Goal: Task Accomplishment & Management: Complete application form

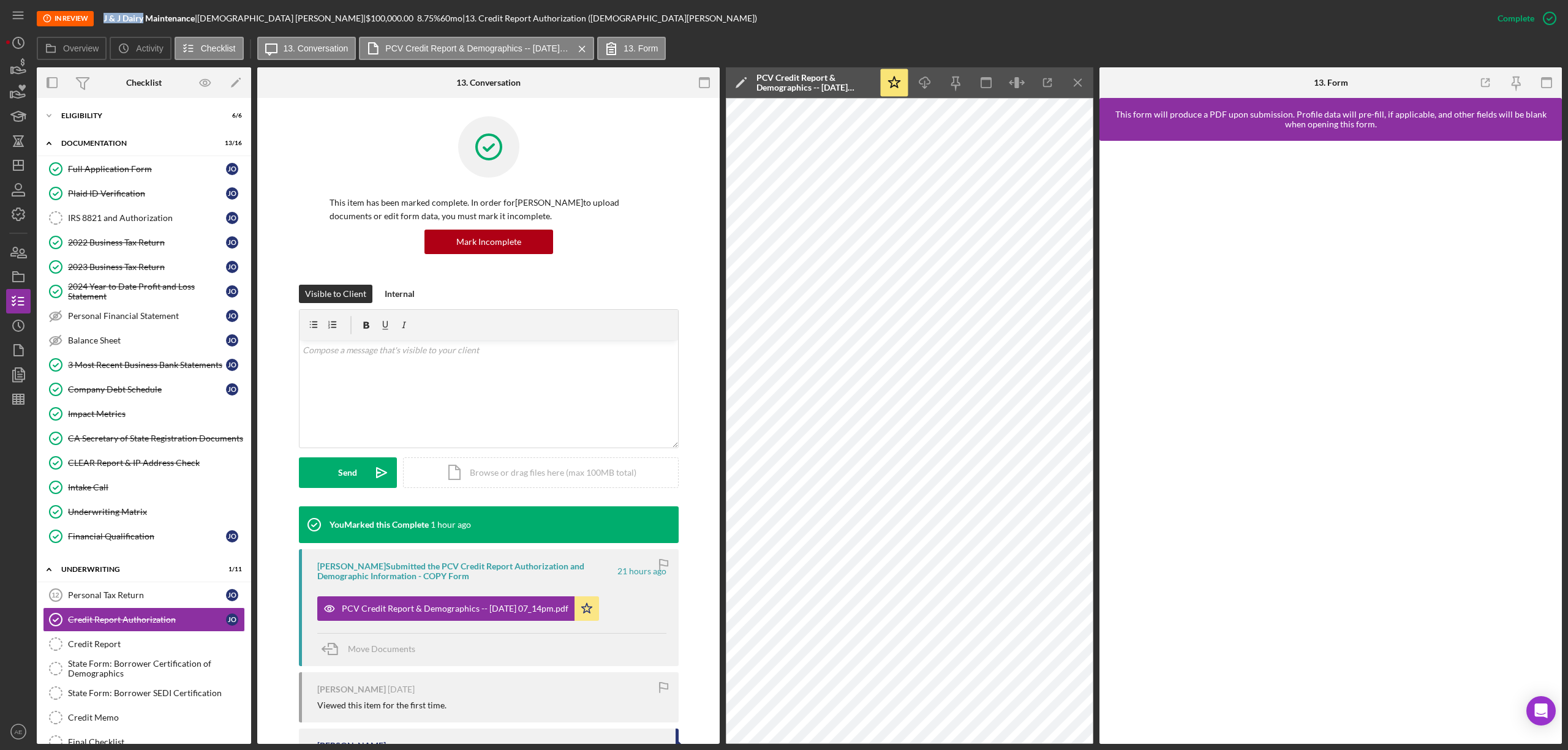
scroll to position [159, 0]
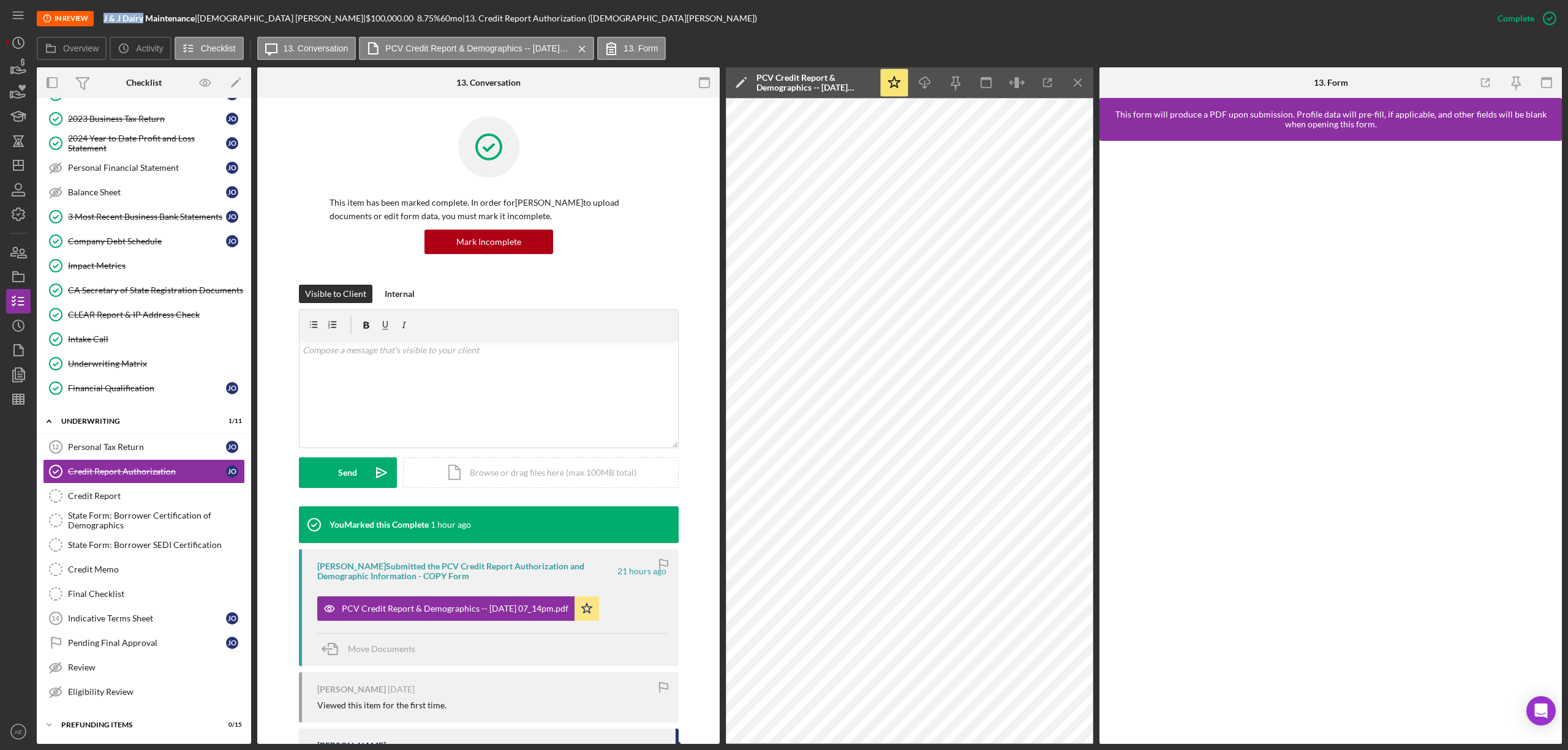
click at [134, 24] on div "In Review J & J Dairy Maintenance | [PERSON_NAME] | $100,000.00 8.75 % 60 mo | …" at bounding box center [761, 18] width 1449 height 37
click at [107, 20] on b "J & J Dairy Maintenance" at bounding box center [149, 18] width 91 height 10
drag, startPoint x: 103, startPoint y: 17, endPoint x: 196, endPoint y: 17, distance: 93.0
click at [196, 17] on div "In Review J & J Dairy Maintenance | [PERSON_NAME] | $100,000.00 8.75 % 60 mo | …" at bounding box center [761, 18] width 1449 height 37
copy b "J & J Dairy Maintenance"
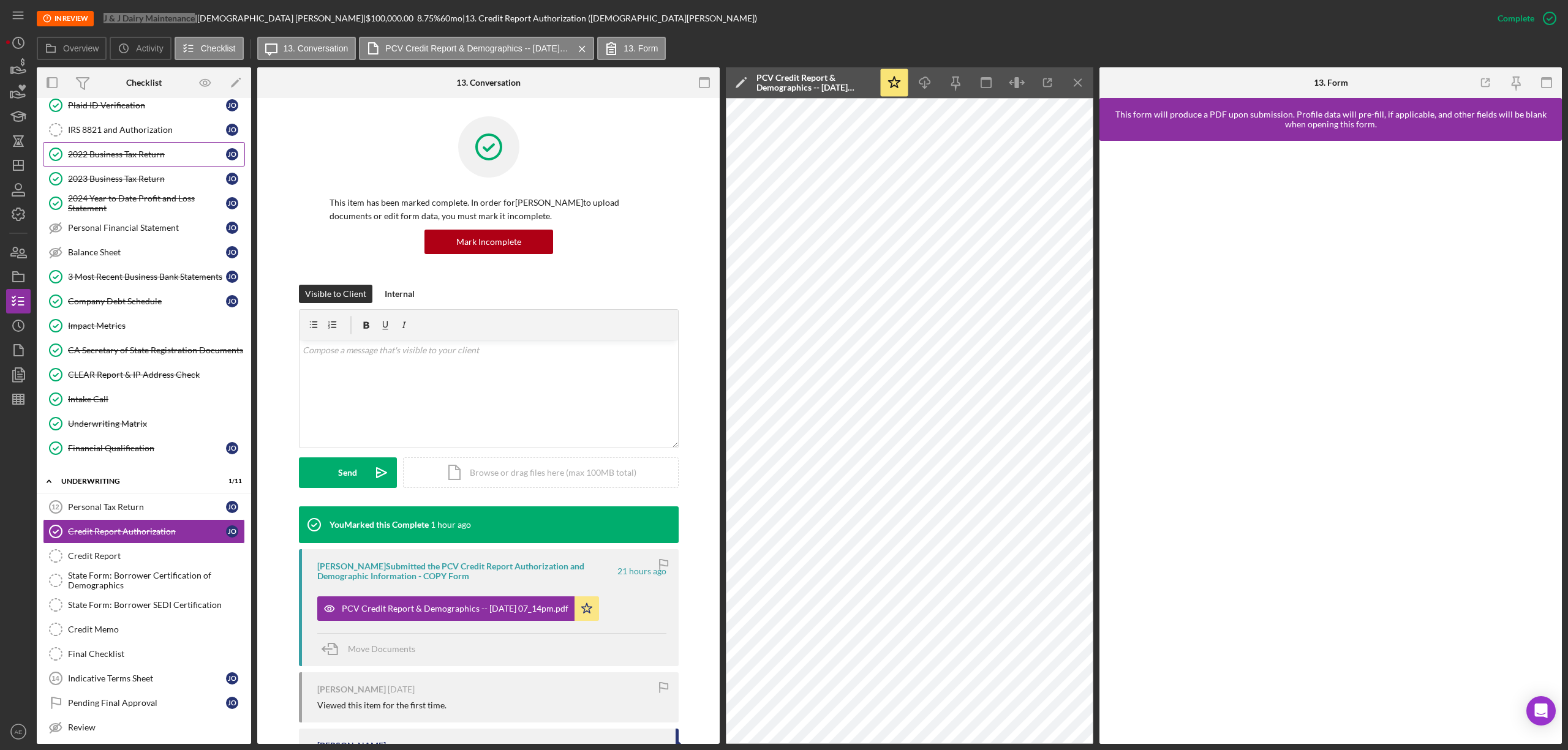
scroll to position [0, 0]
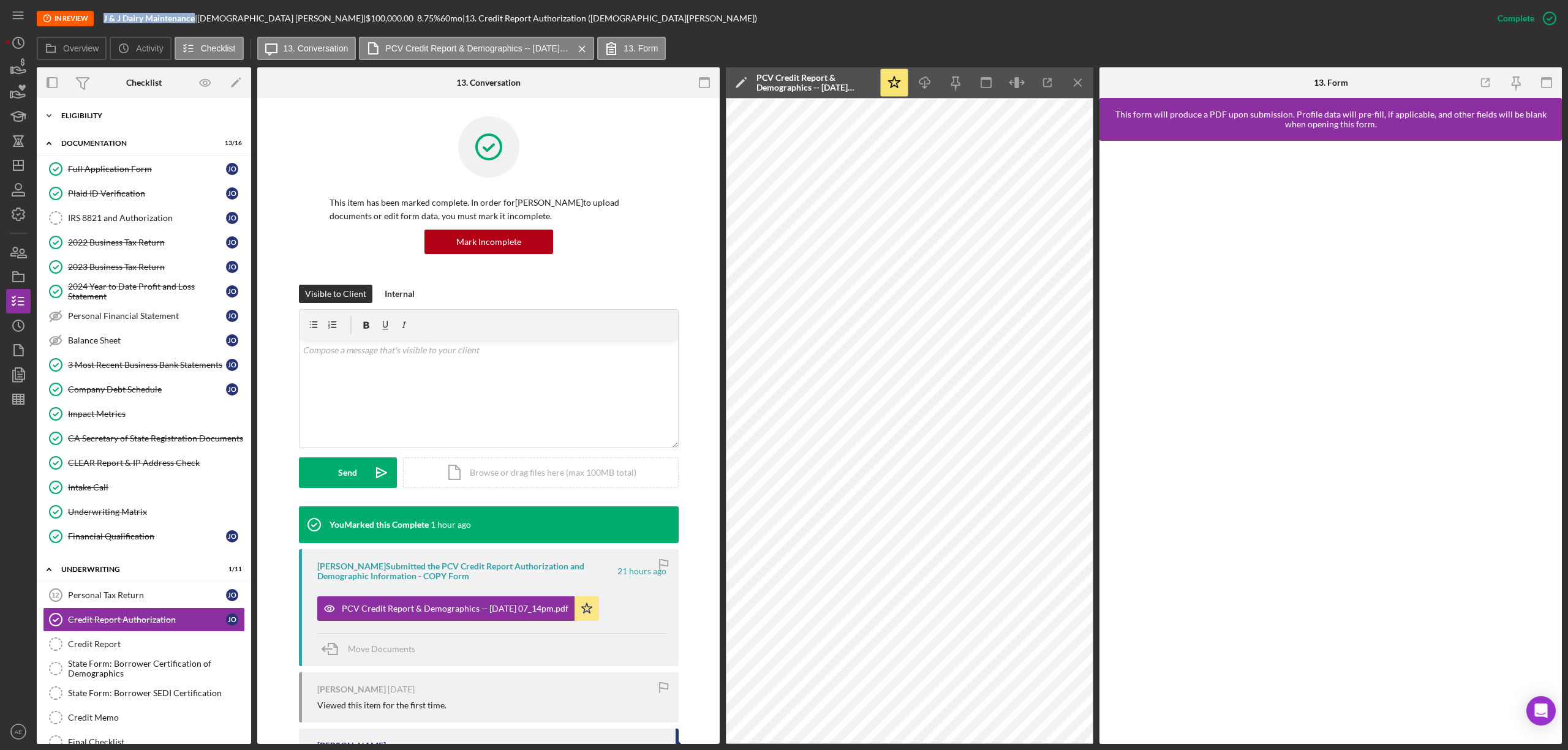
click at [85, 124] on div "Icon/Expander Eligibility 6 / 6" at bounding box center [143, 115] width 214 height 24
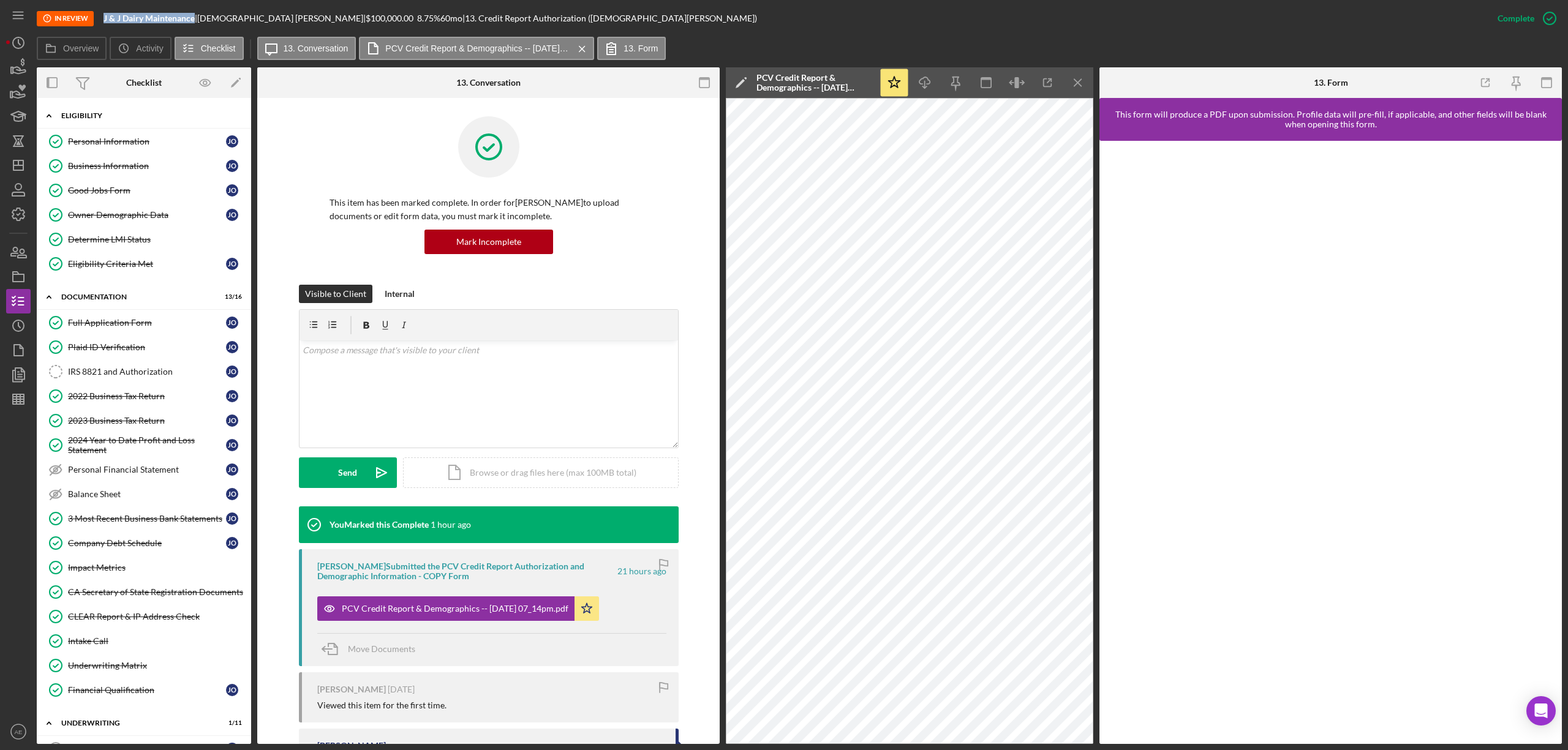
click at [89, 118] on div "Eligibility" at bounding box center [148, 115] width 175 height 7
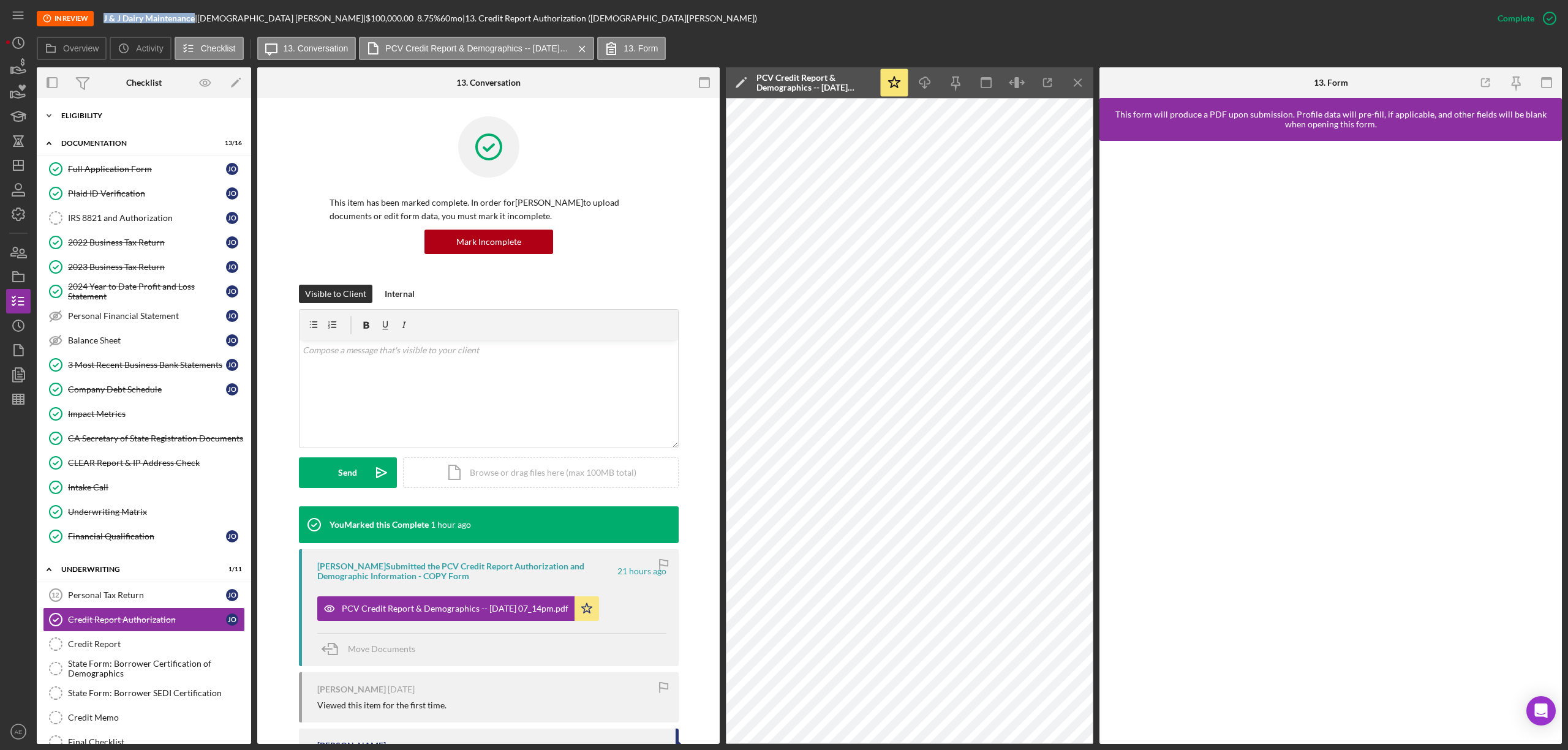
click at [118, 118] on div "Eligibility" at bounding box center [148, 115] width 175 height 7
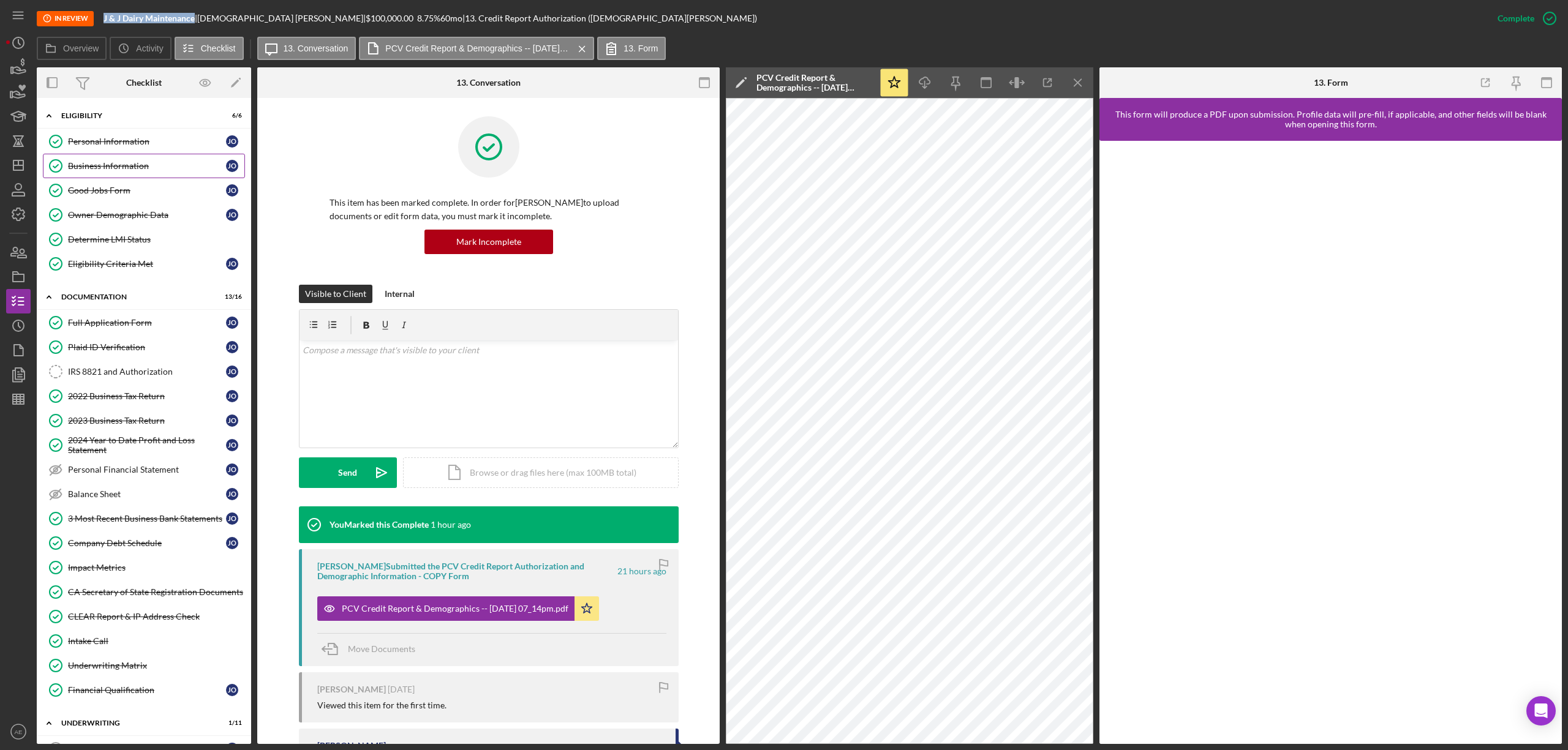
click at [134, 167] on div "Business Information" at bounding box center [147, 165] width 158 height 10
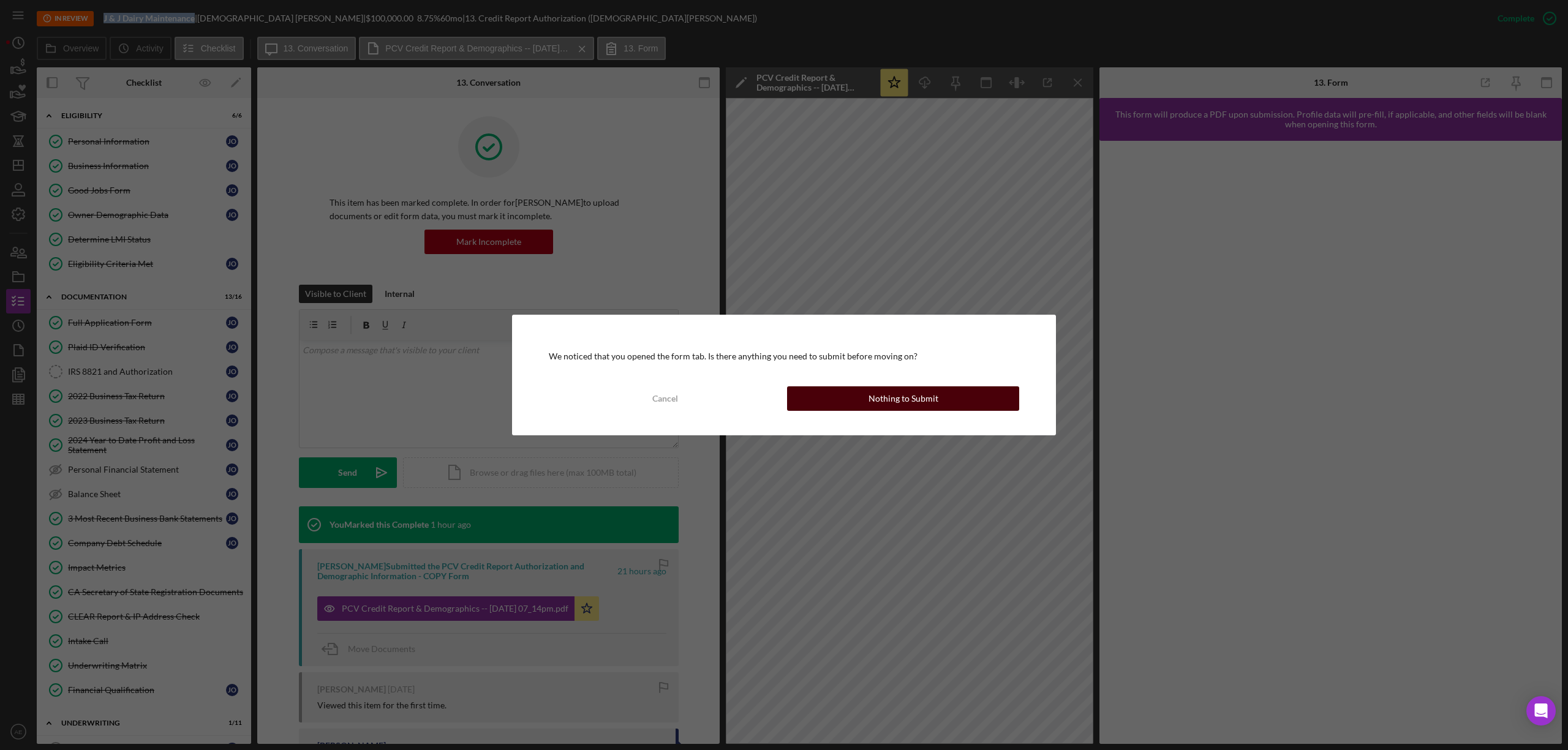
click at [875, 390] on div "Nothing to Submit" at bounding box center [903, 398] width 69 height 24
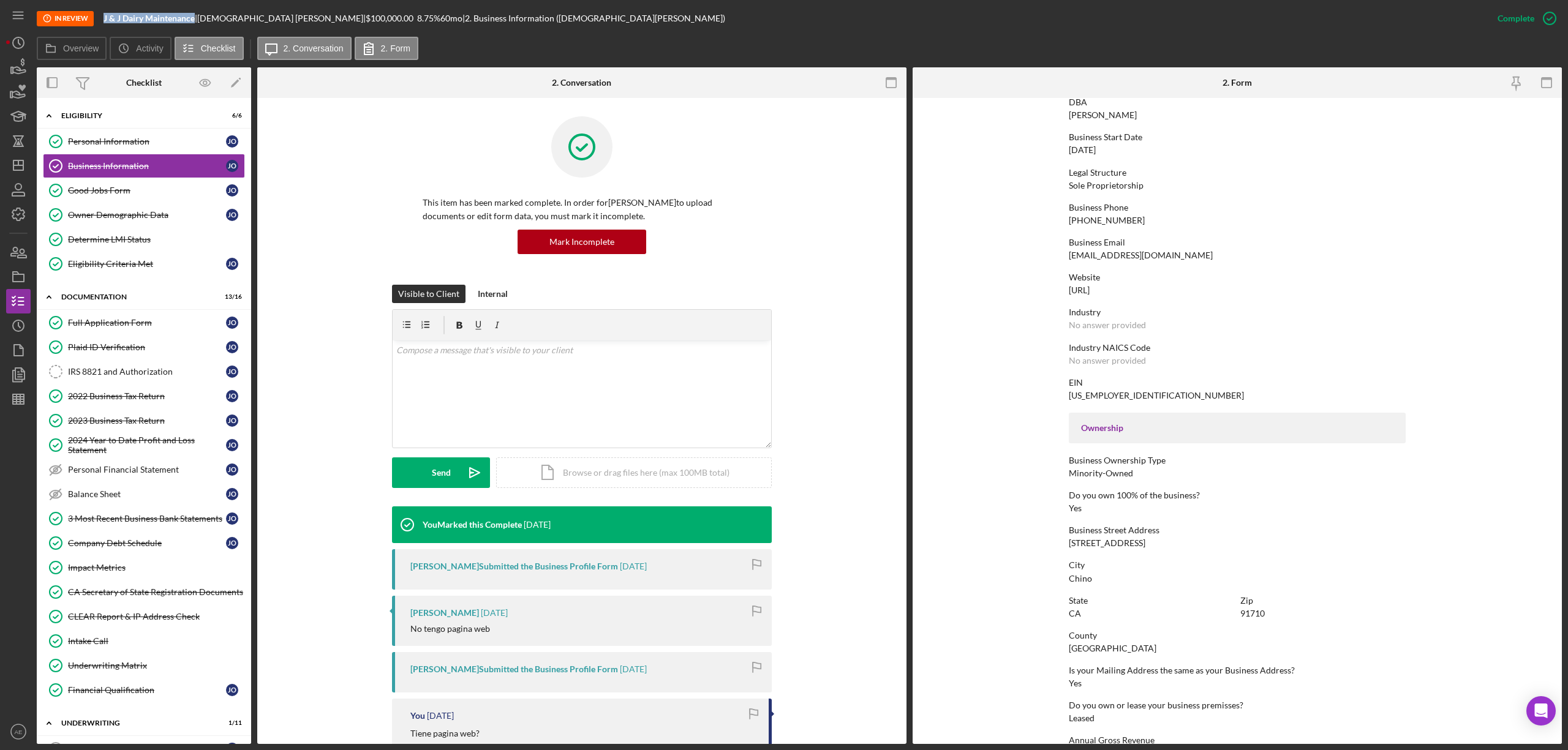
scroll to position [245, 0]
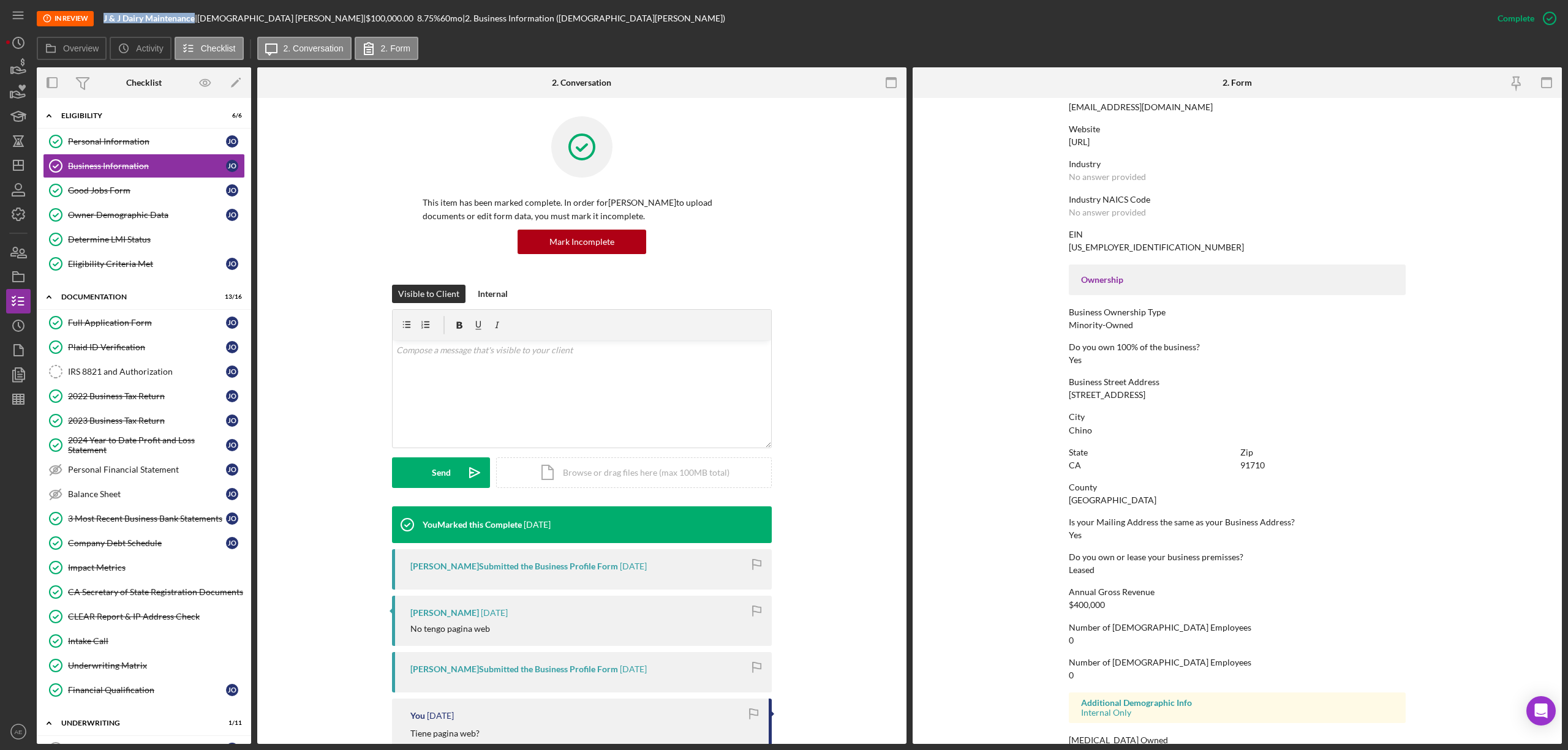
drag, startPoint x: 1065, startPoint y: 397, endPoint x: 1164, endPoint y: 395, distance: 99.0
click at [1164, 395] on form "To edit this form you must mark this item incomplete Business Name J & [PERSON_…" at bounding box center [1237, 421] width 649 height 646
drag, startPoint x: 125, startPoint y: 372, endPoint x: 146, endPoint y: 371, distance: 21.0
click at [125, 372] on div "IRS 8821 and Authorization" at bounding box center [147, 371] width 158 height 10
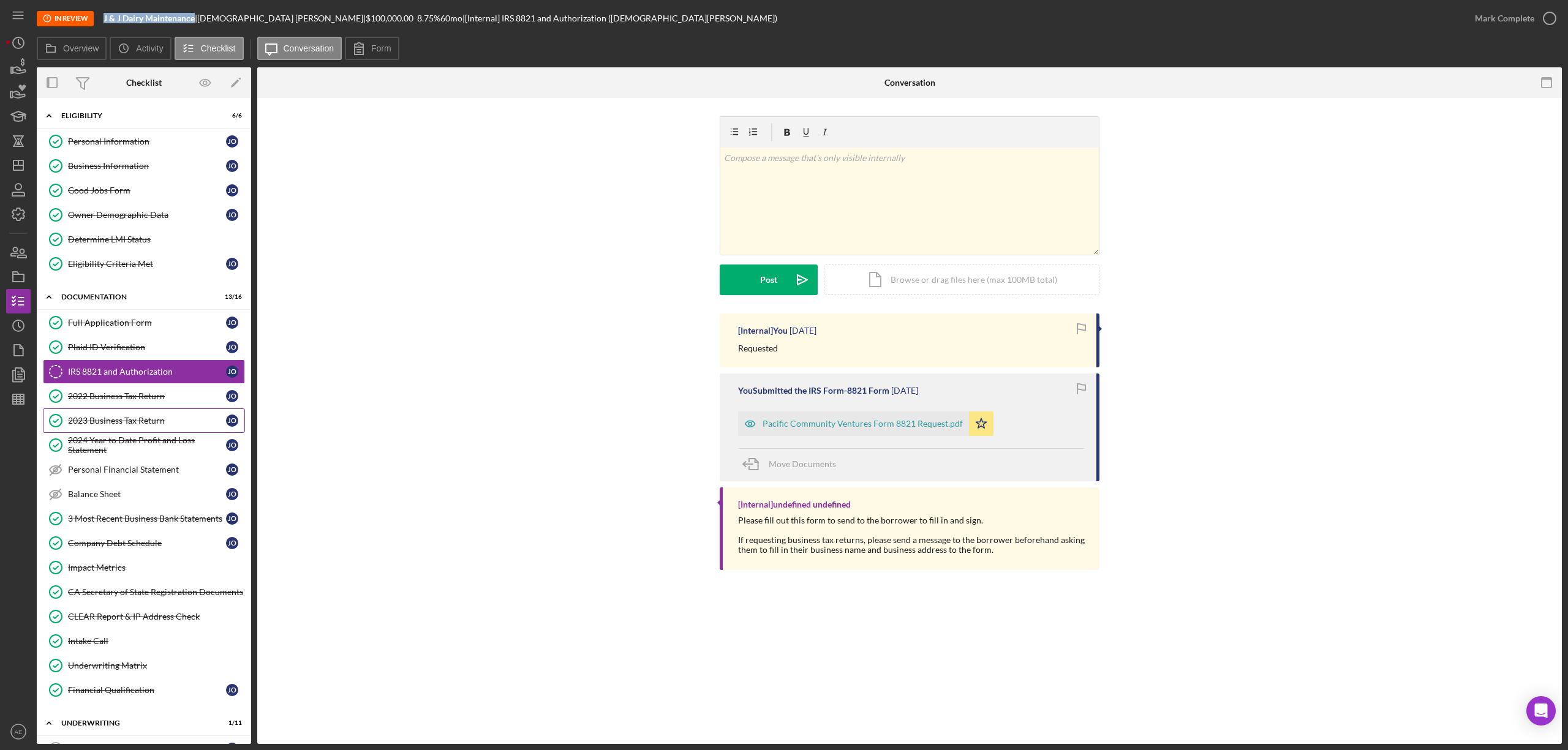
click at [194, 421] on div "2023 Business Tax Return" at bounding box center [147, 420] width 158 height 10
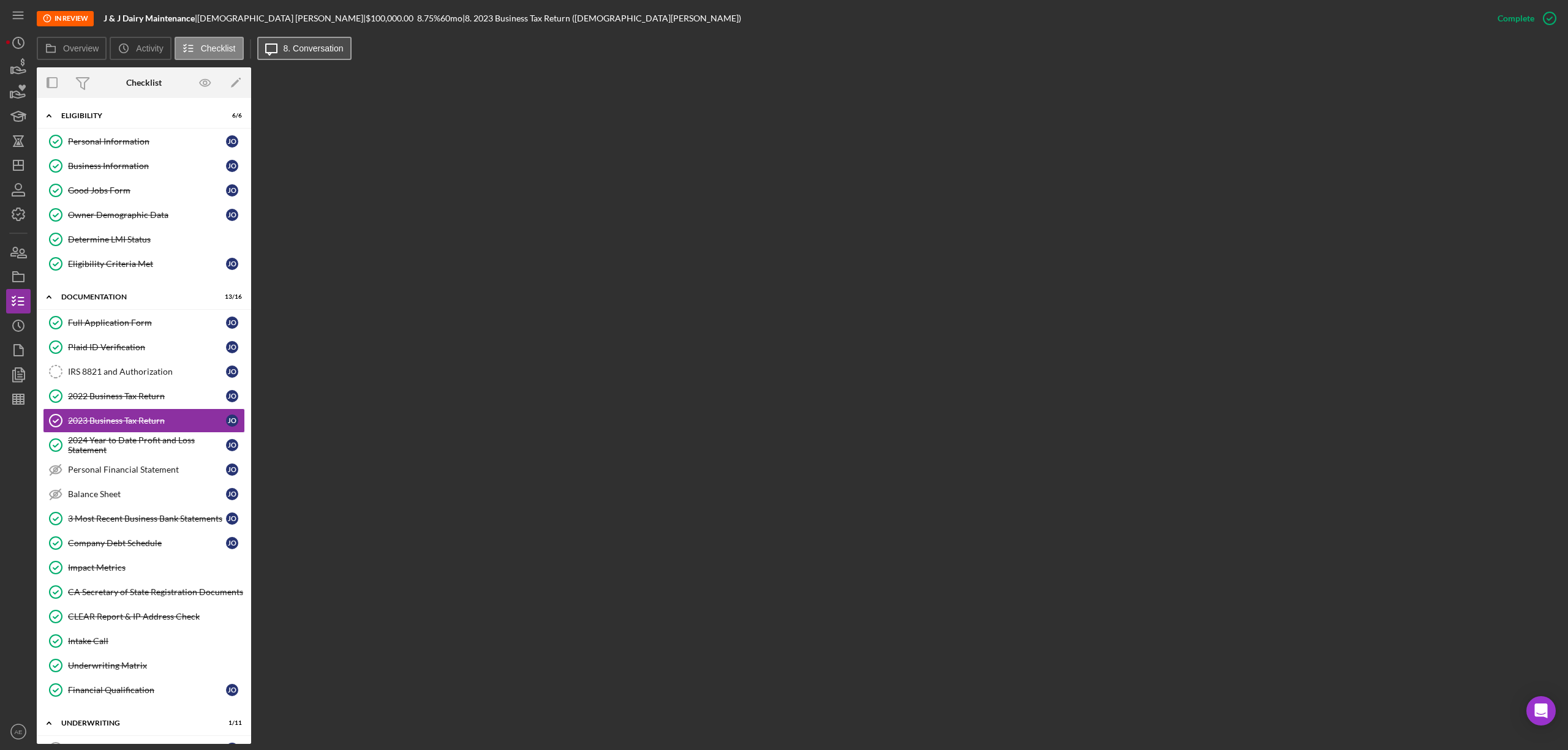
click at [287, 50] on label "8. Conversation" at bounding box center [314, 48] width 60 height 10
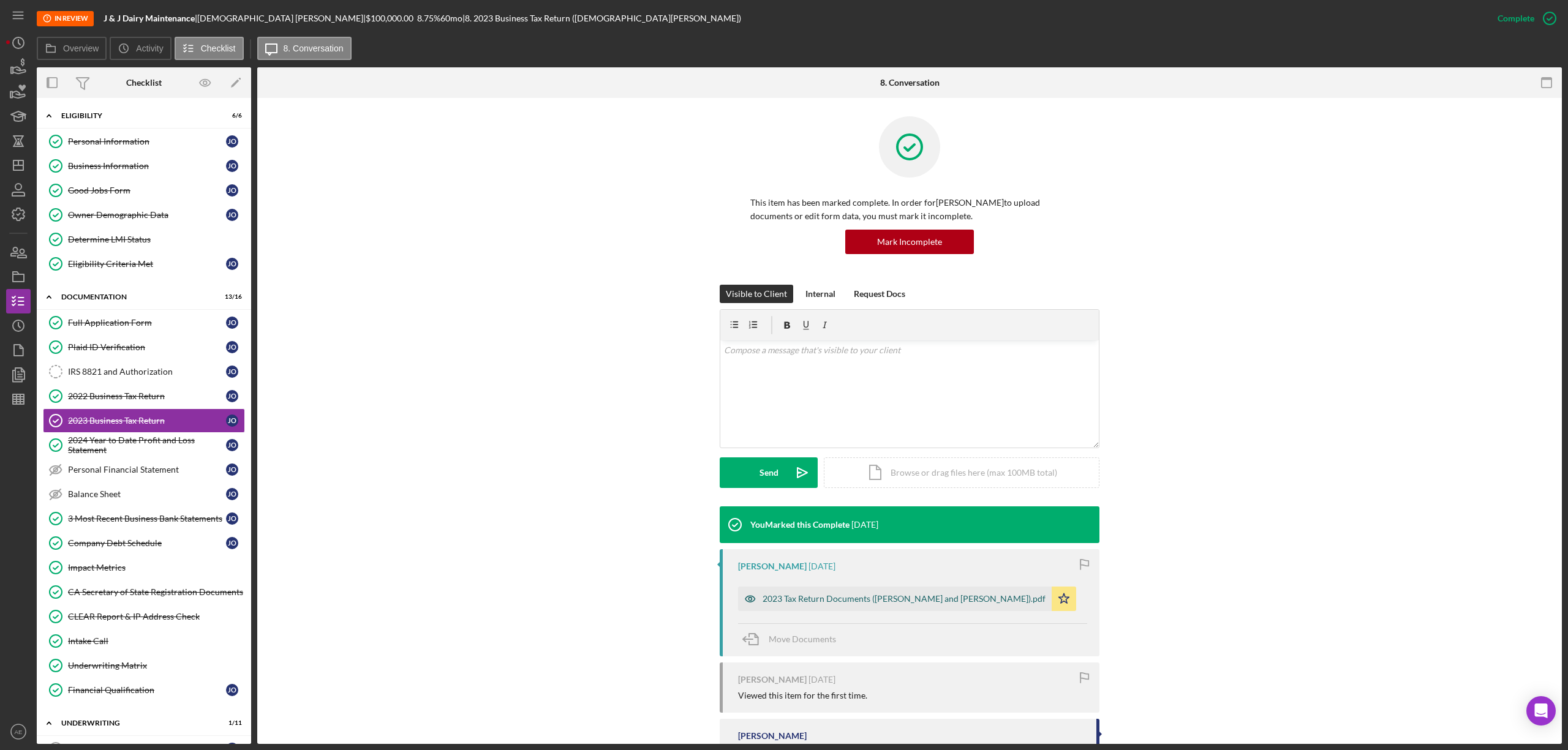
click at [751, 591] on icon "button" at bounding box center [750, 598] width 24 height 24
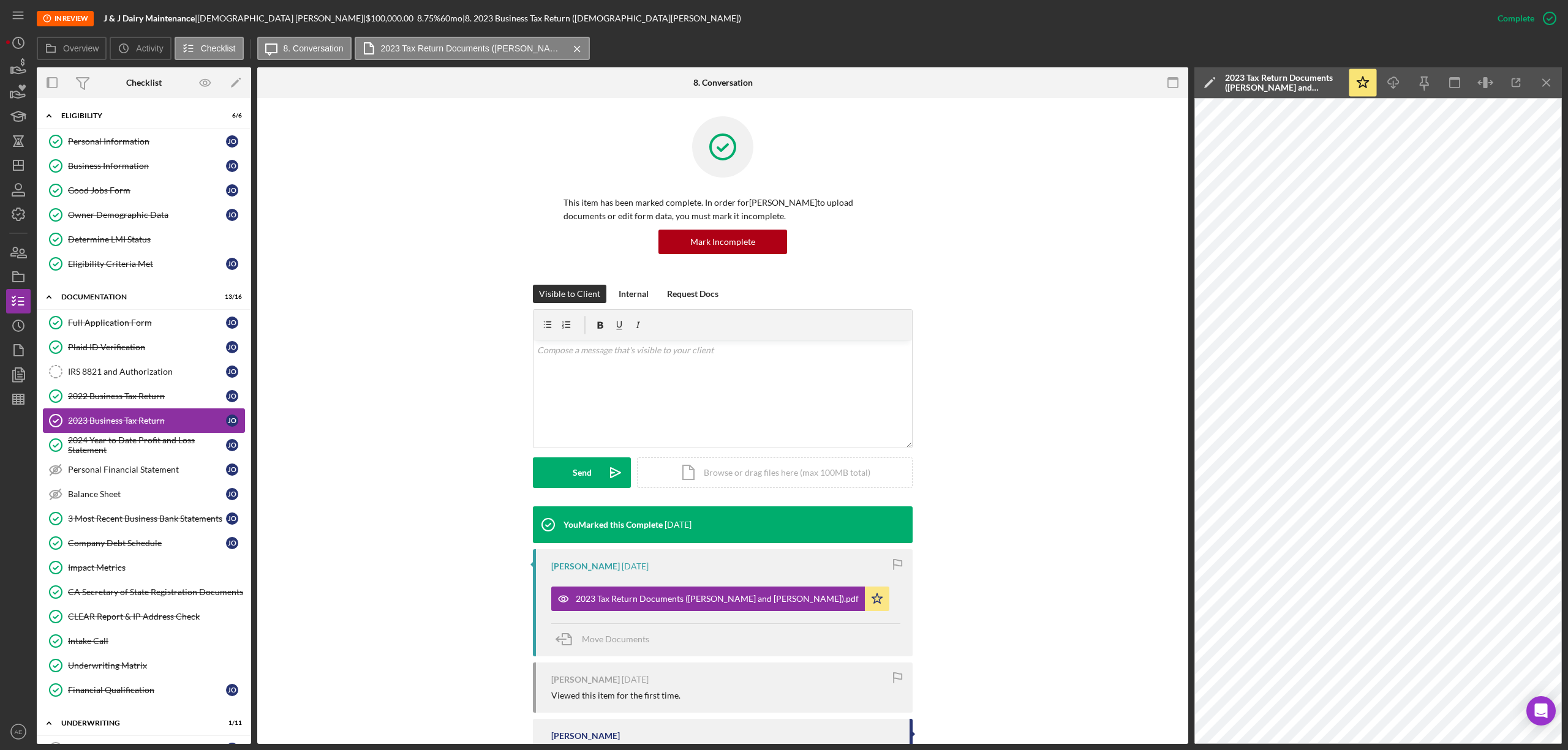
click at [118, 433] on link "2023 Business Tax Return 2023 Business Tax Return J O" at bounding box center [144, 420] width 202 height 24
click at [121, 442] on div "2024 Year to Date Profit and Loss Statement" at bounding box center [147, 444] width 158 height 20
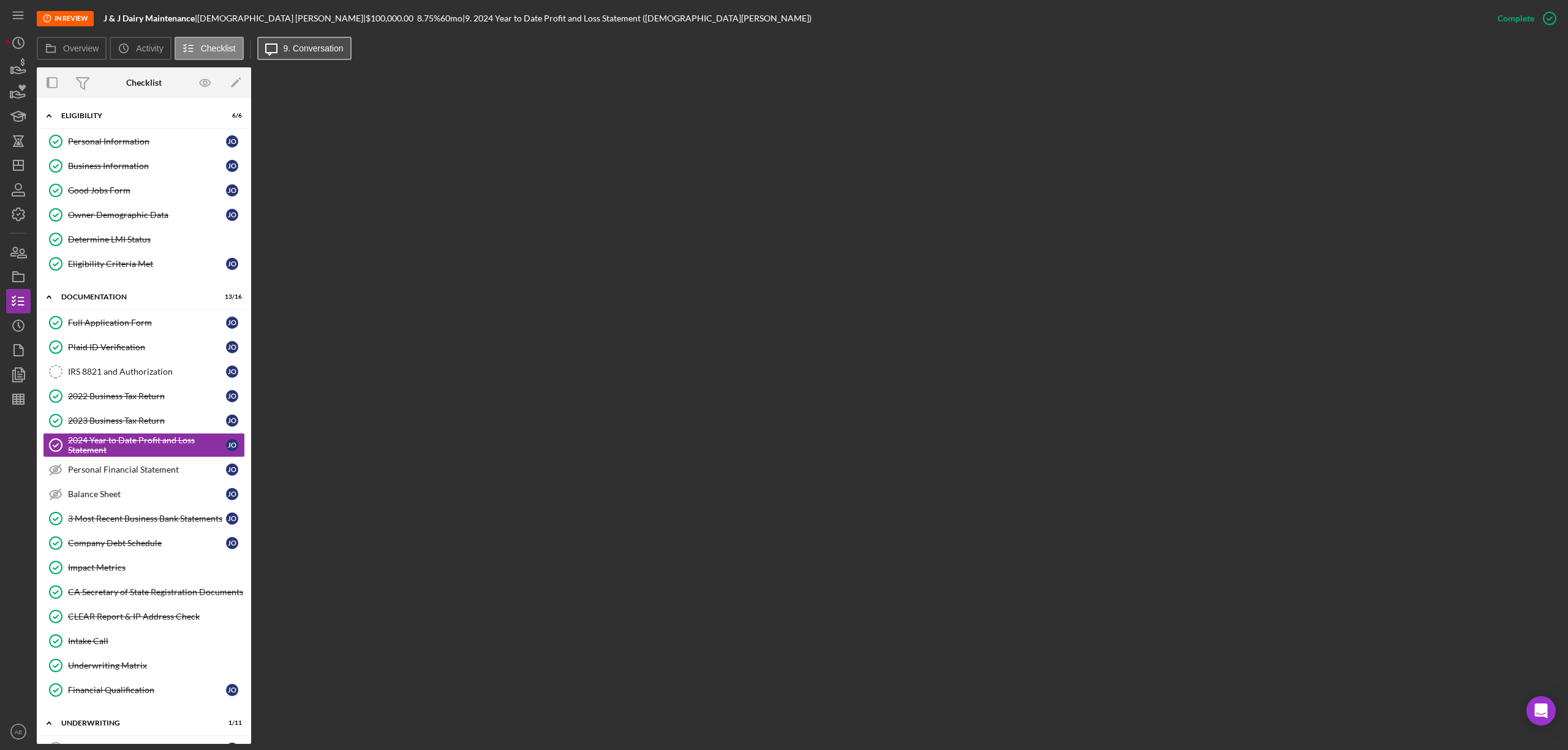
click at [306, 39] on button "Icon/Message 9. Conversation" at bounding box center [304, 48] width 94 height 23
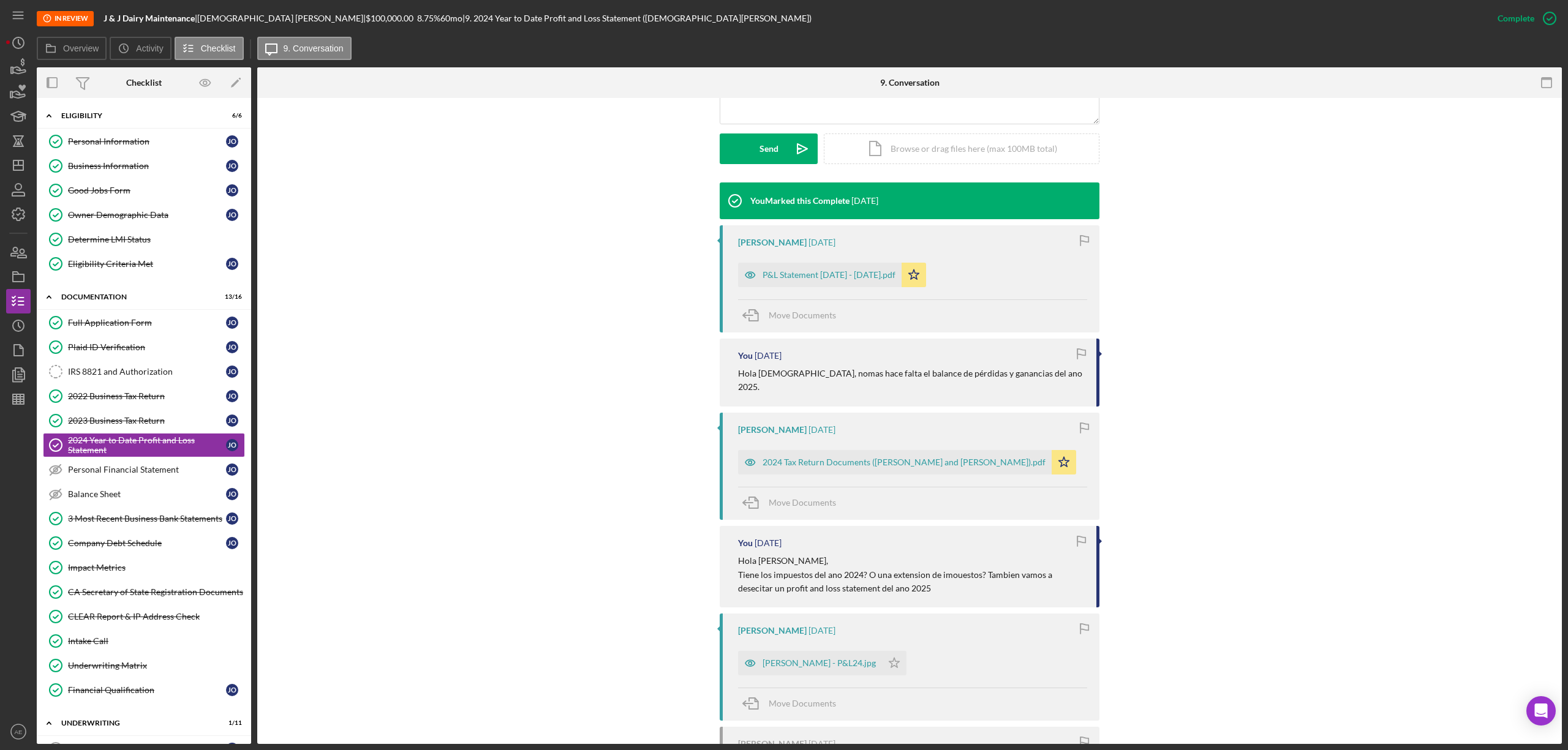
scroll to position [326, 0]
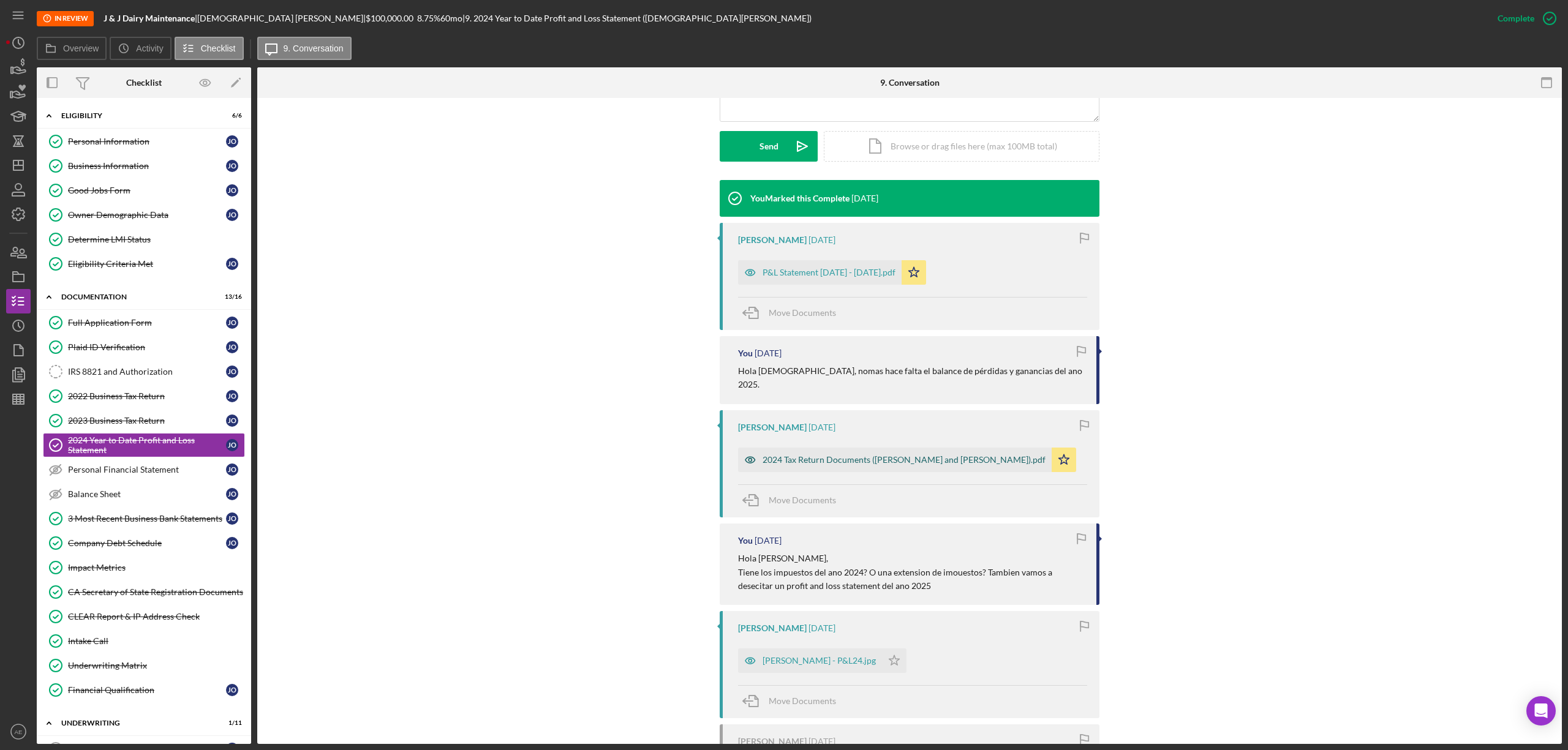
click at [742, 448] on icon "button" at bounding box center [750, 459] width 24 height 24
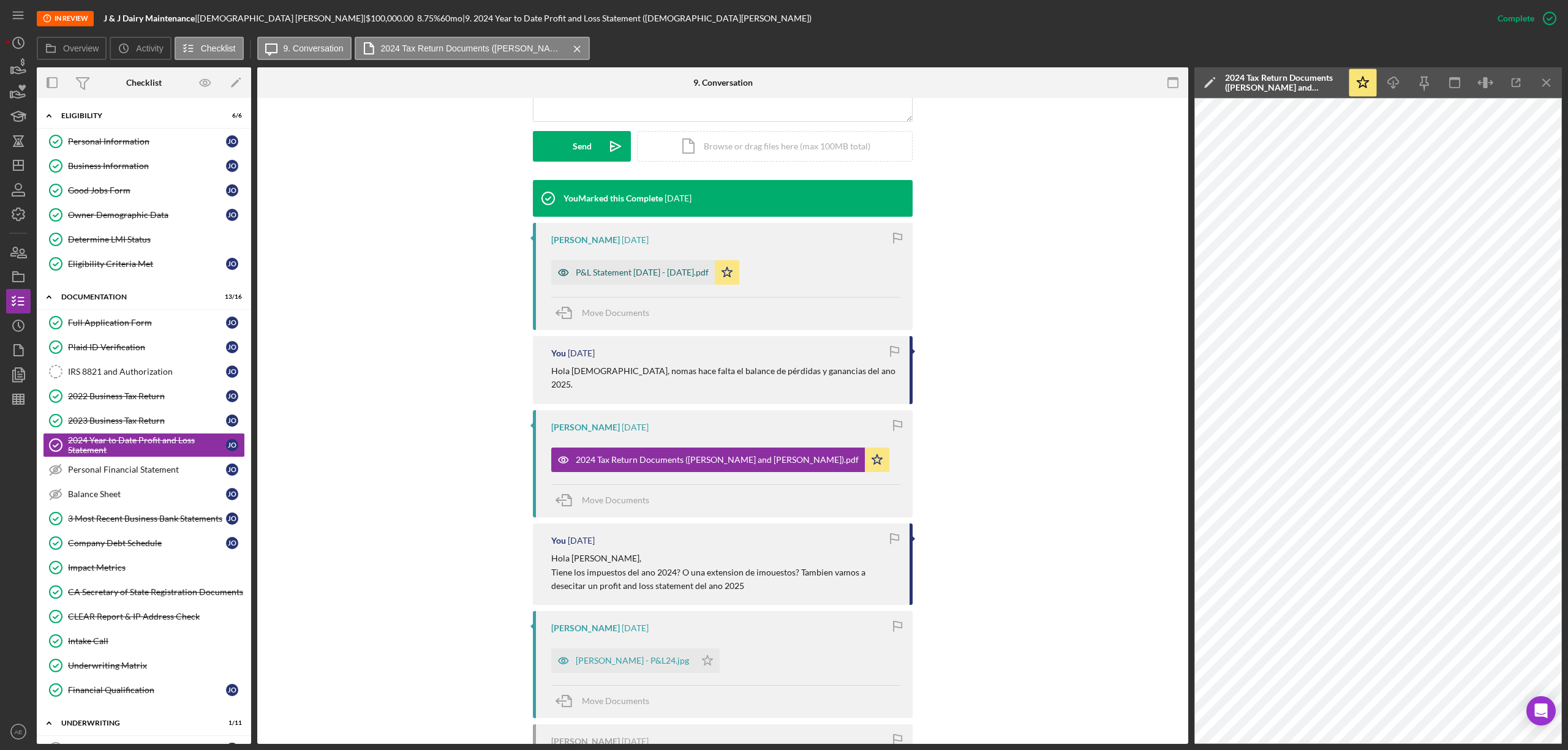
click at [562, 273] on icon "button" at bounding box center [563, 272] width 3 height 3
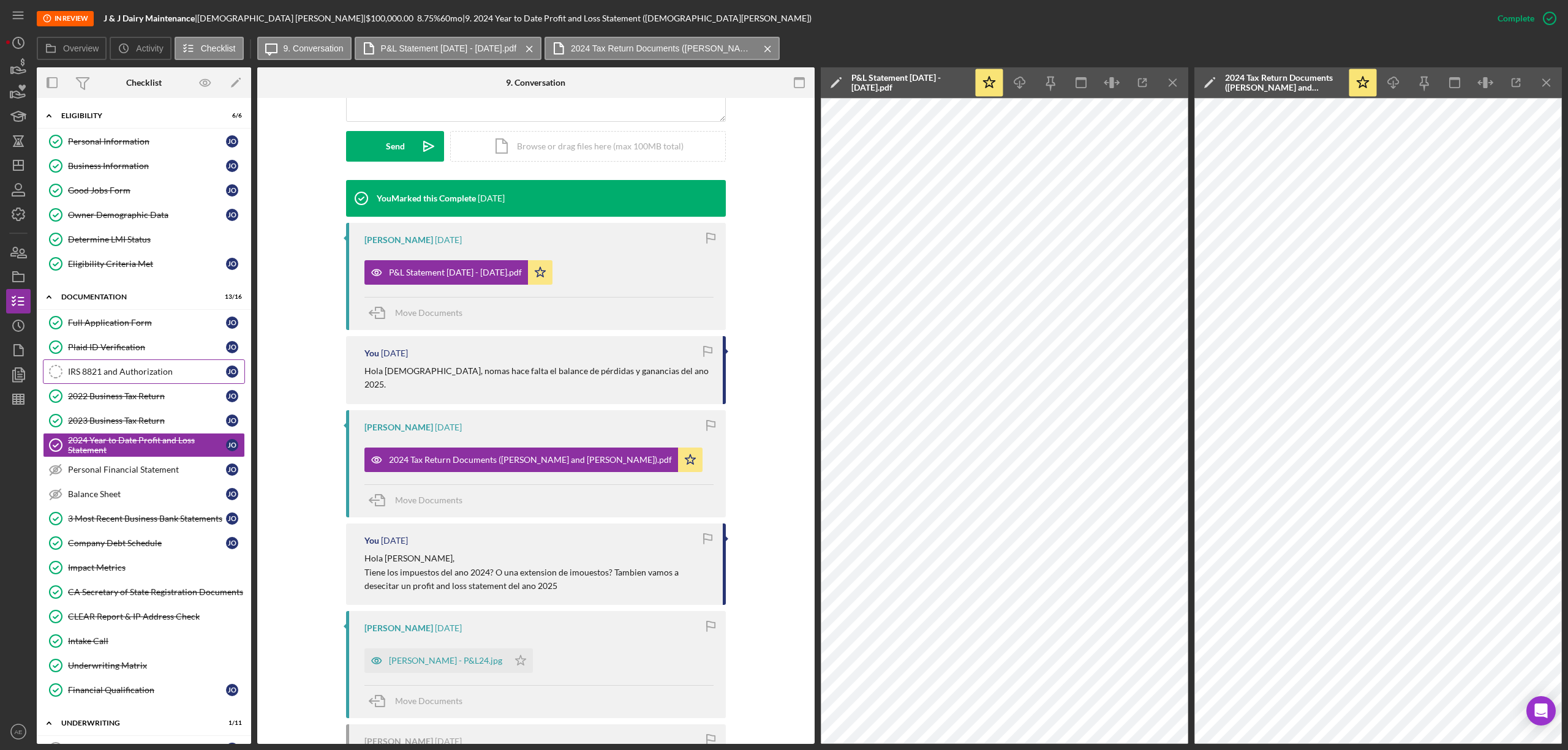
click at [167, 382] on link "IRS 8821 and Authorization IRS 8821 and Authorization J O" at bounding box center [144, 371] width 202 height 24
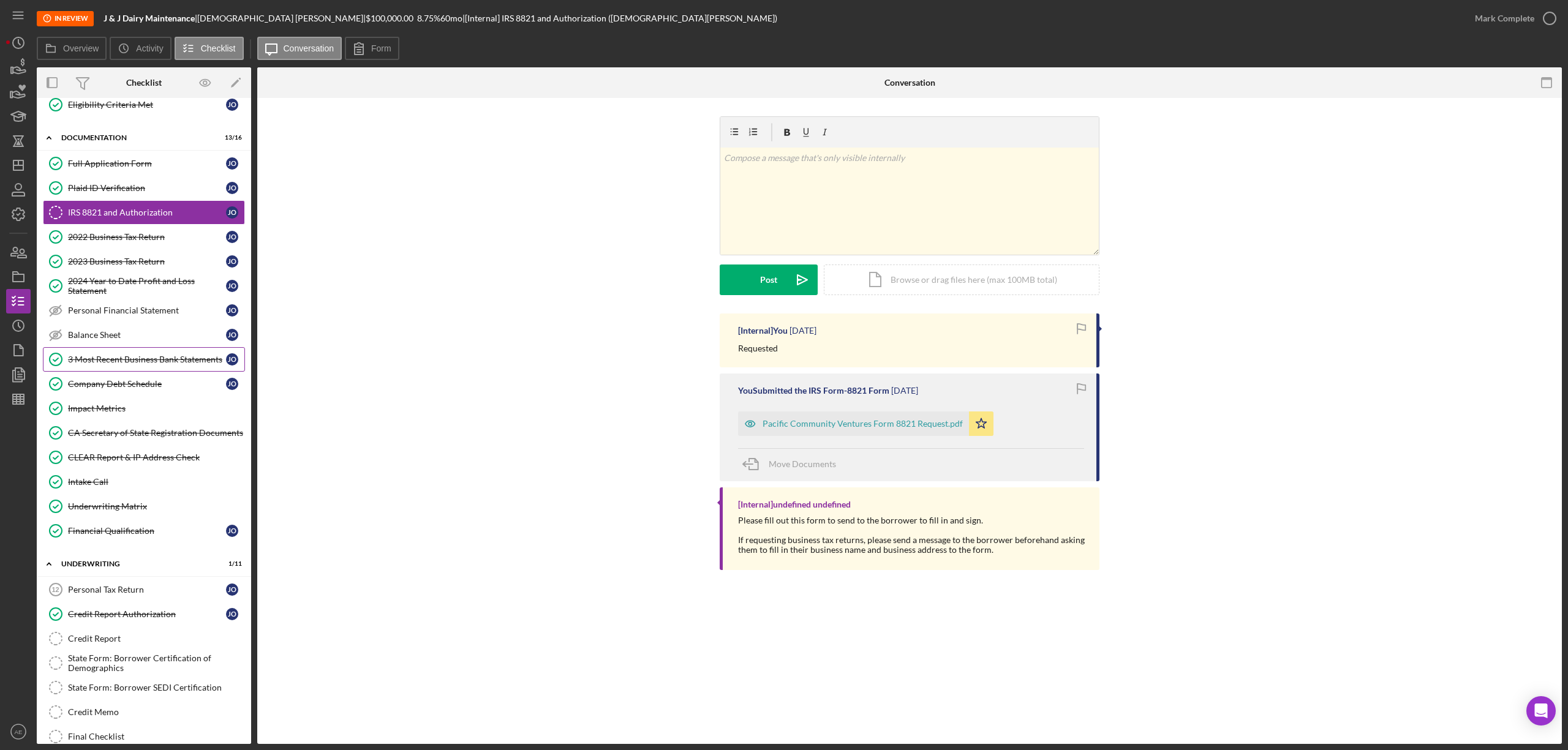
scroll to position [163, 0]
click at [143, 231] on link "2022 Business Tax Return 2022 Business Tax Return J O" at bounding box center [144, 232] width 202 height 24
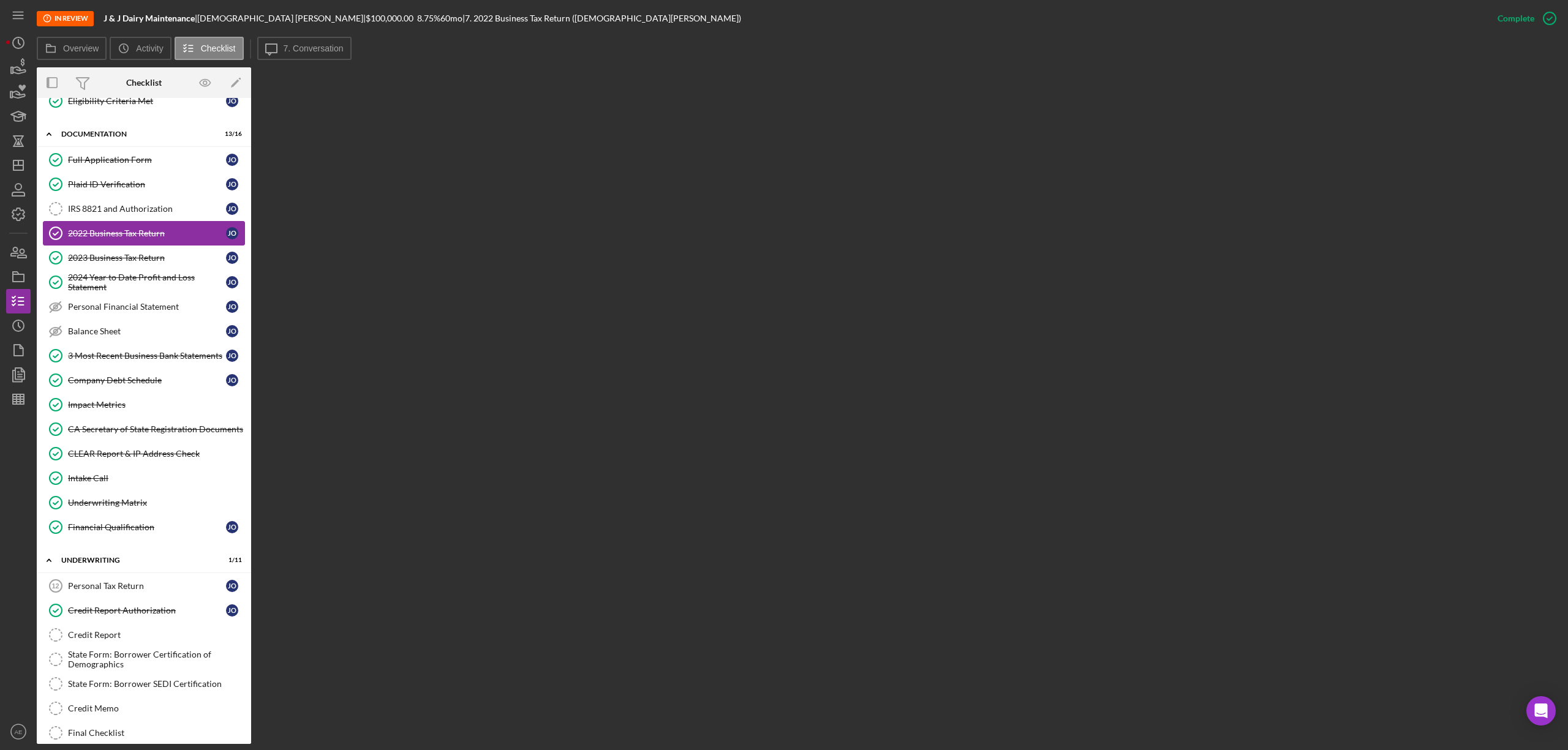
click at [143, 246] on link "2022 Business Tax Return 2022 Business Tax Return J O" at bounding box center [144, 232] width 202 height 24
click at [140, 262] on div "2023 Business Tax Return" at bounding box center [147, 257] width 158 height 10
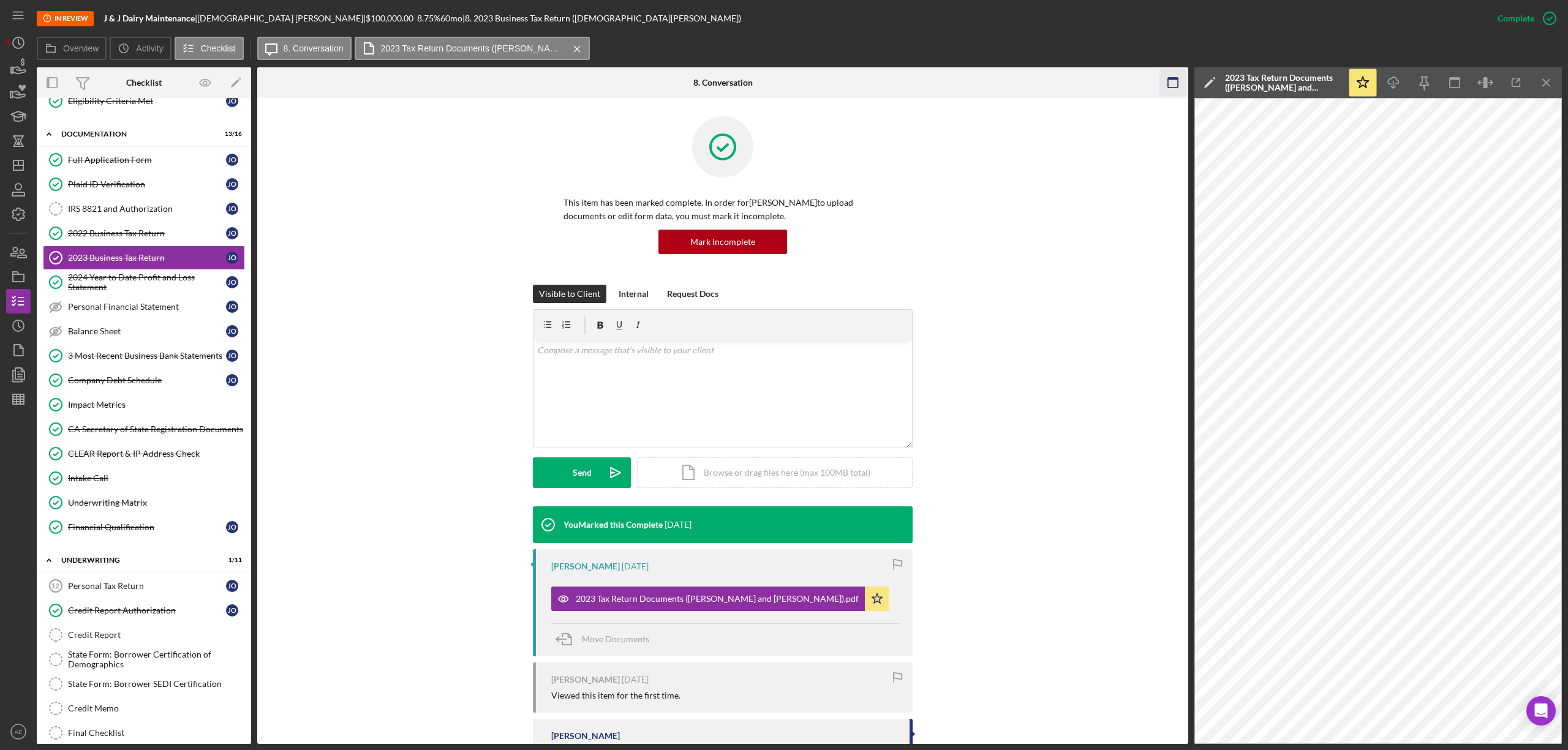
click at [1176, 77] on icon "button" at bounding box center [1173, 83] width 28 height 28
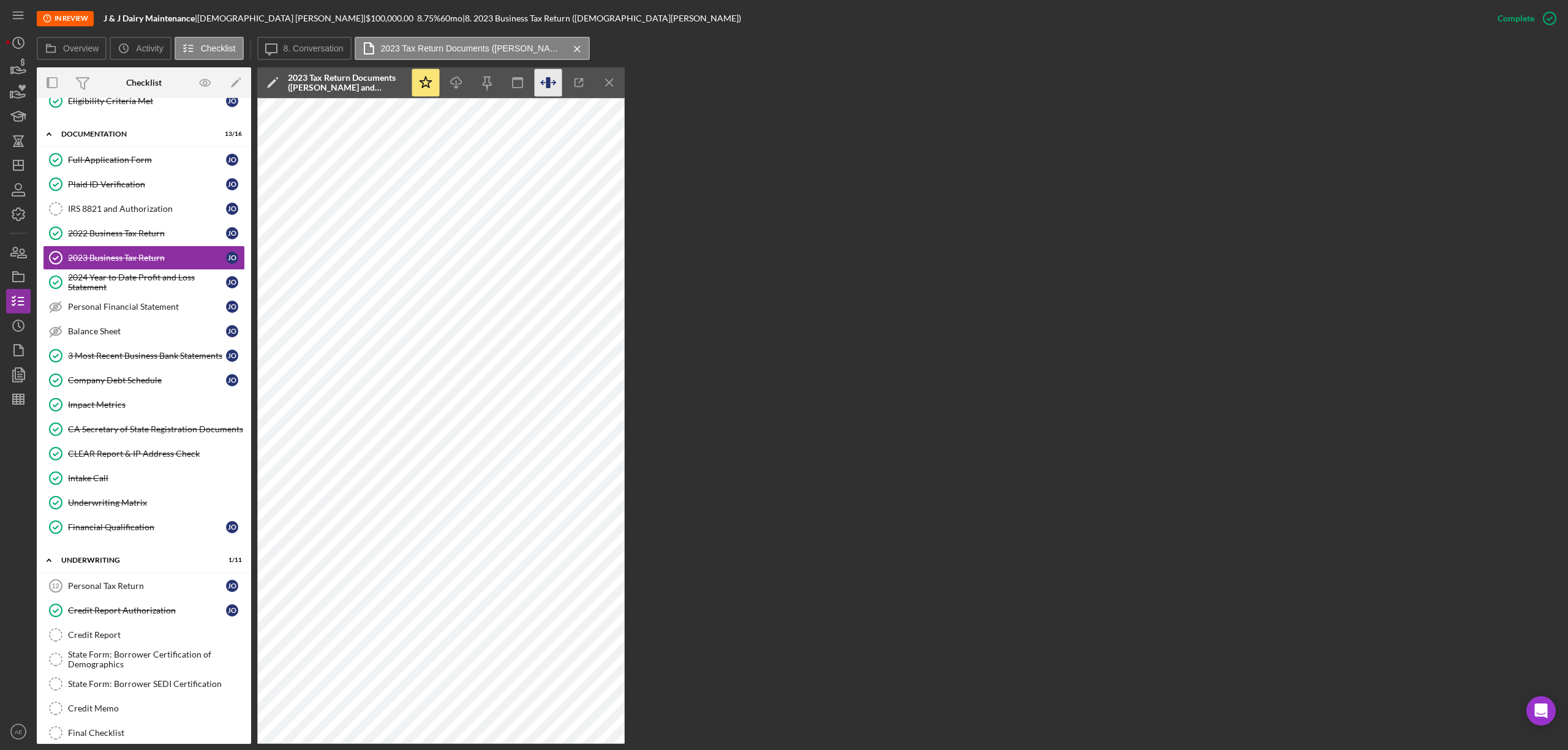
click at [542, 81] on icon "button" at bounding box center [549, 83] width 28 height 28
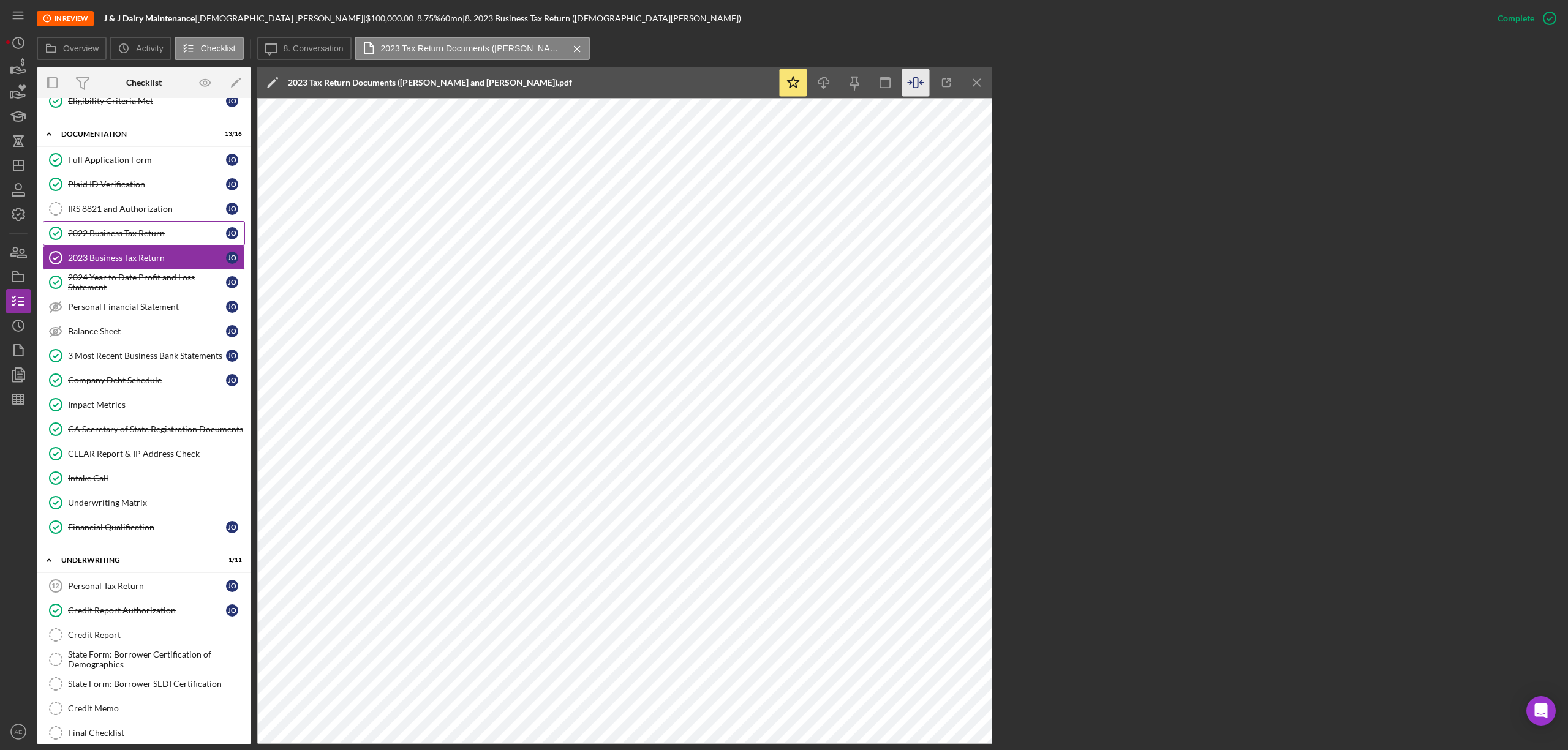
click at [120, 238] on div "2022 Business Tax Return" at bounding box center [147, 232] width 158 height 10
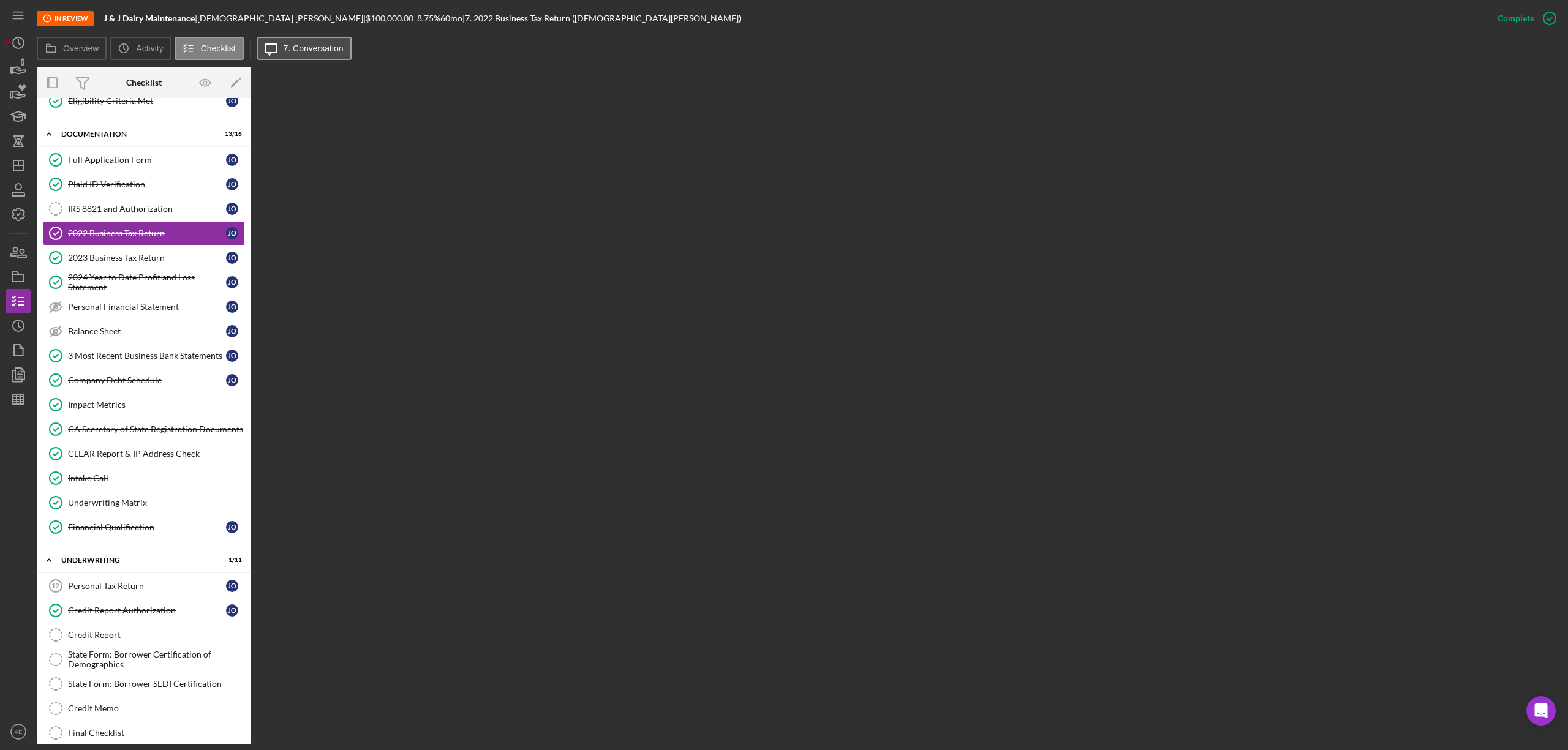
click at [312, 53] on label "7. Conversation" at bounding box center [314, 48] width 60 height 10
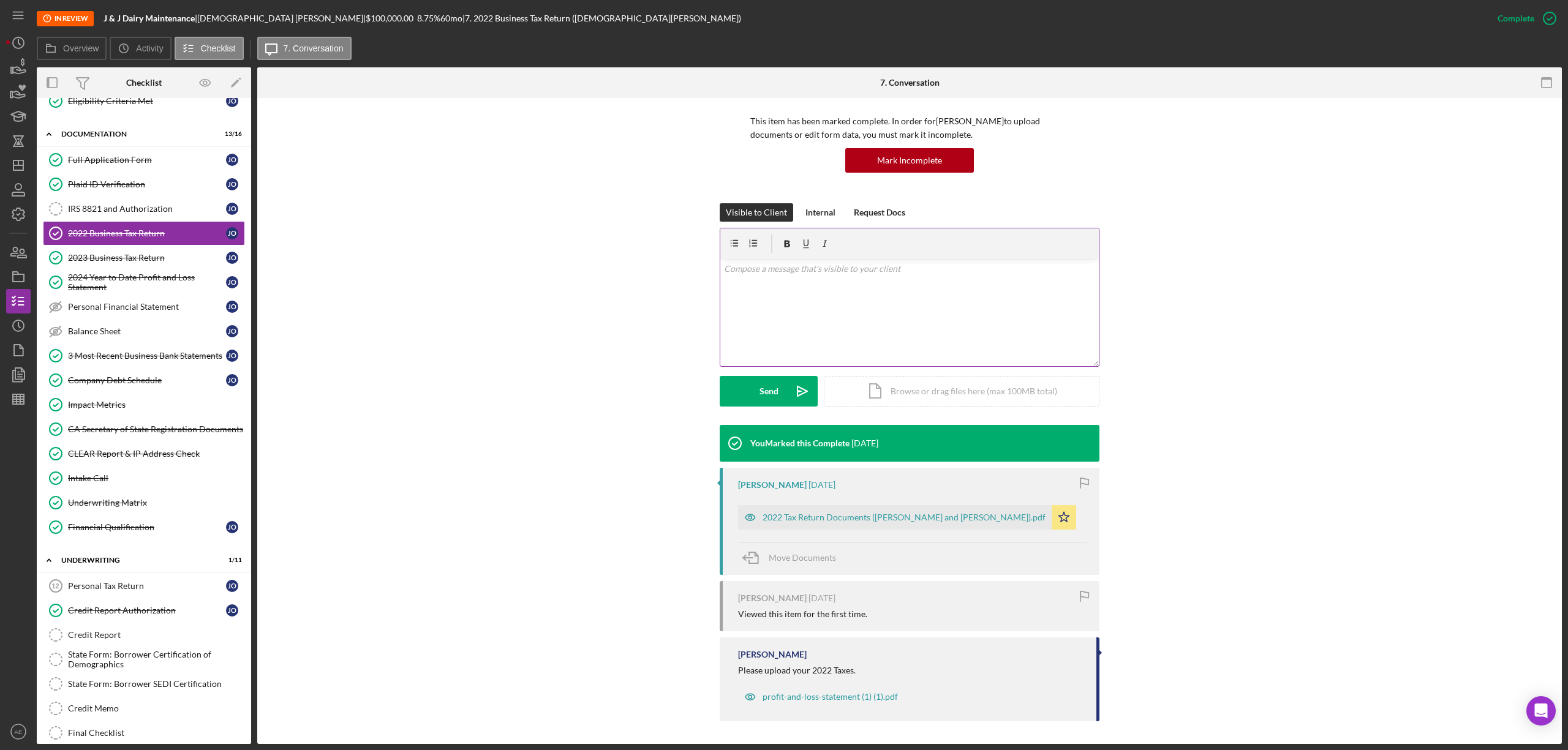
scroll to position [83, 0]
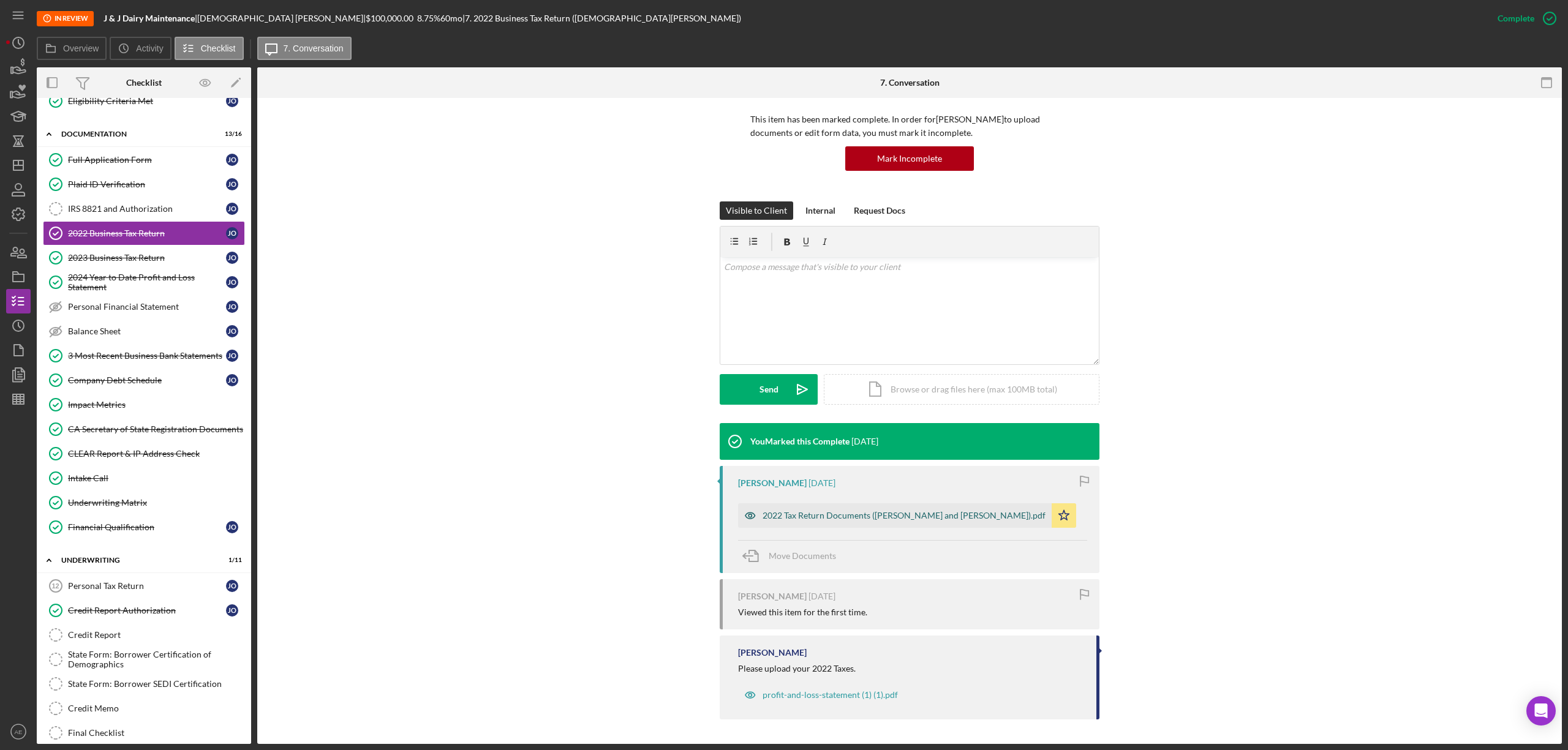
click at [751, 512] on icon "button" at bounding box center [750, 515] width 24 height 24
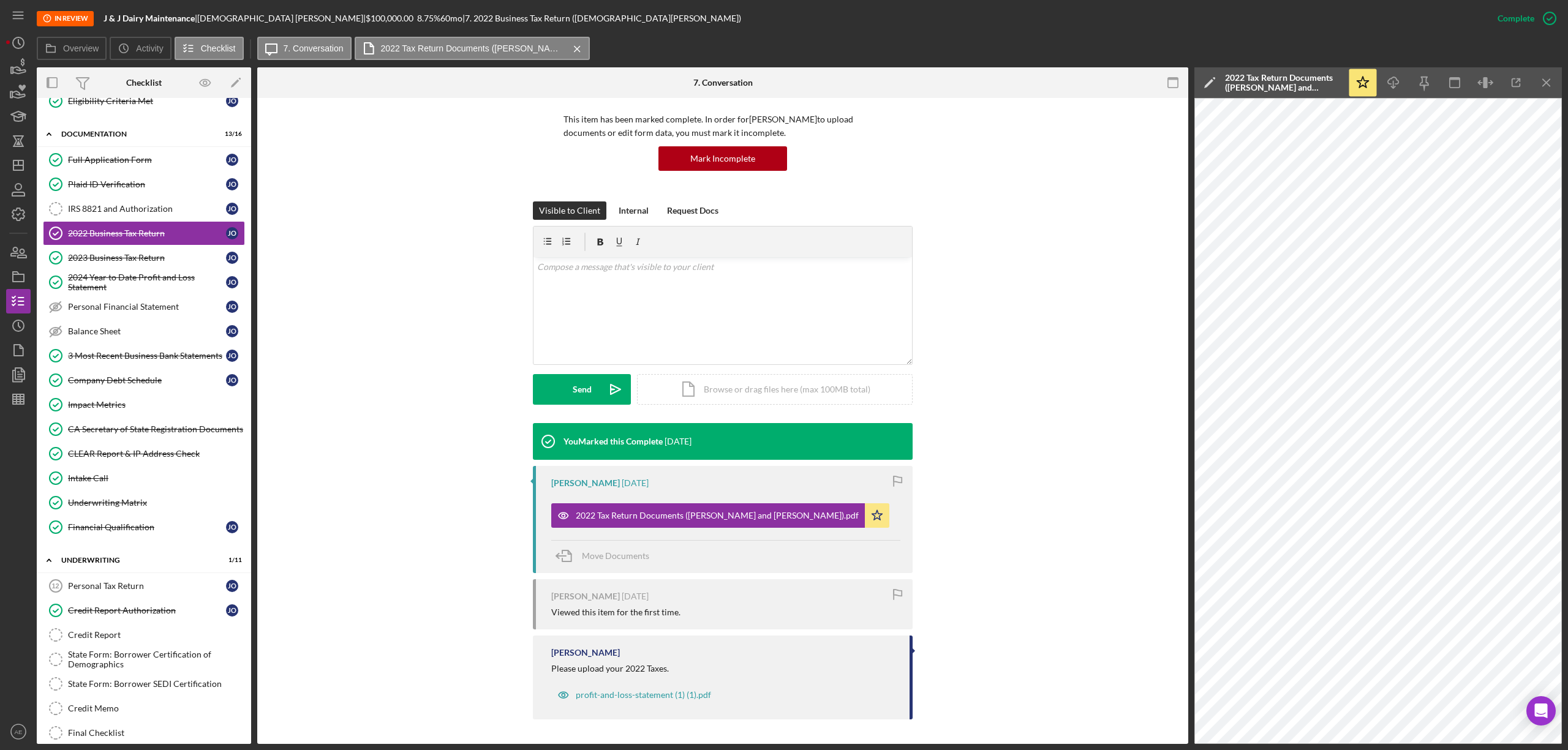
click at [1167, 86] on icon "button" at bounding box center [1173, 83] width 28 height 28
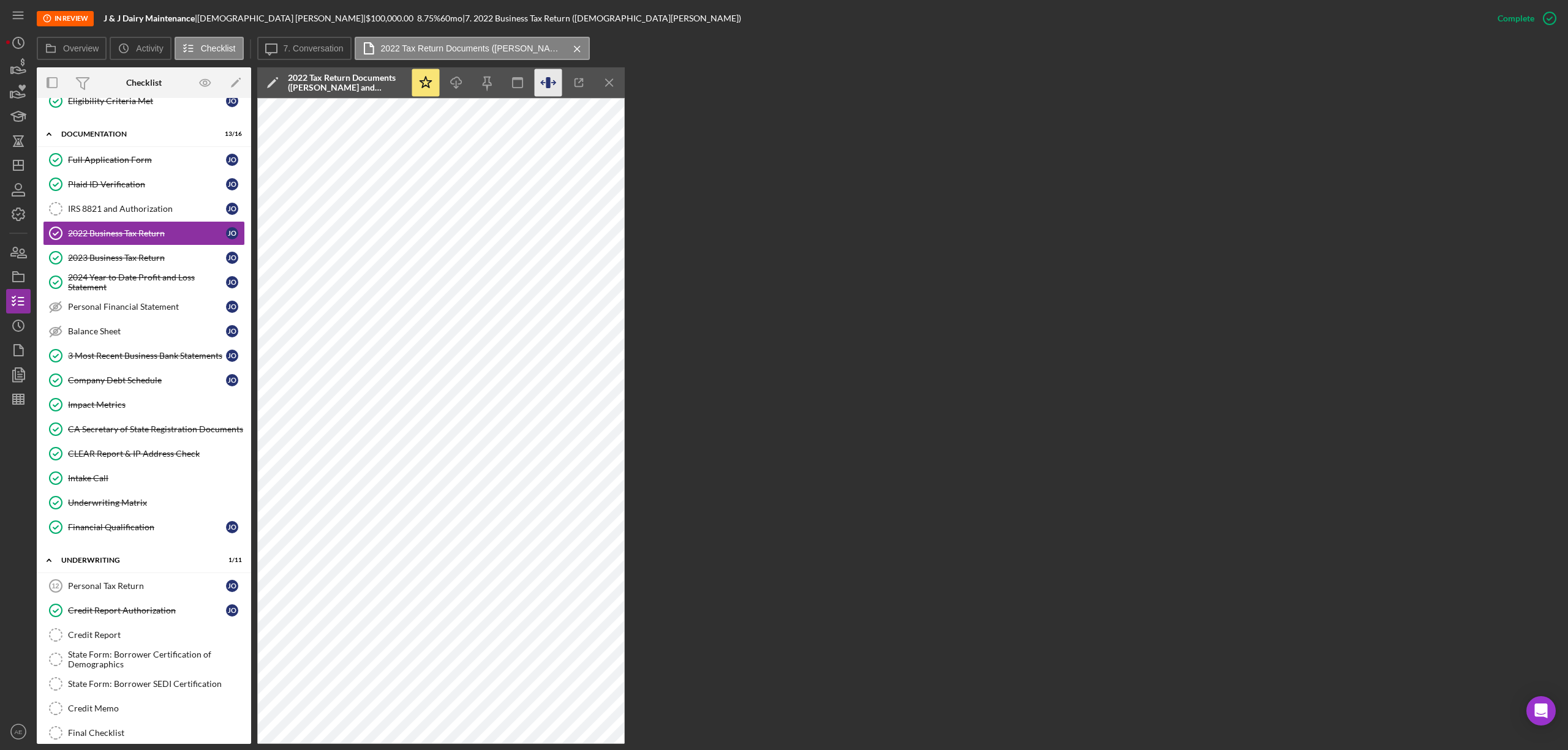
click at [546, 85] on icon "button" at bounding box center [549, 83] width 28 height 28
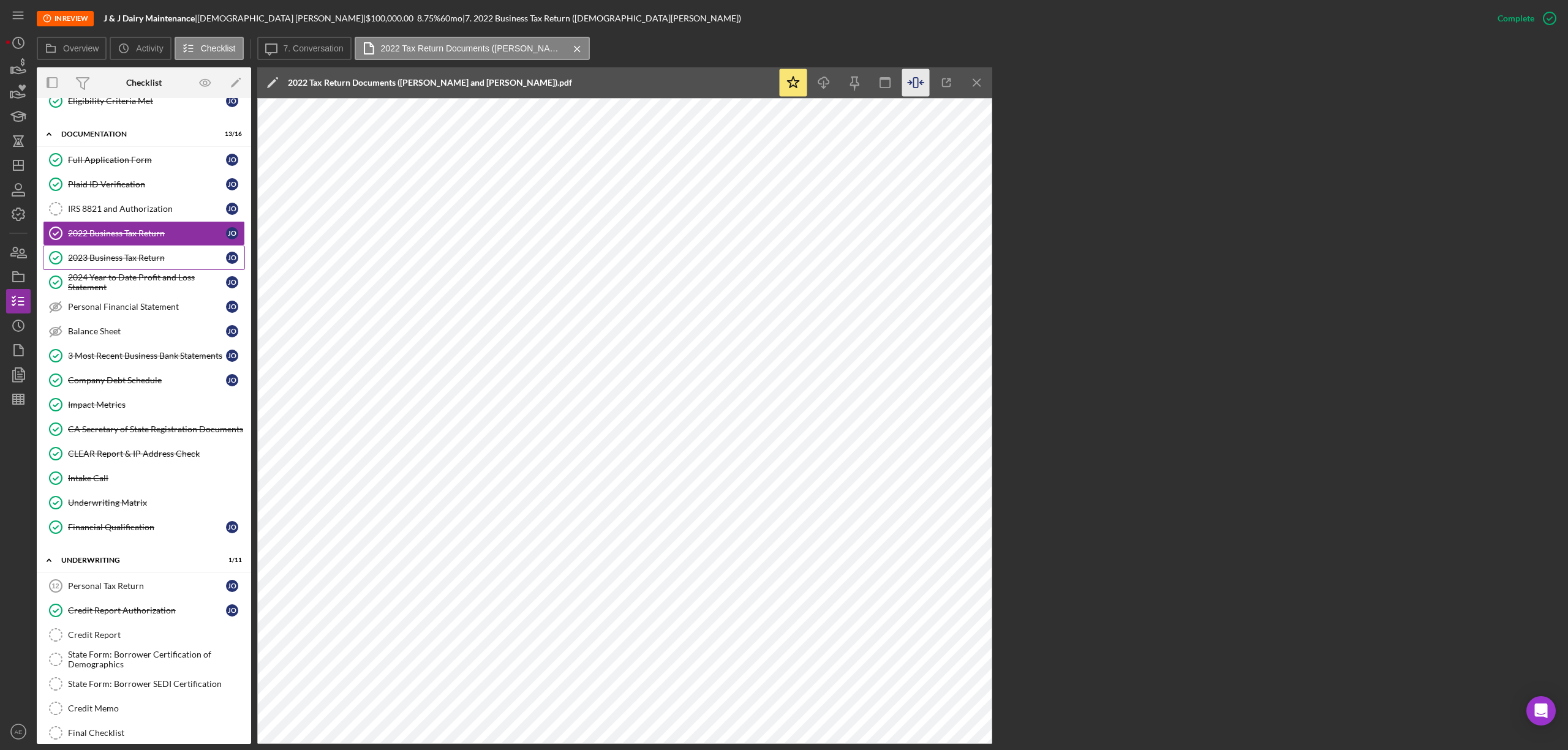
drag, startPoint x: 145, startPoint y: 256, endPoint x: 171, endPoint y: 265, distance: 27.5
click at [145, 256] on div "2023 Business Tax Return" at bounding box center [147, 257] width 158 height 10
drag, startPoint x: 135, startPoint y: 206, endPoint x: 75, endPoint y: 287, distance: 100.8
click at [135, 206] on div "IRS 8821 and Authorization" at bounding box center [147, 208] width 158 height 10
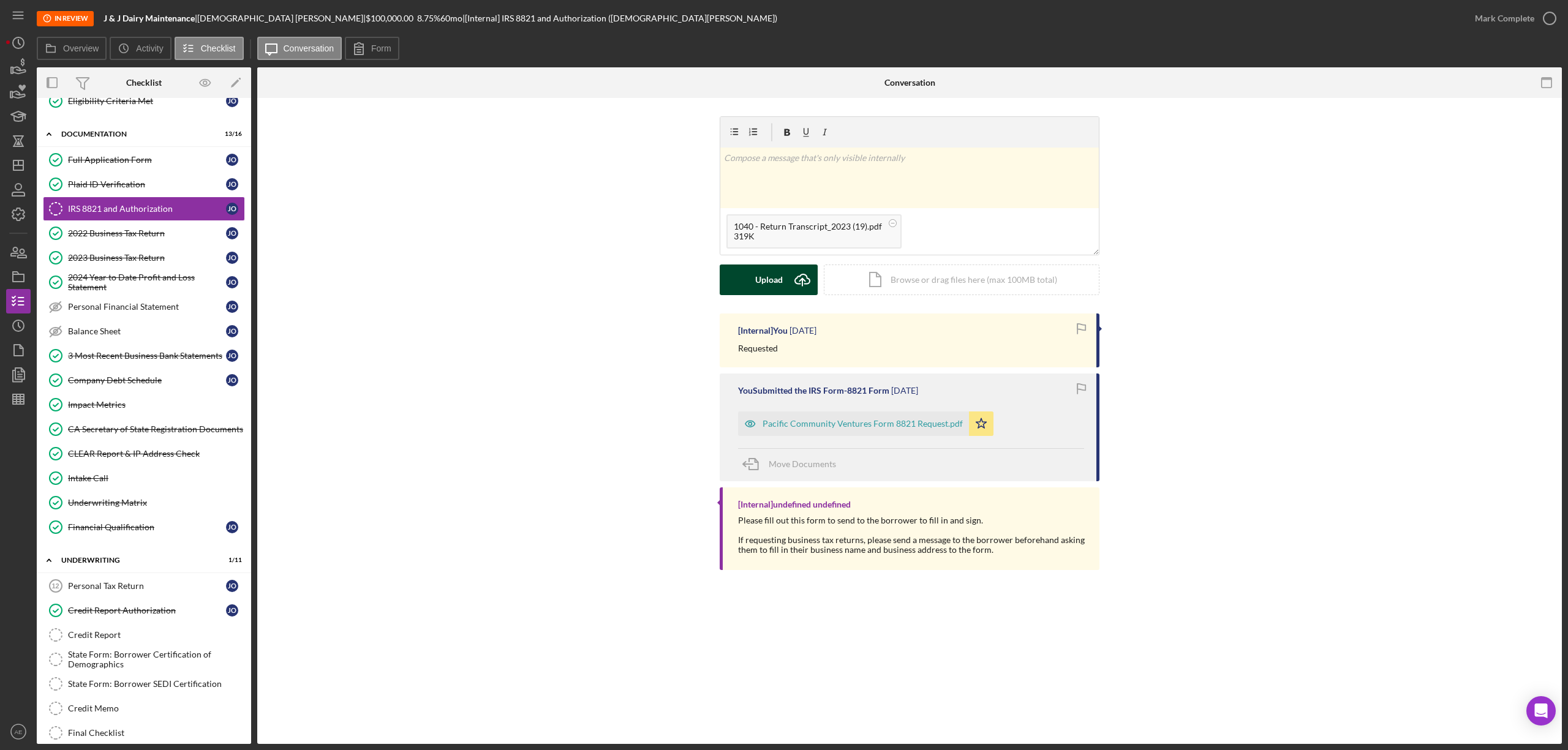
click at [768, 278] on div "Upload" at bounding box center [769, 280] width 28 height 31
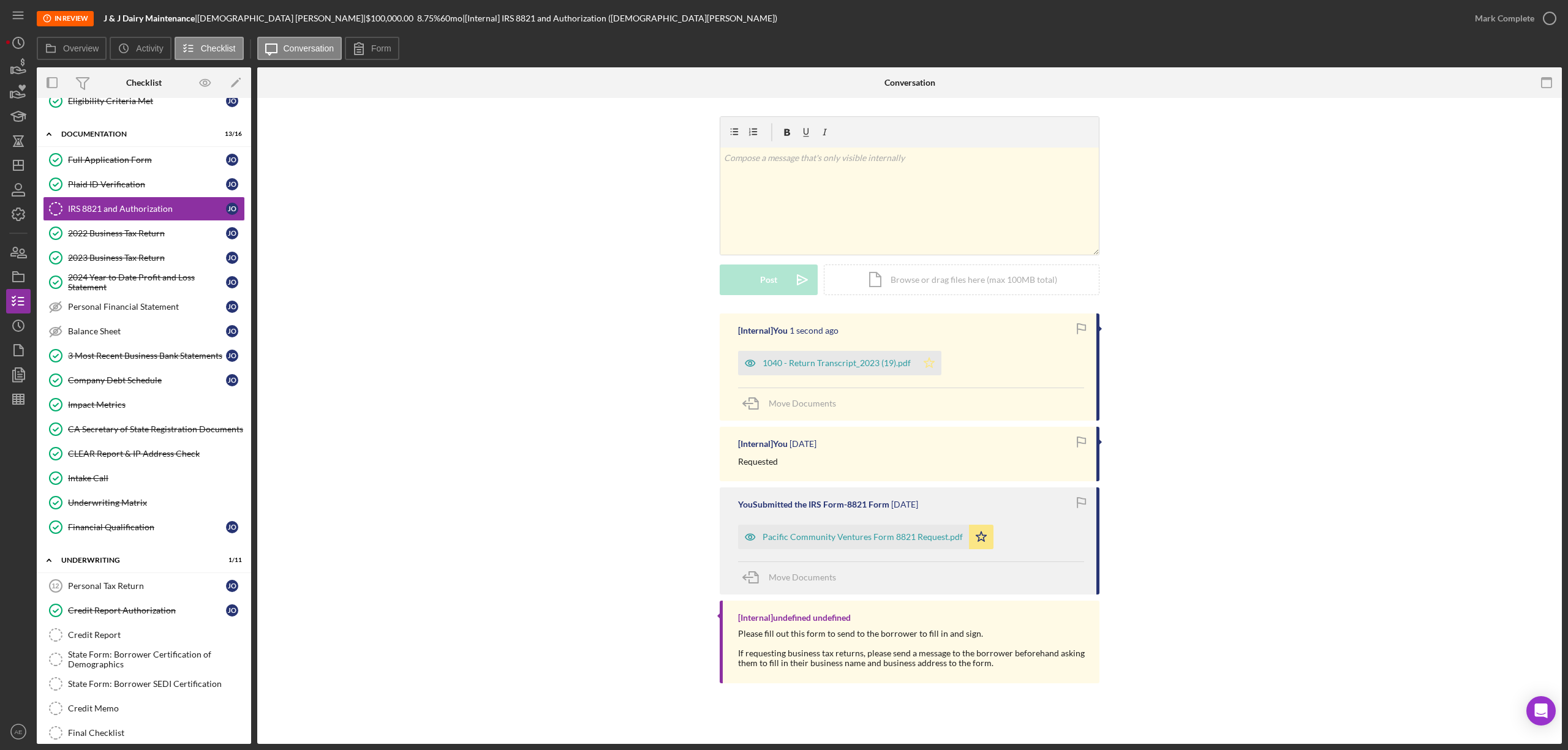
click at [926, 365] on icon "Icon/Star" at bounding box center [929, 363] width 24 height 24
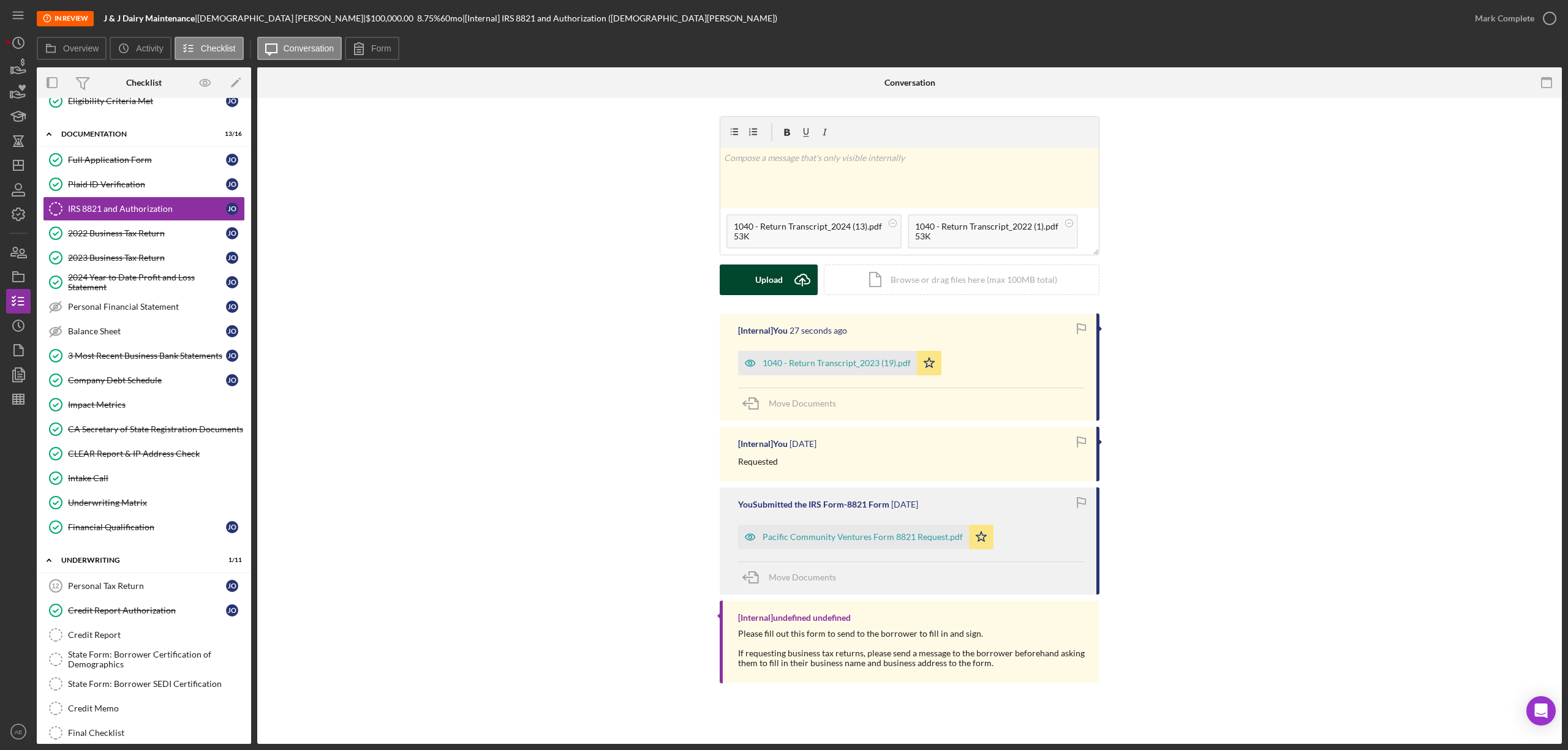
click at [762, 276] on div "Upload" at bounding box center [769, 280] width 28 height 31
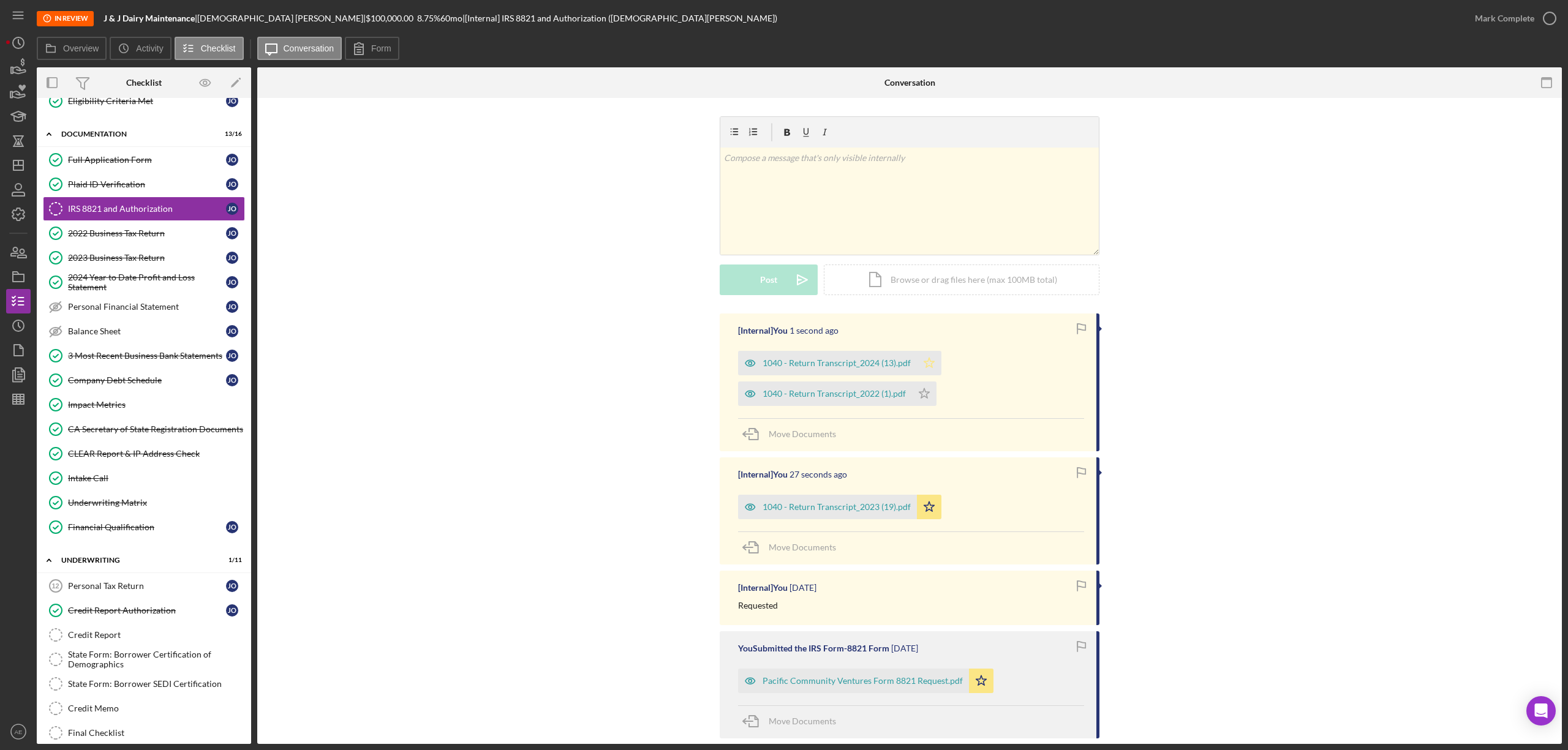
drag, startPoint x: 920, startPoint y: 395, endPoint x: 920, endPoint y: 363, distance: 32.0
click at [920, 390] on icon "Icon/Star" at bounding box center [924, 393] width 24 height 24
click at [924, 363] on polygon "button" at bounding box center [930, 362] width 10 height 10
click at [849, 216] on div "v Color teal Color pink Remove color Add row above Add row below Add column bef…" at bounding box center [910, 201] width 379 height 107
click at [782, 274] on button "Post Icon/icon-invite-send" at bounding box center [769, 280] width 98 height 31
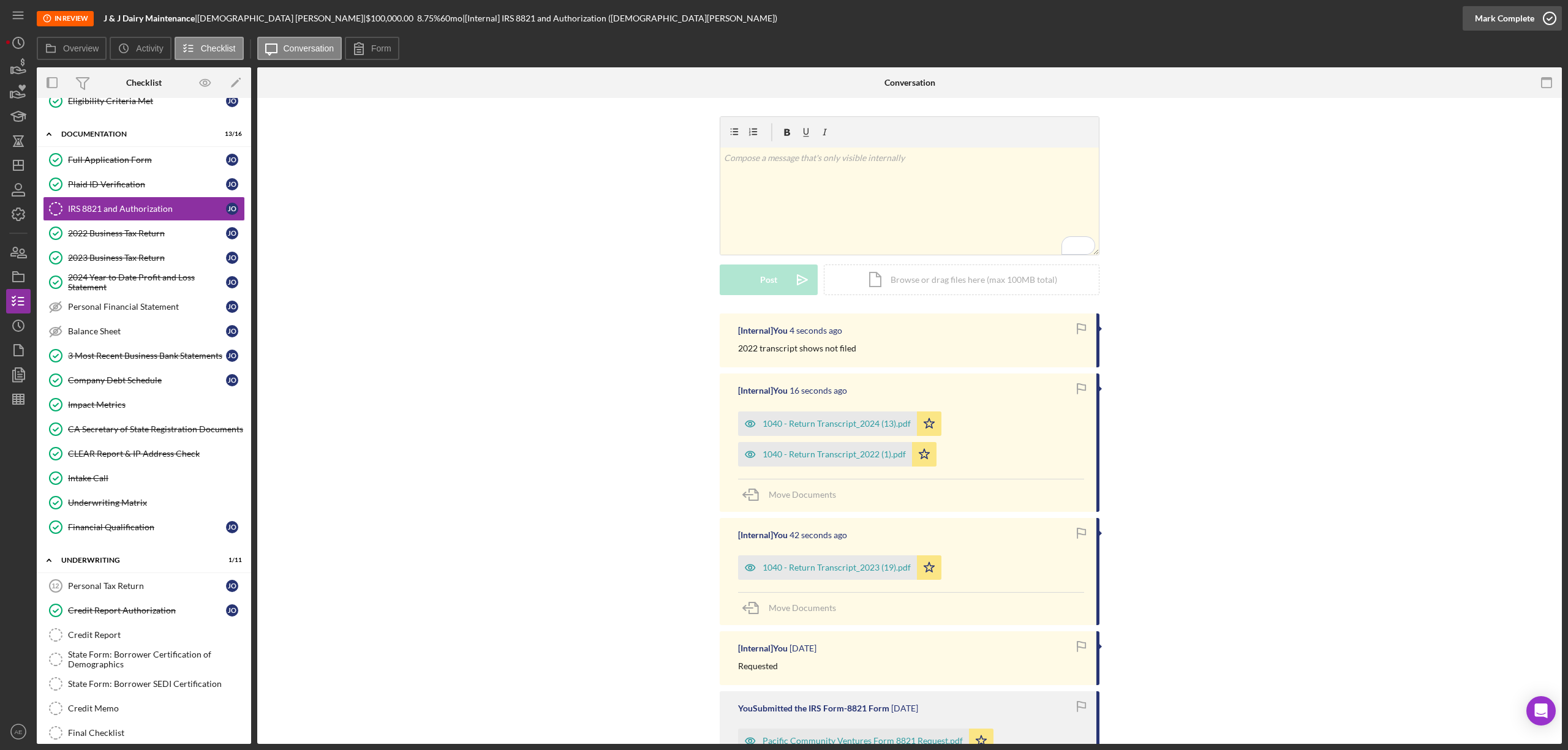
click at [1518, 23] on div "Mark Complete" at bounding box center [1504, 18] width 59 height 24
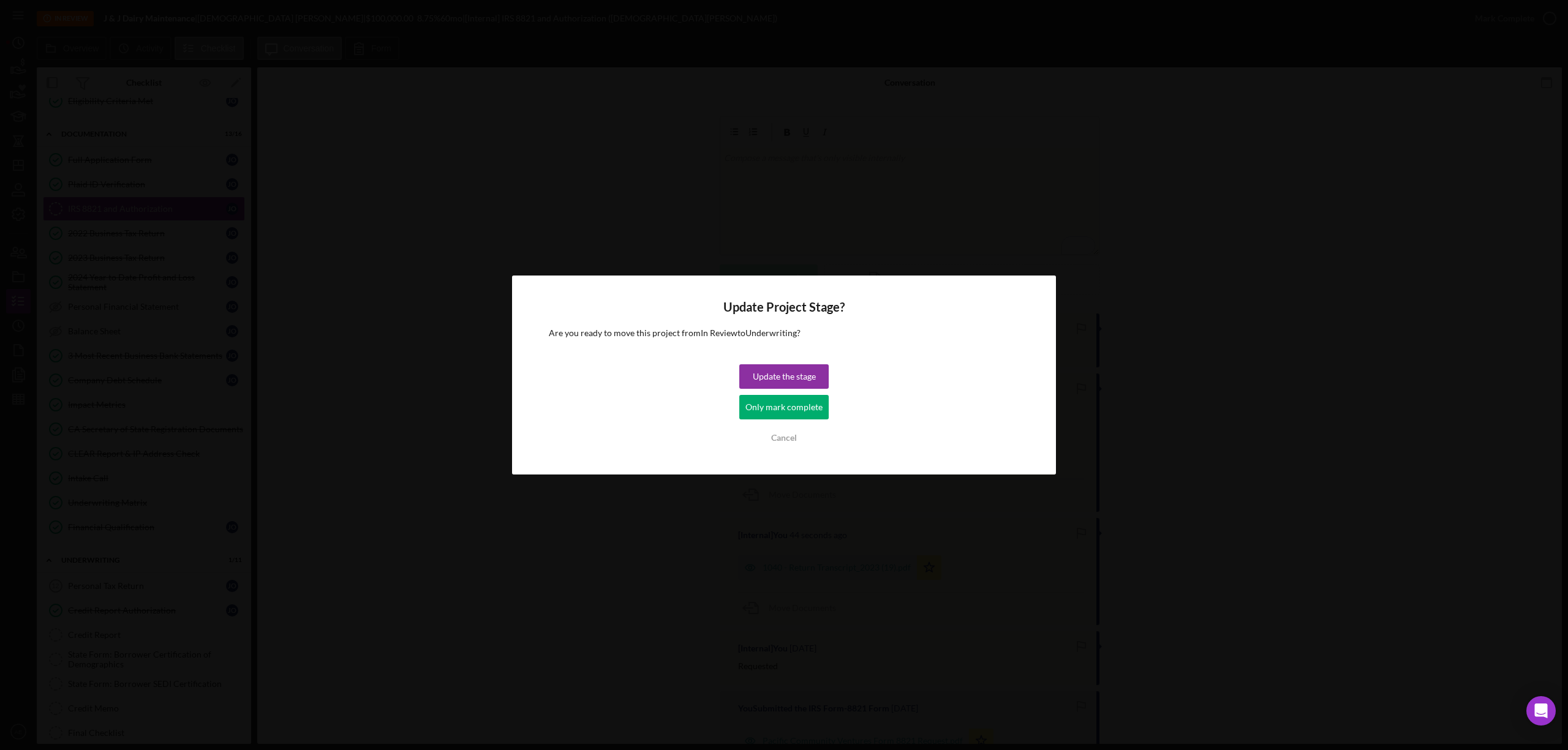
click at [768, 399] on div "Only mark complete" at bounding box center [784, 406] width 78 height 24
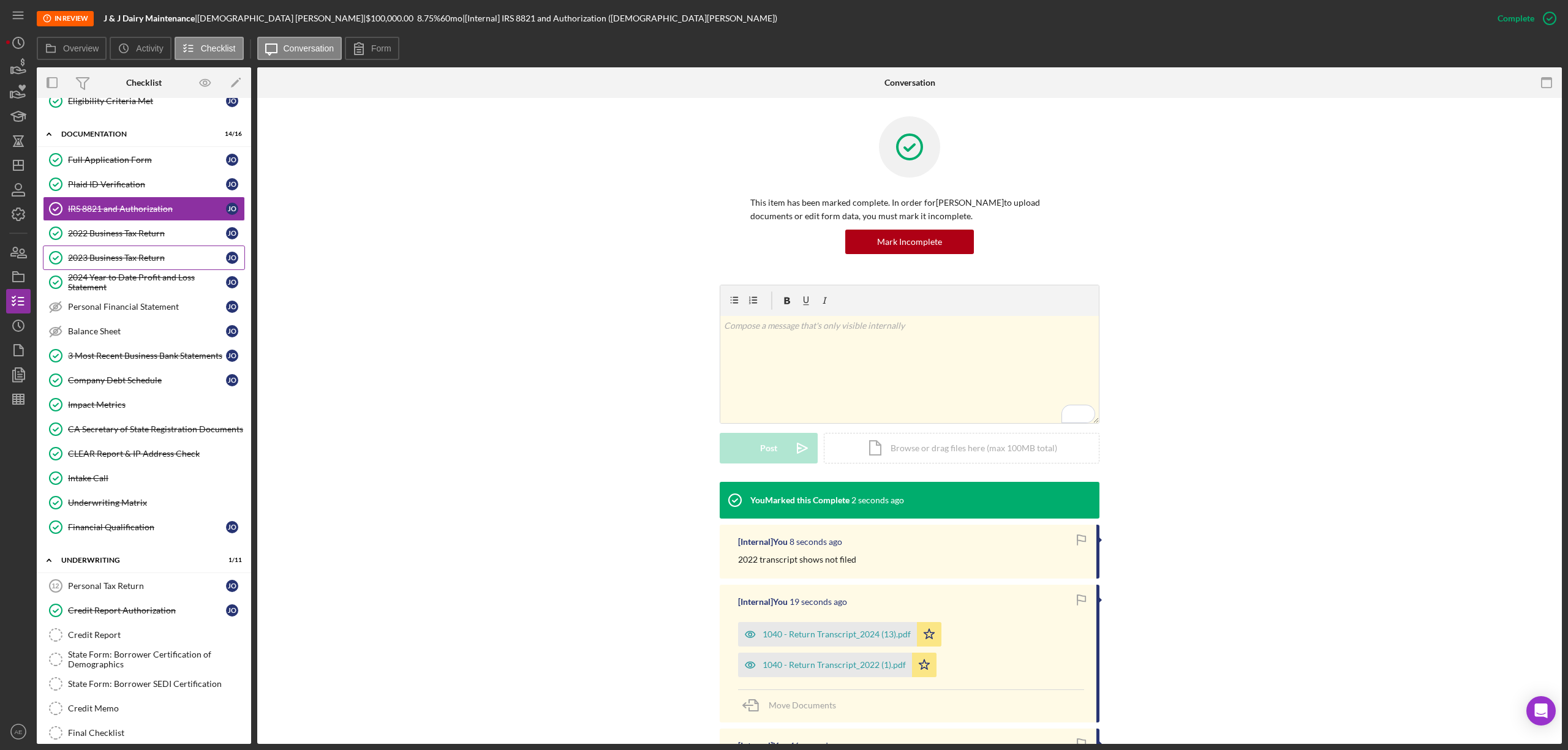
click at [116, 262] on div "2023 Business Tax Return" at bounding box center [147, 257] width 158 height 10
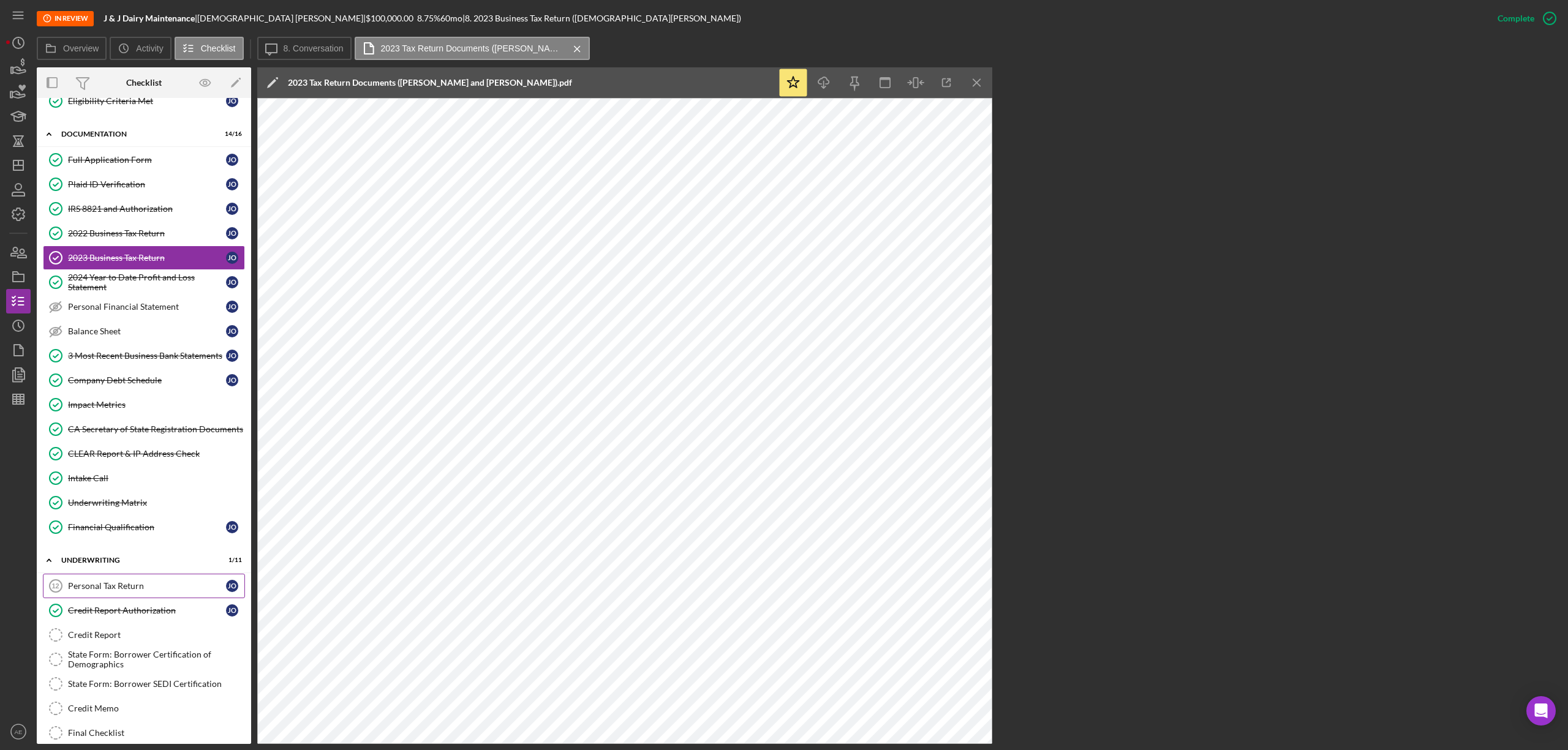
click at [127, 588] on link "Personal Tax Return 12 Personal Tax Return J O" at bounding box center [144, 586] width 202 height 24
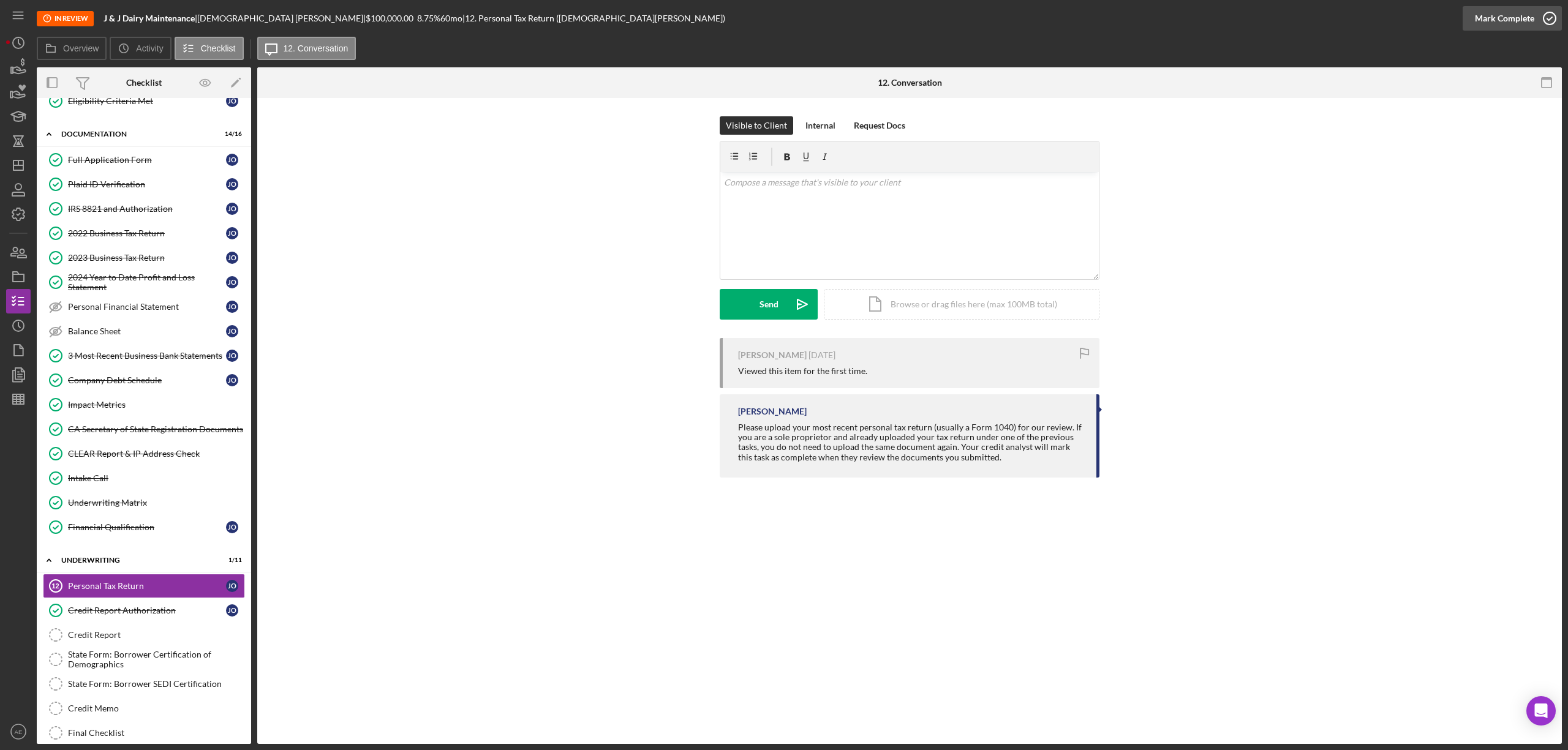
click at [1502, 13] on div "Mark Complete" at bounding box center [1504, 18] width 59 height 24
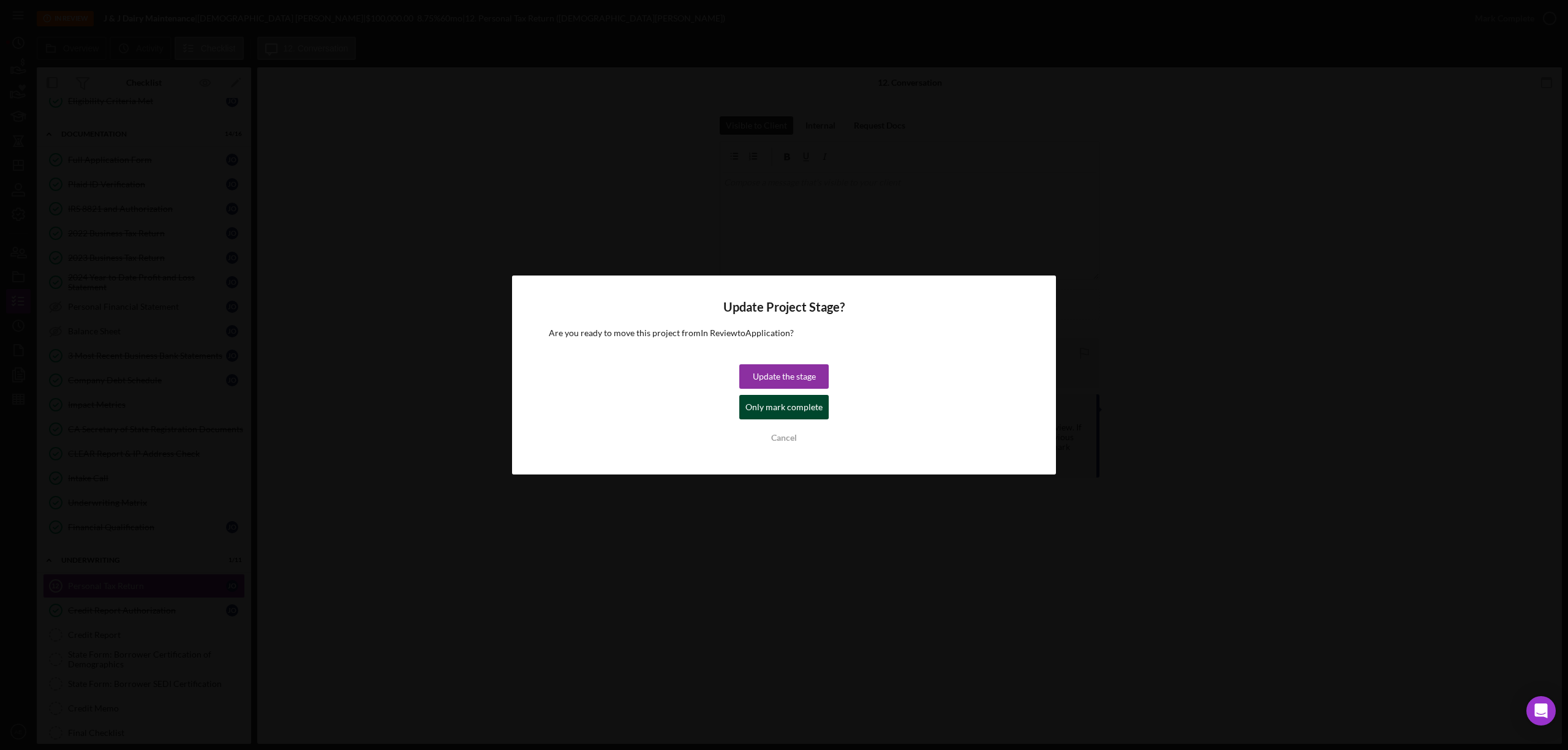
click at [804, 402] on div "Only mark complete" at bounding box center [784, 406] width 78 height 24
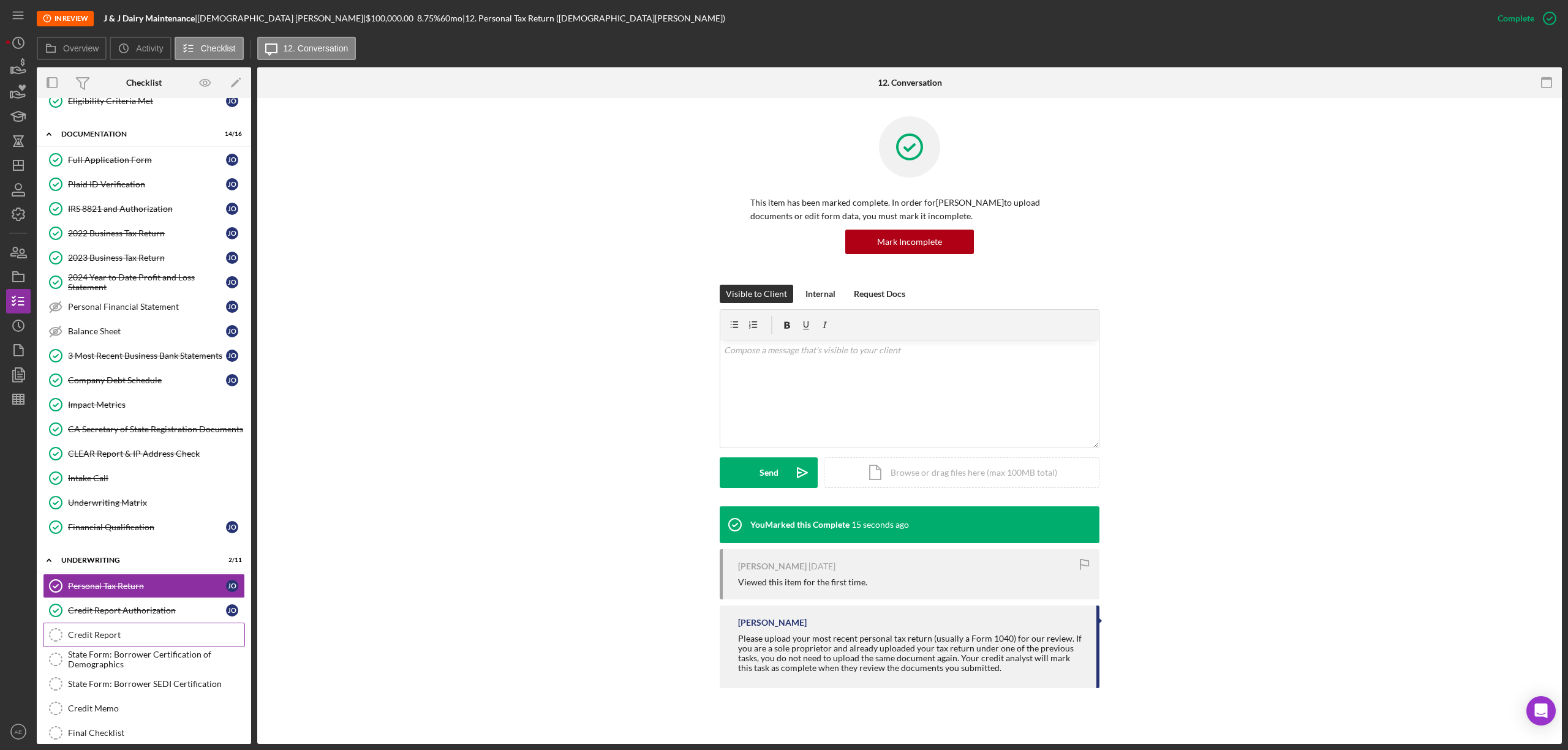
click at [132, 639] on link "Credit Report Credit Report" at bounding box center [144, 635] width 202 height 24
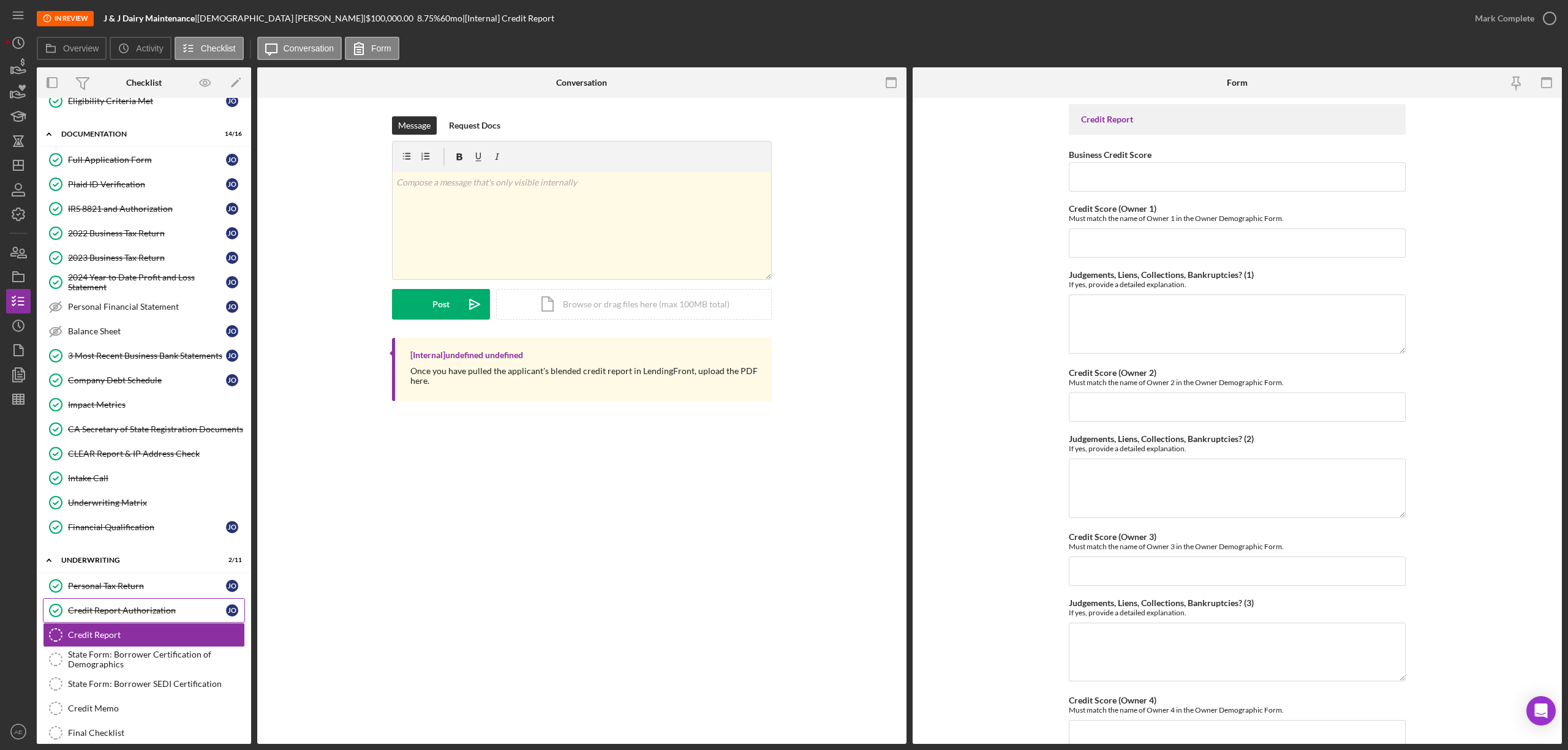
click at [81, 615] on div "Credit Report Authorization" at bounding box center [147, 610] width 158 height 10
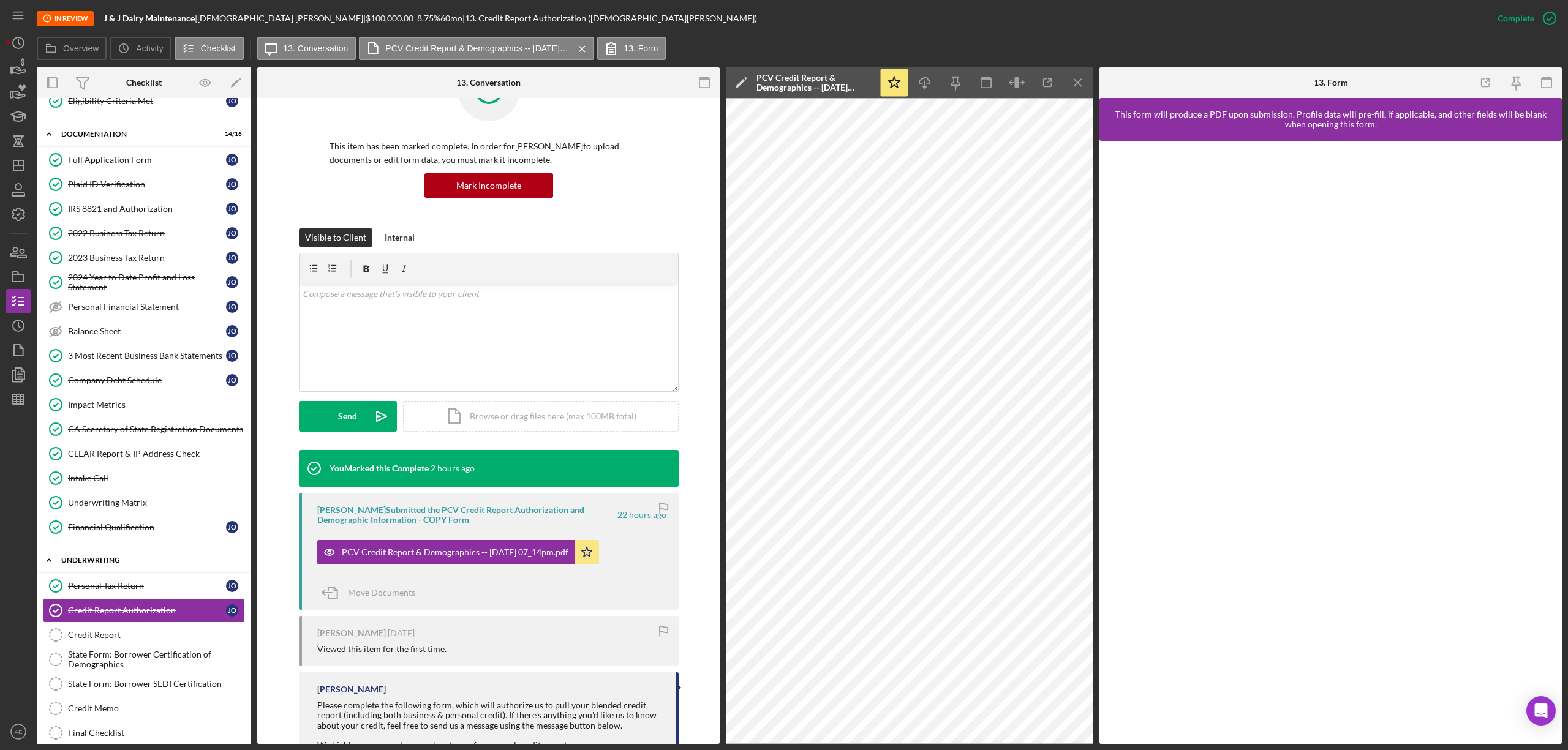
scroll to position [121, 0]
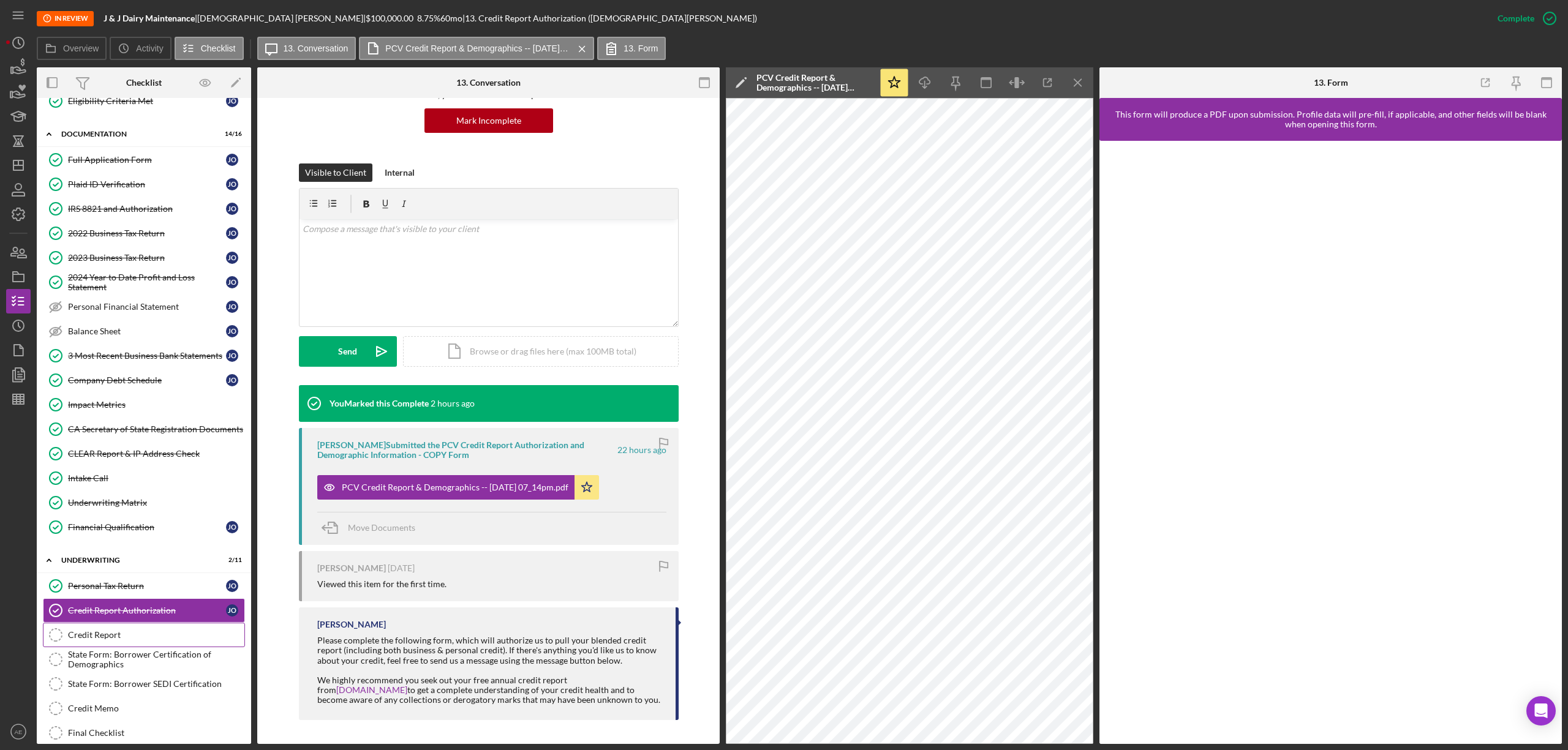
click at [178, 640] on div "Credit Report" at bounding box center [156, 635] width 176 height 10
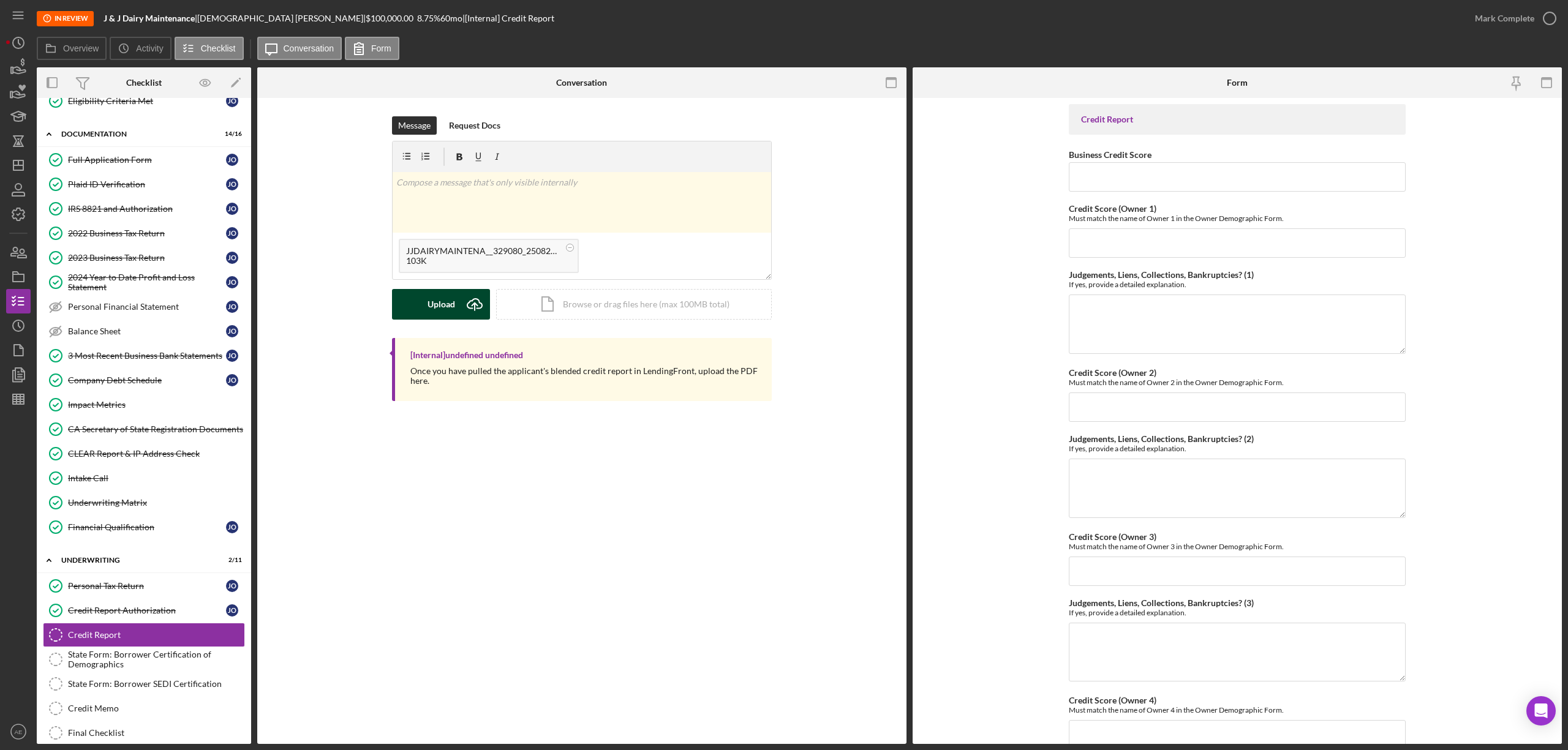
click at [435, 308] on div "Upload" at bounding box center [442, 304] width 28 height 31
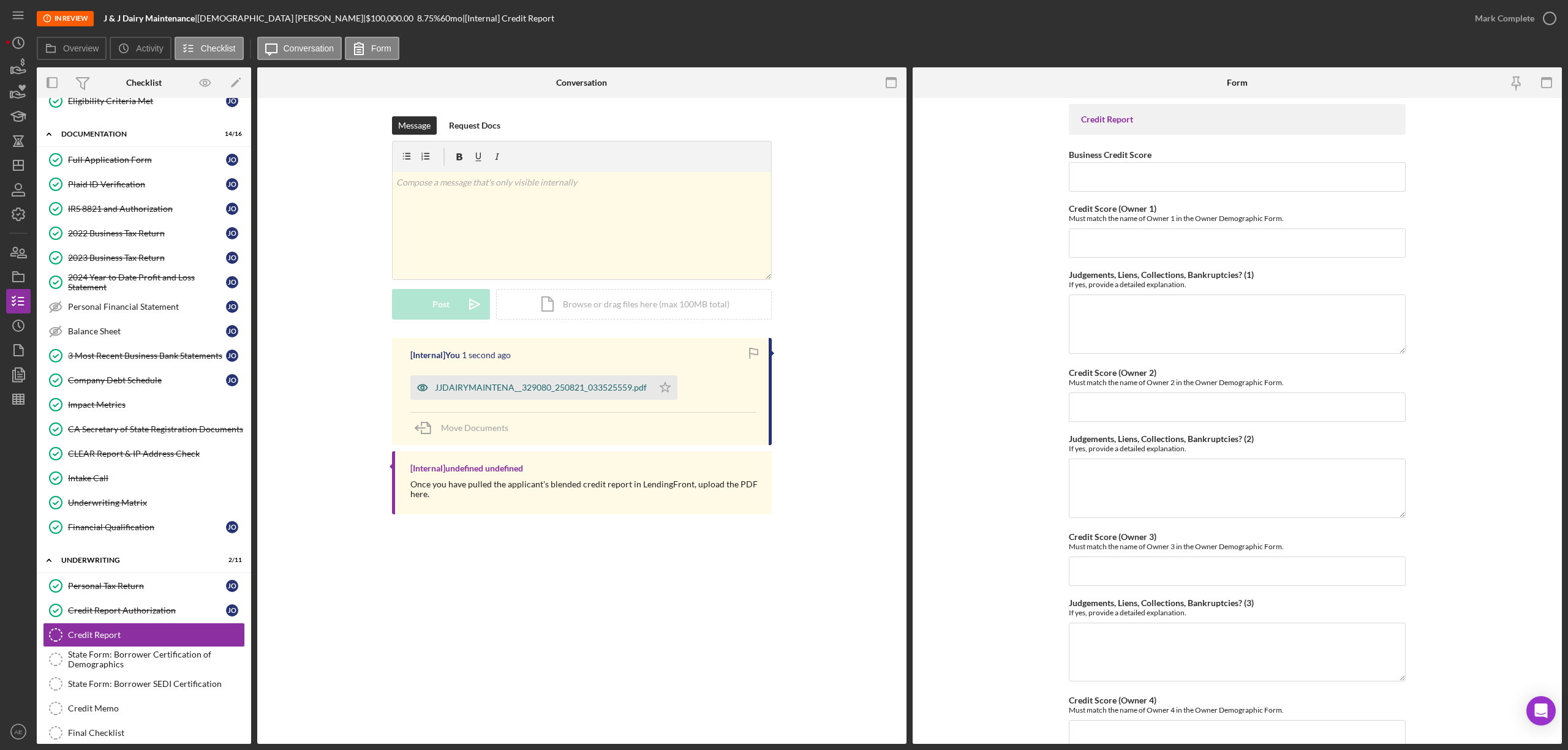
click at [424, 382] on icon "button" at bounding box center [422, 387] width 24 height 24
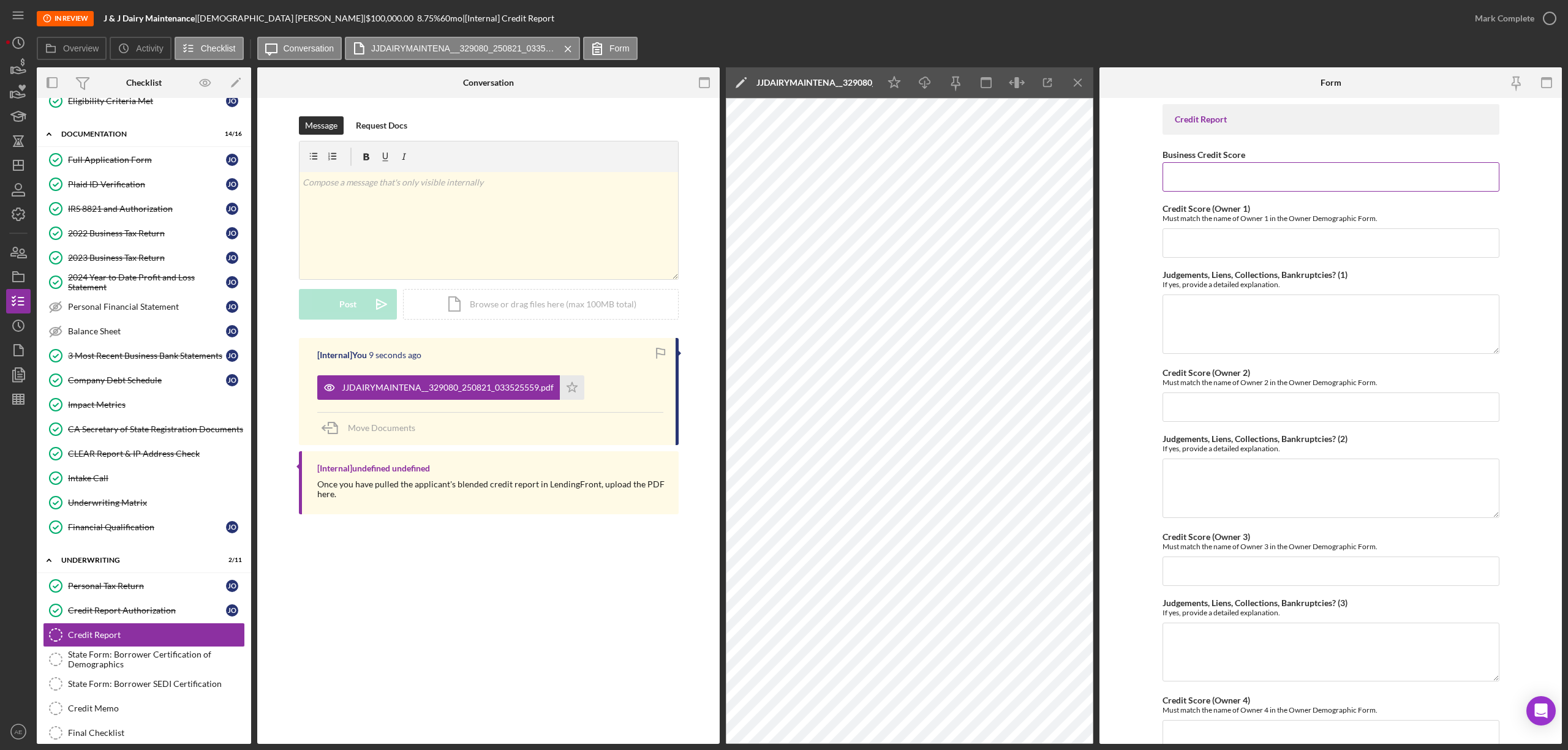
click at [1241, 186] on input "Business Credit Score" at bounding box center [1331, 177] width 337 height 29
type input "15"
click at [1079, 83] on icon "Icon/Menu Close" at bounding box center [1079, 83] width 28 height 28
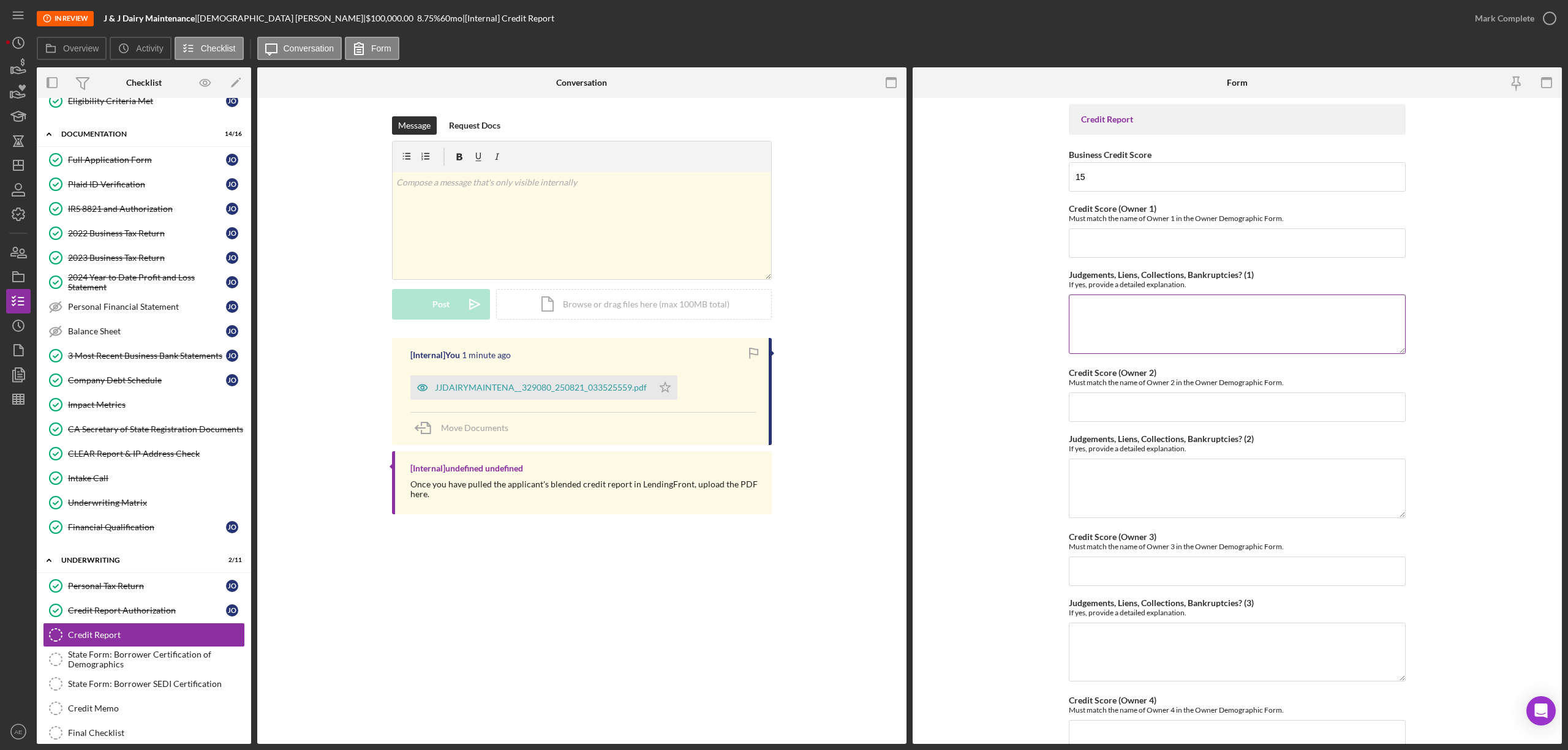
click at [1118, 336] on textarea "Judgements, Liens, Collections, Bankruptcies? (1)" at bounding box center [1237, 324] width 337 height 58
click at [1172, 312] on textarea "Judgment - Boradway Advacne Funding" at bounding box center [1237, 324] width 337 height 58
click at [1130, 310] on textarea "Judgment - Boradway Advacne Funding" at bounding box center [1237, 324] width 337 height 58
click at [1245, 310] on textarea "Judgment - Broadway Advanced Funding" at bounding box center [1237, 324] width 337 height 58
click at [1339, 311] on textarea "Judgment - Broadway Advanced Funding - [DATE] - $64,292 - Status:Filed" at bounding box center [1237, 324] width 337 height 58
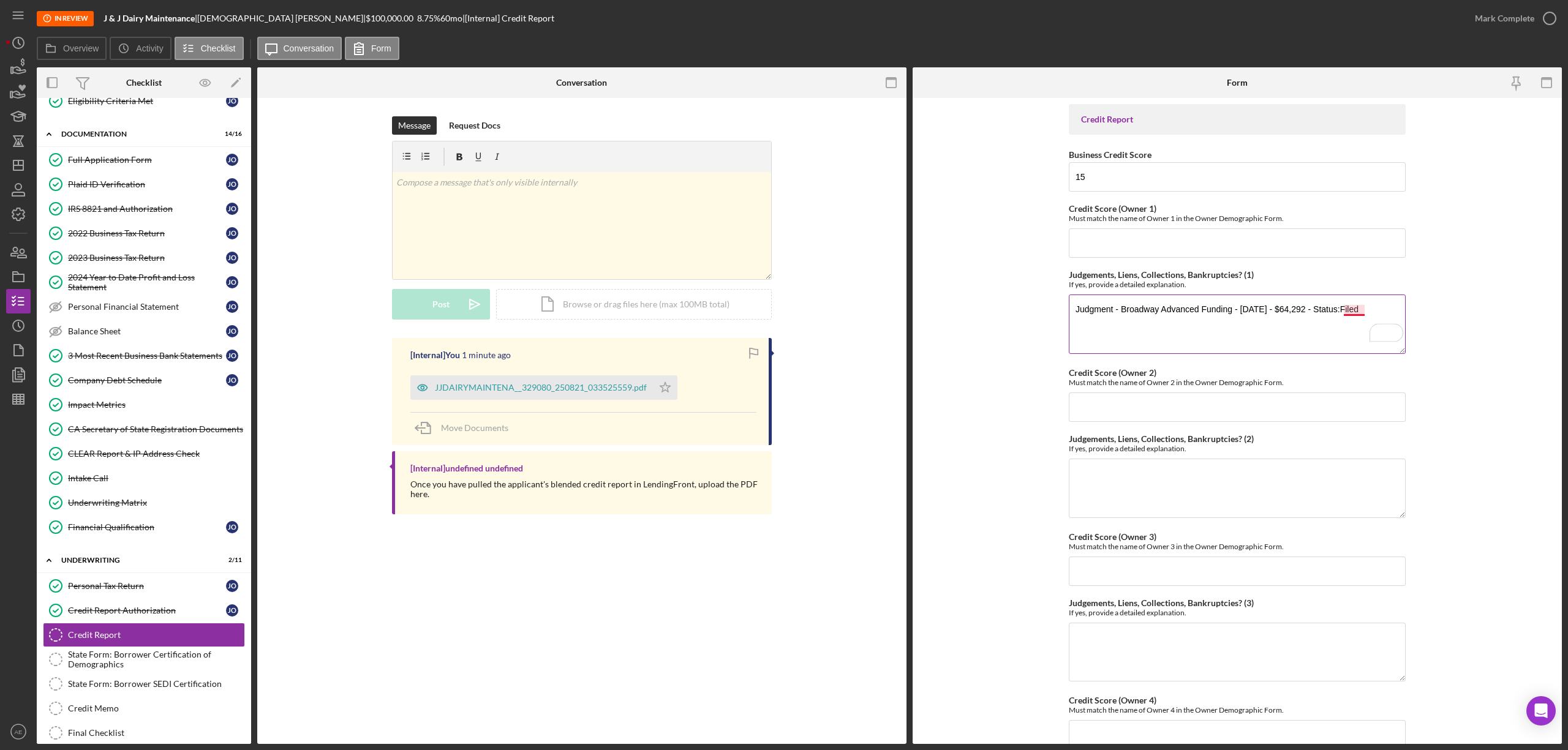
click at [1352, 310] on textarea "Judgment - Broadway Advanced Funding - [DATE] - $64,292 - Status:Filed" at bounding box center [1237, 324] width 337 height 58
type textarea "Judgment - Broadway Advanced Funding - [DATE] - $64,292 - Status: Filed"
click at [1111, 245] on input "Credit Score (Owner 1)" at bounding box center [1237, 243] width 337 height 29
type input "661"
click at [1250, 328] on textarea "Judgment - Broadway Advanced Funding - [DATE] - $64,292 - Status: Filed" at bounding box center [1237, 324] width 337 height 58
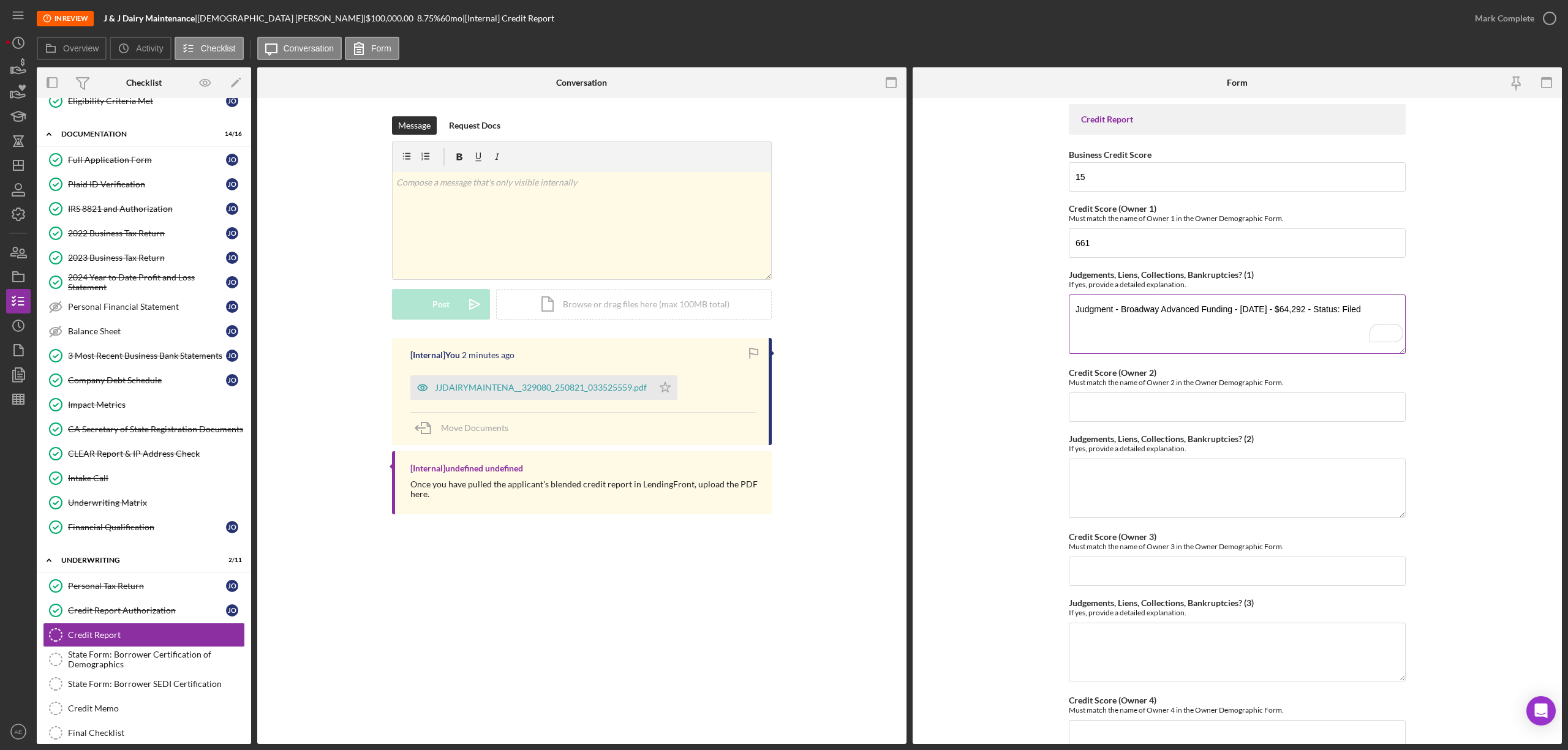
click at [1379, 308] on textarea "Judgment - Broadway Advanced Funding - [DATE] - $64,292 - Status: Filed" at bounding box center [1237, 324] width 337 height 58
click at [1218, 330] on textarea "Judgment - Broadway Advanced Funding - [DATE] - $64,292 - Status: Filed Bankrup…" at bounding box center [1237, 324] width 337 height 58
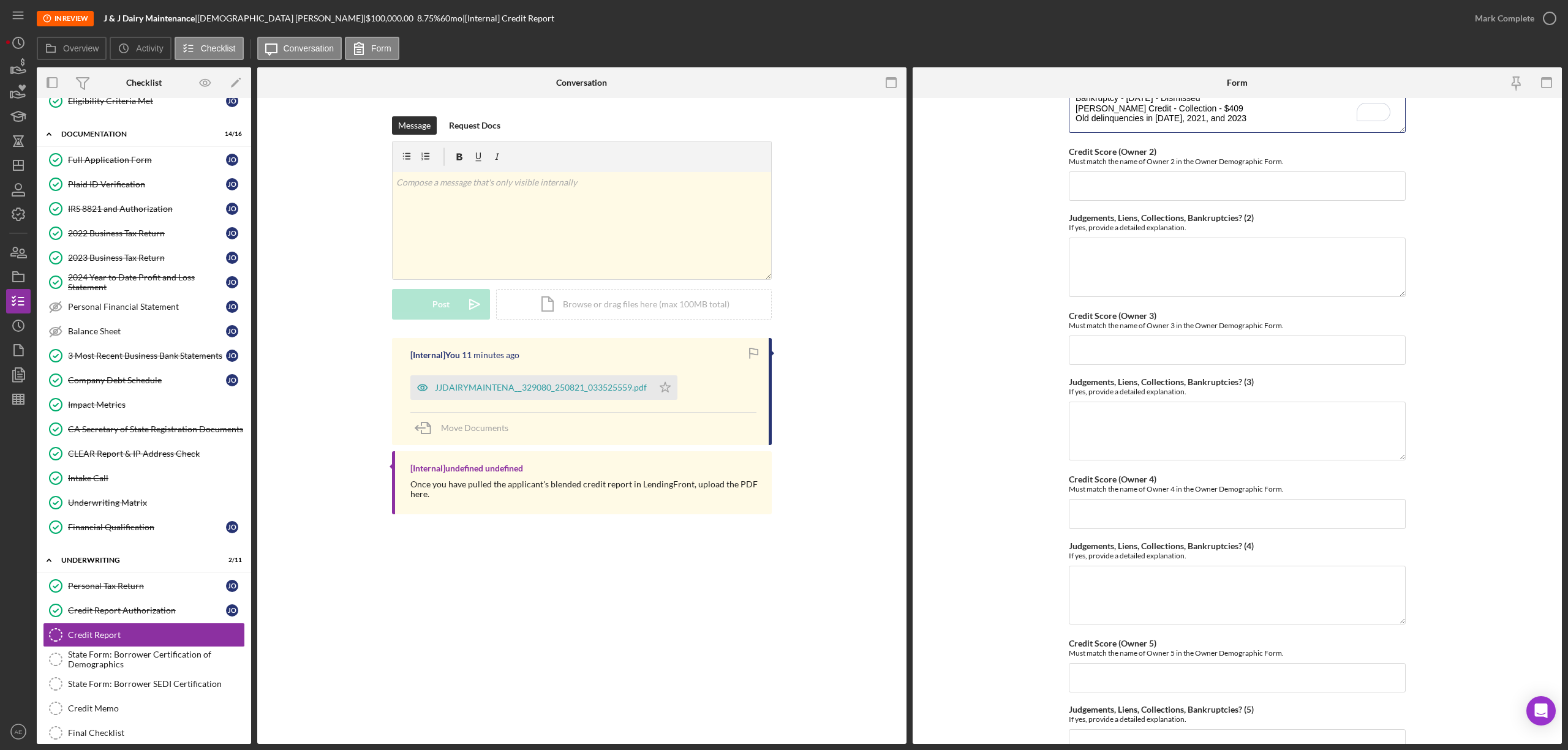
scroll to position [245, 0]
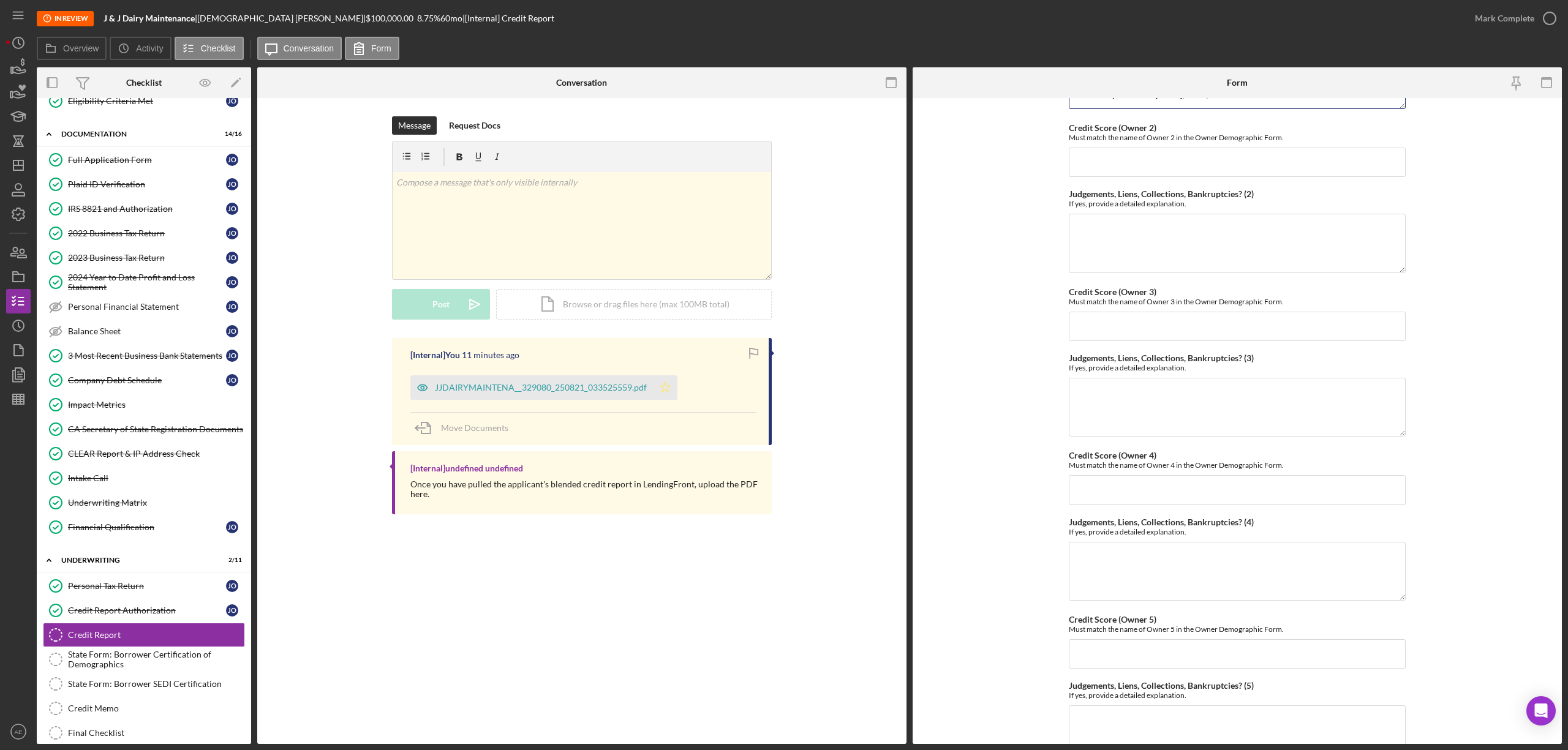
type textarea "Judgment - Broadway Advanced Funding - [DATE] - $64,292 - Status: Filed Bankrup…"
drag, startPoint x: 665, startPoint y: 390, endPoint x: 902, endPoint y: 414, distance: 238.2
click at [672, 387] on icon "Icon/Star" at bounding box center [665, 387] width 24 height 24
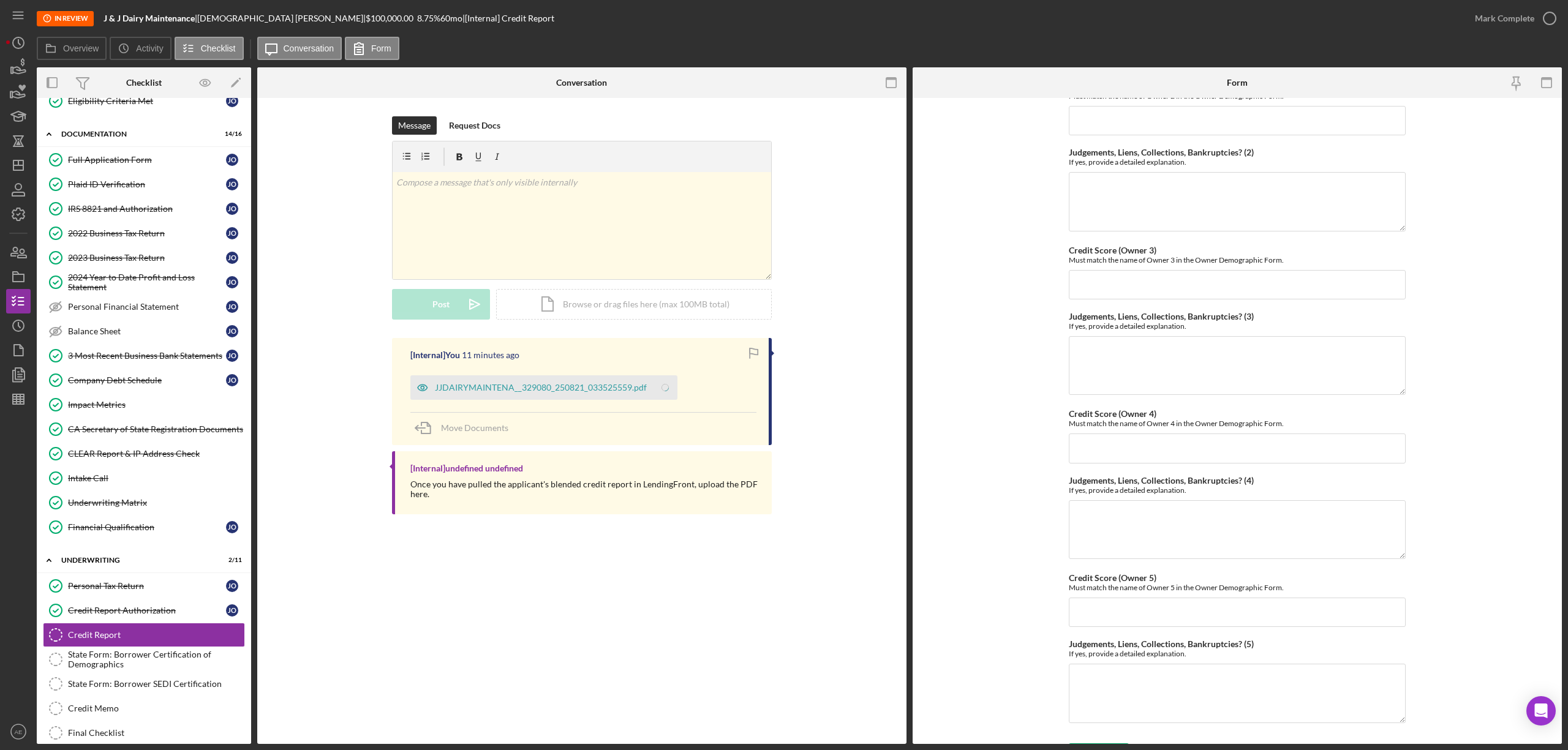
scroll to position [316, 0]
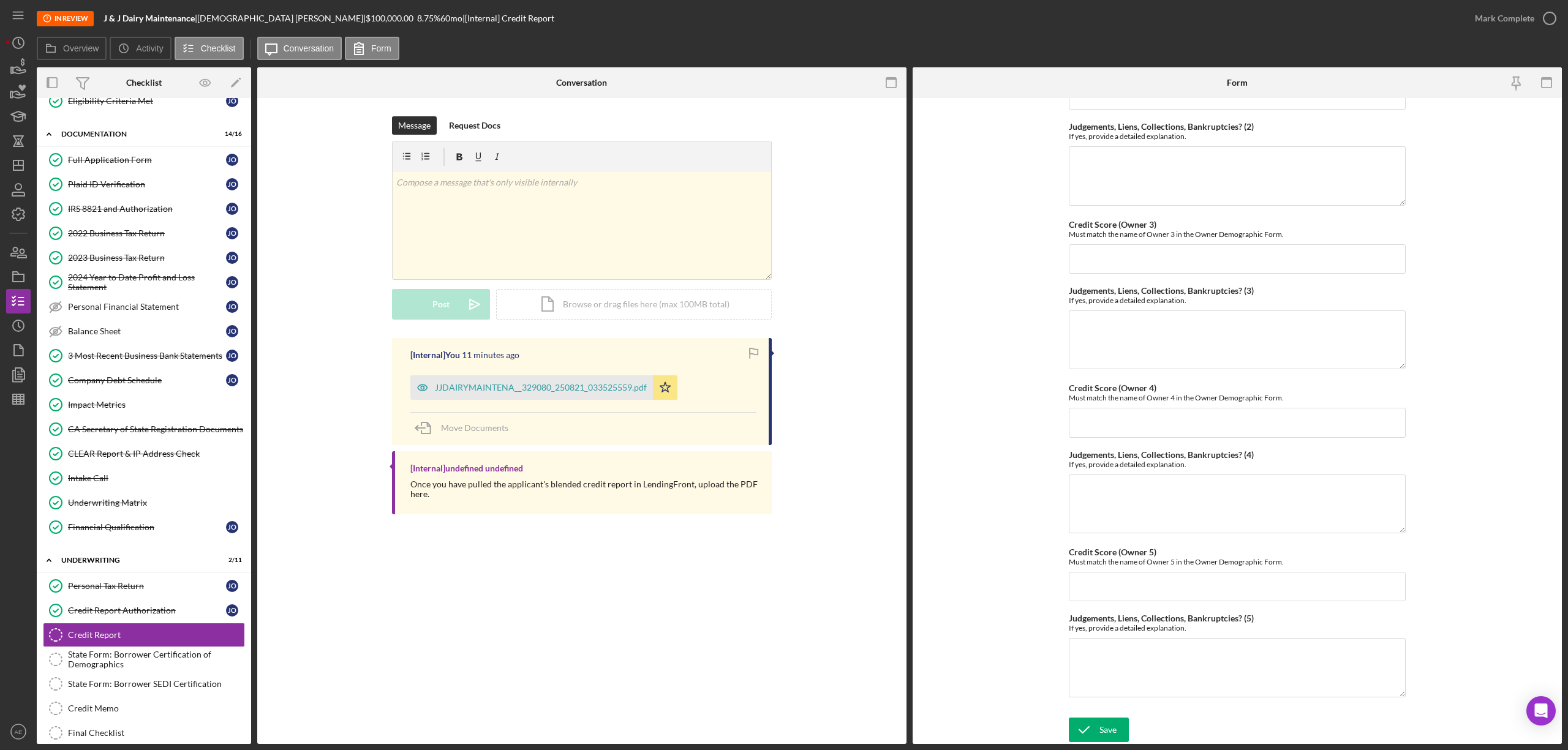
click at [1098, 711] on div "Credit Report Business Credit Score 15 Credit Score (Owner 1) Must match the na…" at bounding box center [1237, 251] width 337 height 920
click at [1099, 722] on div "Save" at bounding box center [1107, 730] width 17 height 24
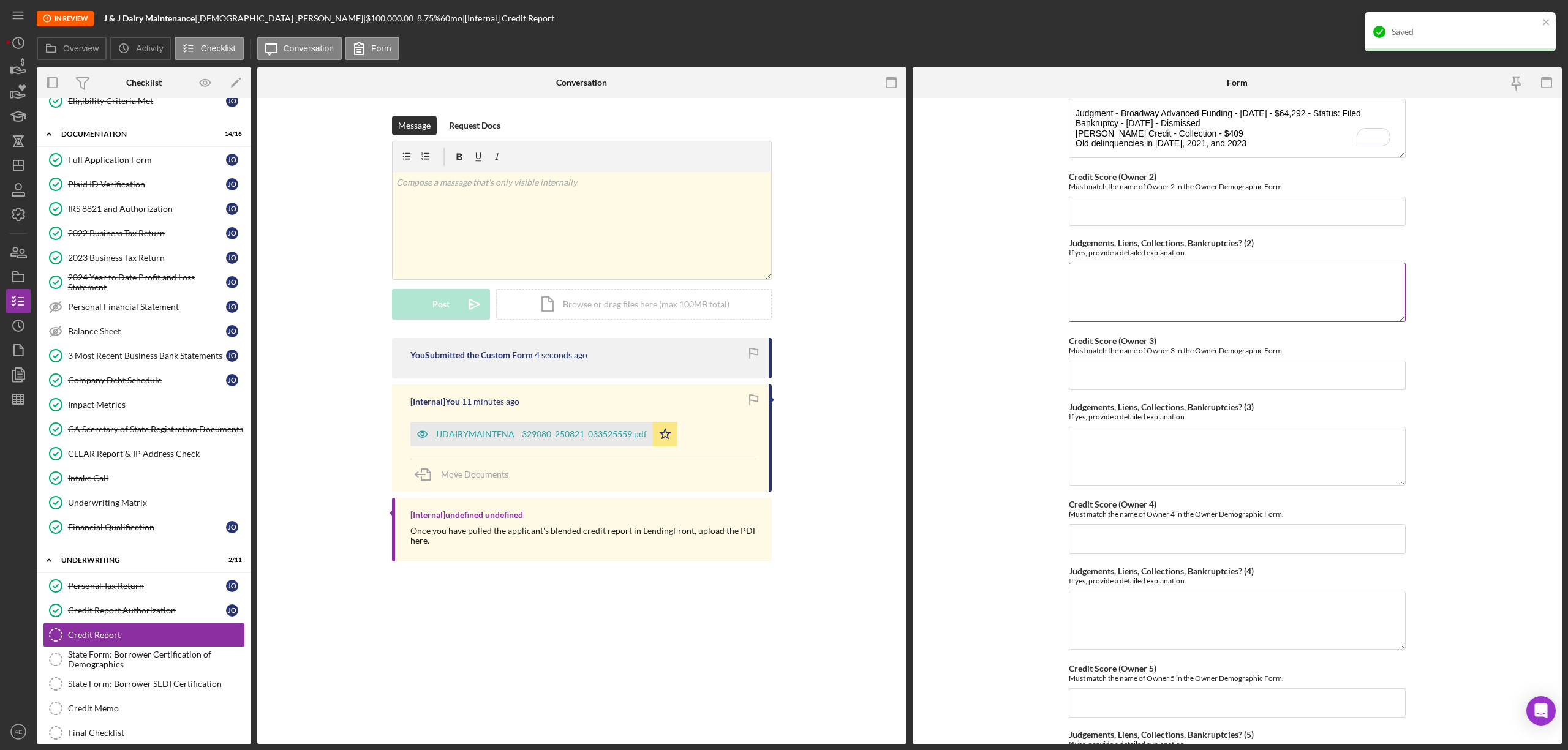
scroll to position [0, 0]
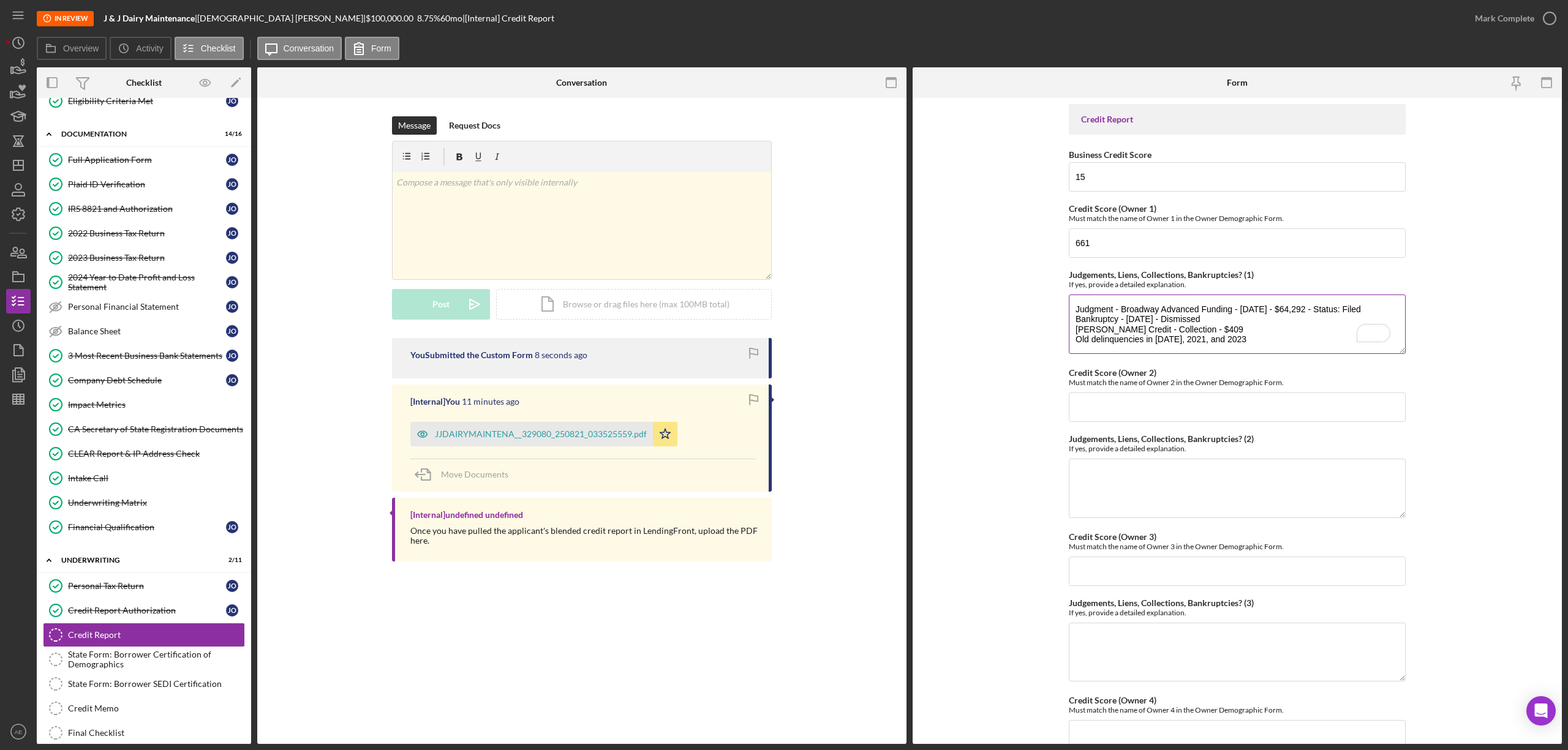
drag, startPoint x: 1073, startPoint y: 309, endPoint x: 1208, endPoint y: 328, distance: 136.3
click at [1208, 328] on textarea "Judgment - Broadway Advanced Funding - [DATE] - $64,292 - Status: Filed Bankrup…" at bounding box center [1237, 324] width 337 height 58
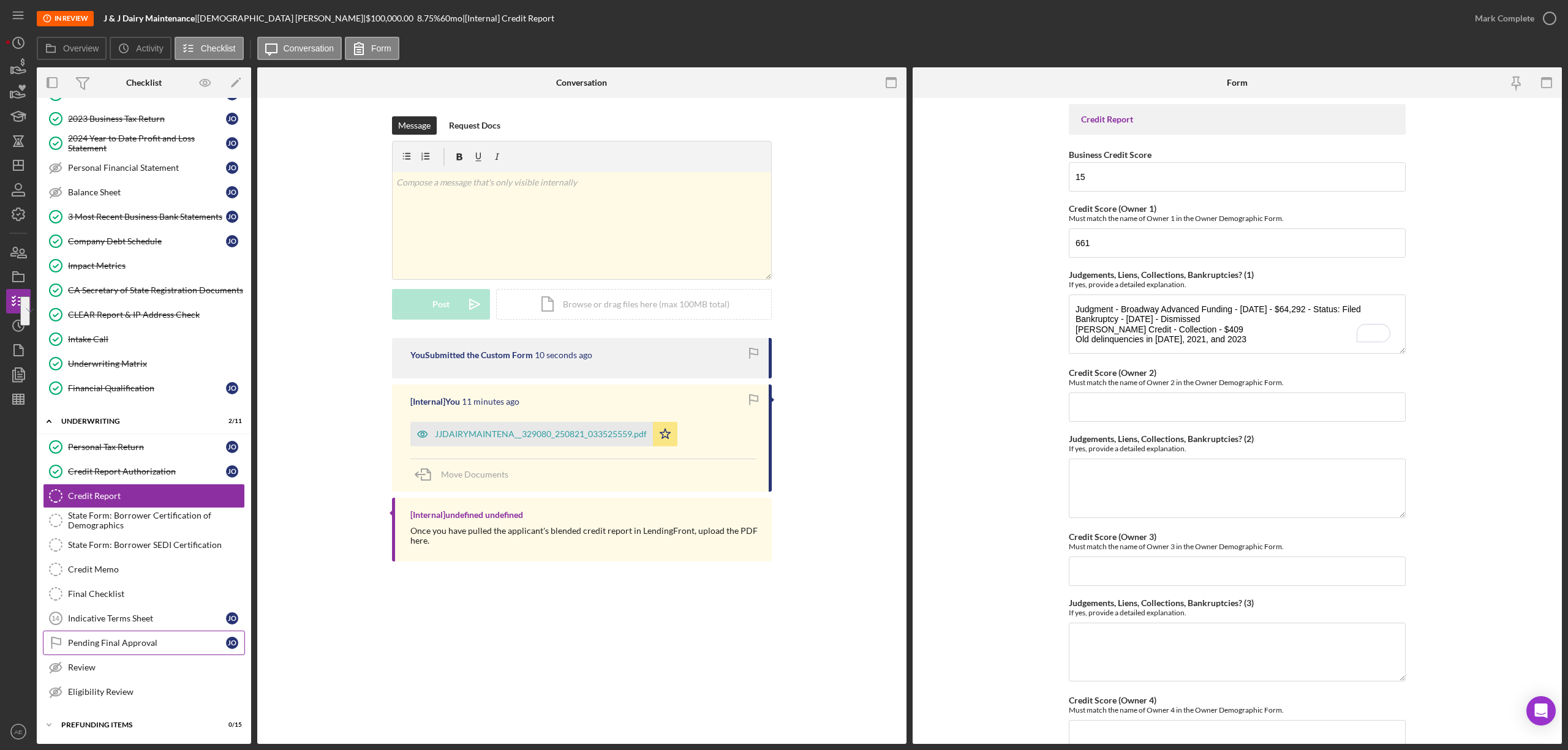
click at [132, 635] on link "Pending Final Approval Pending Final Approval J O" at bounding box center [144, 643] width 202 height 24
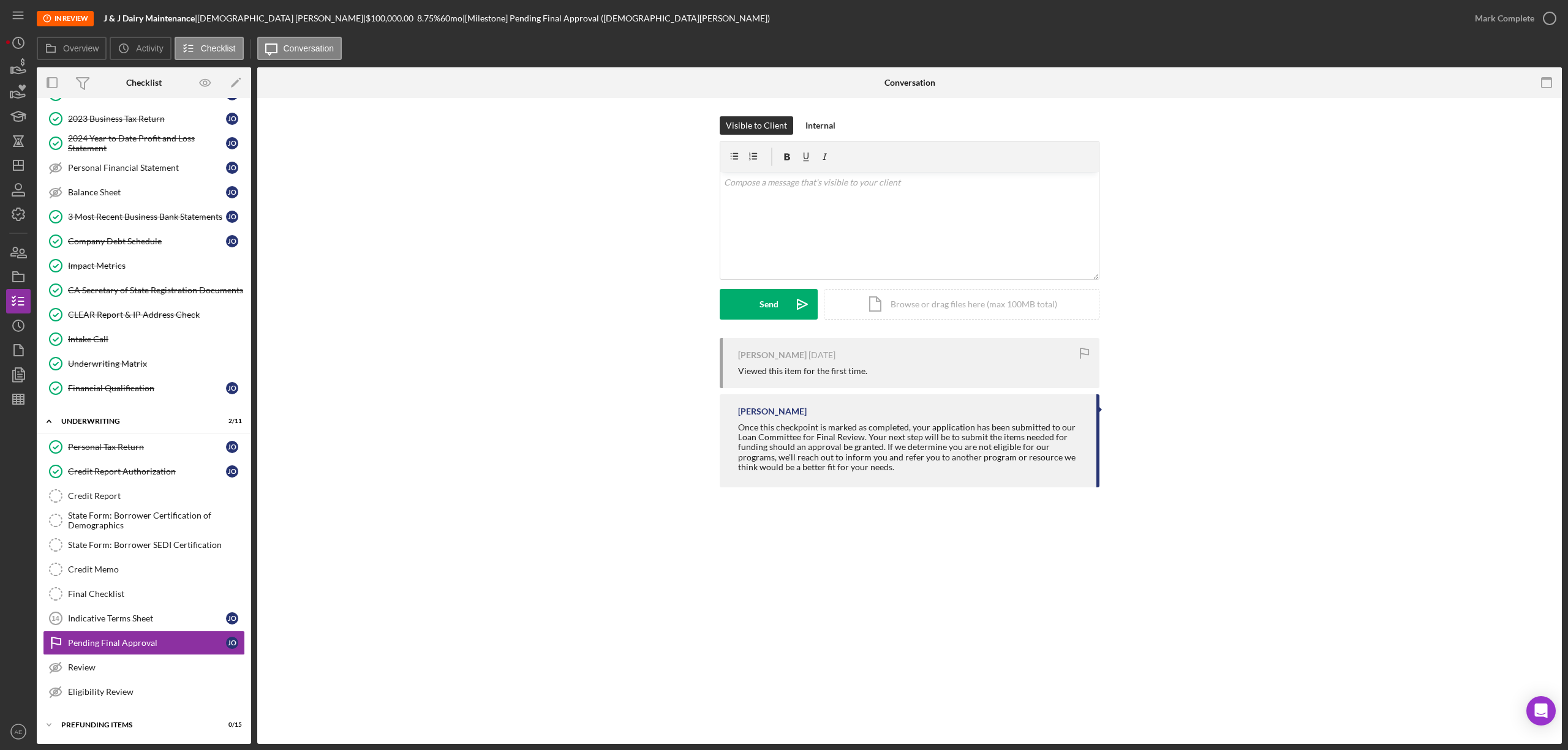
scroll to position [314, 0]
click at [815, 200] on div "v Color teal Color pink Remove color Add row above Add row below Add column bef…" at bounding box center [910, 225] width 379 height 107
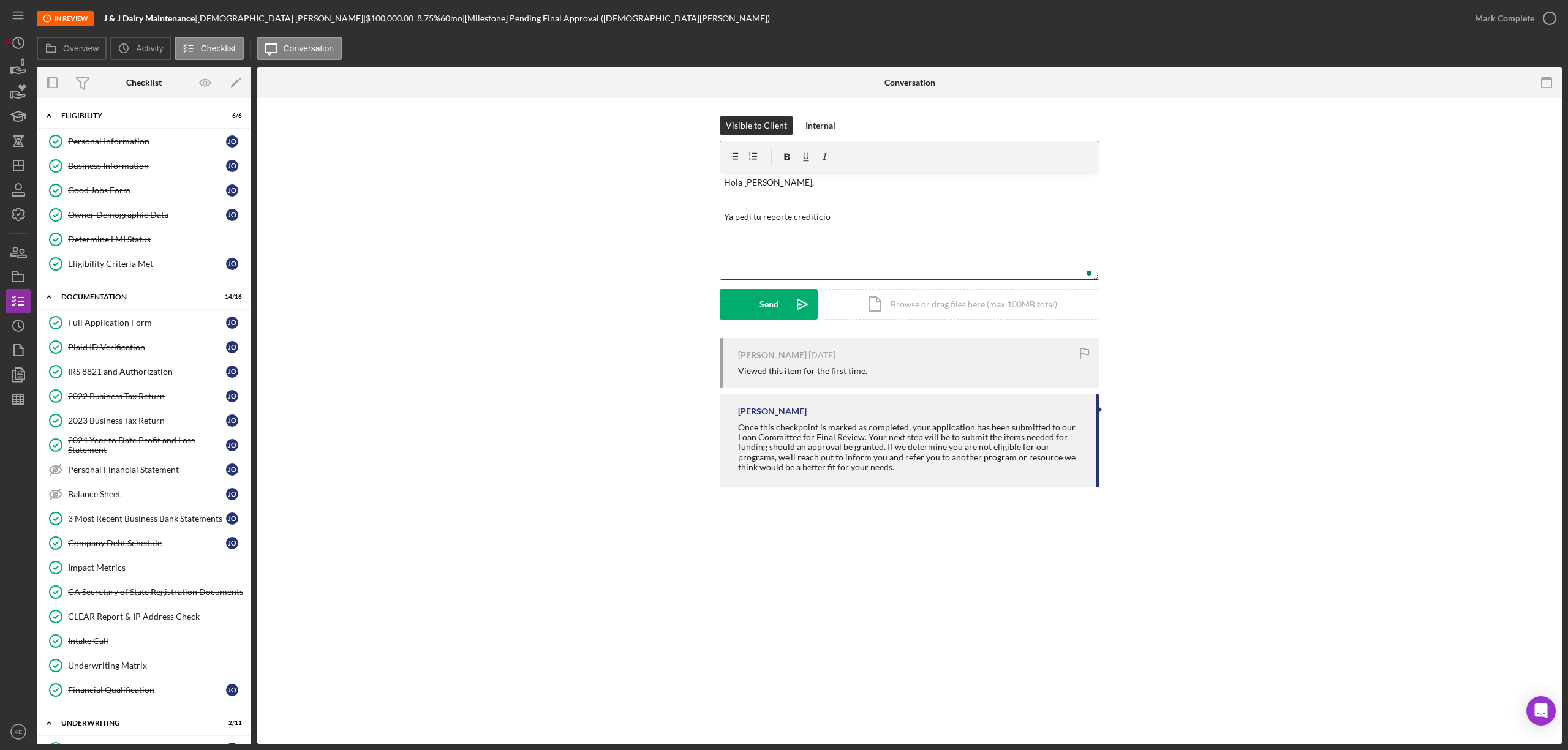
scroll to position [314, 0]
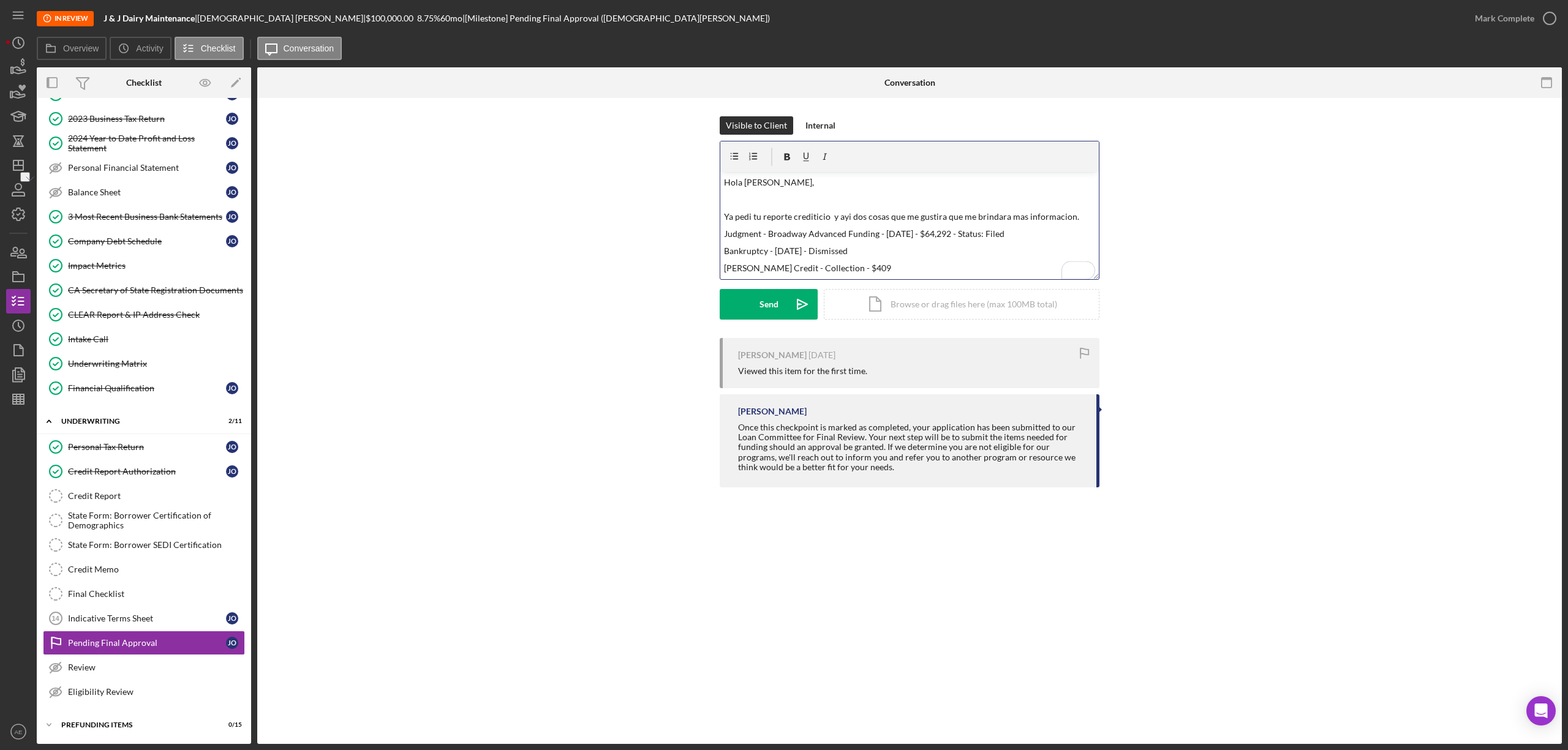
drag, startPoint x: 862, startPoint y: 251, endPoint x: 723, endPoint y: 254, distance: 139.0
click at [723, 254] on div "v Color teal Color pink Remove color Add row above Add row below Add column bef…" at bounding box center [910, 225] width 379 height 107
click at [1024, 235] on p "Judgment - Broadway Advanced Funding - [DATE] - $64,292 - Status: Filed" at bounding box center [910, 234] width 372 height 13
click at [1084, 219] on p "Ya pedi tu reporte crediticio y ayi dos cosas que me gustira que me brindara ma…" at bounding box center [910, 216] width 372 height 13
click at [777, 300] on div "Send" at bounding box center [769, 304] width 19 height 31
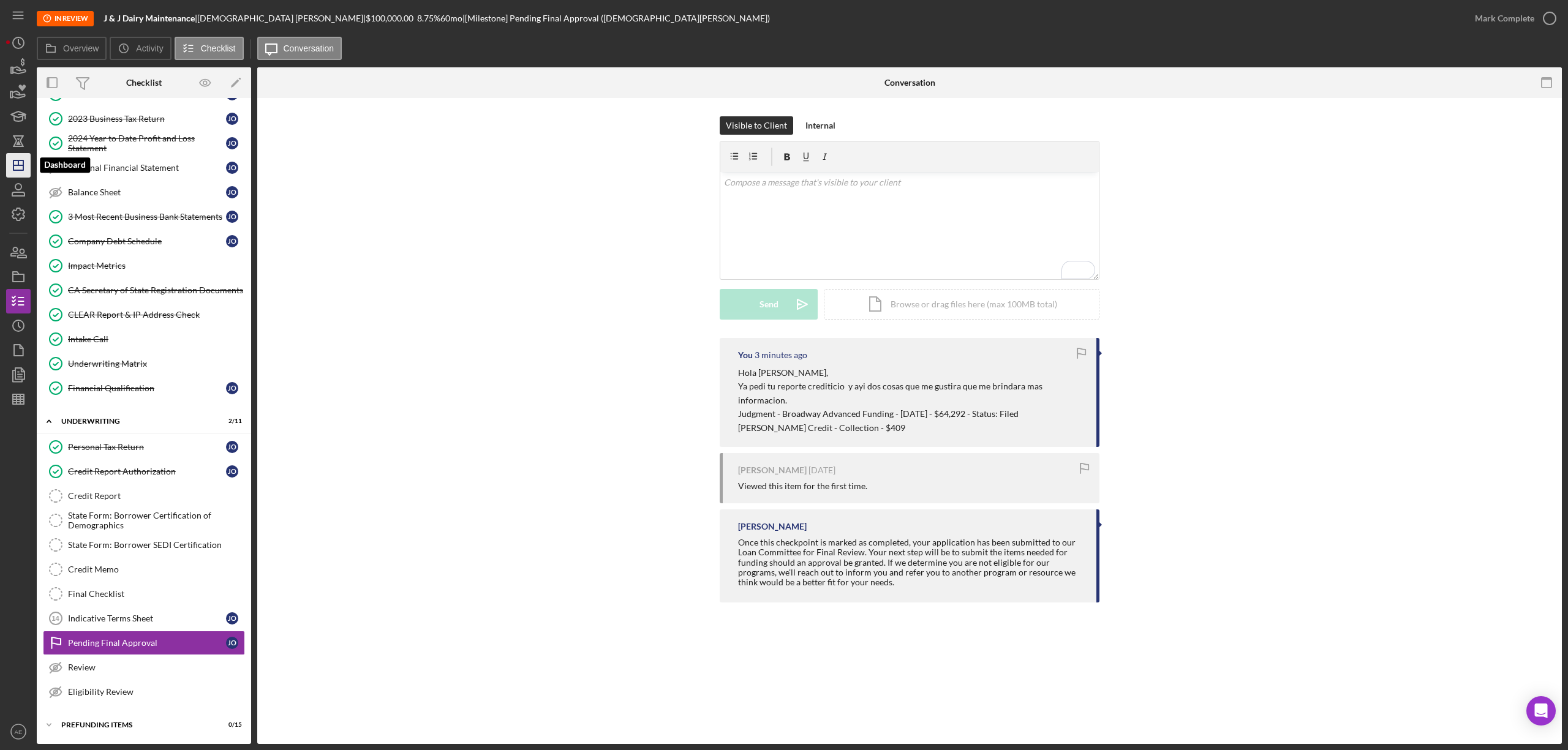
click at [16, 163] on icon "Icon/Dashboard" at bounding box center [18, 165] width 31 height 31
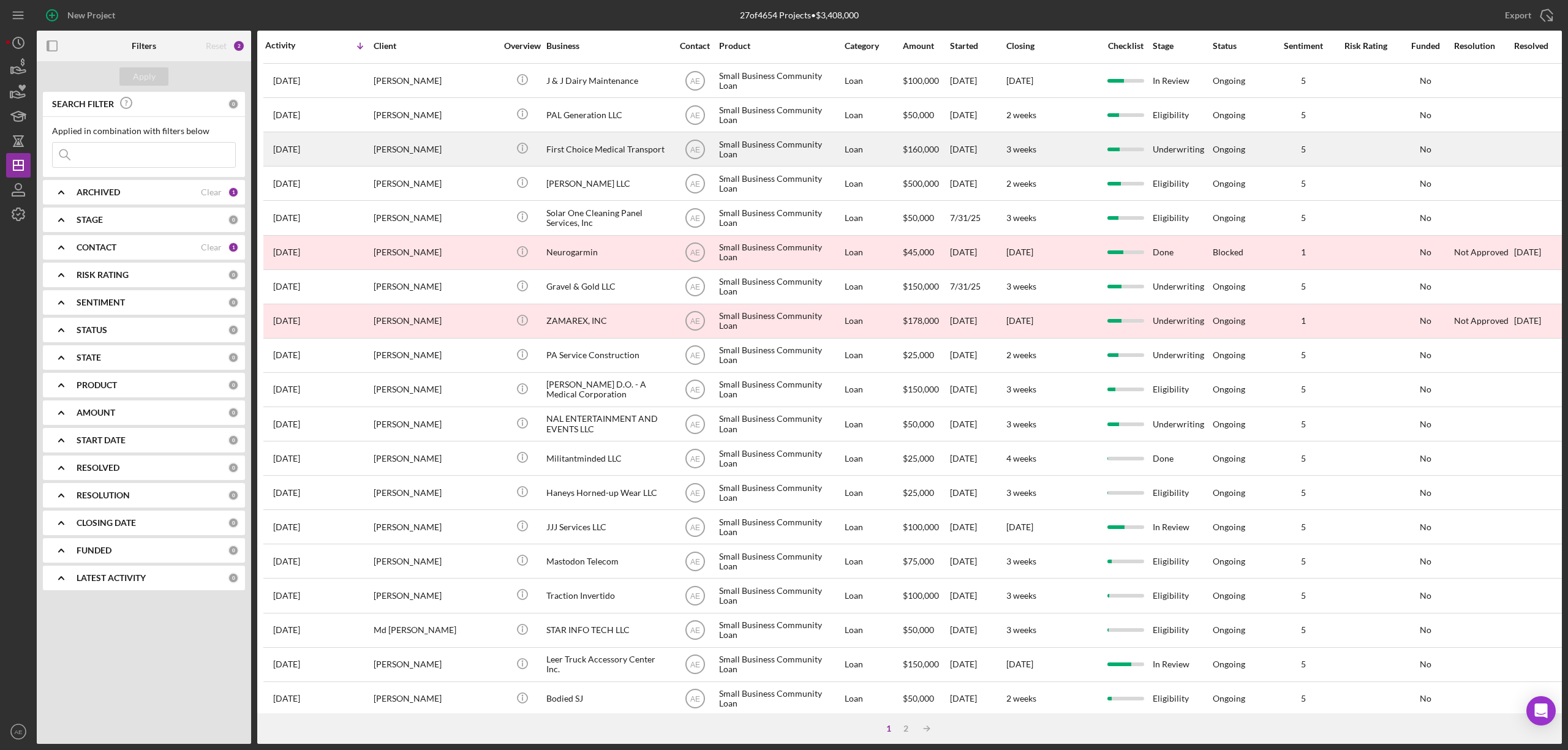
scroll to position [224, 0]
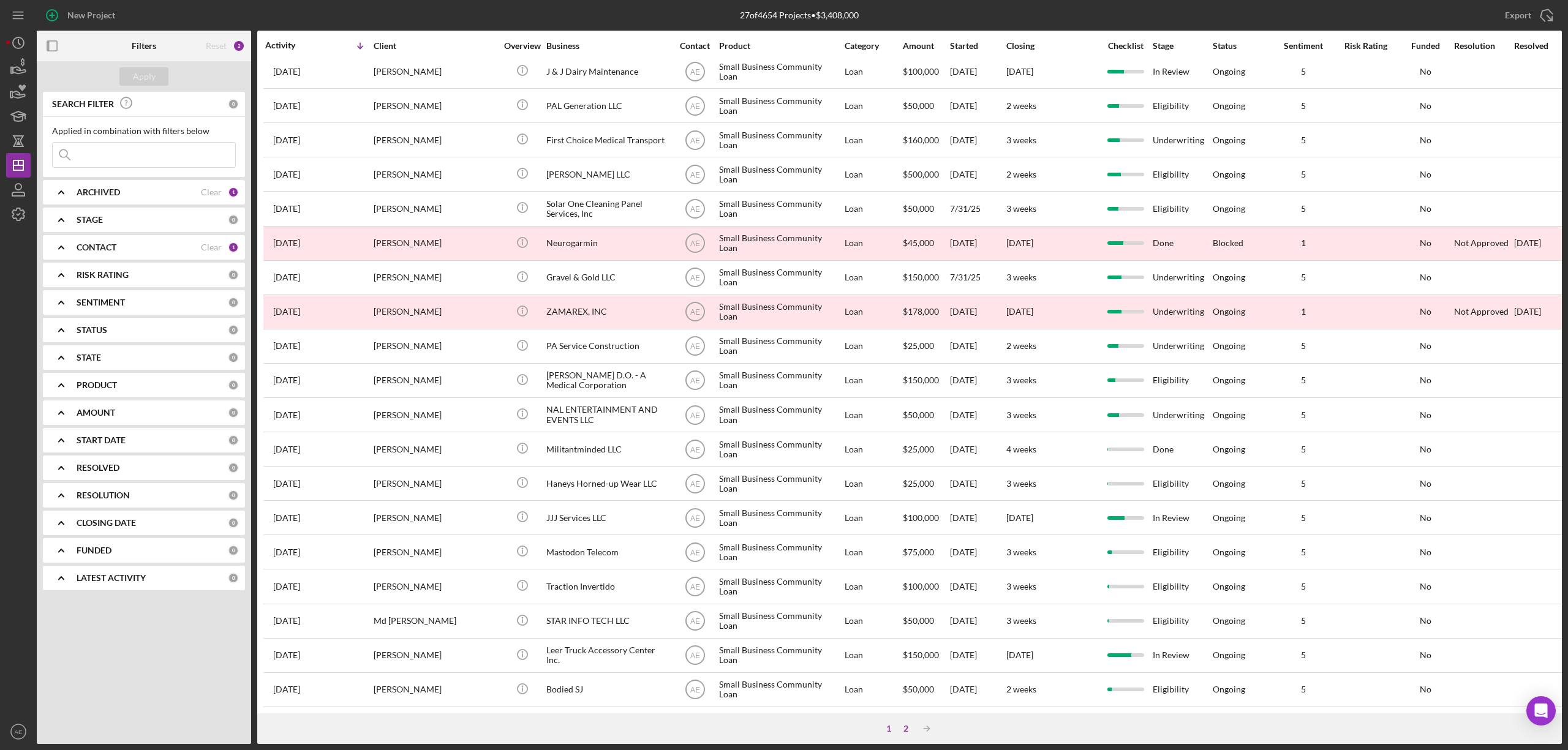
click at [906, 731] on div "2" at bounding box center [905, 728] width 17 height 10
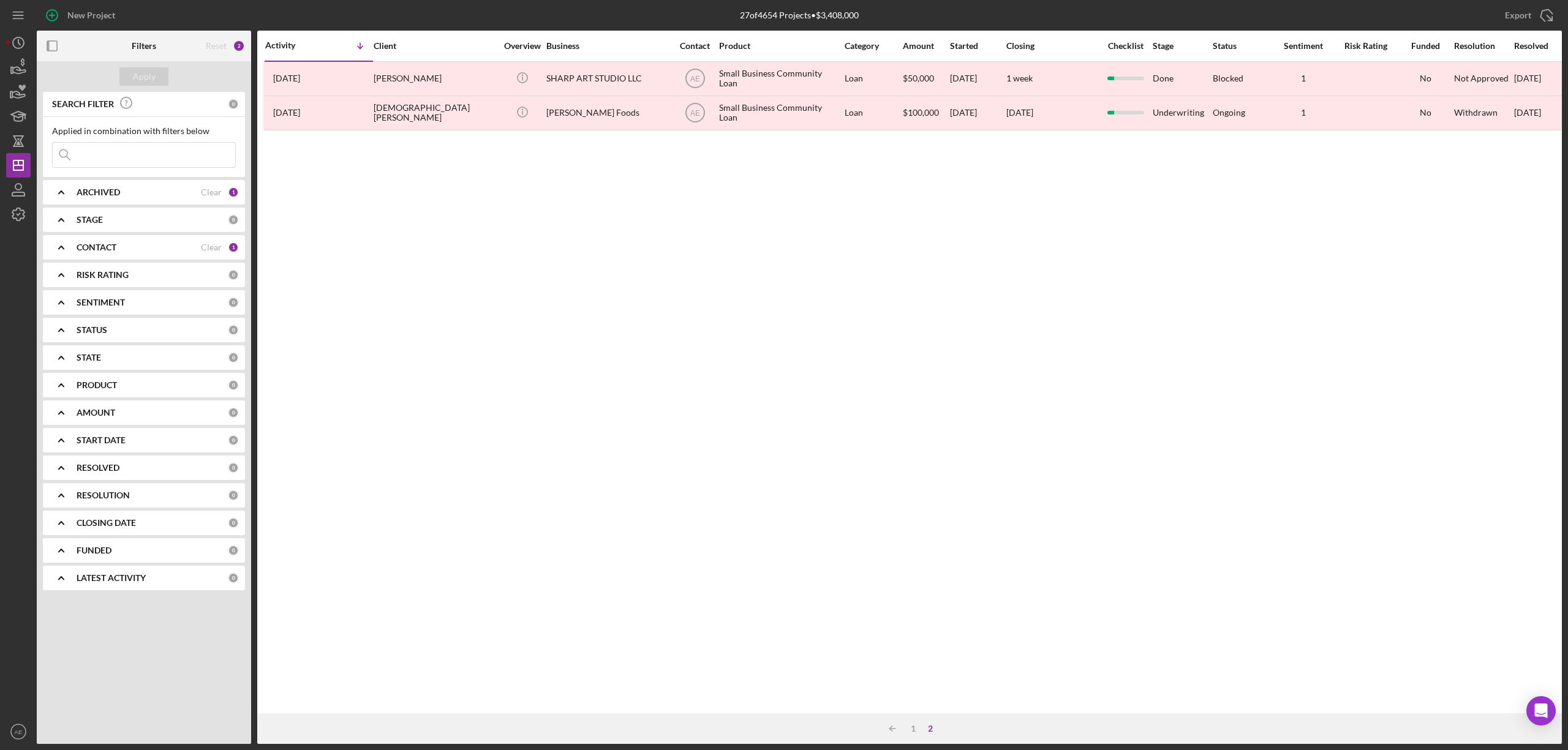
scroll to position [0, 0]
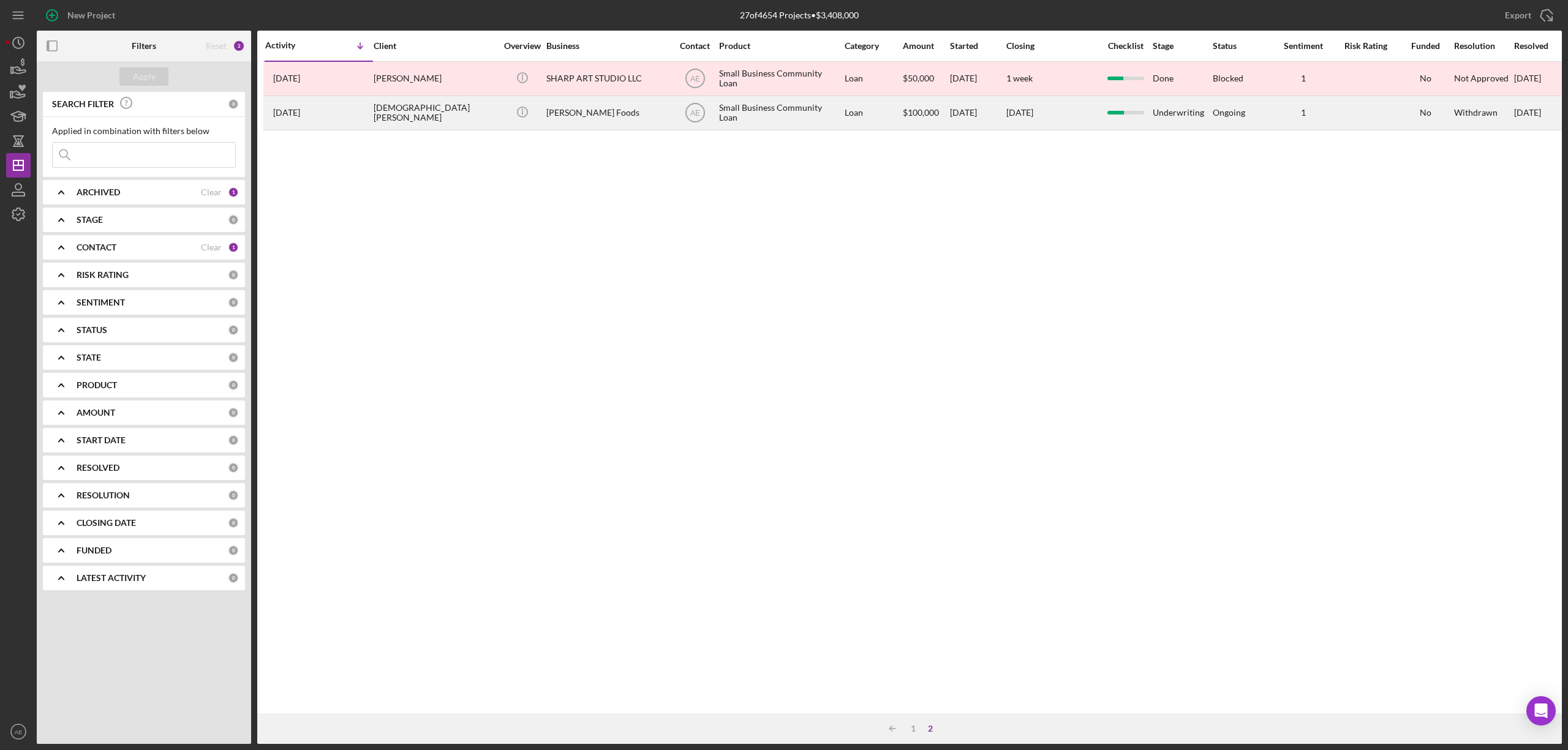
click at [601, 124] on div "Vivanco's Foods" at bounding box center [607, 113] width 122 height 32
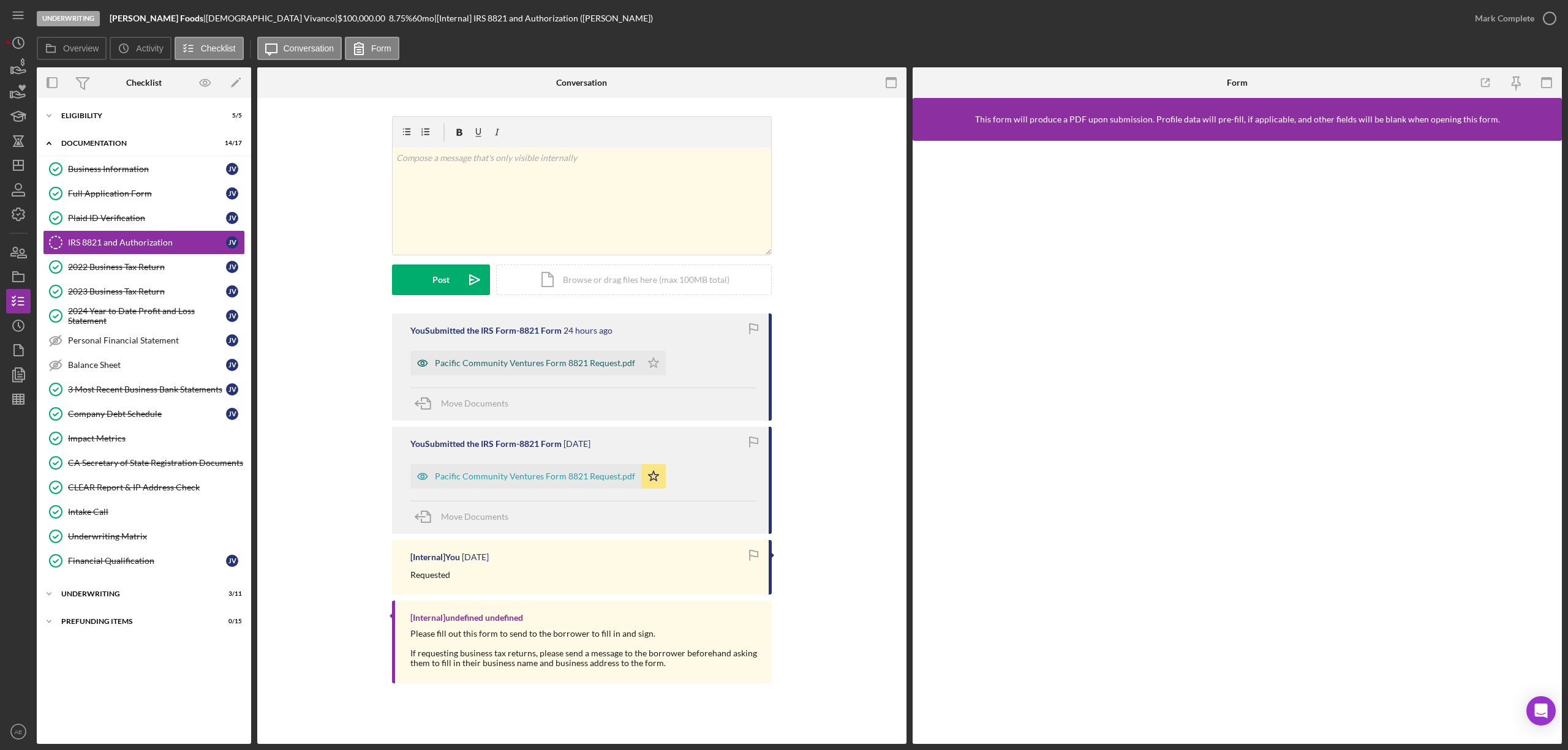
click at [416, 370] on icon "button" at bounding box center [422, 363] width 24 height 24
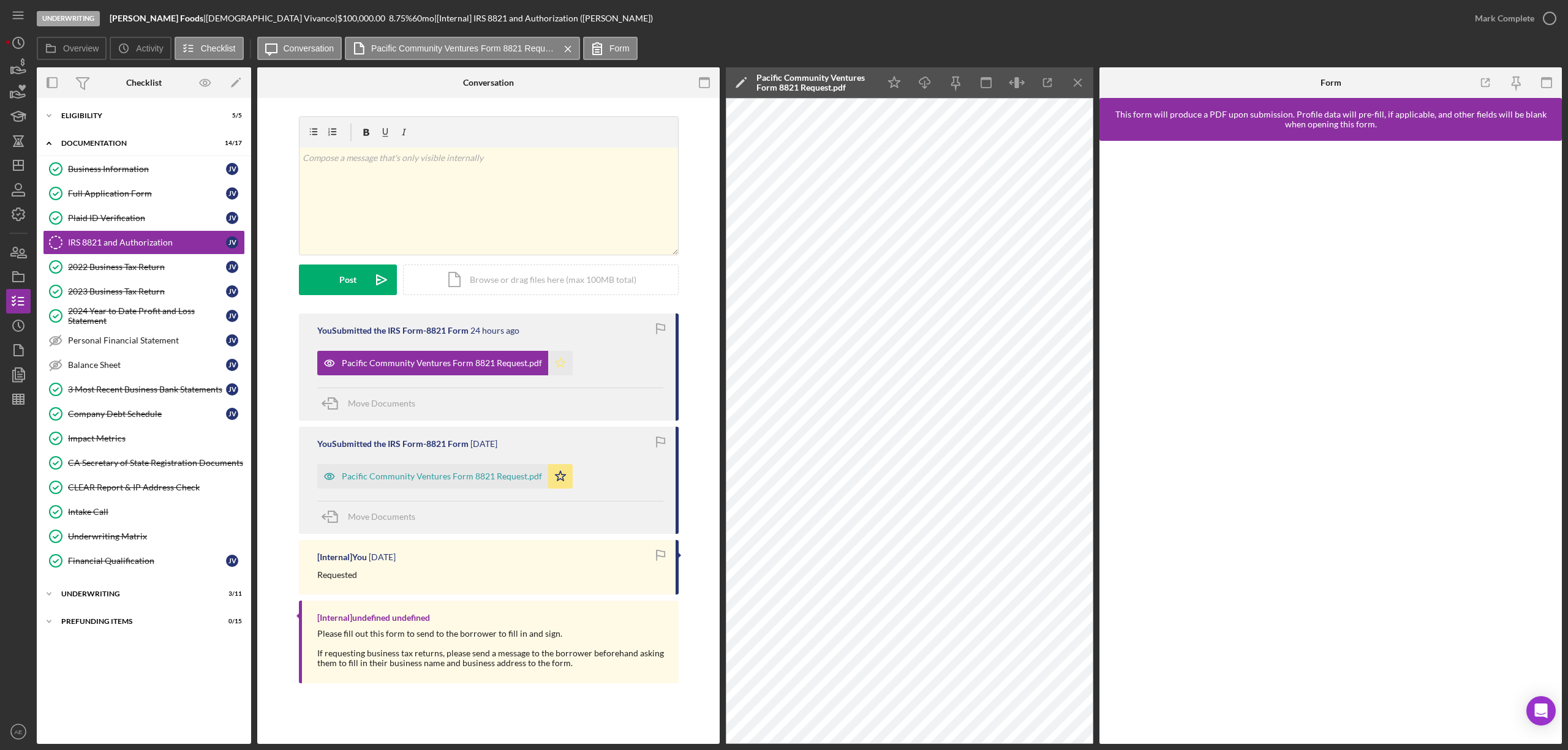
click at [561, 366] on icon "Icon/Star" at bounding box center [560, 363] width 24 height 24
click at [488, 471] on div "Pacific Community Ventures Form 8821 Request.pdf" at bounding box center [442, 476] width 200 height 10
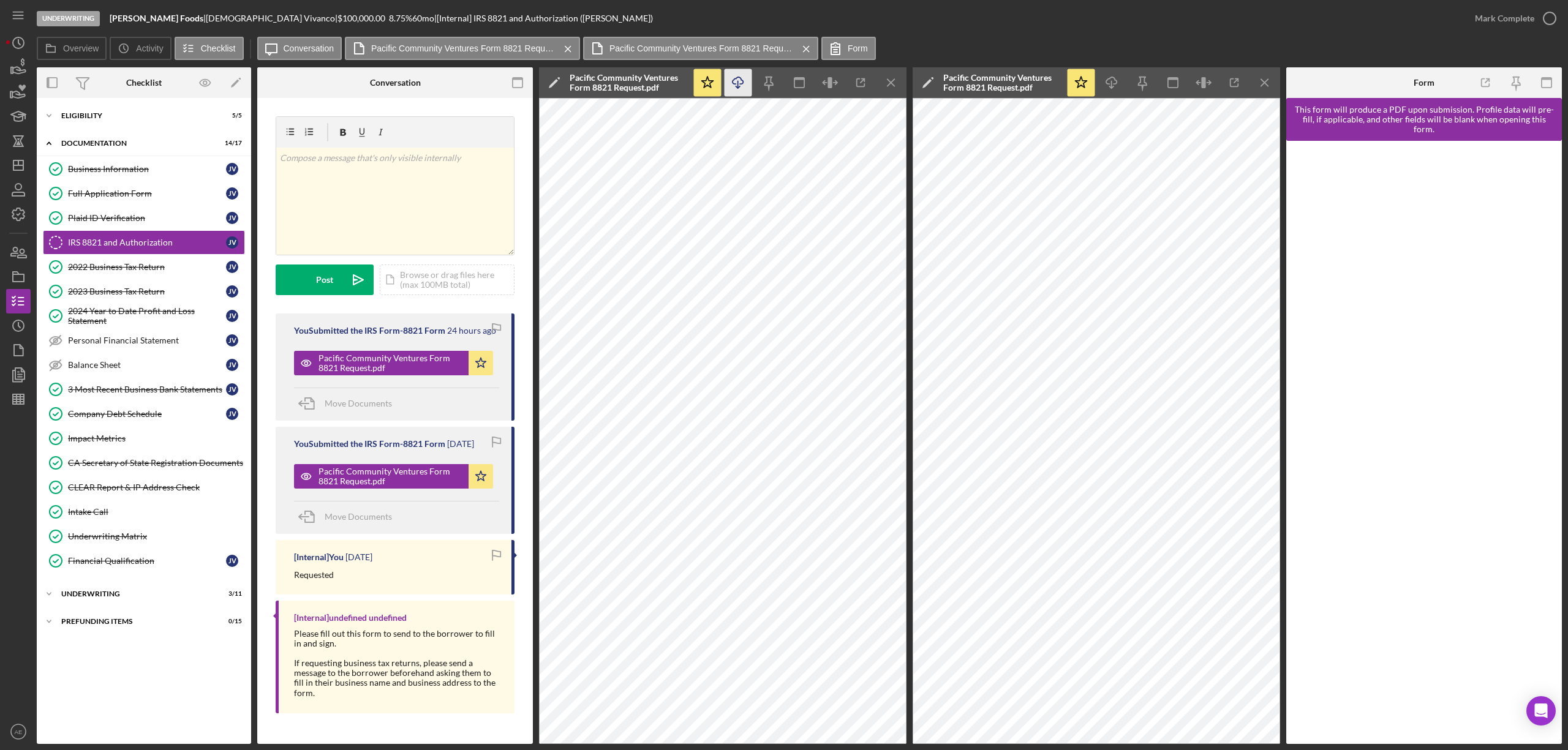
click at [739, 84] on icon "Icon/Download" at bounding box center [739, 83] width 28 height 28
click at [1107, 85] on icon "Icon/Download" at bounding box center [1112, 83] width 28 height 28
click at [118, 116] on div "Eligibility" at bounding box center [148, 115] width 175 height 7
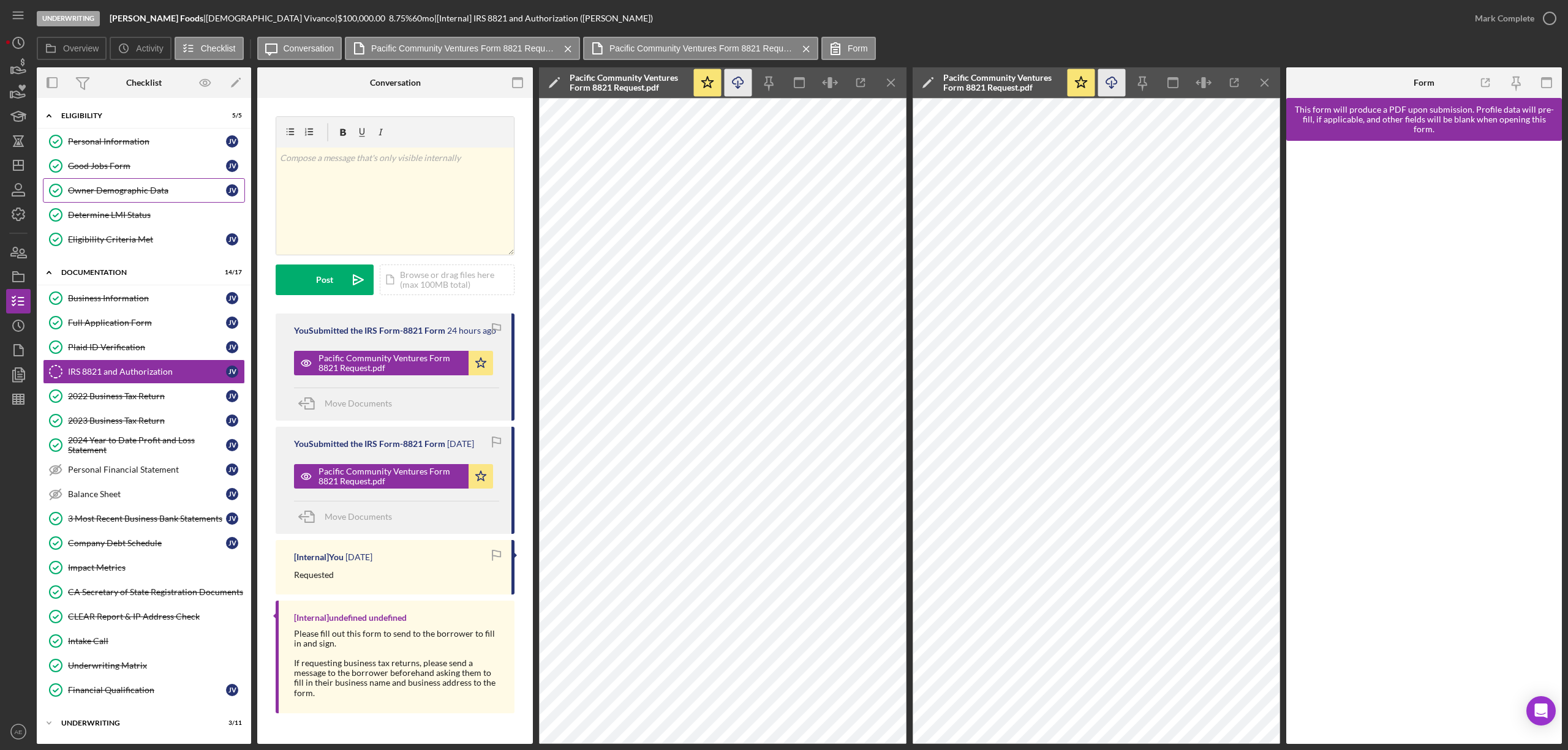
click at [136, 197] on link "Owner Demographic Data Owner Demographic Data J V" at bounding box center [144, 190] width 202 height 24
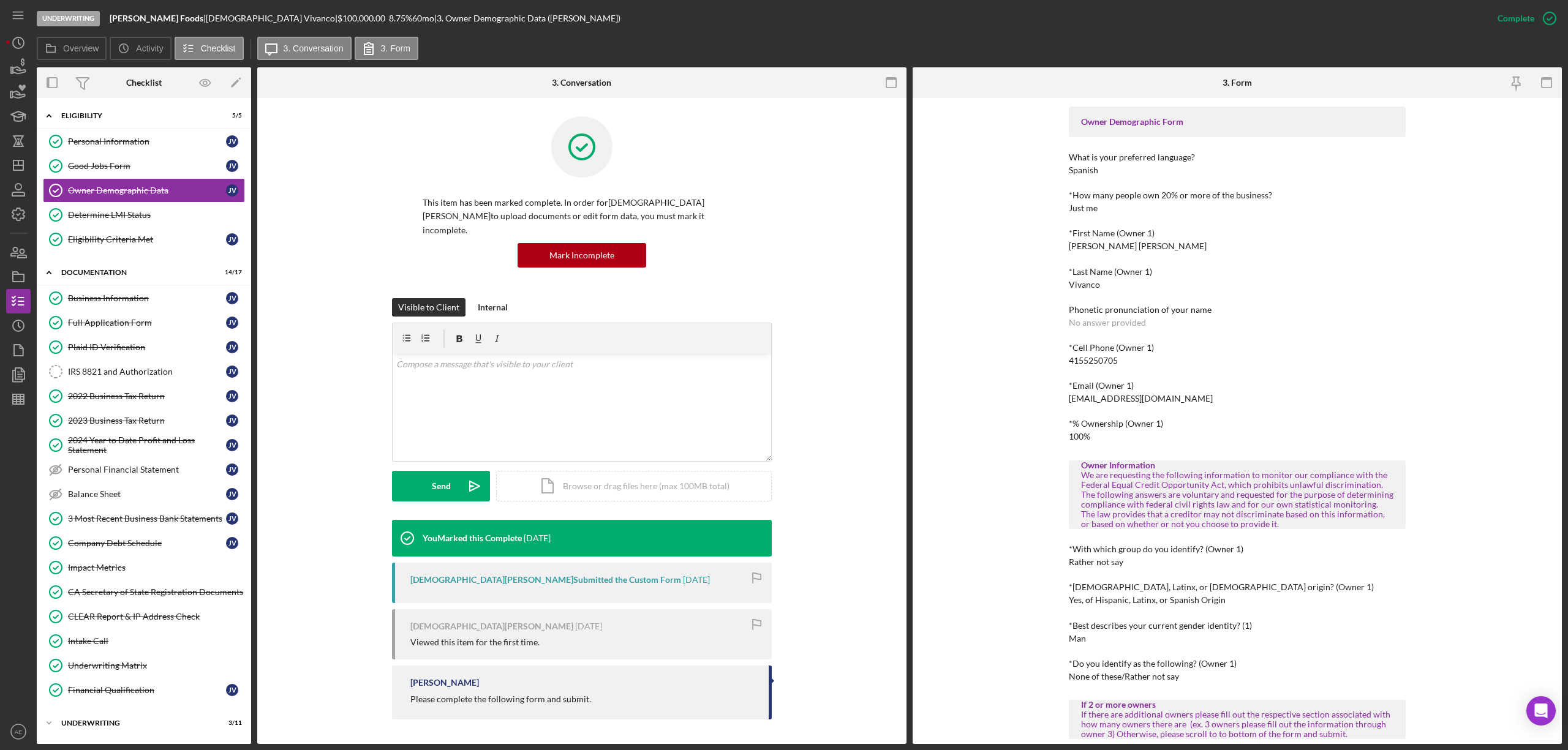
scroll to position [81, 0]
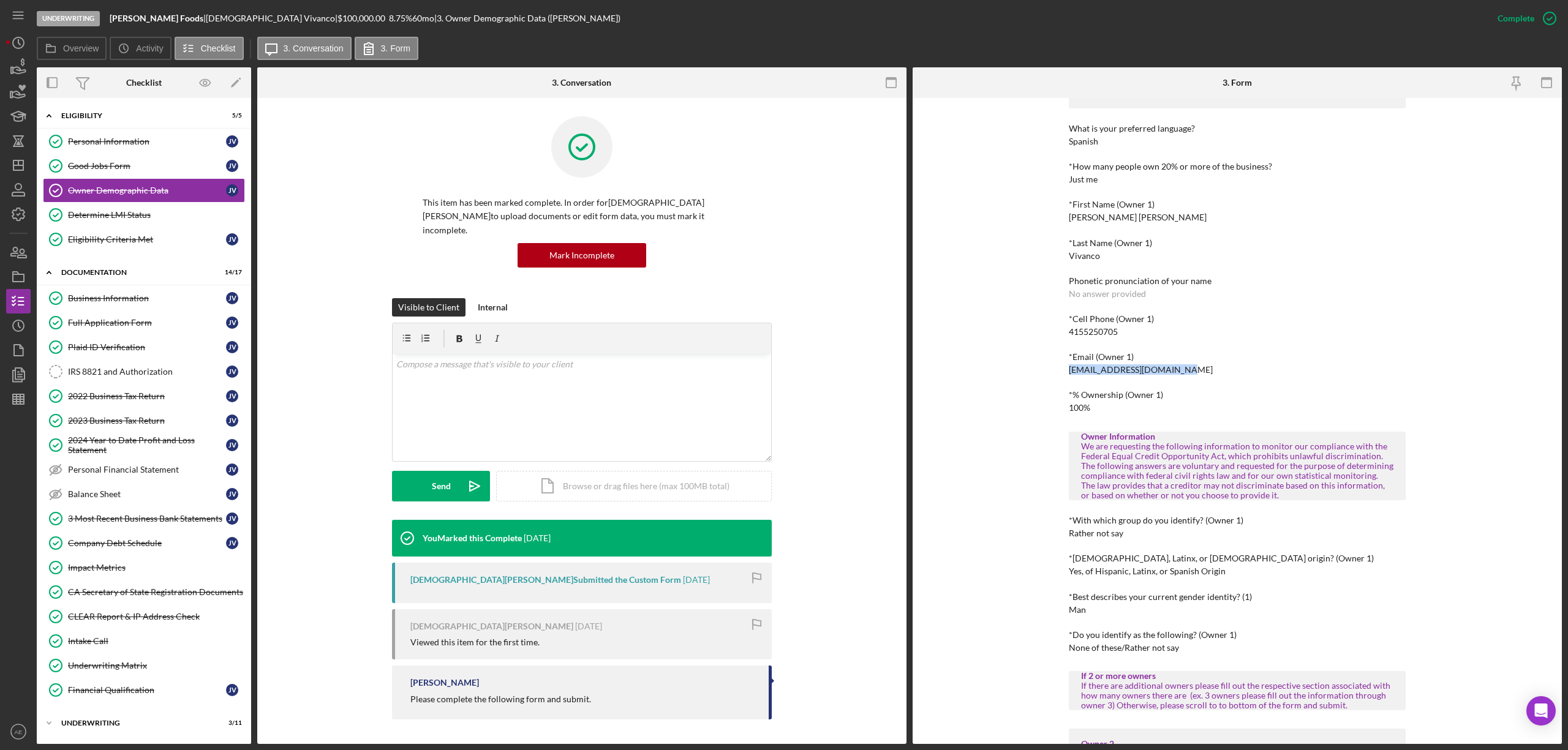
drag, startPoint x: 1066, startPoint y: 371, endPoint x: 1205, endPoint y: 370, distance: 139.0
click at [1205, 370] on div "*Email (Owner 1) e.vivancosfoods@gmail.com" at bounding box center [1237, 363] width 337 height 23
copy div "e.vivancosfoods@gmail.com"
click at [93, 141] on div "Personal Information" at bounding box center [147, 141] width 158 height 10
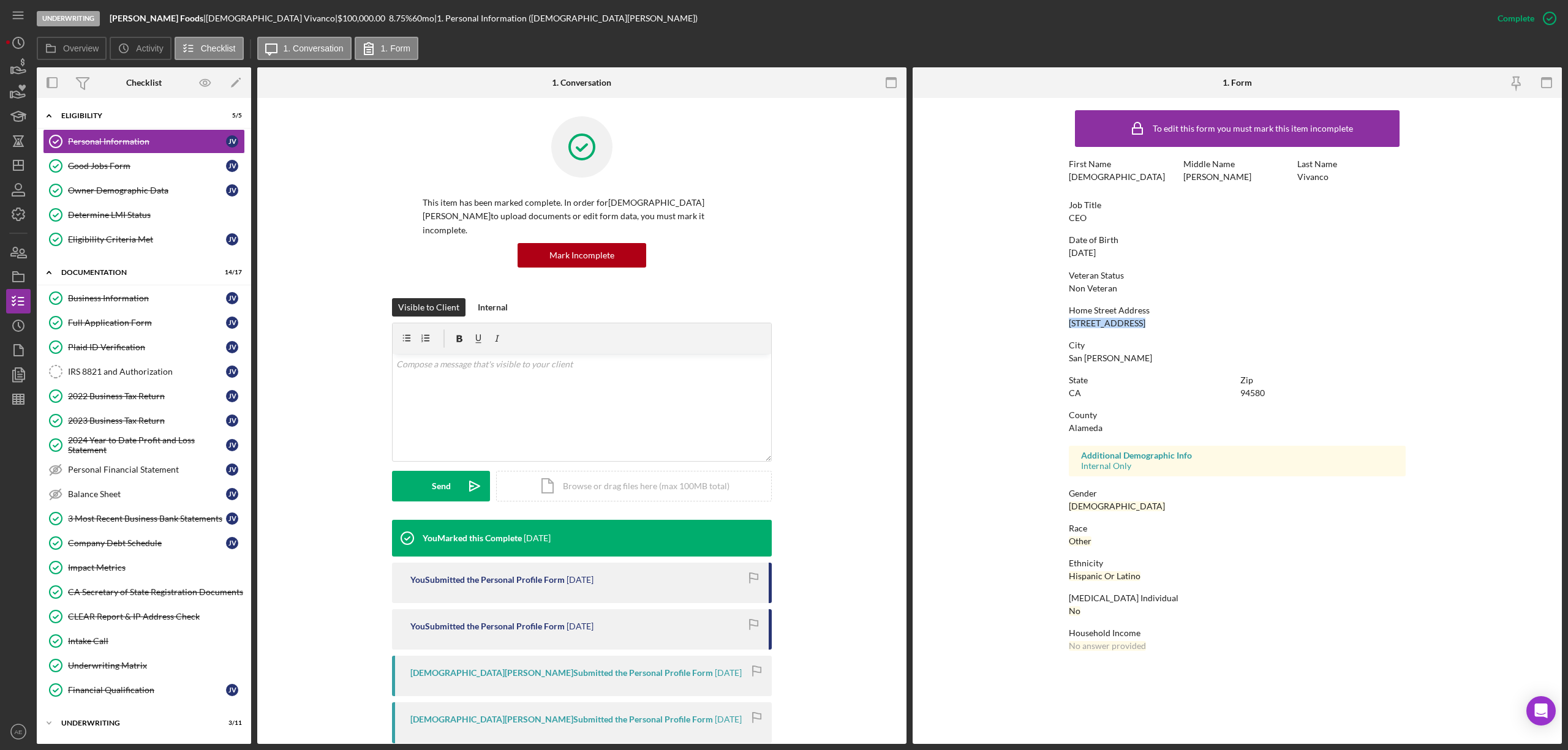
drag, startPoint x: 1067, startPoint y: 324, endPoint x: 1177, endPoint y: 319, distance: 110.1
click at [1177, 319] on form "To edit this form you must mark this item incomplete First Name Jesus Middle Na…" at bounding box center [1237, 383] width 649 height 571
copy div "17916 Via Arriba"
drag, startPoint x: 1068, startPoint y: 357, endPoint x: 1136, endPoint y: 360, distance: 68.1
click at [1136, 360] on div "City San Lorenzo" at bounding box center [1237, 352] width 337 height 23
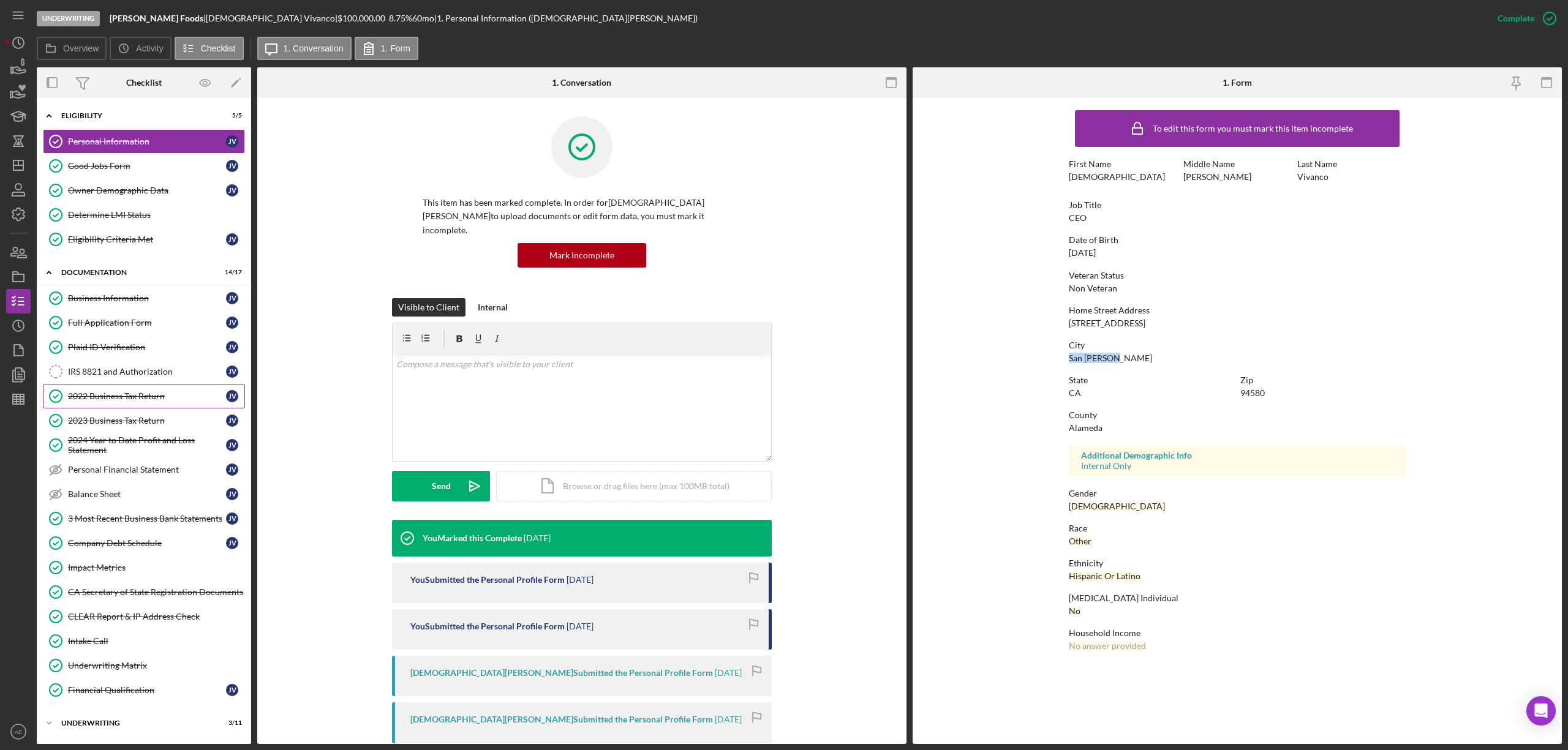
copy div "San Lorenzo"
drag, startPoint x: 1240, startPoint y: 390, endPoint x: 1267, endPoint y: 390, distance: 27.0
click at [1267, 390] on div "Zip 94580" at bounding box center [1323, 386] width 165 height 23
copy div "94580"
drag, startPoint x: 111, startPoint y: 18, endPoint x: 170, endPoint y: 17, distance: 59.0
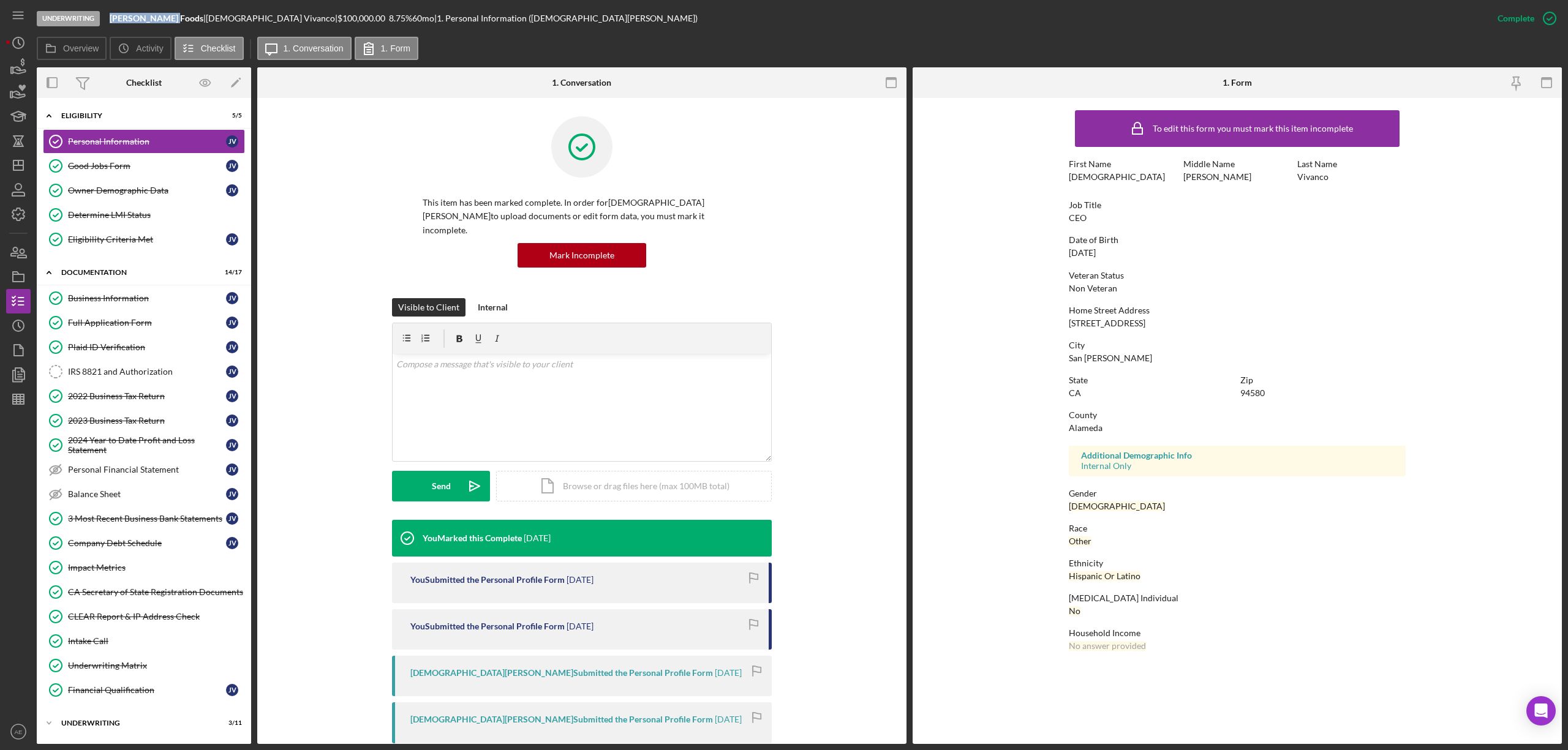
click at [170, 17] on b "Vivanco's Foods" at bounding box center [157, 18] width 94 height 10
copy b "Vivanco's Food"
click at [113, 15] on b "Vivanco's Foods" at bounding box center [157, 18] width 94 height 10
drag, startPoint x: 111, startPoint y: 16, endPoint x: 170, endPoint y: 15, distance: 59.0
click at [170, 15] on b "Vivanco's Foods" at bounding box center [157, 18] width 94 height 10
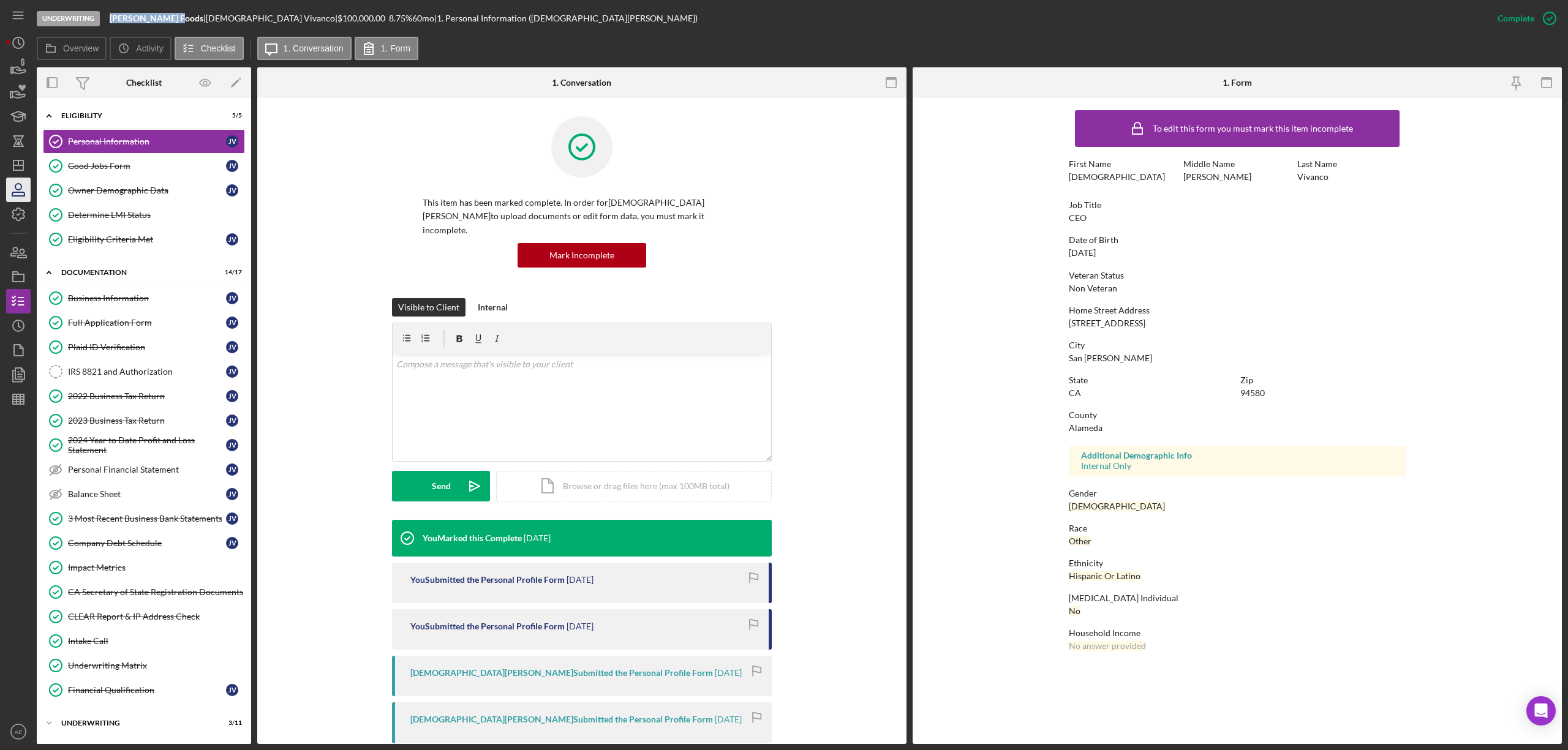
copy b "Vivanco's Foods"
click at [127, 292] on link "Business Information Business Information J V" at bounding box center [144, 298] width 202 height 24
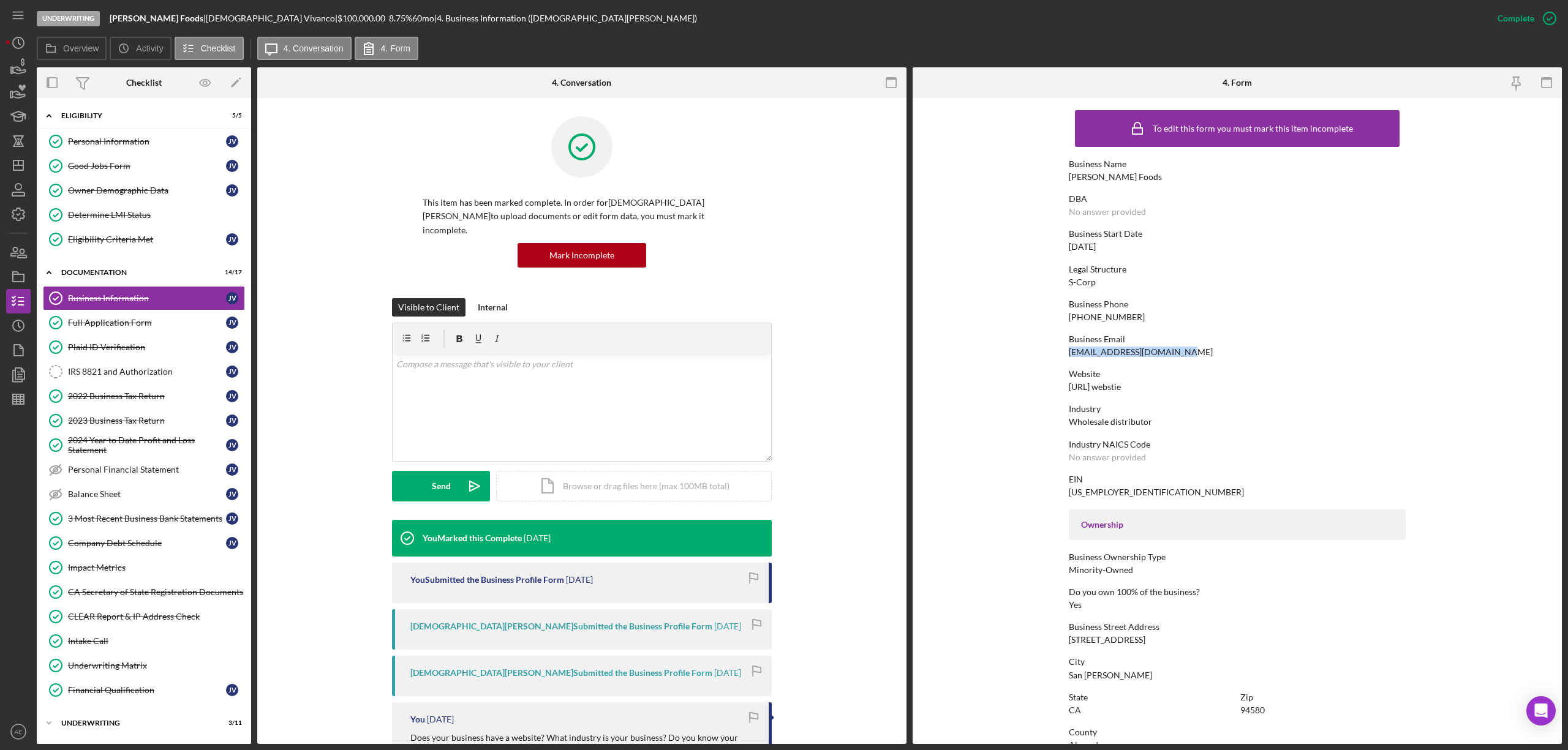
drag, startPoint x: 1065, startPoint y: 355, endPoint x: 1209, endPoint y: 351, distance: 144.1
click at [1209, 351] on form "To edit this form you must mark this item incomplete Business Name Vivanco's Fo…" at bounding box center [1237, 421] width 649 height 646
copy div "e.vivancosfoods@gmail.com"
click at [13, 167] on polygon "button" at bounding box center [18, 164] width 10 height 10
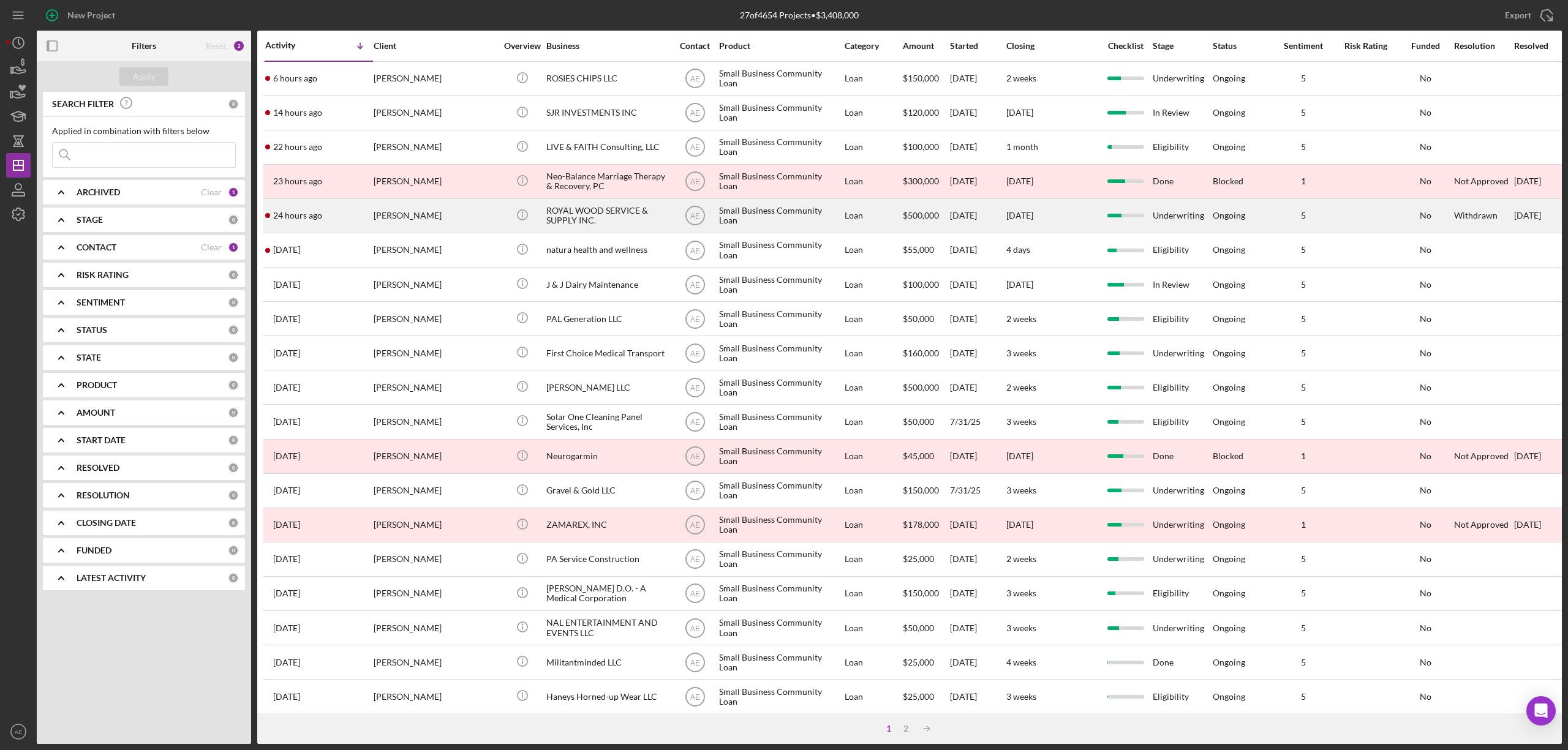
click at [594, 209] on div "ROYAL WOOD SERVICE & SUPPLY INC." at bounding box center [607, 216] width 122 height 32
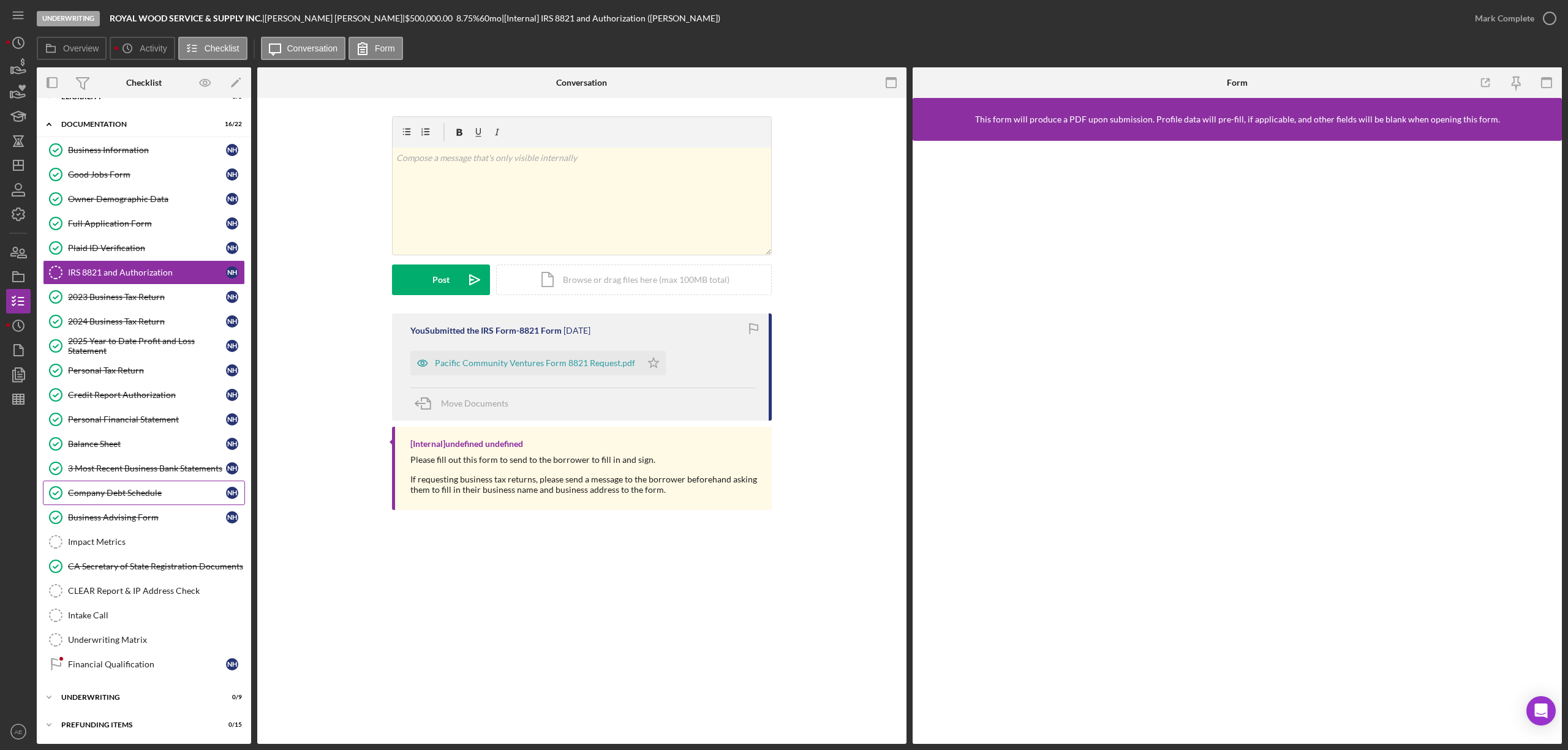
scroll to position [28, 0]
click at [130, 691] on div "Icon/Expander Underwriting 0 / 9" at bounding box center [143, 697] width 214 height 24
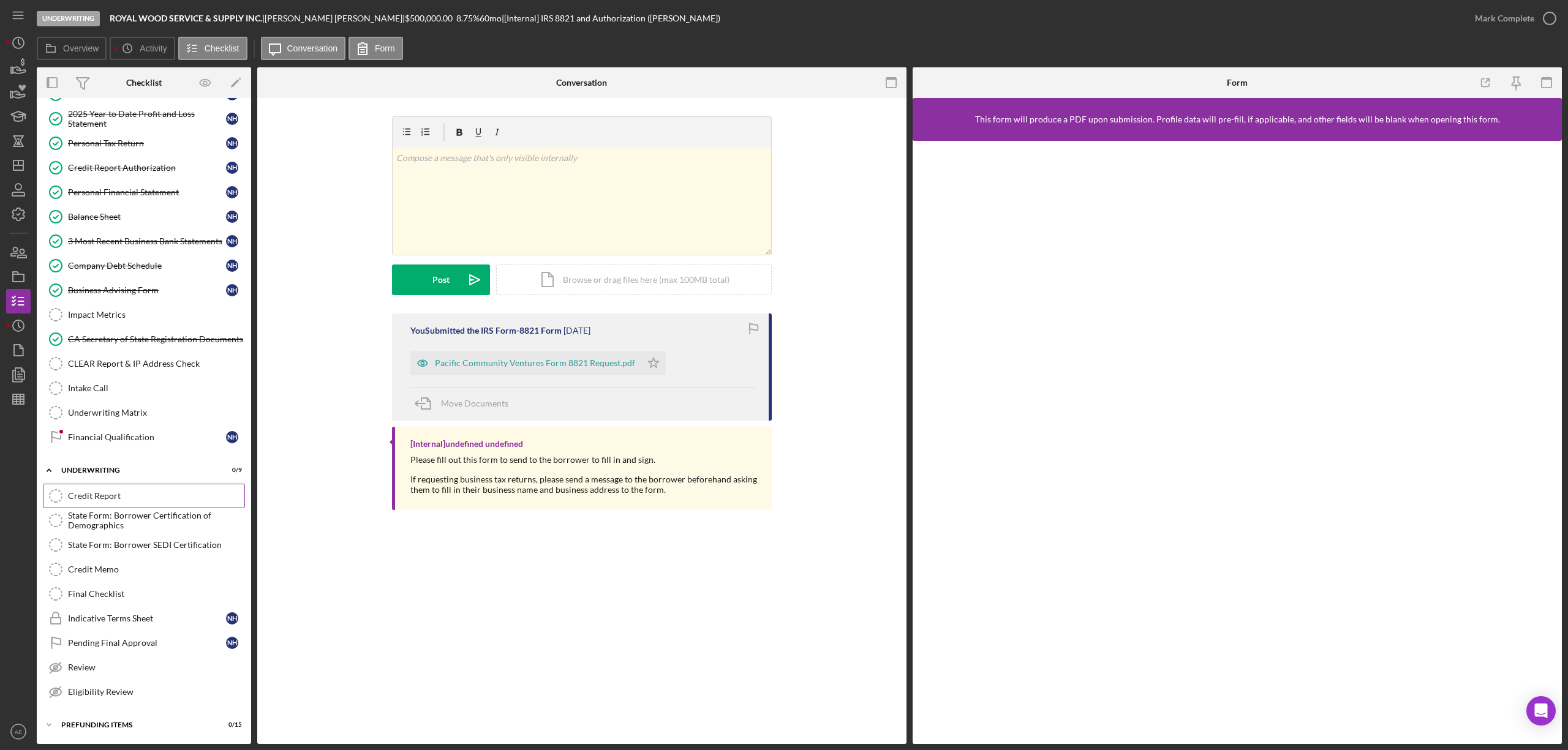
click at [130, 491] on div "Credit Report" at bounding box center [156, 496] width 176 height 10
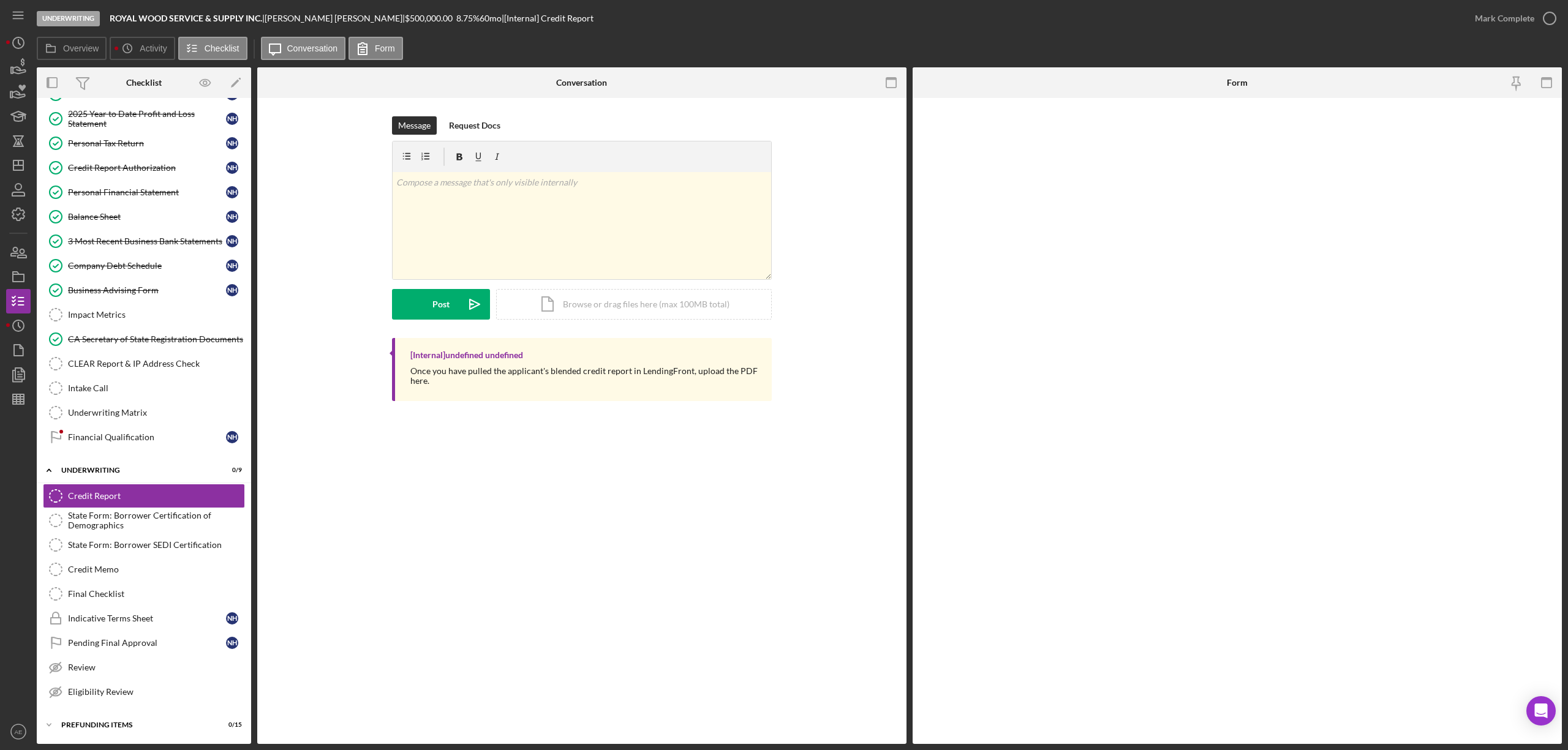
scroll to position [258, 0]
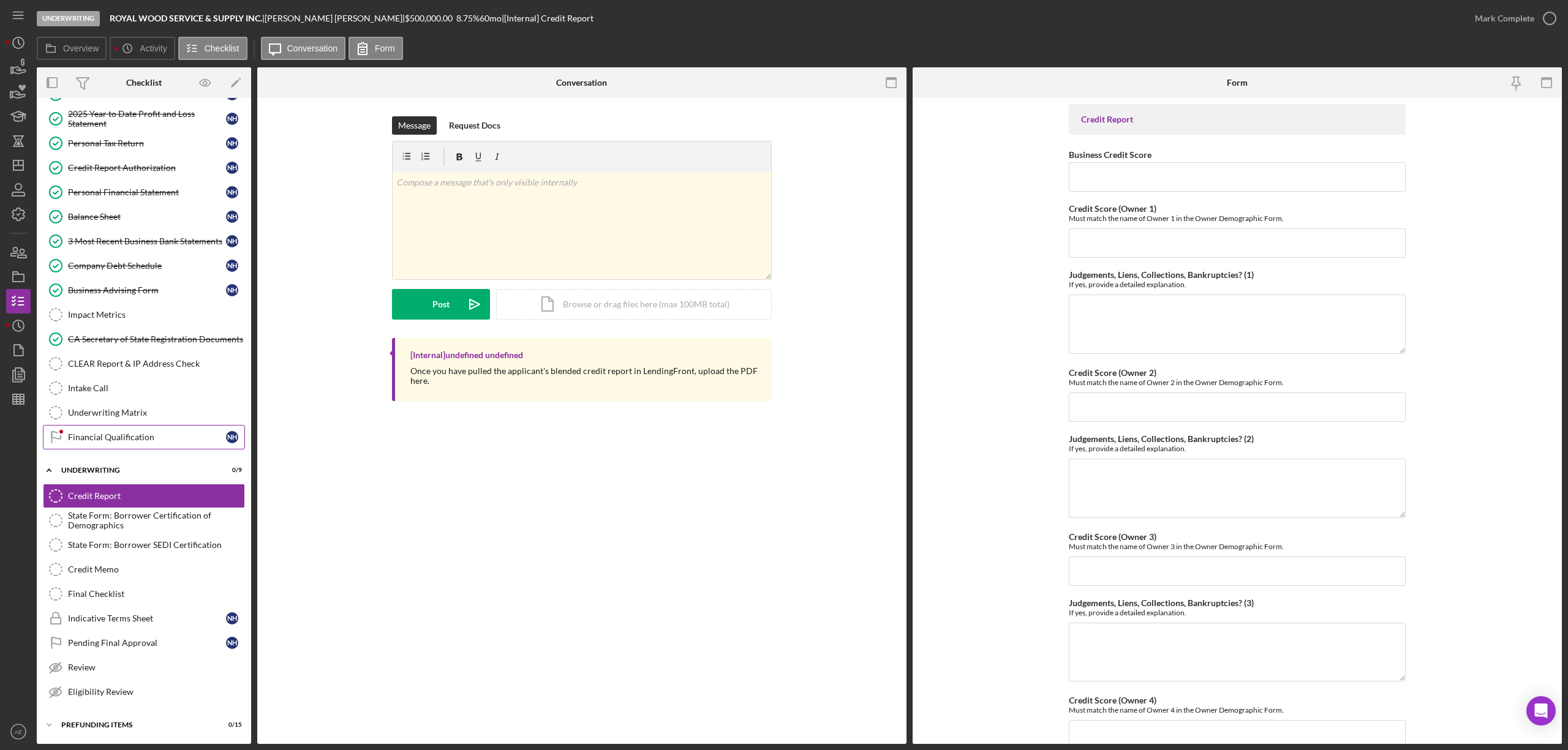
click at [157, 436] on div "Financial Qualification" at bounding box center [147, 436] width 158 height 10
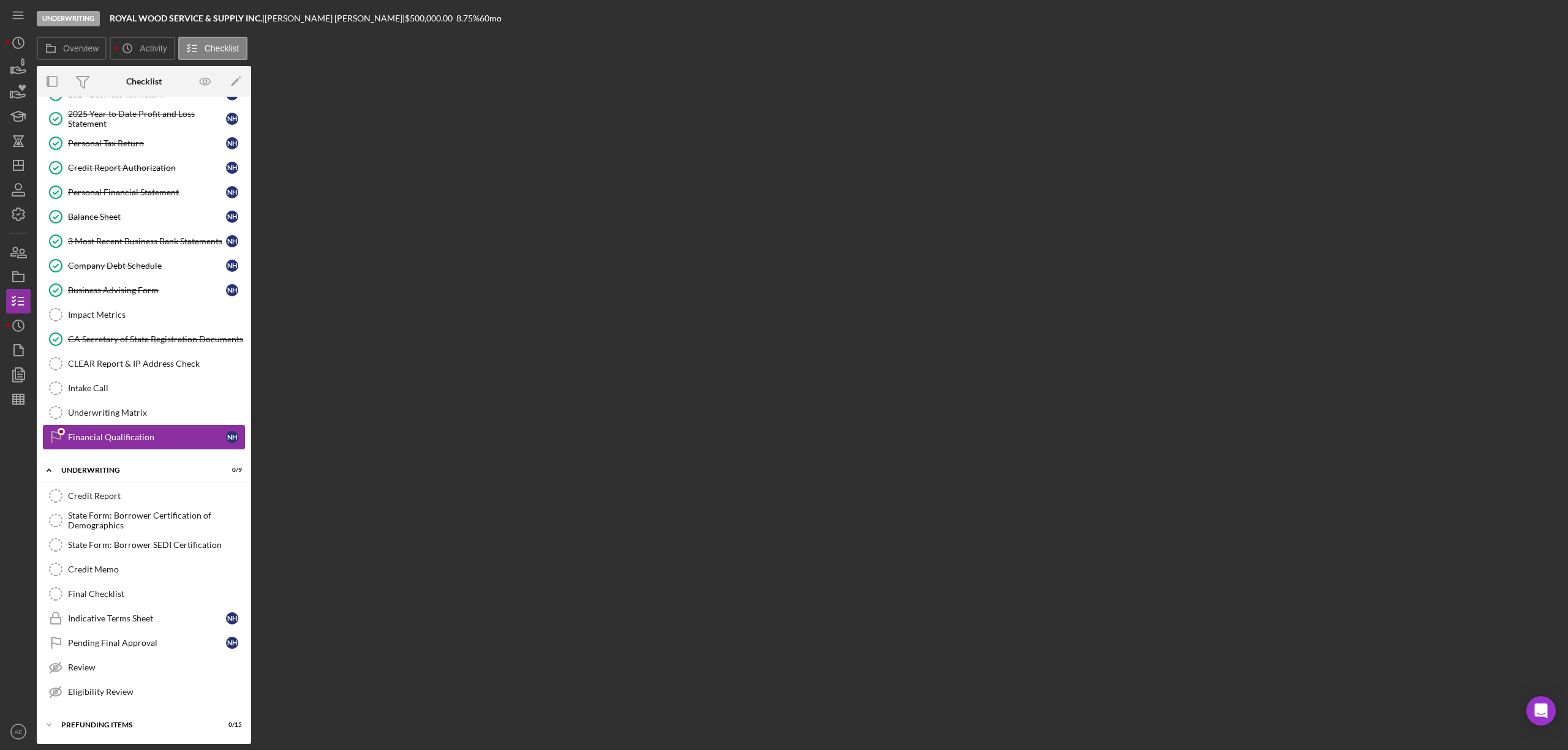
scroll to position [258, 0]
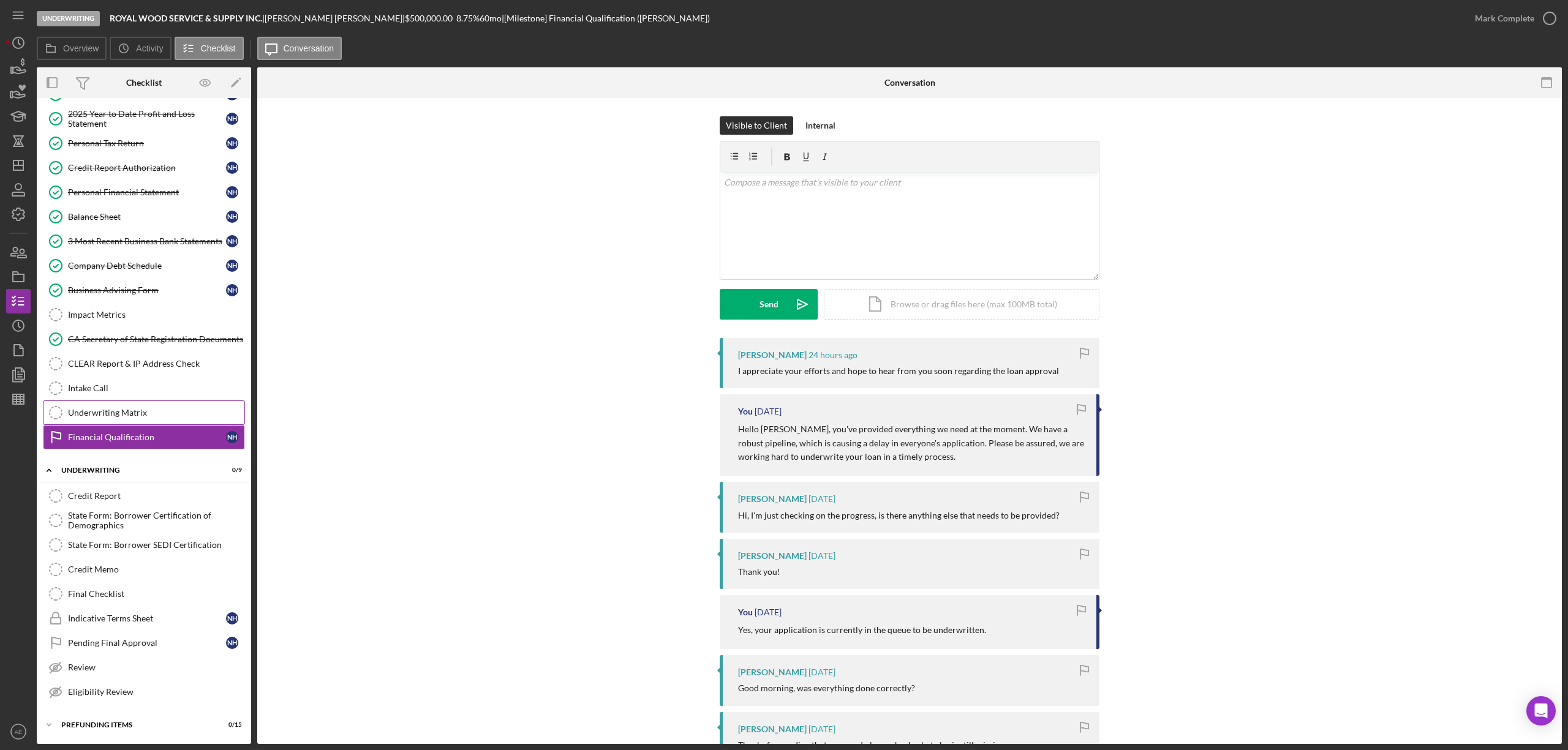
click at [138, 401] on link "Underwriting Matrix Underwriting Matrix" at bounding box center [144, 412] width 202 height 24
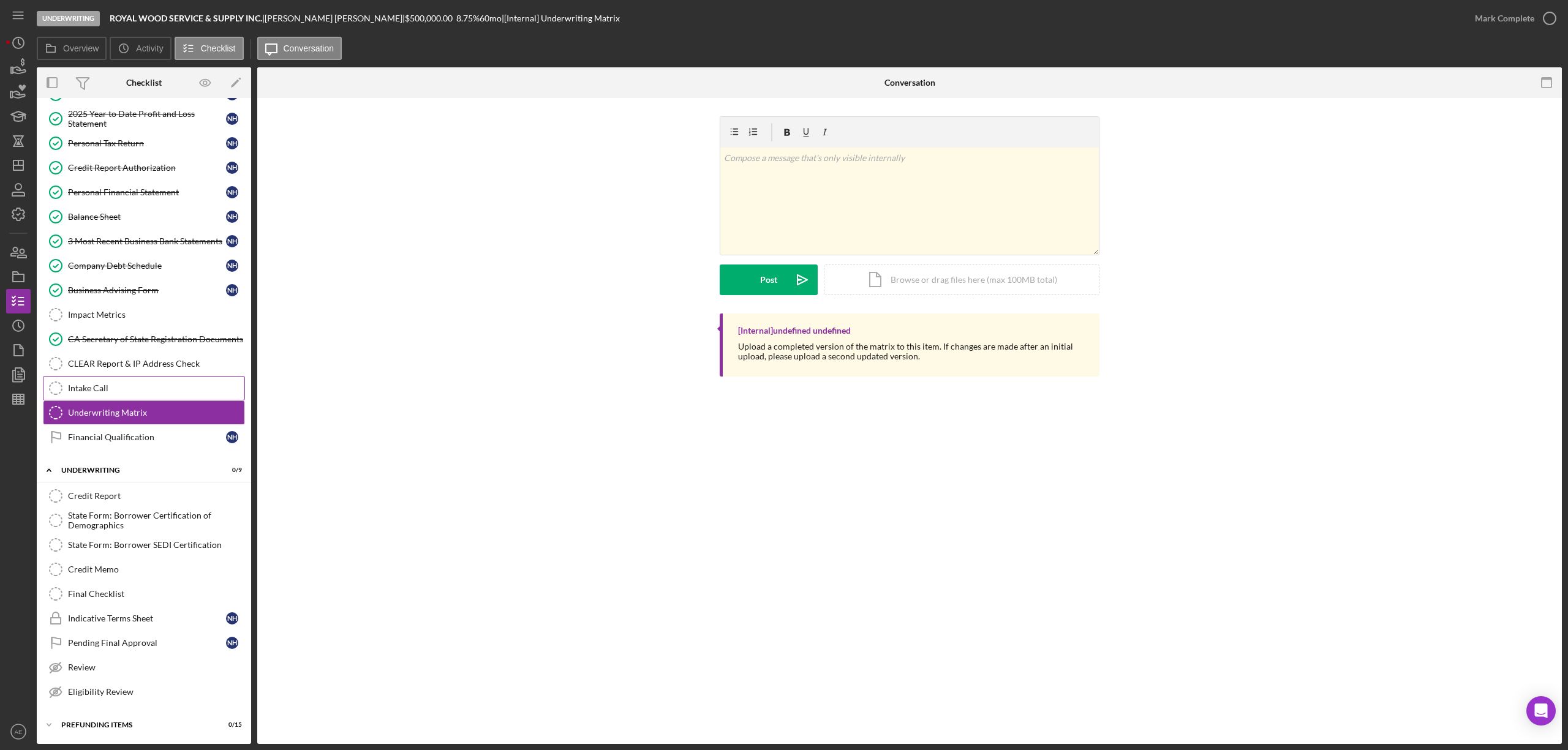
click at [147, 376] on link "Intake Call Intake Call" at bounding box center [144, 387] width 202 height 24
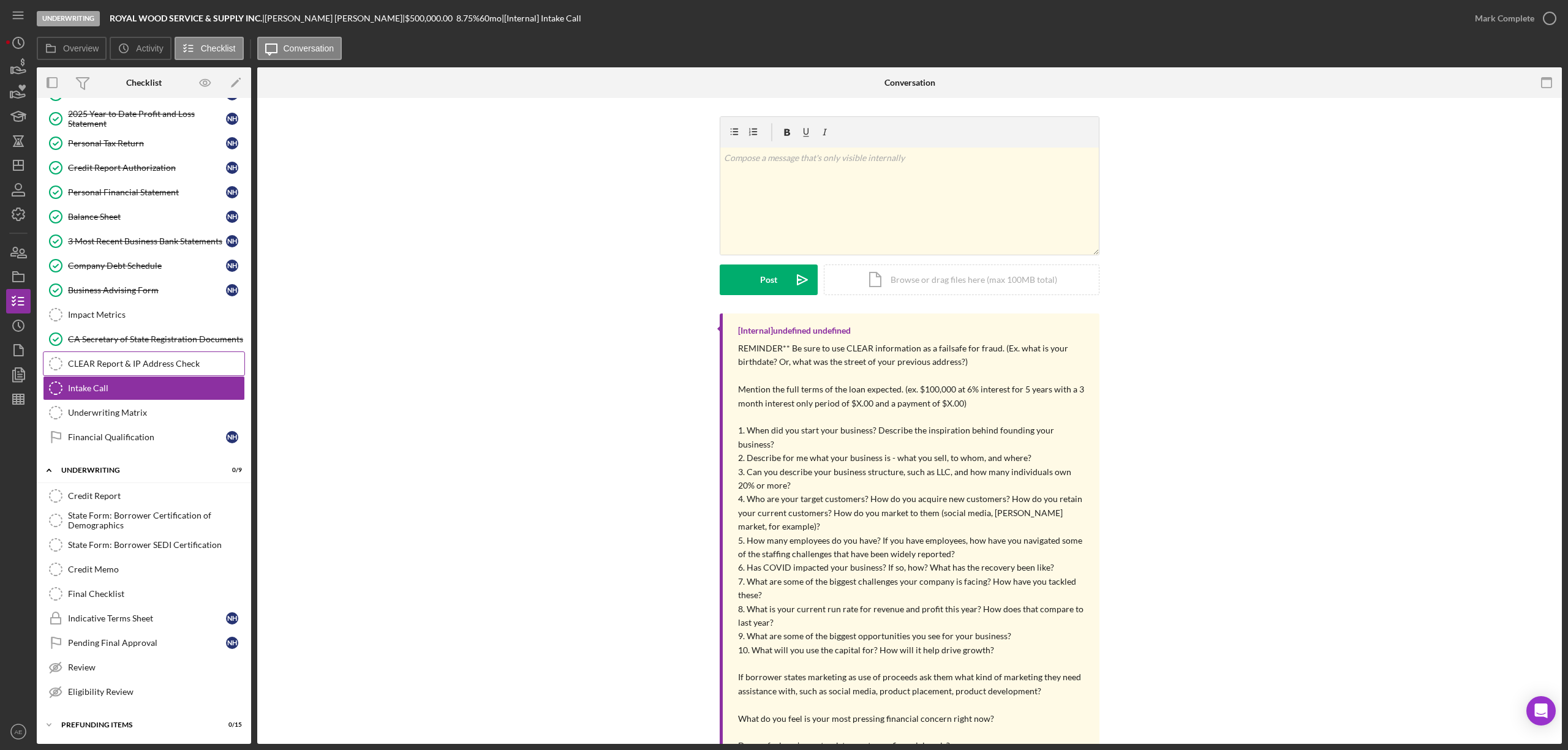
click at [156, 361] on div "CLEAR Report & IP Address Check" at bounding box center [156, 363] width 176 height 10
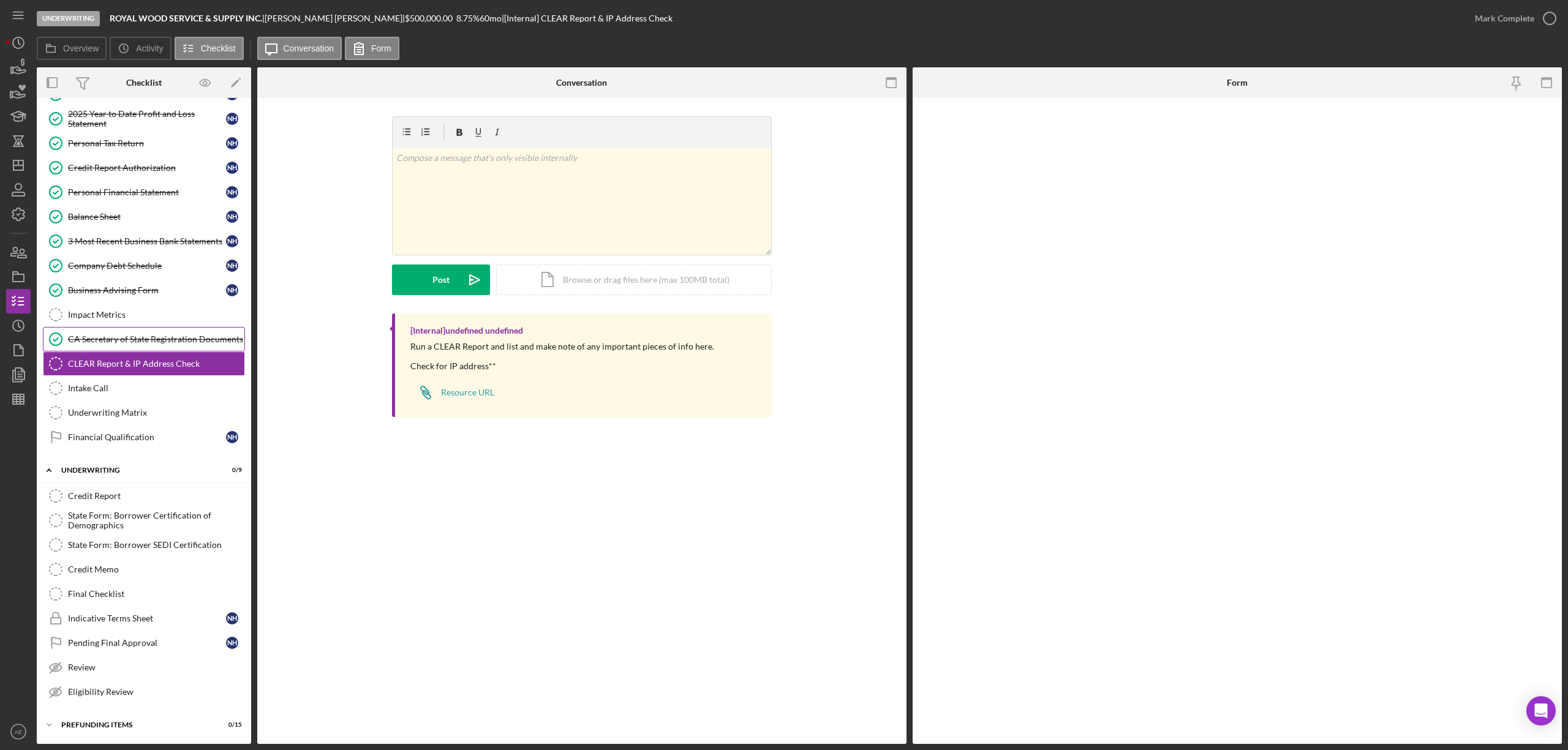
scroll to position [258, 0]
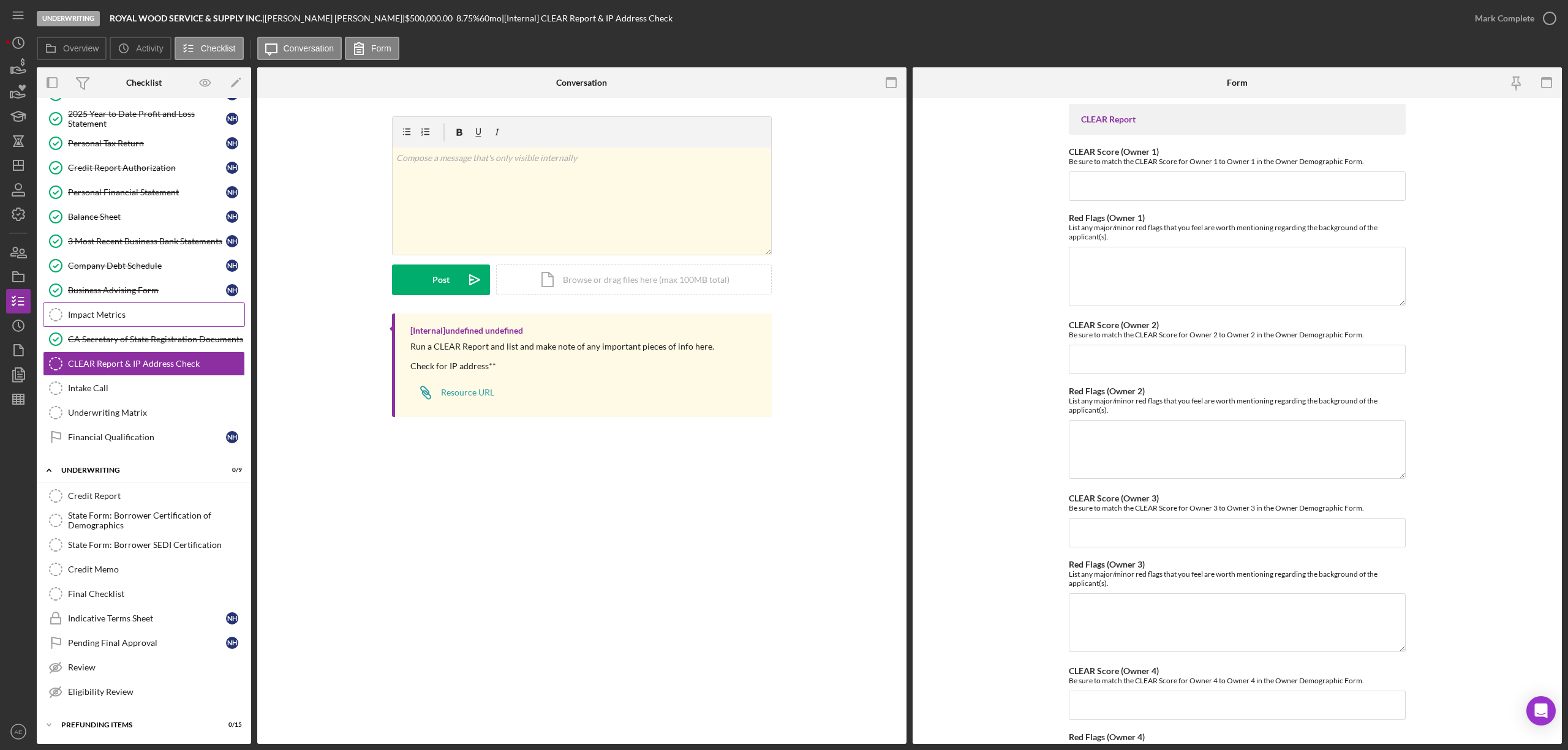
click at [157, 314] on link "Impact Metrics Impact Metrics" at bounding box center [144, 314] width 202 height 24
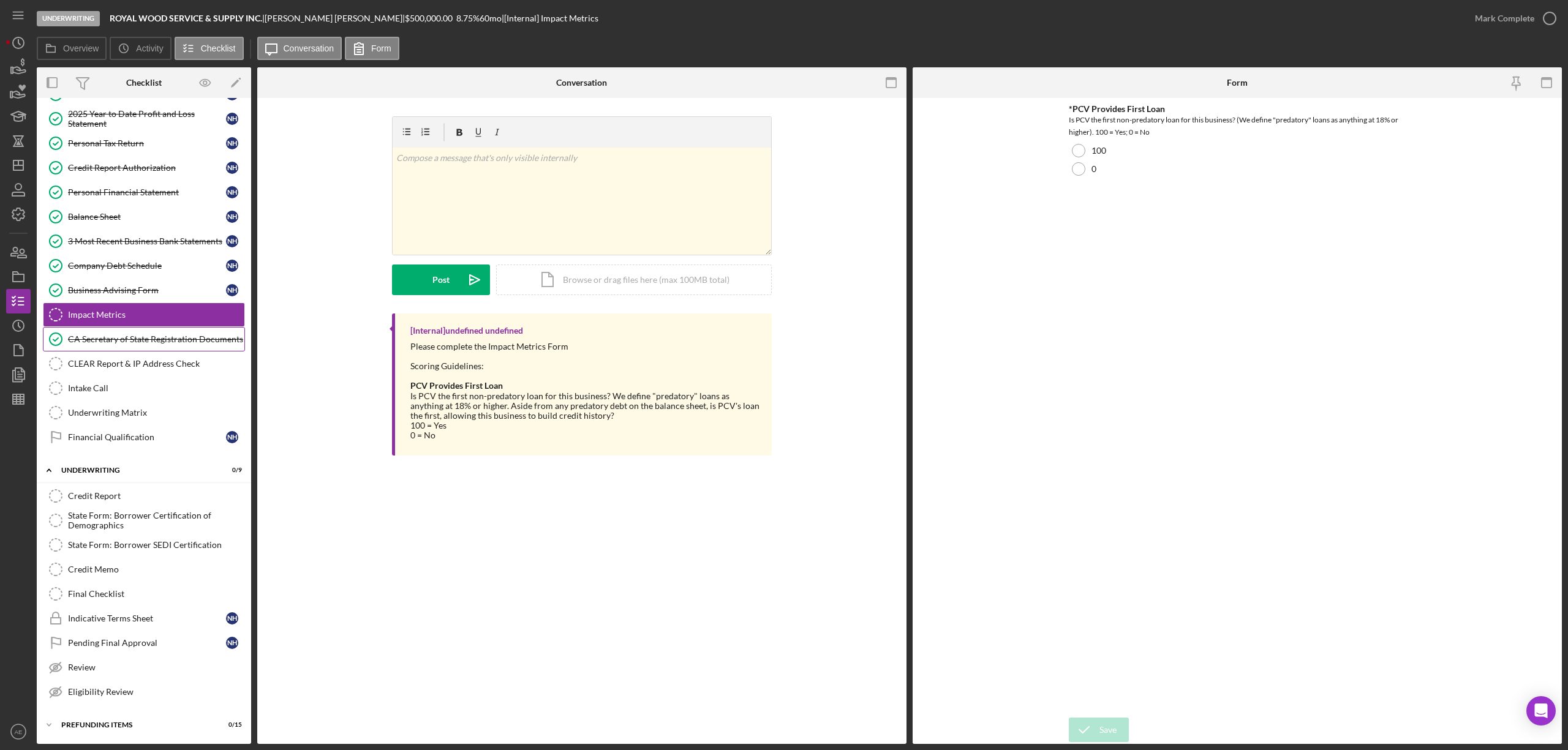
click at [157, 339] on div "CA Secretary of State Registration Documents" at bounding box center [156, 338] width 176 height 10
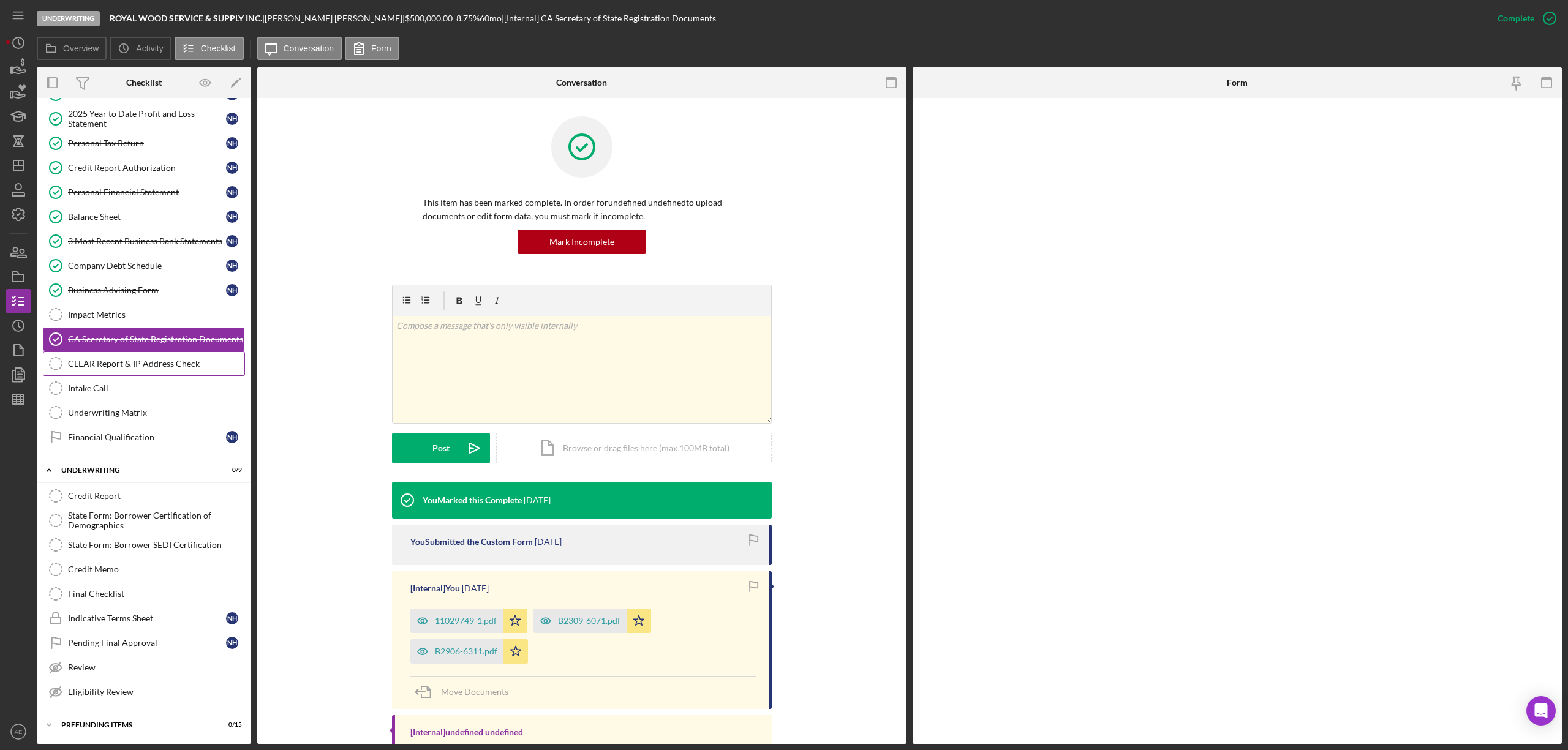
scroll to position [258, 0]
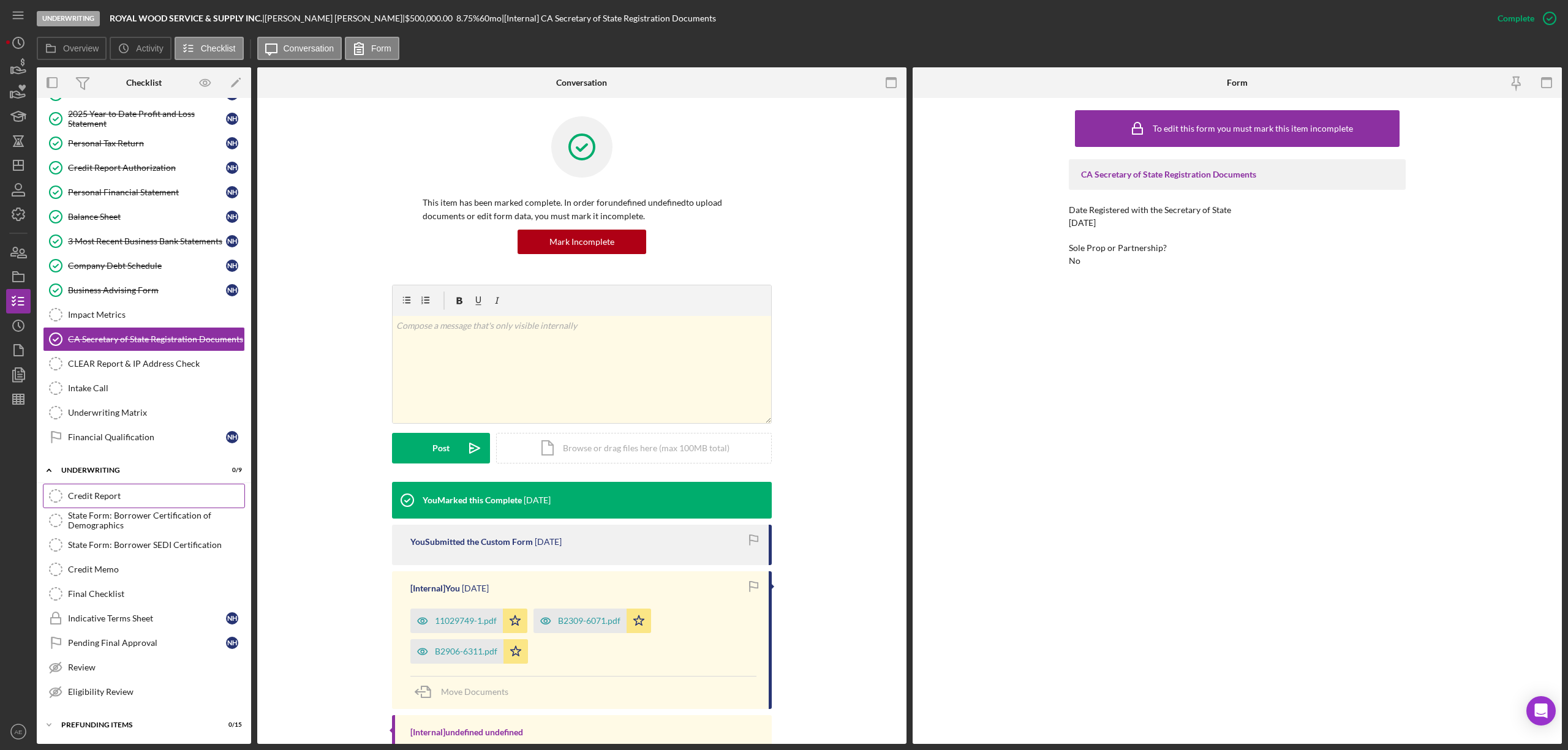
click at [146, 491] on div "Credit Report" at bounding box center [156, 496] width 176 height 10
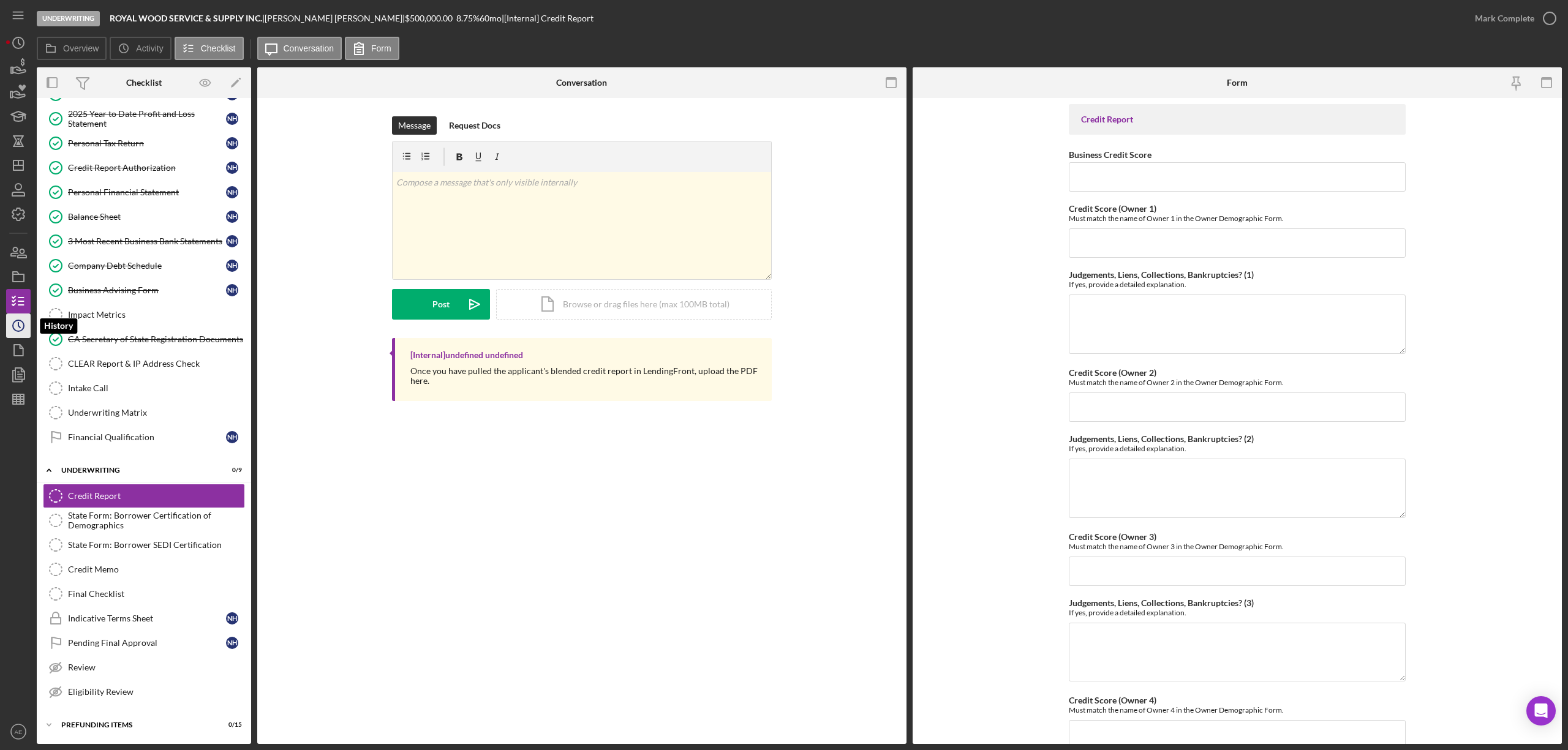
click at [12, 330] on icon "Icon/History" at bounding box center [18, 326] width 31 height 31
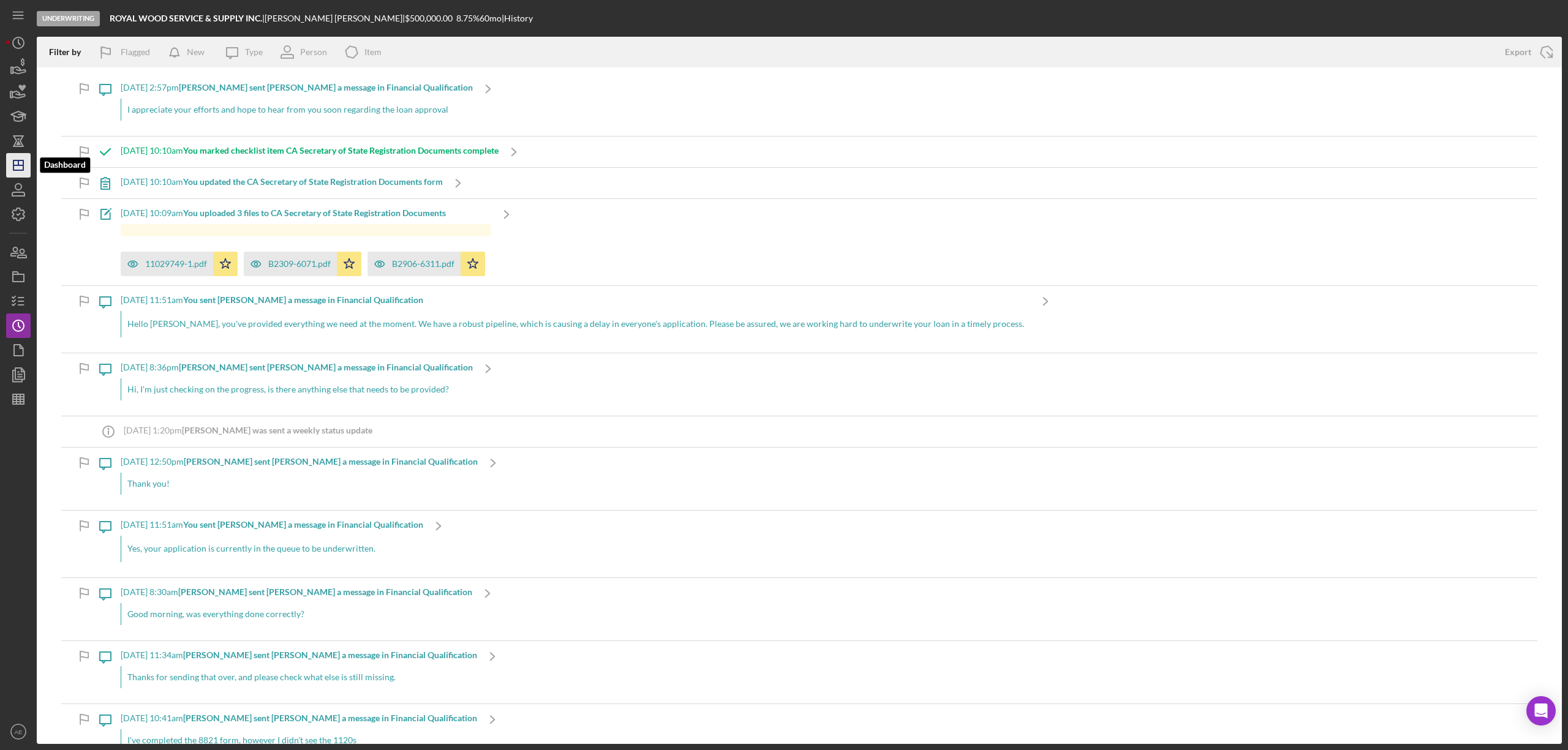
click at [20, 162] on icon "Icon/Dashboard" at bounding box center [18, 165] width 31 height 31
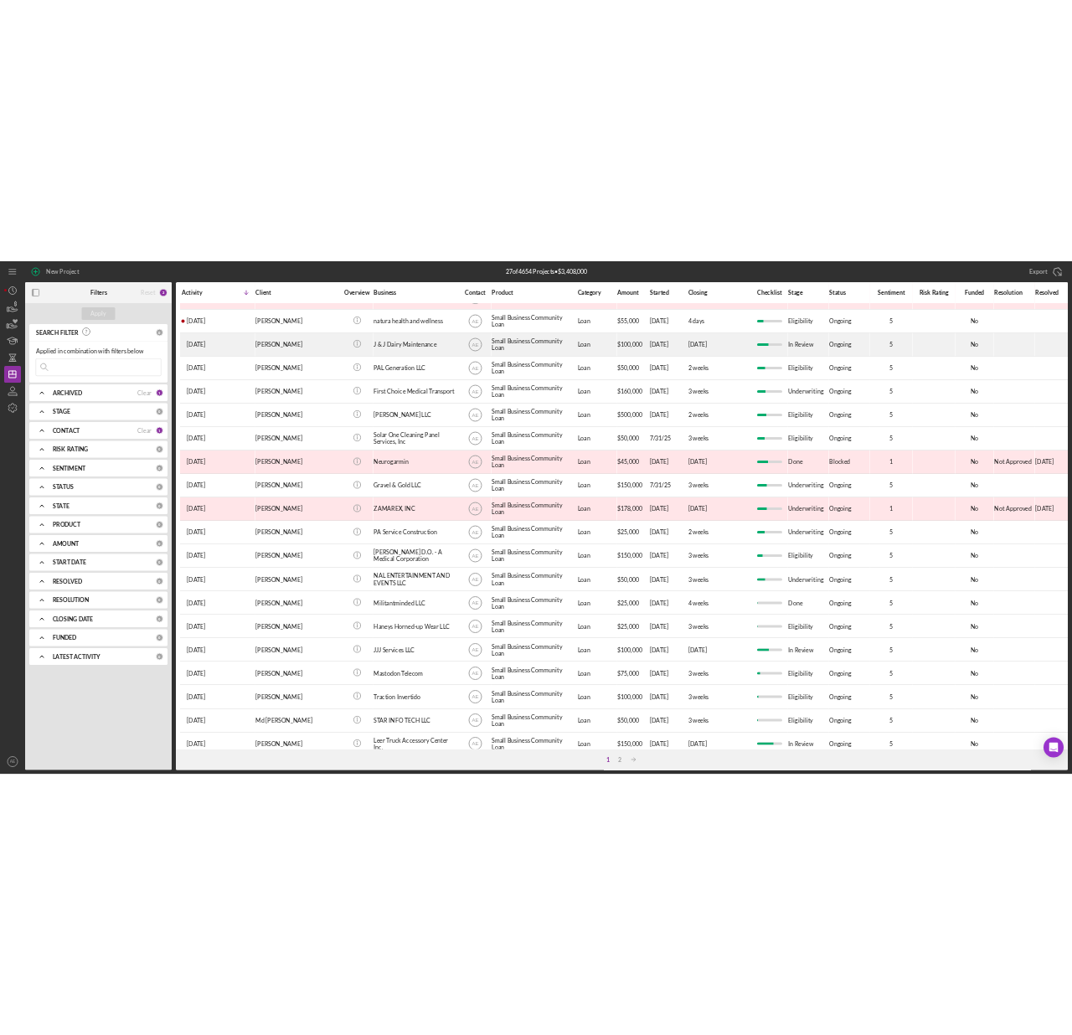
scroll to position [307, 0]
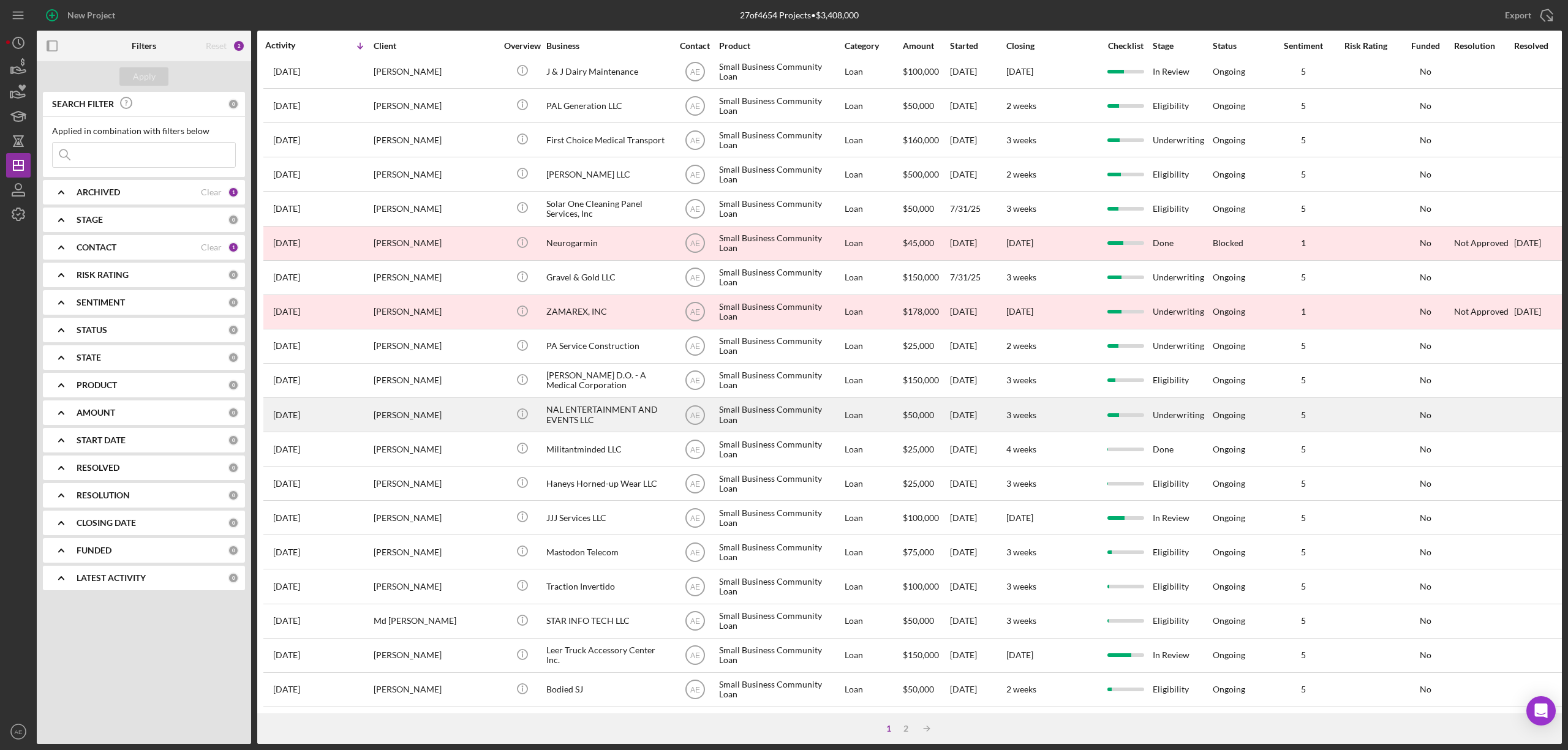
click at [604, 401] on div "NAL ENTERTAINMENT AND EVENTS LLC" at bounding box center [607, 414] width 122 height 32
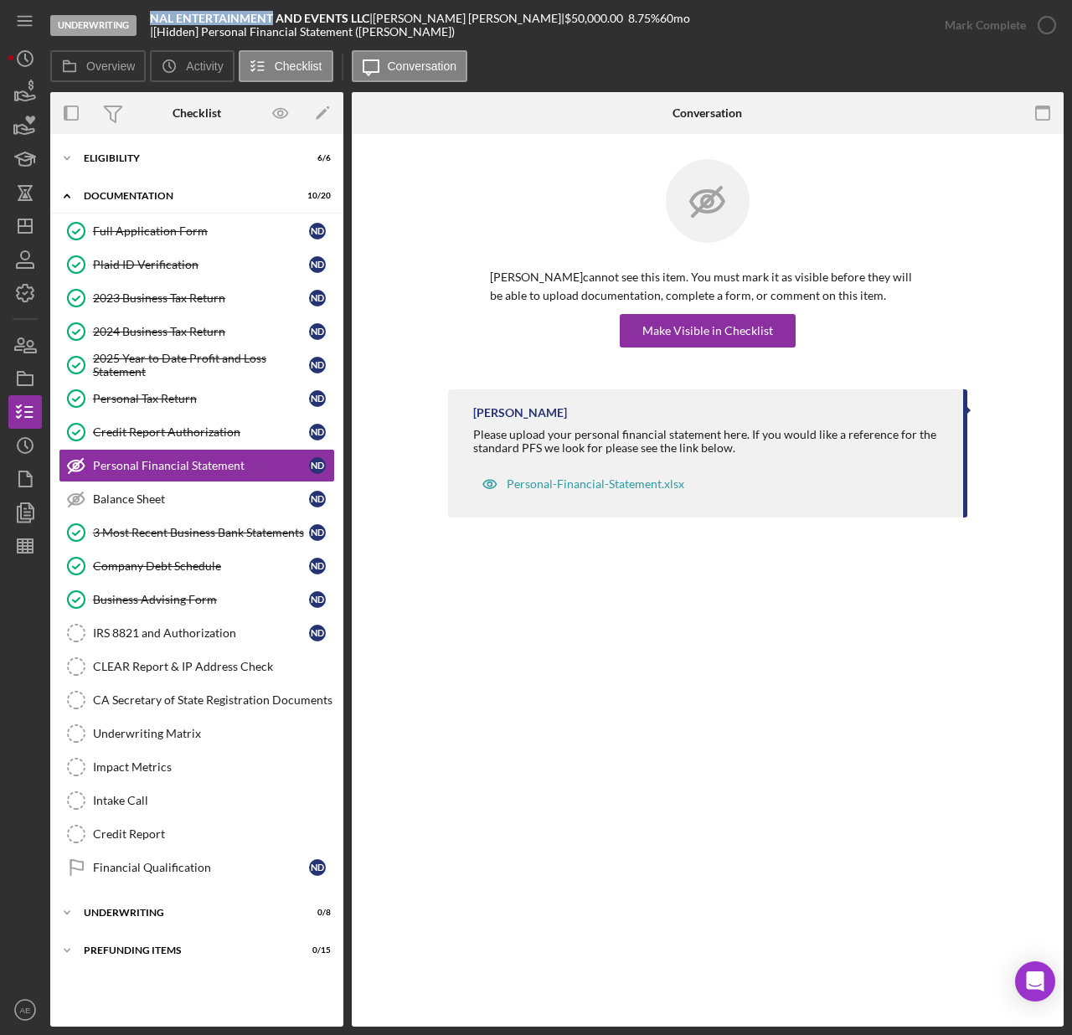
drag, startPoint x: 151, startPoint y: 27, endPoint x: 275, endPoint y: 25, distance: 124.0
click at [275, 25] on b "NAL ENTERTAINMENT AND EVENTS LLC" at bounding box center [259, 18] width 219 height 14
copy b "NAL ENTERTAINMENT"
click at [181, 700] on link "CA Secretary of State Registration Documents CA Secretary of State Registration…" at bounding box center [197, 699] width 276 height 33
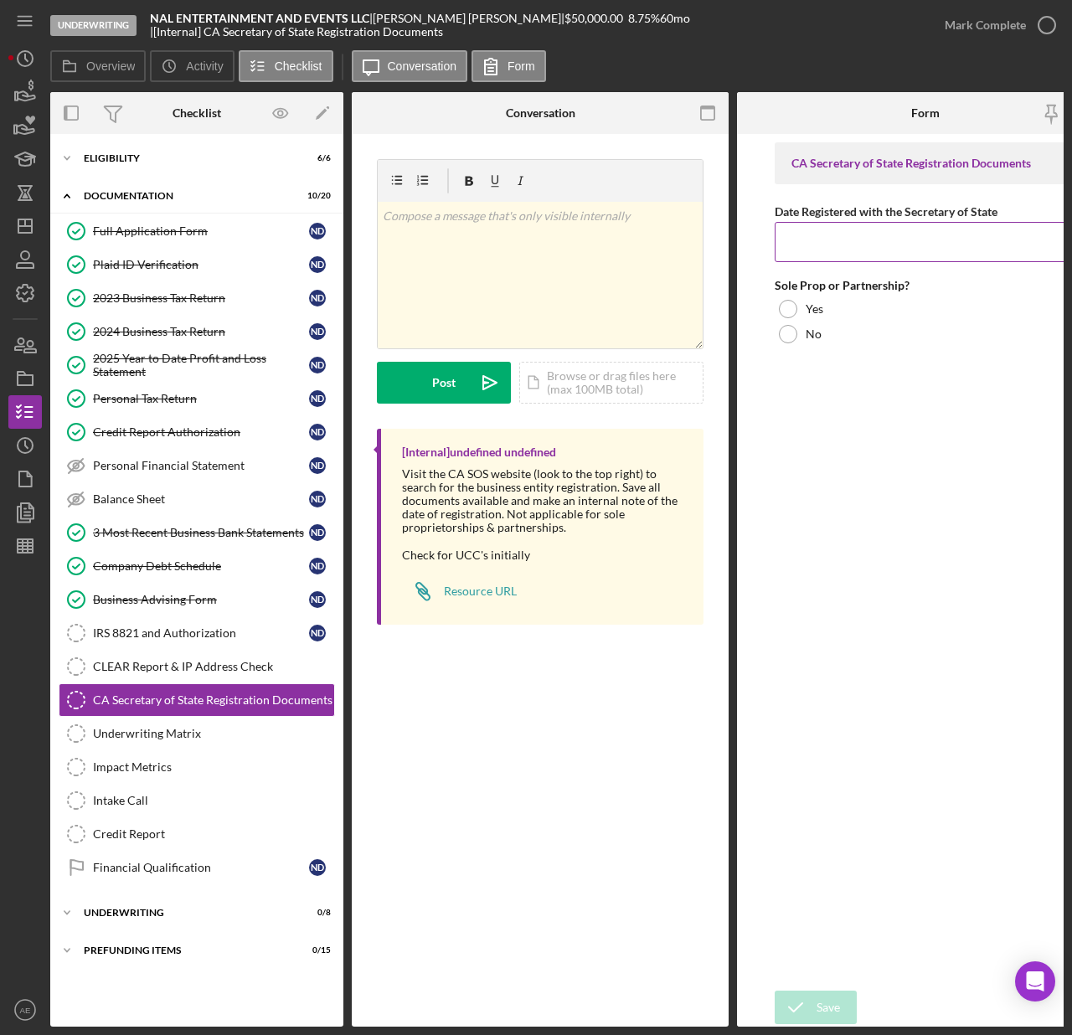
click at [801, 250] on input "Date Registered with the Secretary of State" at bounding box center [925, 242] width 301 height 40
type input "6/28/2023"
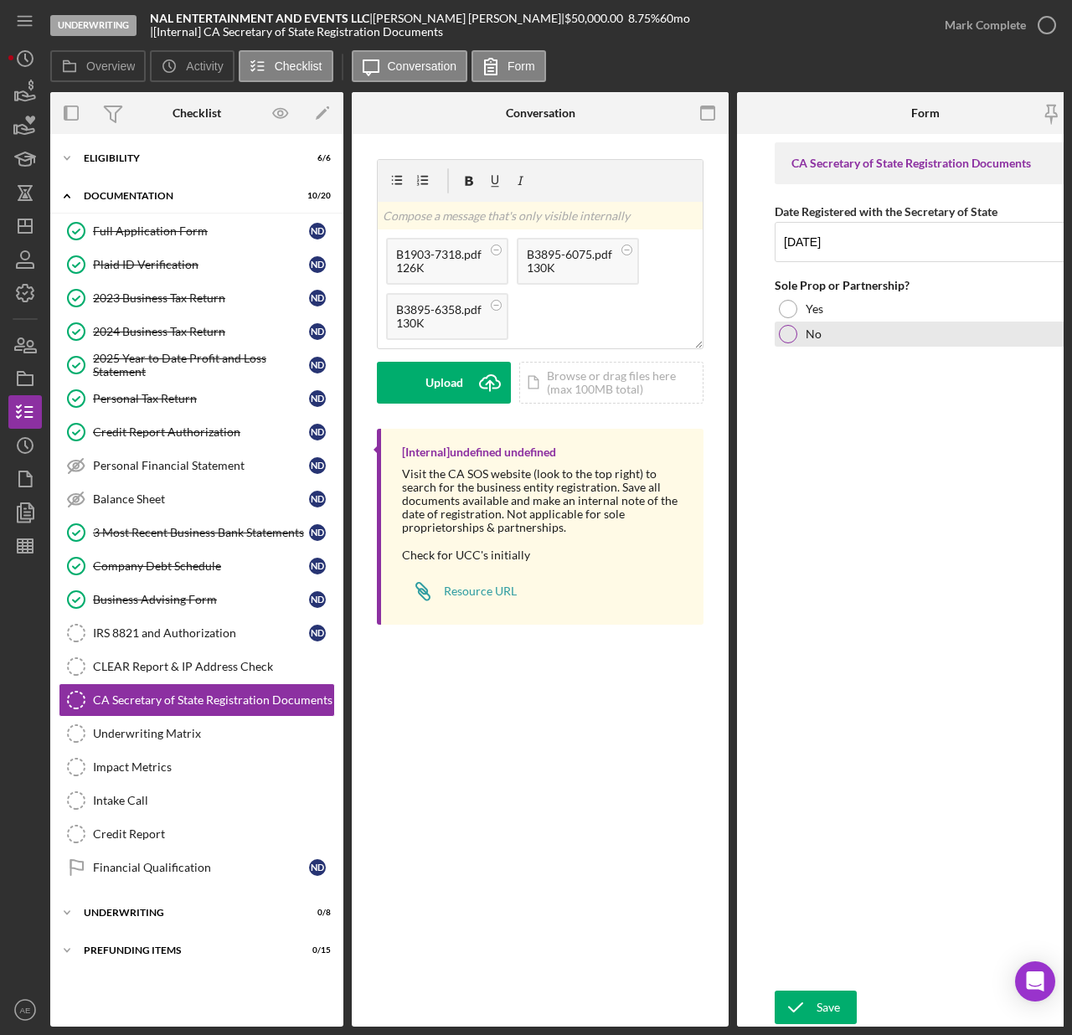
click at [805, 335] on div "No" at bounding box center [925, 334] width 301 height 25
click at [416, 383] on button "Upload Icon/Upload" at bounding box center [444, 383] width 134 height 42
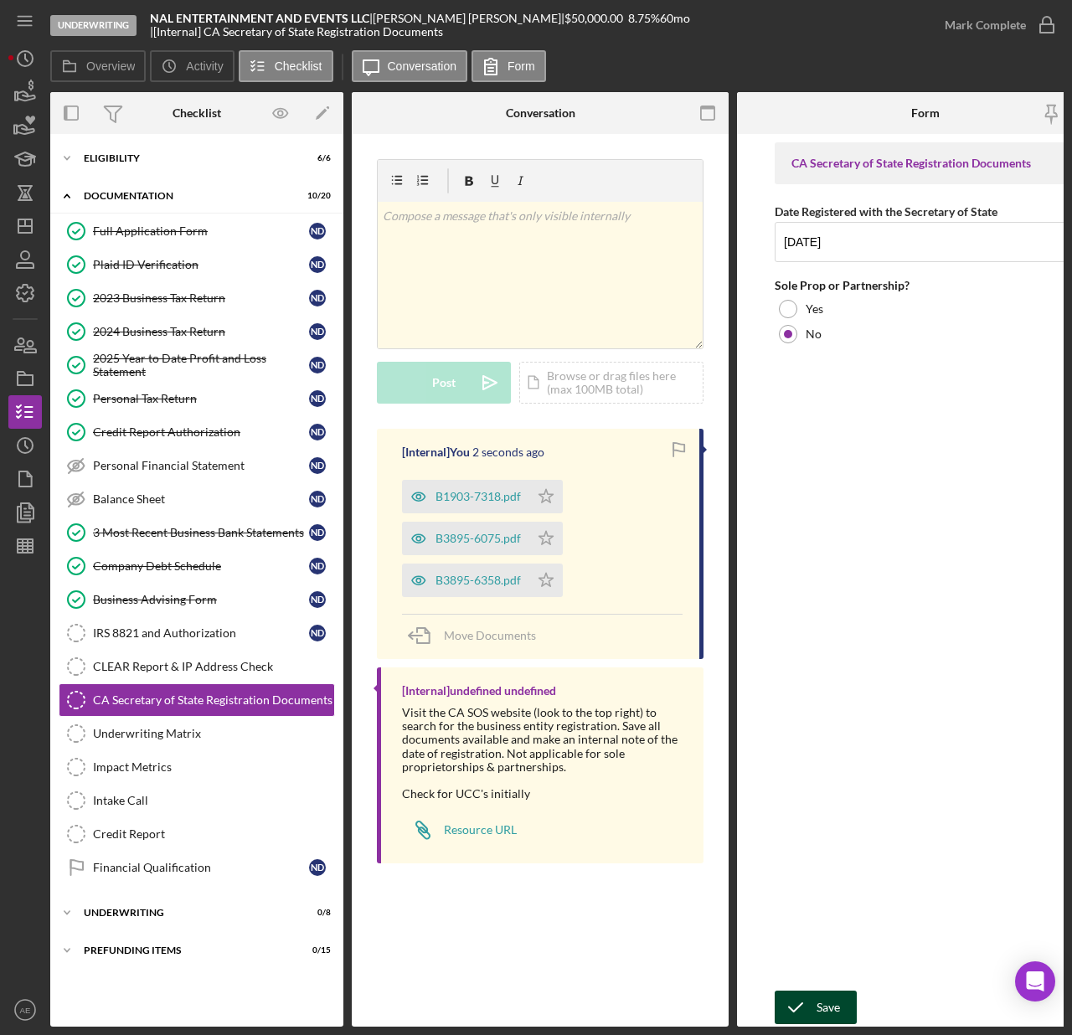
click at [828, 995] on div "Save" at bounding box center [828, 1007] width 23 height 33
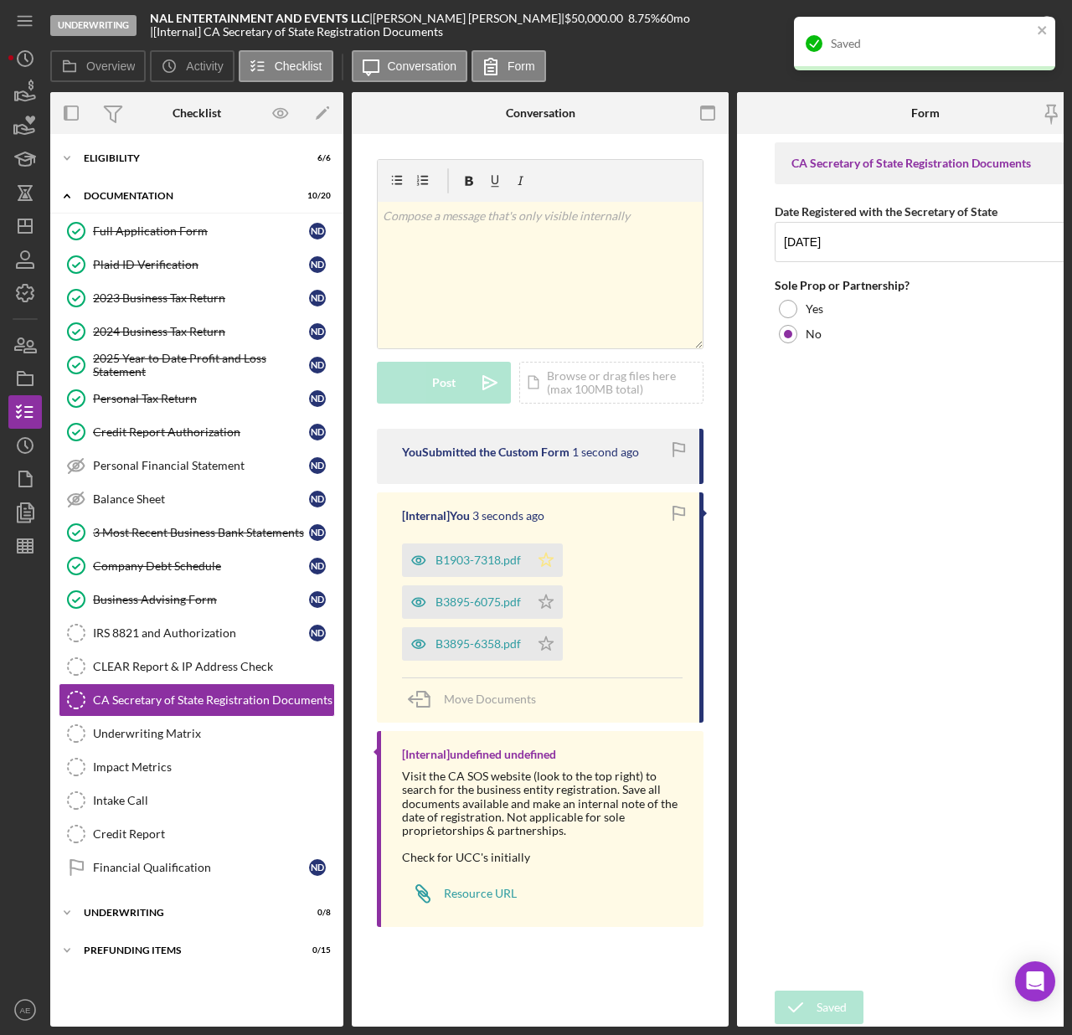
click at [544, 561] on icon "Icon/Star" at bounding box center [545, 560] width 33 height 33
click at [544, 611] on icon "Icon/Star" at bounding box center [545, 601] width 33 height 33
click at [548, 650] on icon "Icon/Star" at bounding box center [545, 643] width 33 height 33
click at [1033, 27] on div "Saved" at bounding box center [924, 44] width 261 height 54
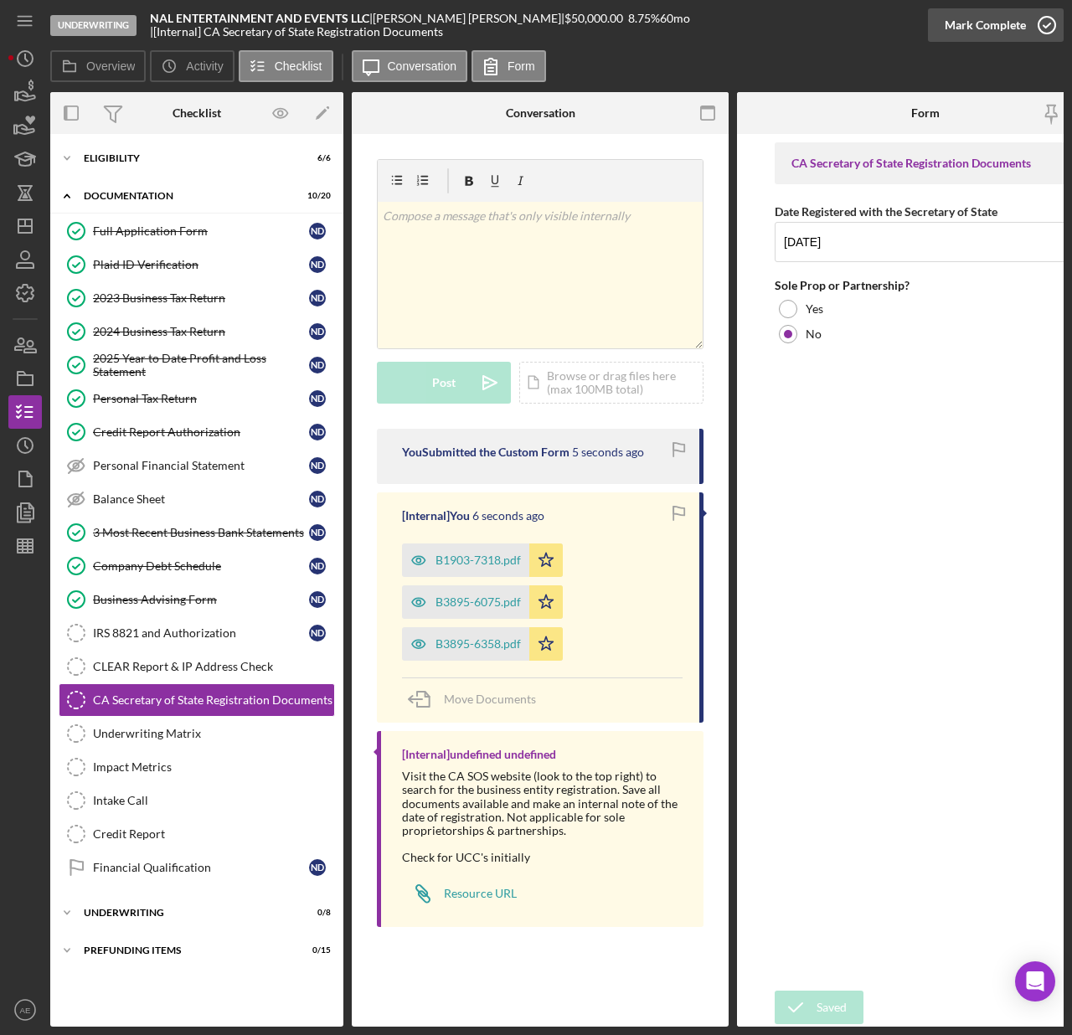
click at [995, 30] on div "Mark Complete" at bounding box center [985, 24] width 81 height 33
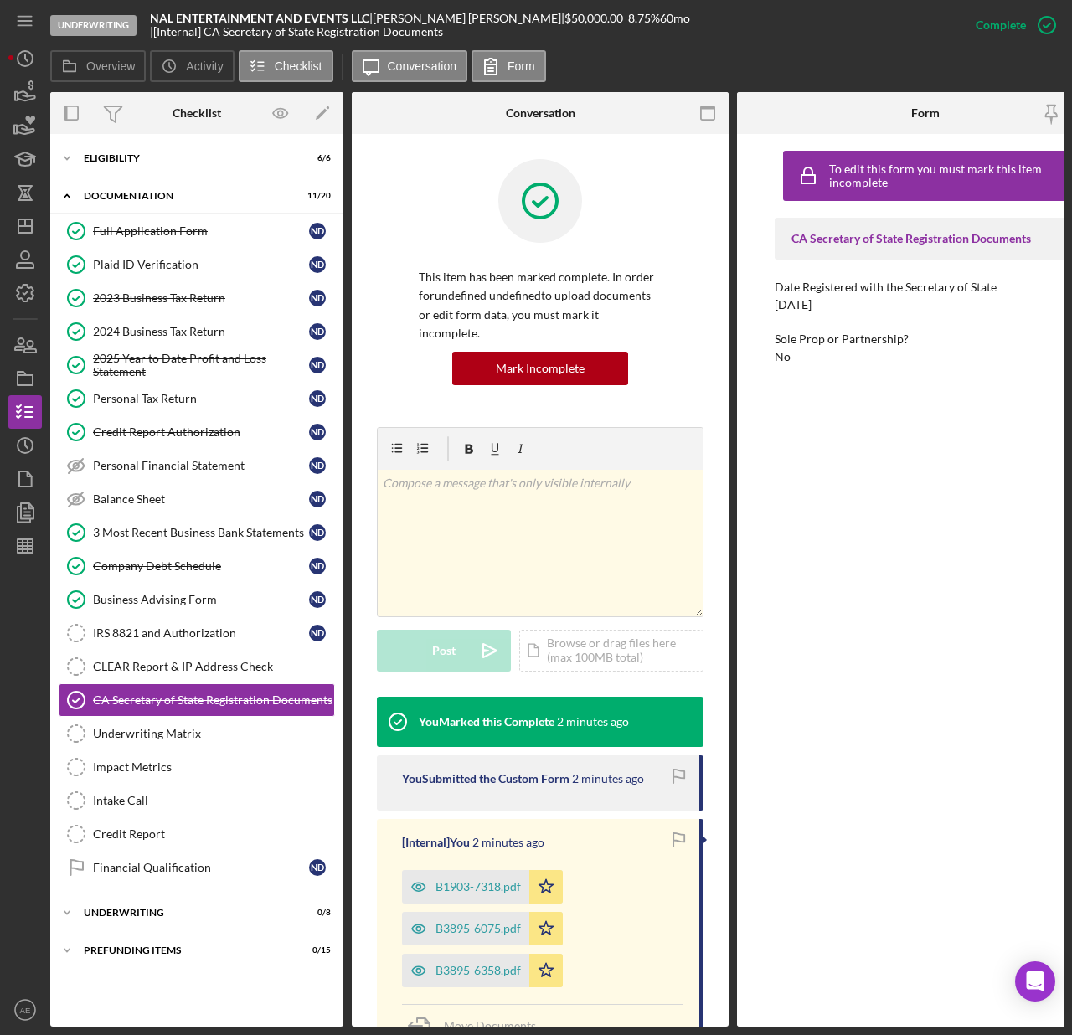
drag, startPoint x: 159, startPoint y: 229, endPoint x: 738, endPoint y: 340, distance: 589.3
click at [159, 229] on div "Full Application Form" at bounding box center [201, 230] width 216 height 13
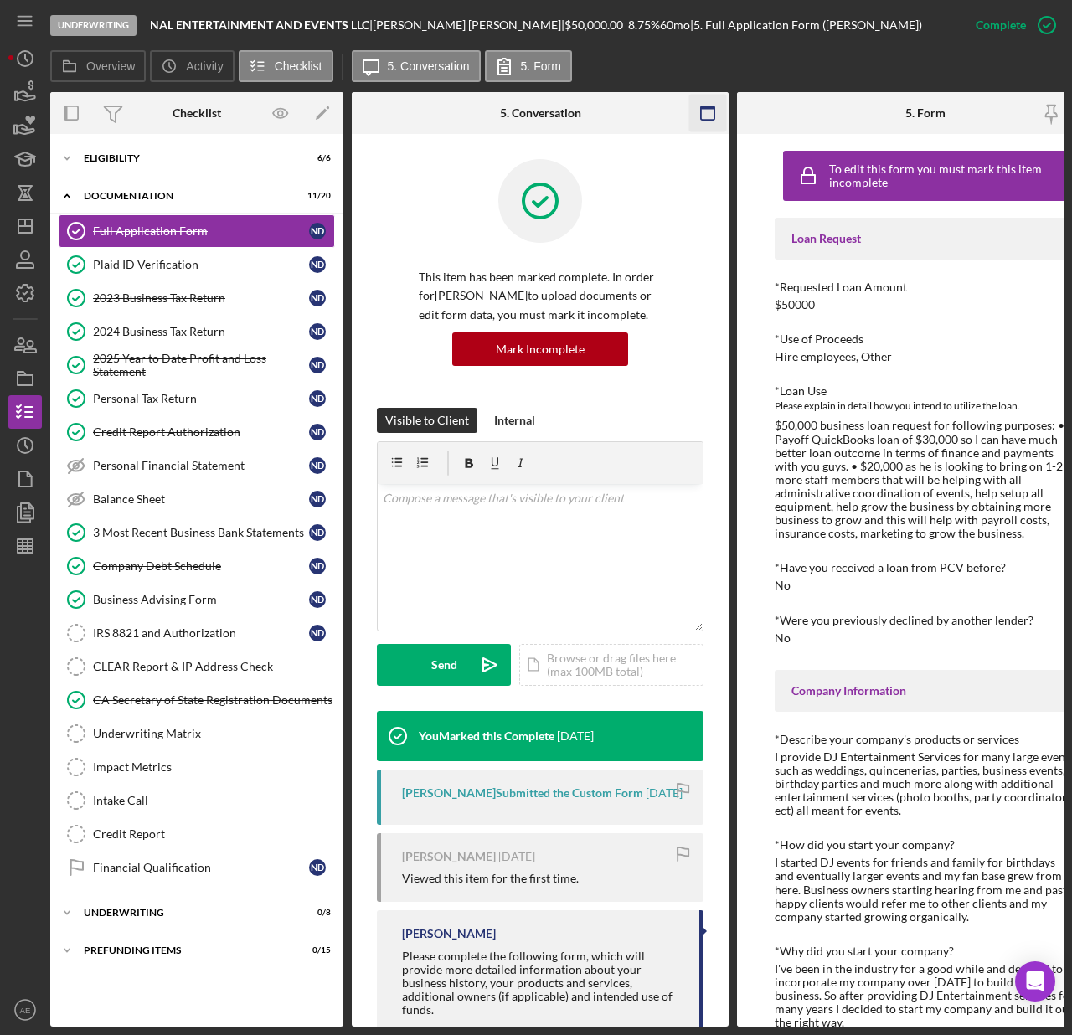
click at [714, 118] on rect "button" at bounding box center [707, 112] width 13 height 13
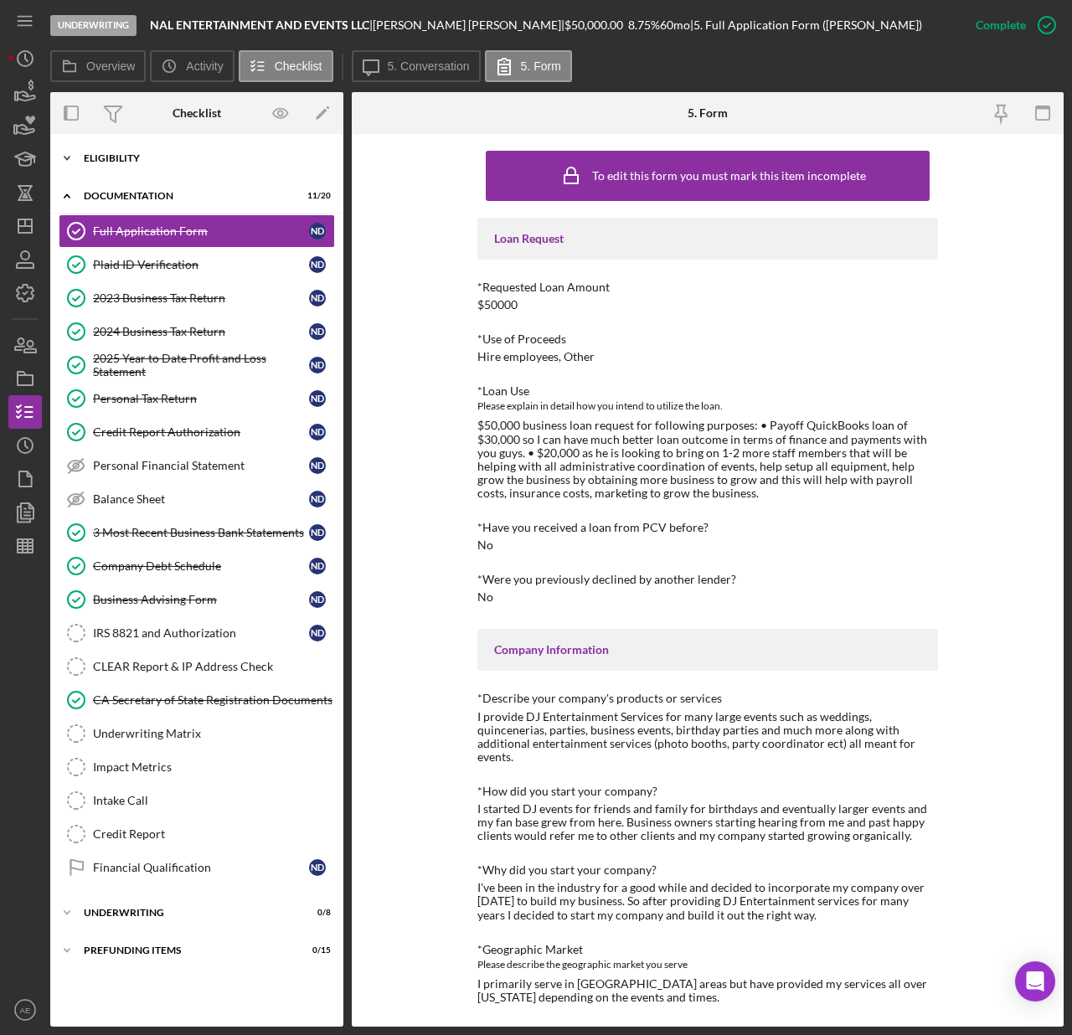
click at [127, 149] on div "Icon/Expander Eligibility 6 / 6" at bounding box center [196, 158] width 293 height 33
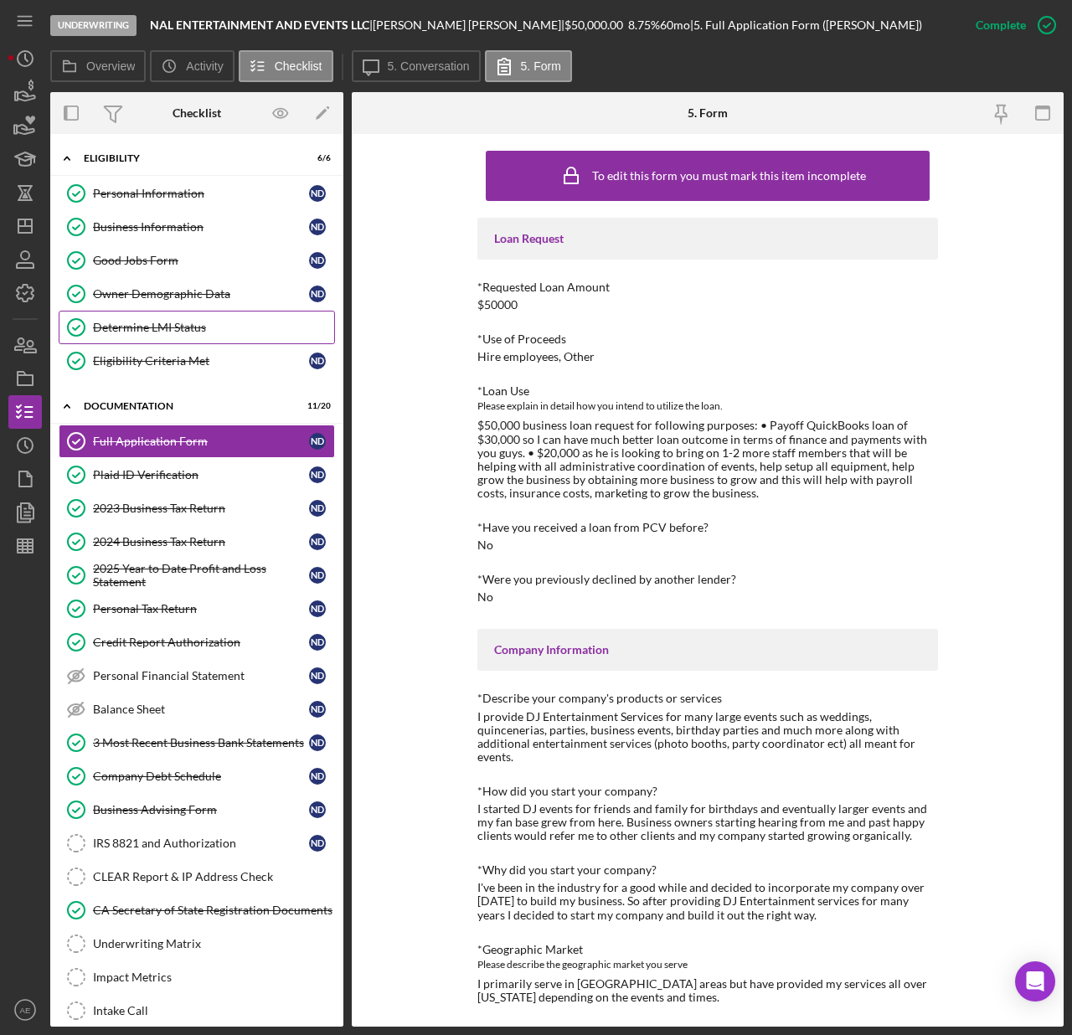
click at [185, 332] on div "Determine LMI Status" at bounding box center [213, 327] width 241 height 13
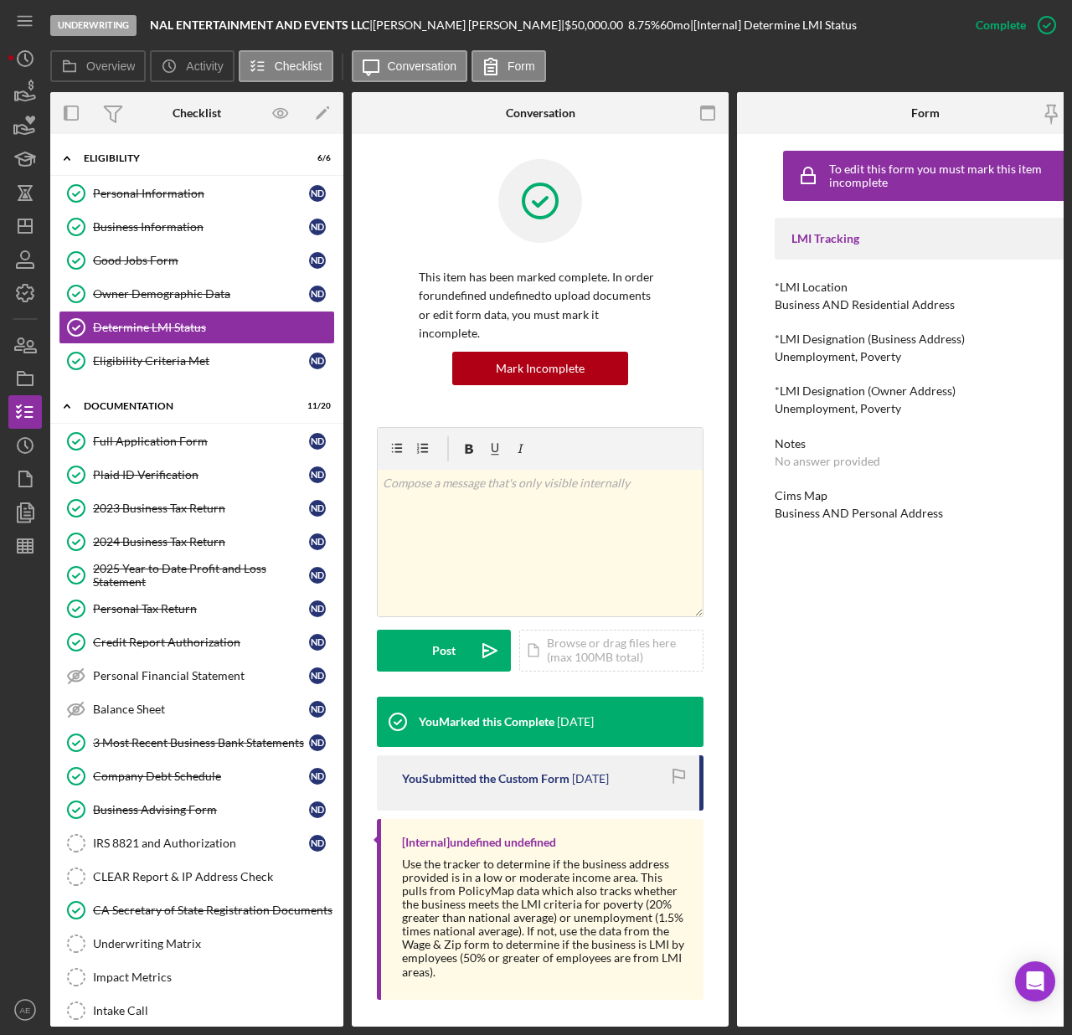
drag, startPoint x: 192, startPoint y: 918, endPoint x: 1064, endPoint y: 770, distance: 884.2
click at [192, 917] on div "CA Secretary of State Registration Documents" at bounding box center [213, 910] width 241 height 13
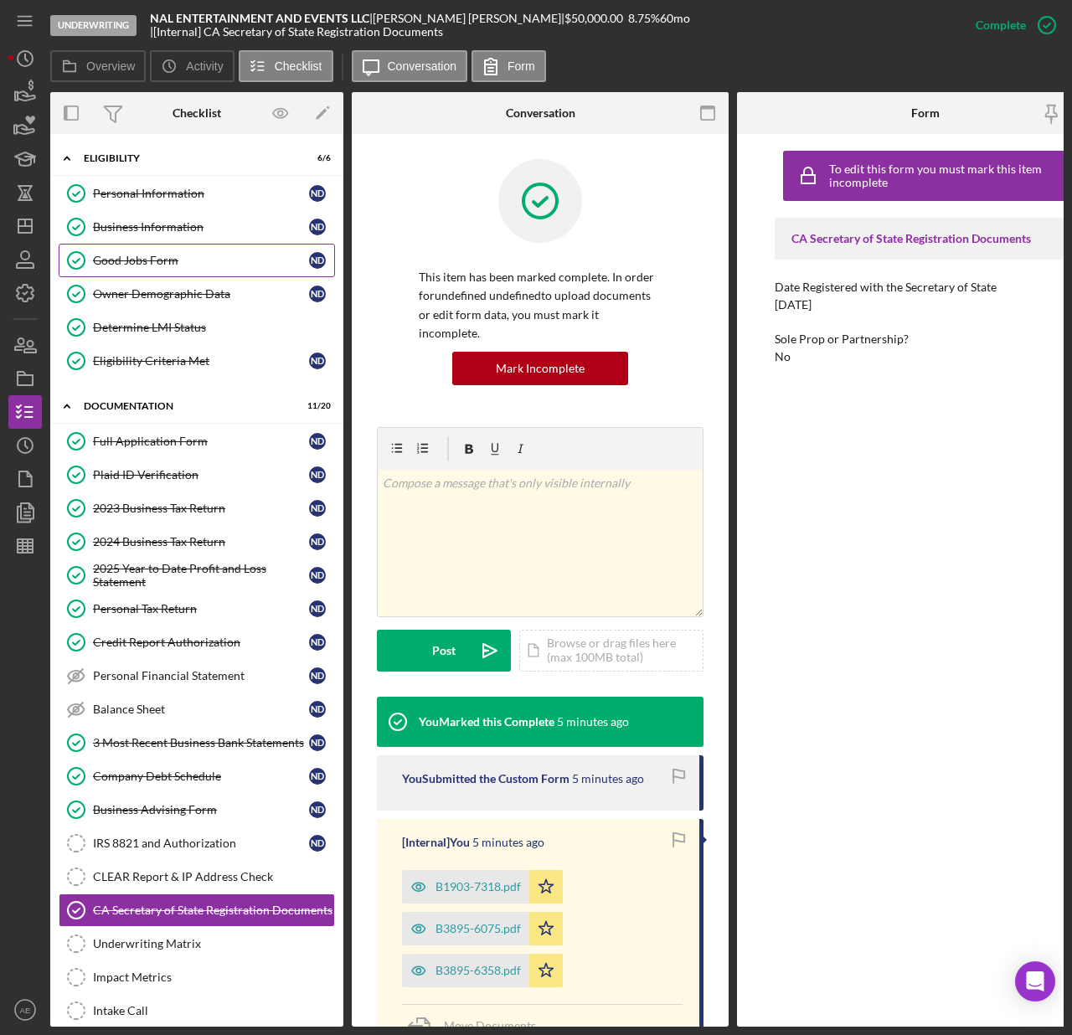
drag, startPoint x: 152, startPoint y: 252, endPoint x: 215, endPoint y: 272, distance: 66.0
click at [152, 252] on link "Good Jobs Form Good Jobs Form N D" at bounding box center [197, 260] width 276 height 33
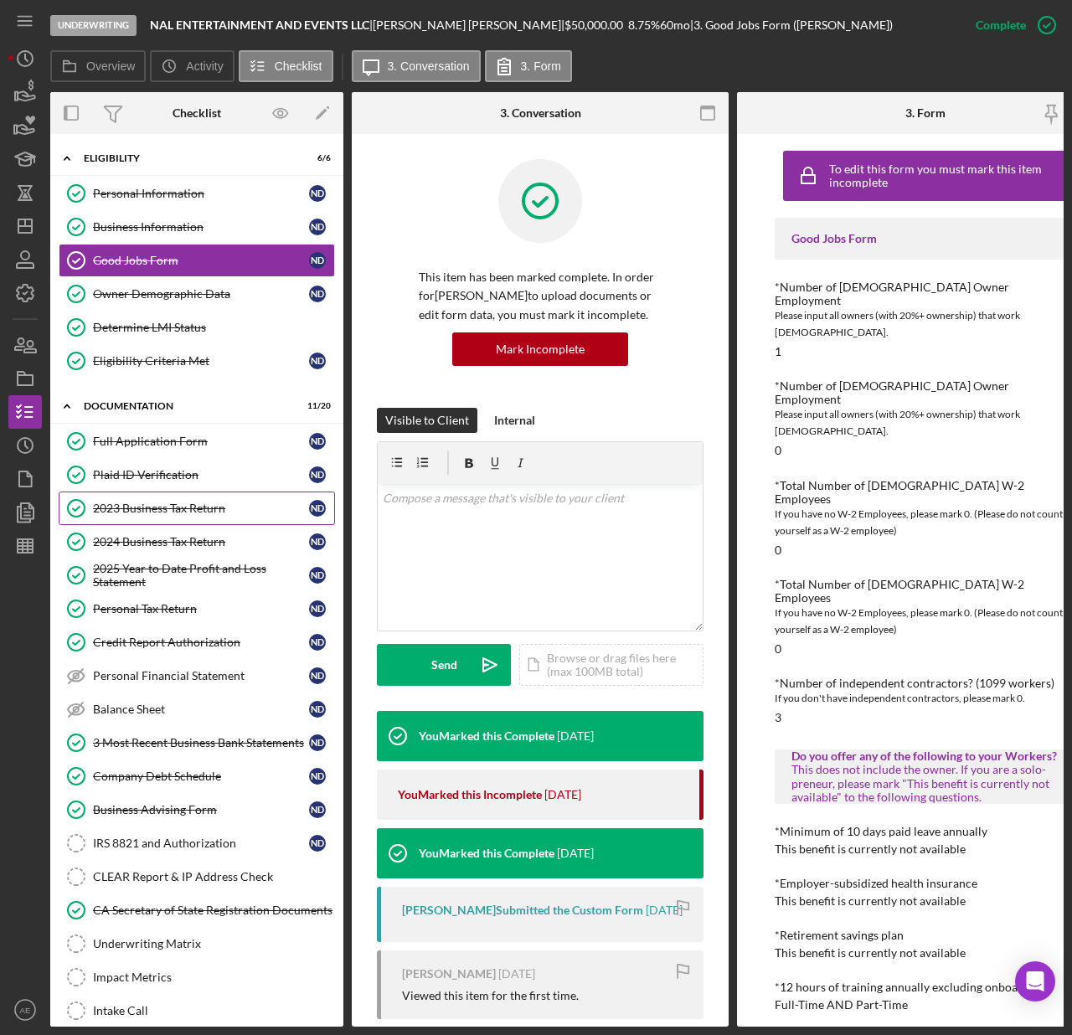
drag, startPoint x: 137, startPoint y: 497, endPoint x: 196, endPoint y: 504, distance: 59.1
click at [137, 497] on link "2023 Business Tax Return 2023 Business Tax Return N D" at bounding box center [197, 508] width 276 height 33
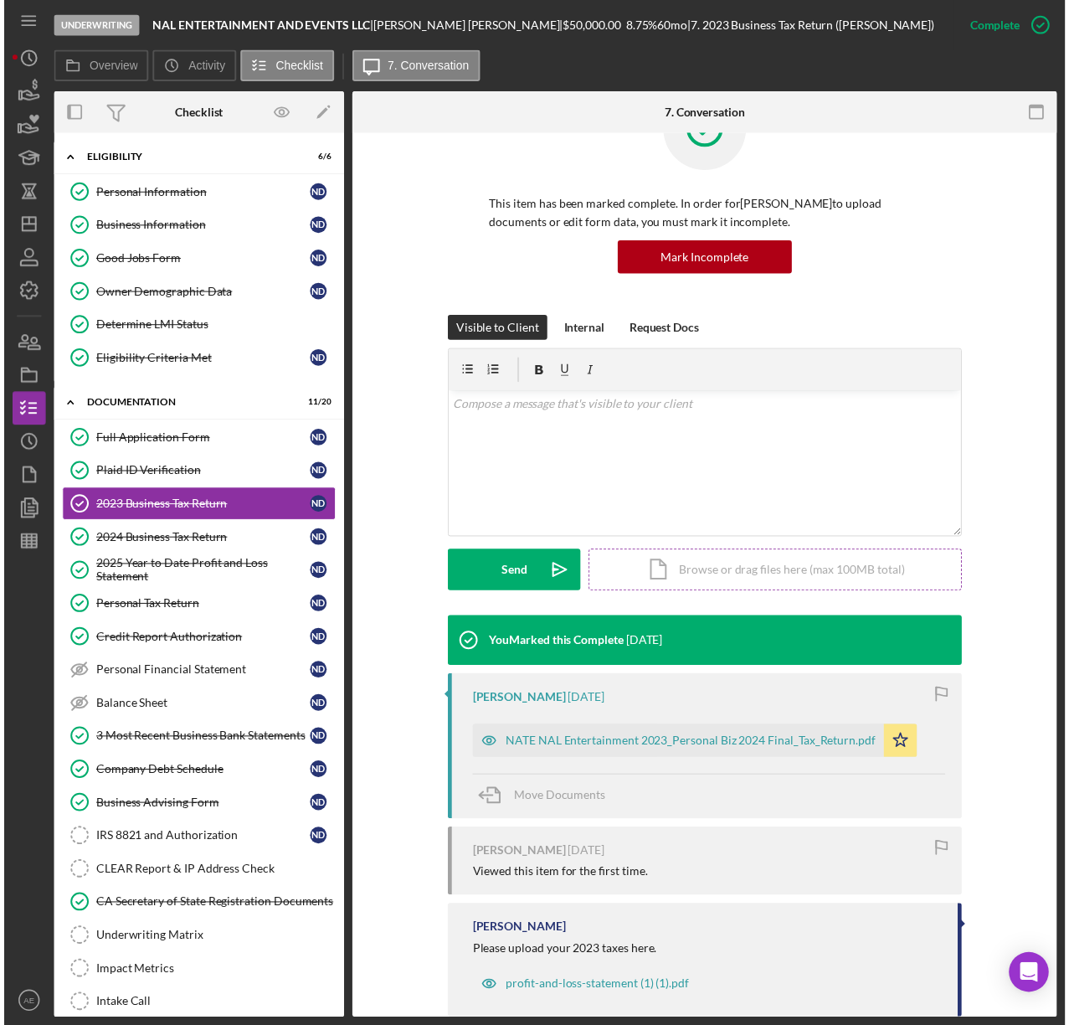
scroll to position [105, 0]
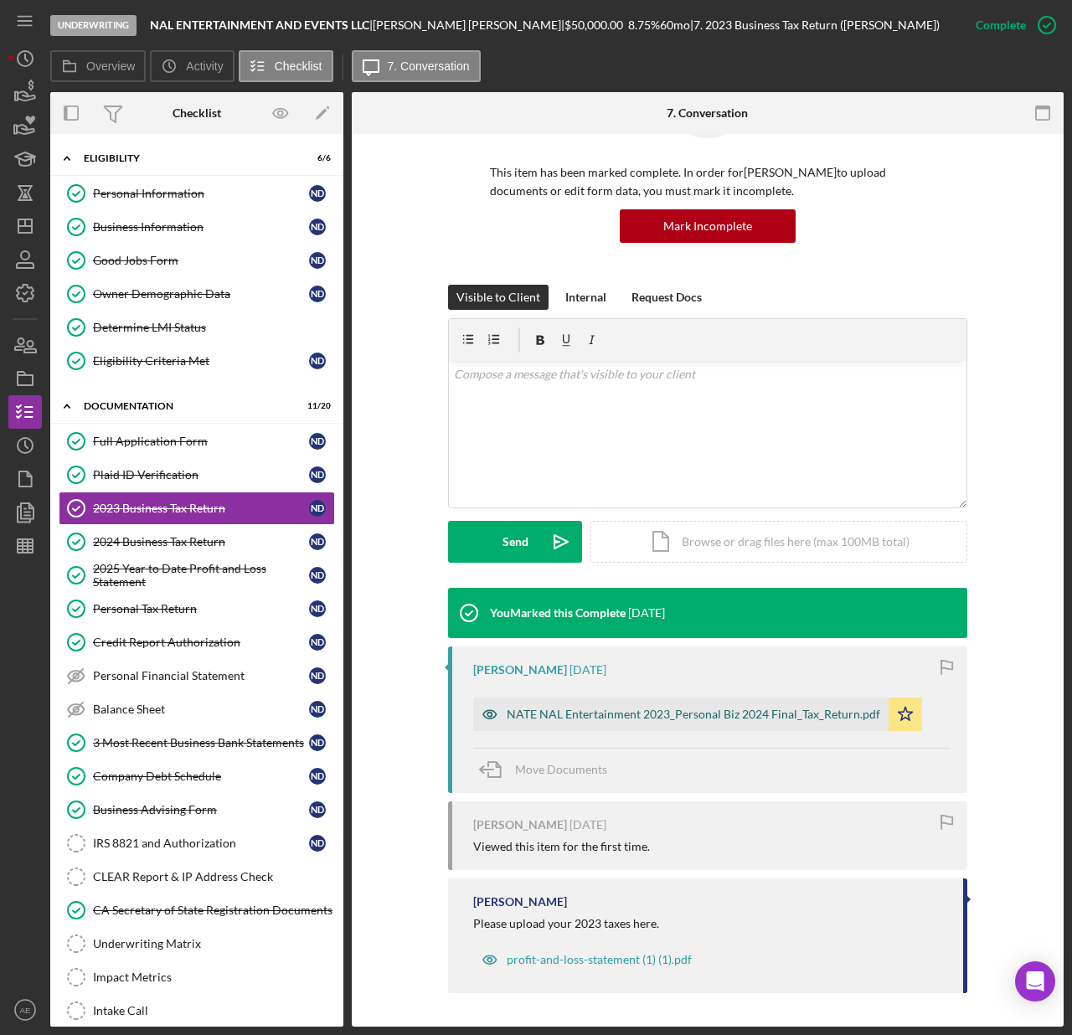
click at [782, 710] on div "NATE NAL Entertainment 2023_Personal Biz 2024 Final_Tax_Return.pdf" at bounding box center [694, 714] width 374 height 13
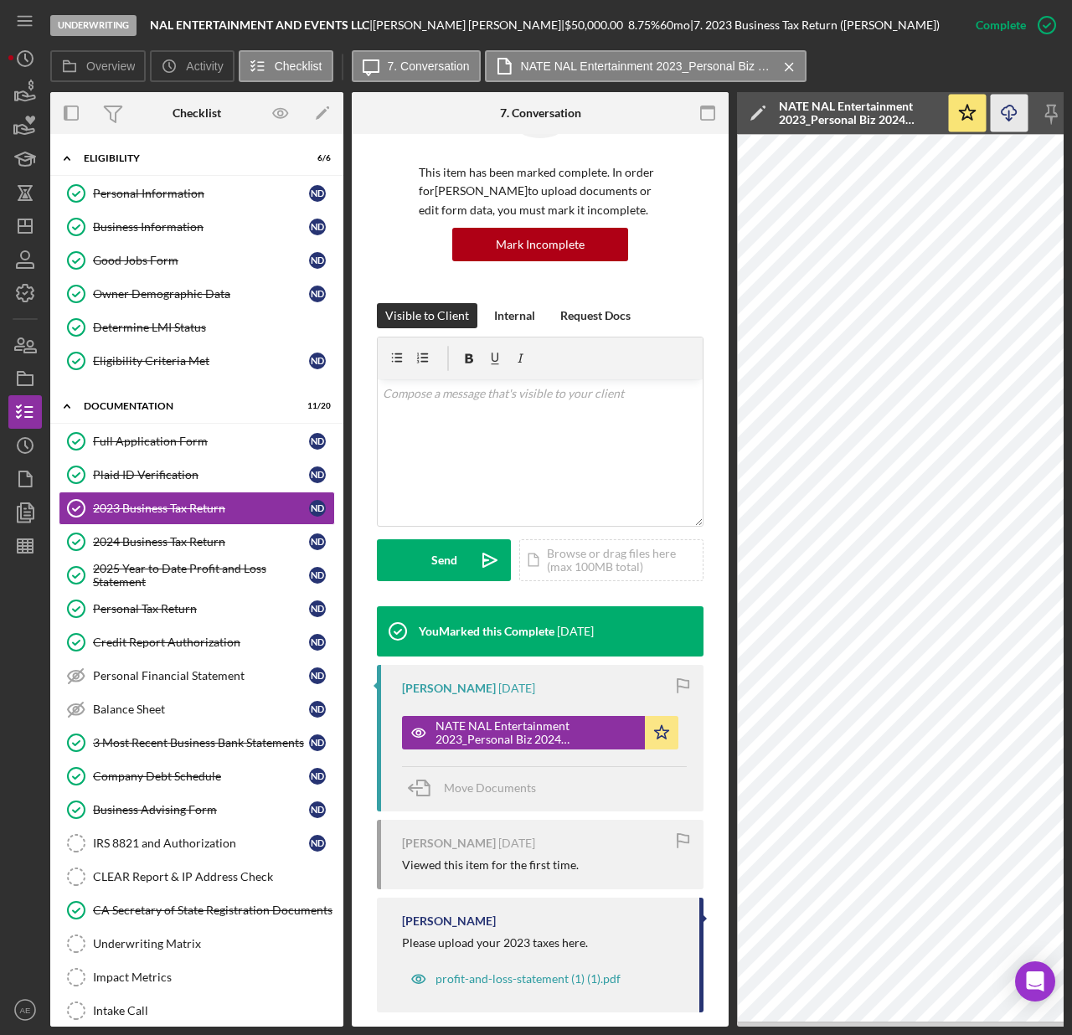
click at [1009, 111] on line "button" at bounding box center [1009, 115] width 0 height 9
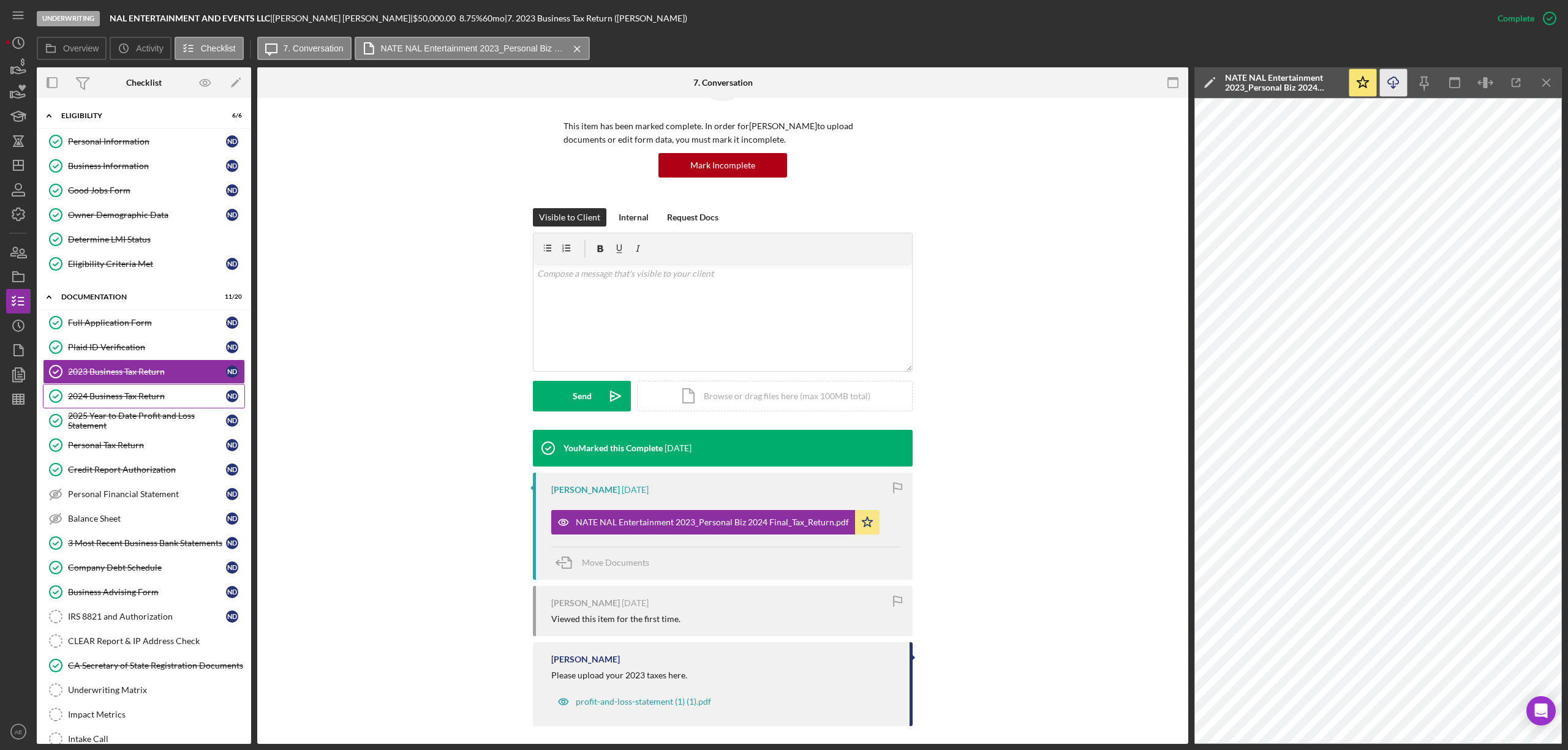
click at [123, 398] on div "2024 Business Tax Return" at bounding box center [147, 395] width 158 height 10
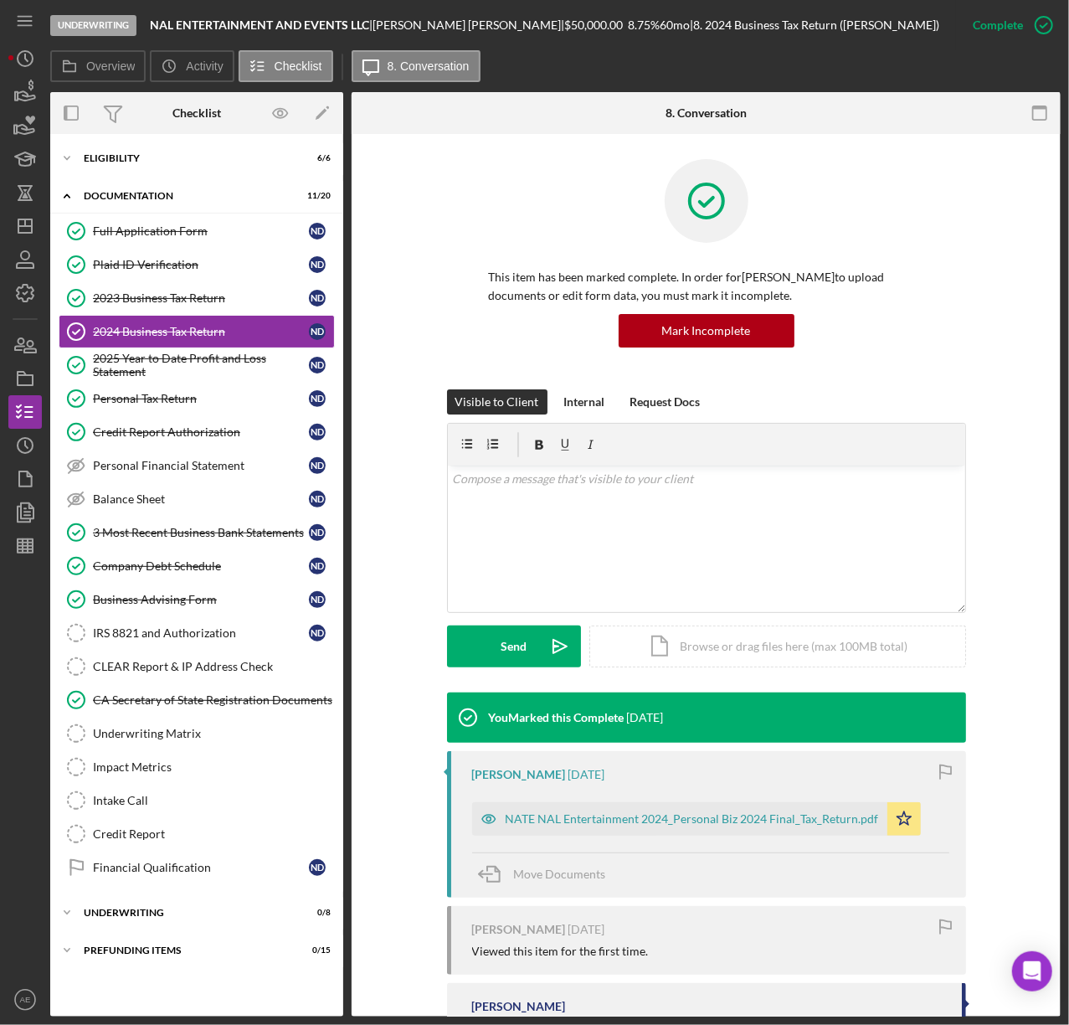
click at [566, 812] on div "NATE NAL Entertainment 2024_Personal Biz 2024 Final_Tax_Return.pdf" at bounding box center [679, 818] width 415 height 33
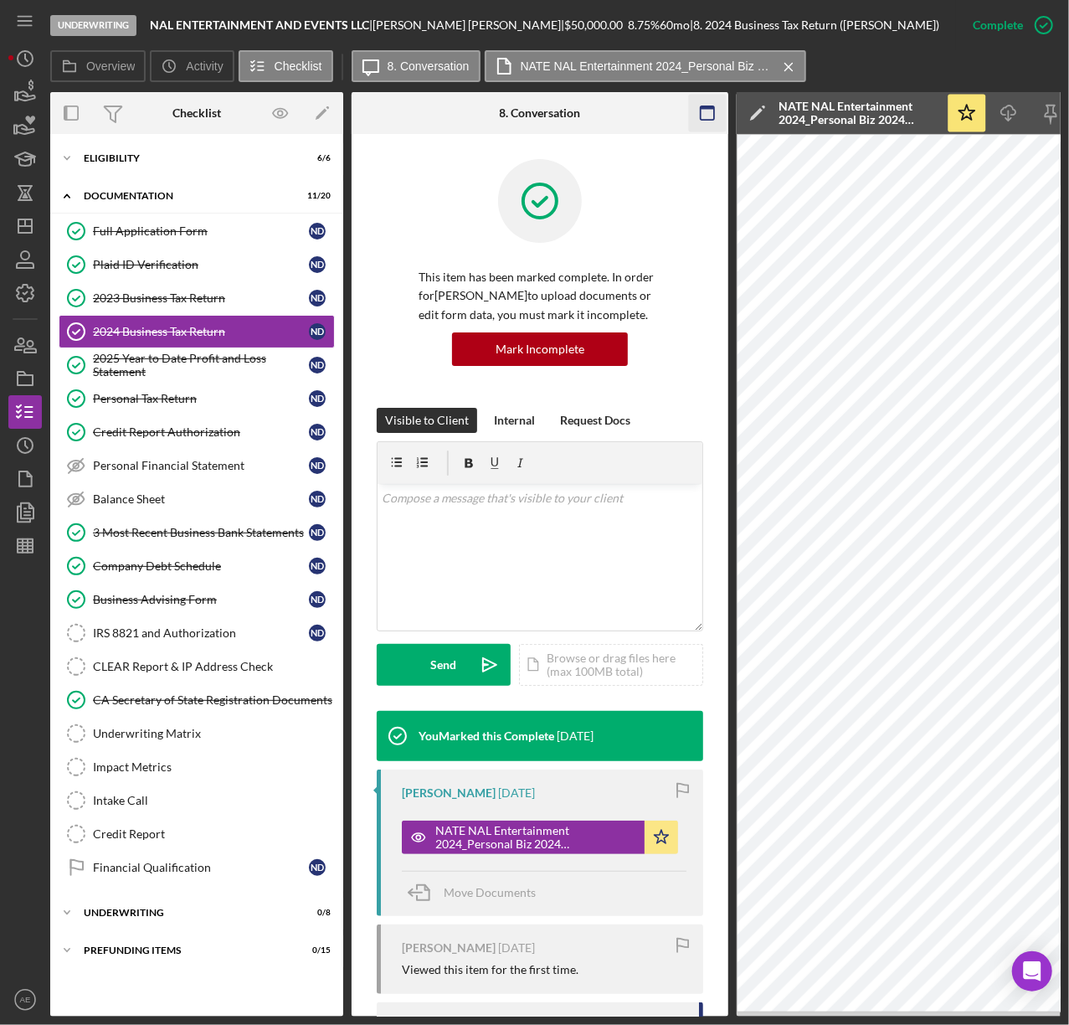
click at [711, 111] on icon "button" at bounding box center [708, 114] width 38 height 38
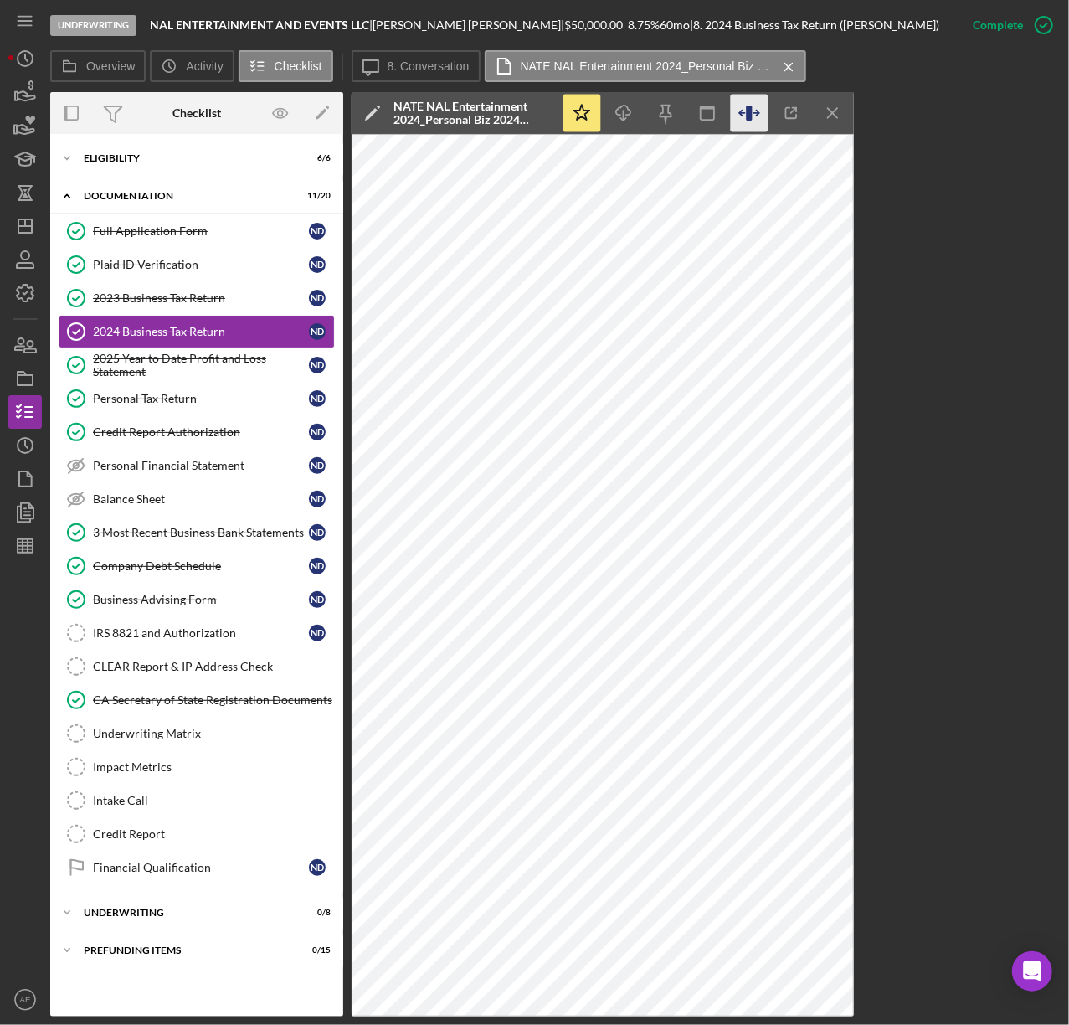
click at [748, 122] on icon "button" at bounding box center [750, 114] width 38 height 38
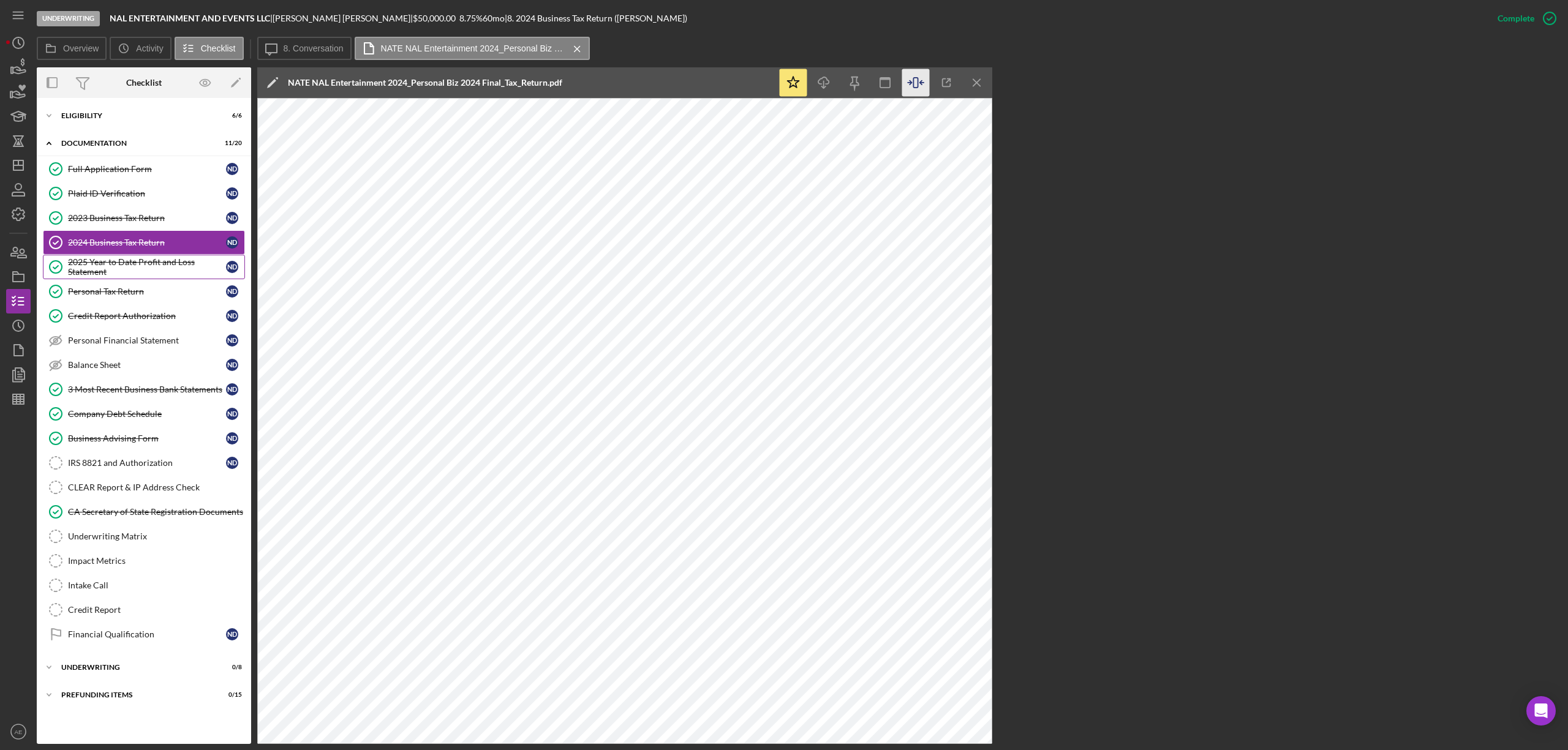
click at [170, 268] on div "2025 Year to Date Profit and Loss Statement" at bounding box center [147, 267] width 158 height 20
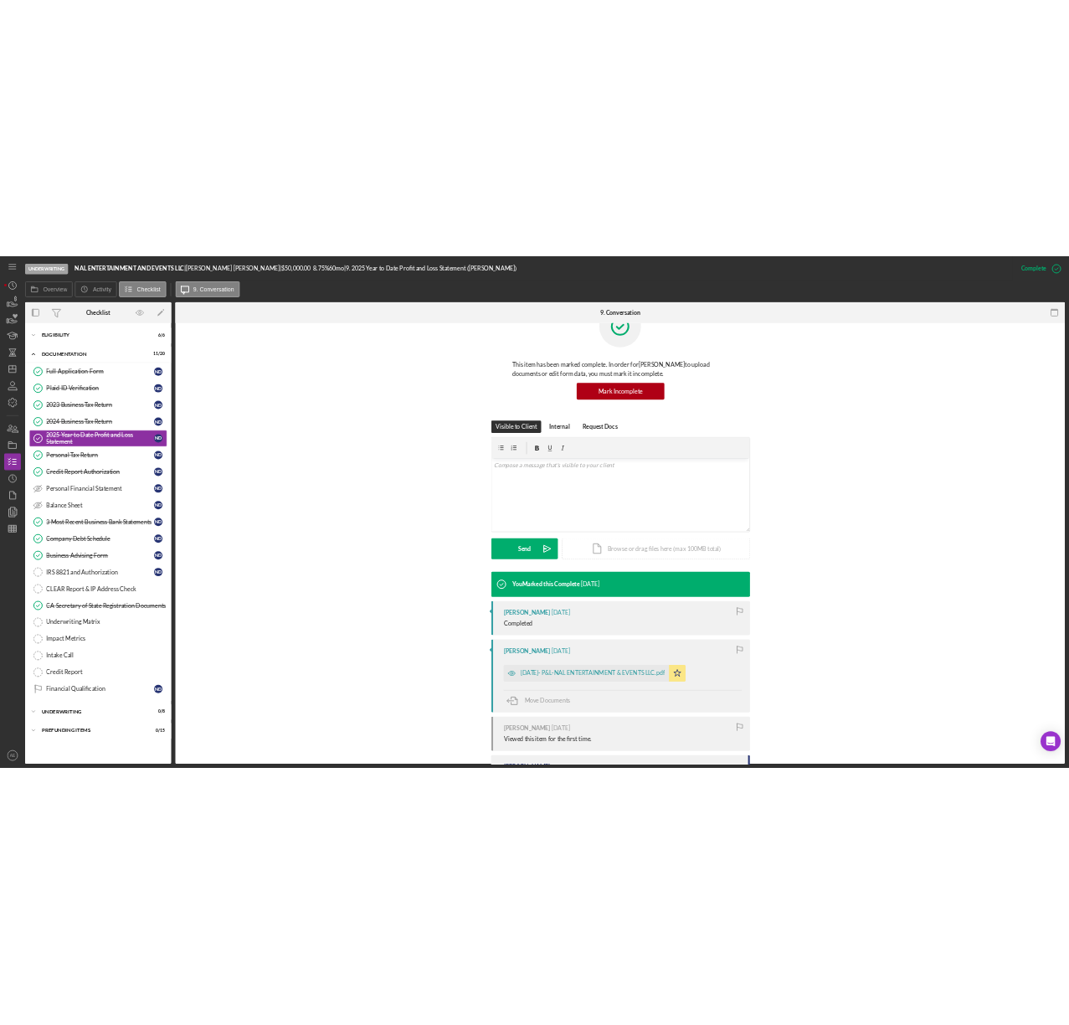
scroll to position [111, 0]
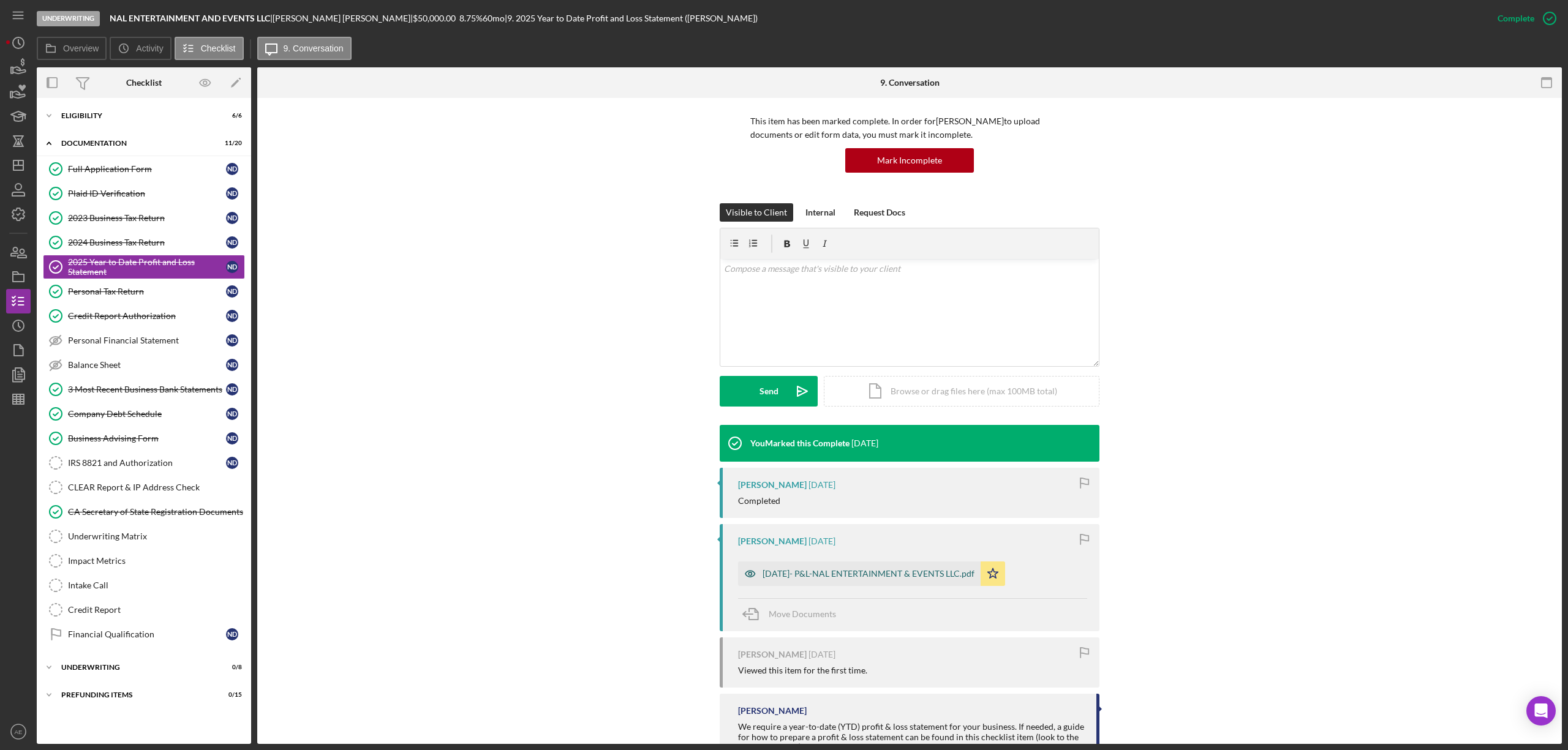
click at [888, 572] on div "07-31-25- P&L-NAL ENTERTAINMENT & EVENTS LLC.pdf" at bounding box center [869, 573] width 212 height 10
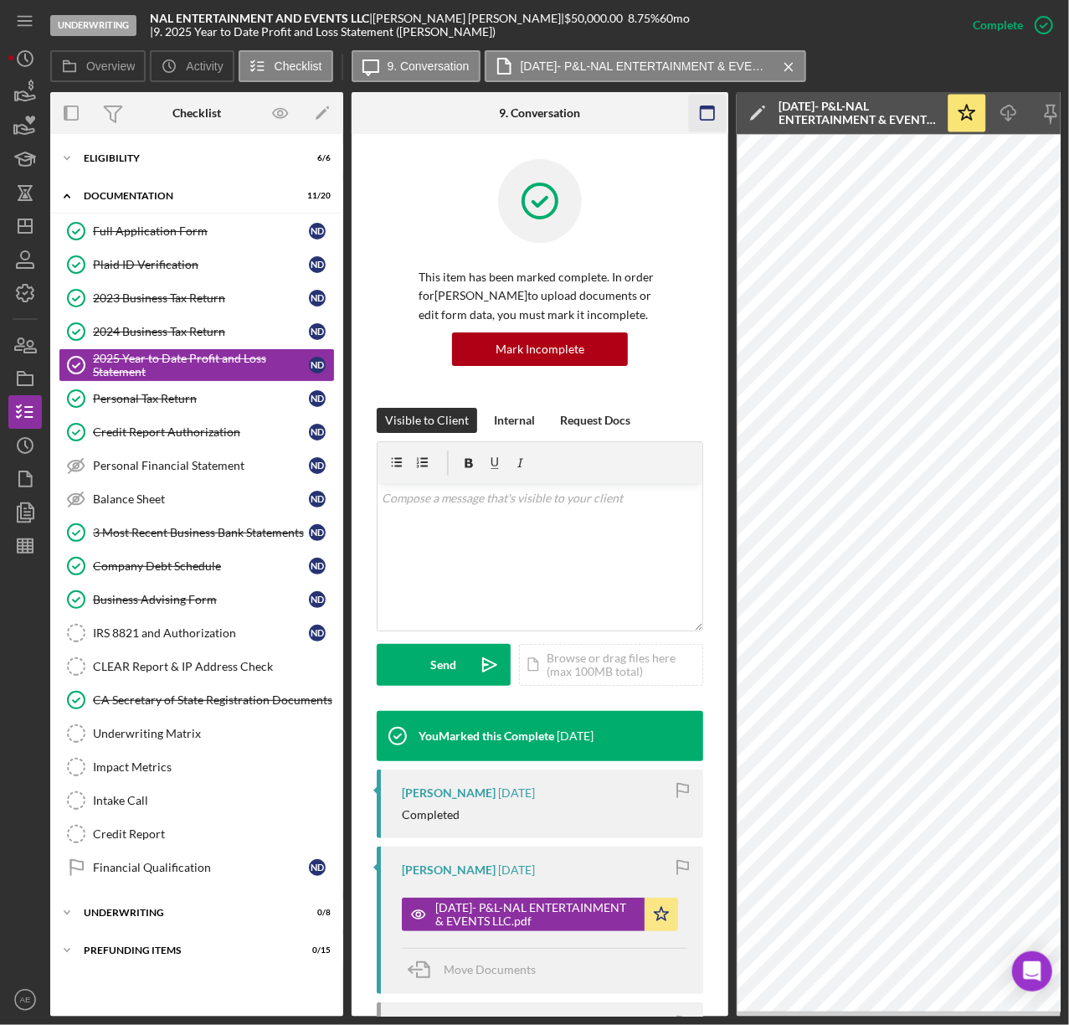
click at [717, 105] on icon "button" at bounding box center [708, 114] width 38 height 38
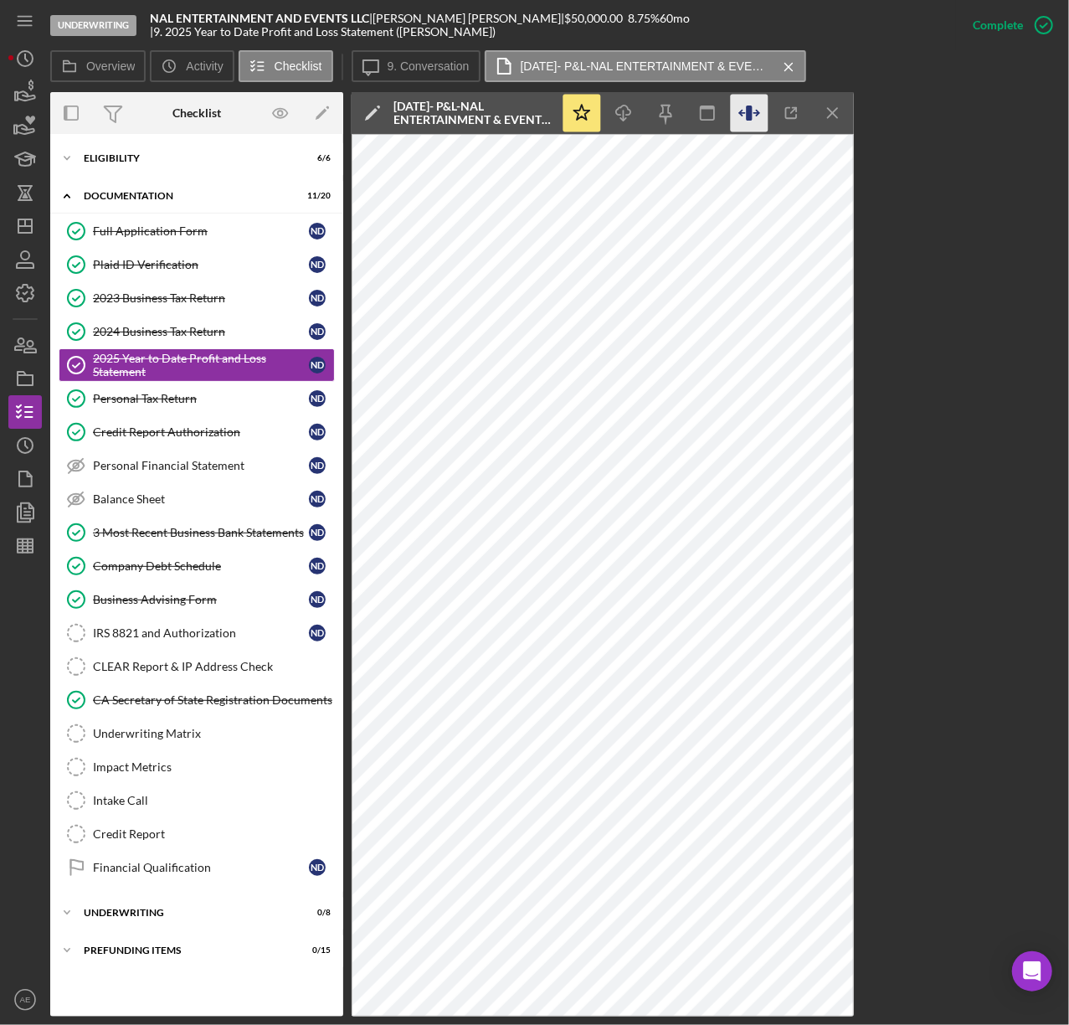
click at [755, 118] on icon "button" at bounding box center [750, 114] width 38 height 38
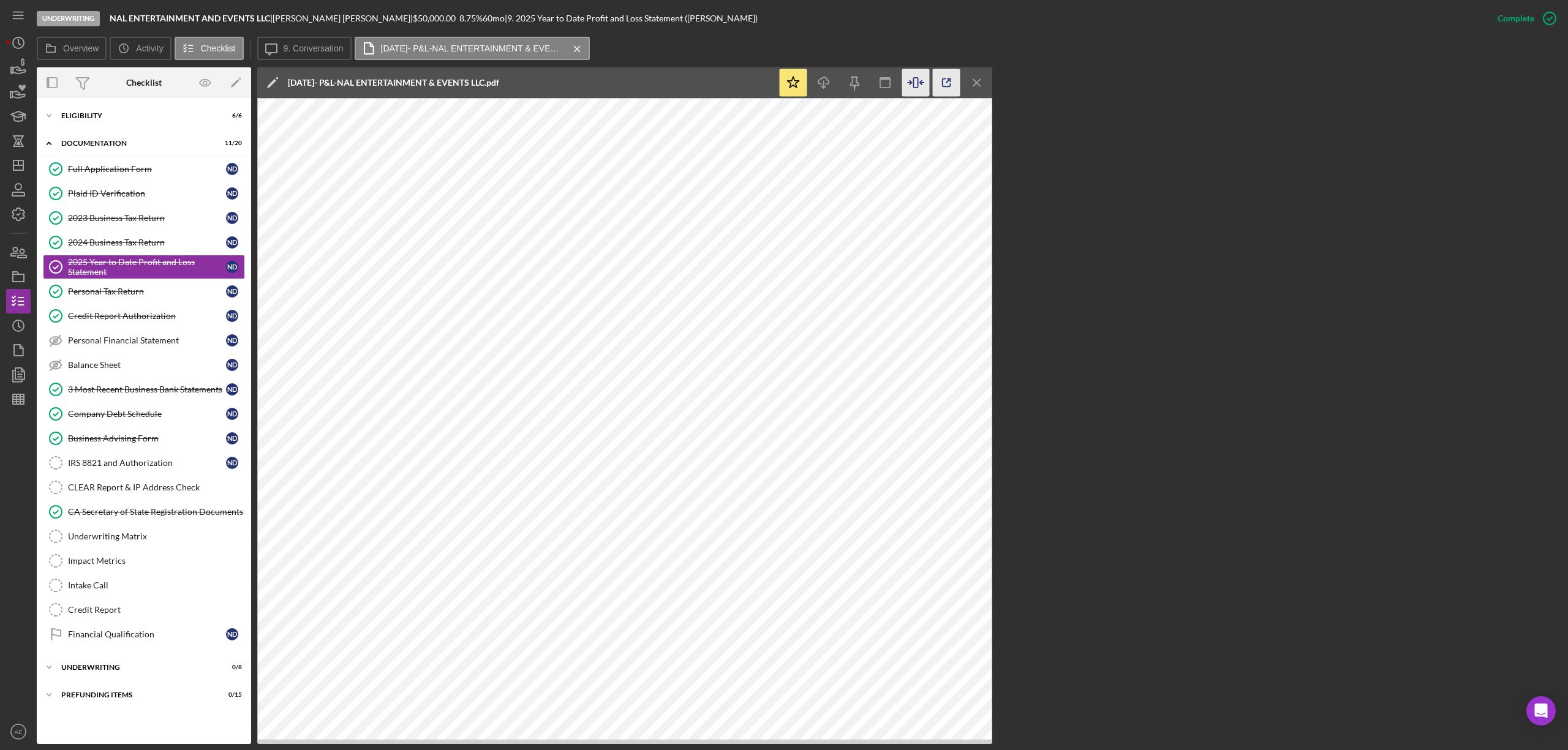
scroll to position [0, 0]
click at [118, 111] on div "Icon/Expander Eligibility 6 / 6" at bounding box center [143, 115] width 214 height 24
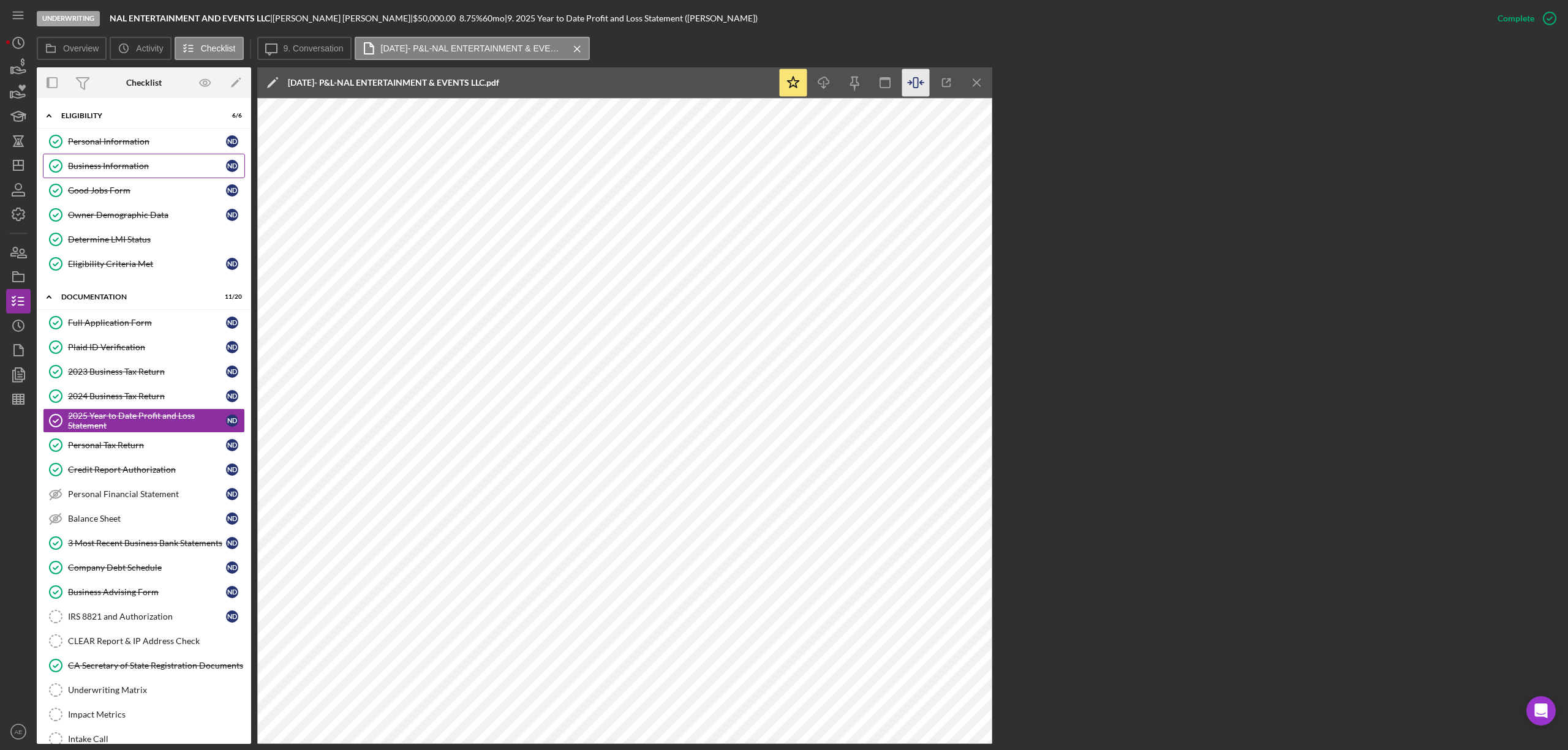
click at [138, 167] on div "Business Information" at bounding box center [147, 165] width 158 height 10
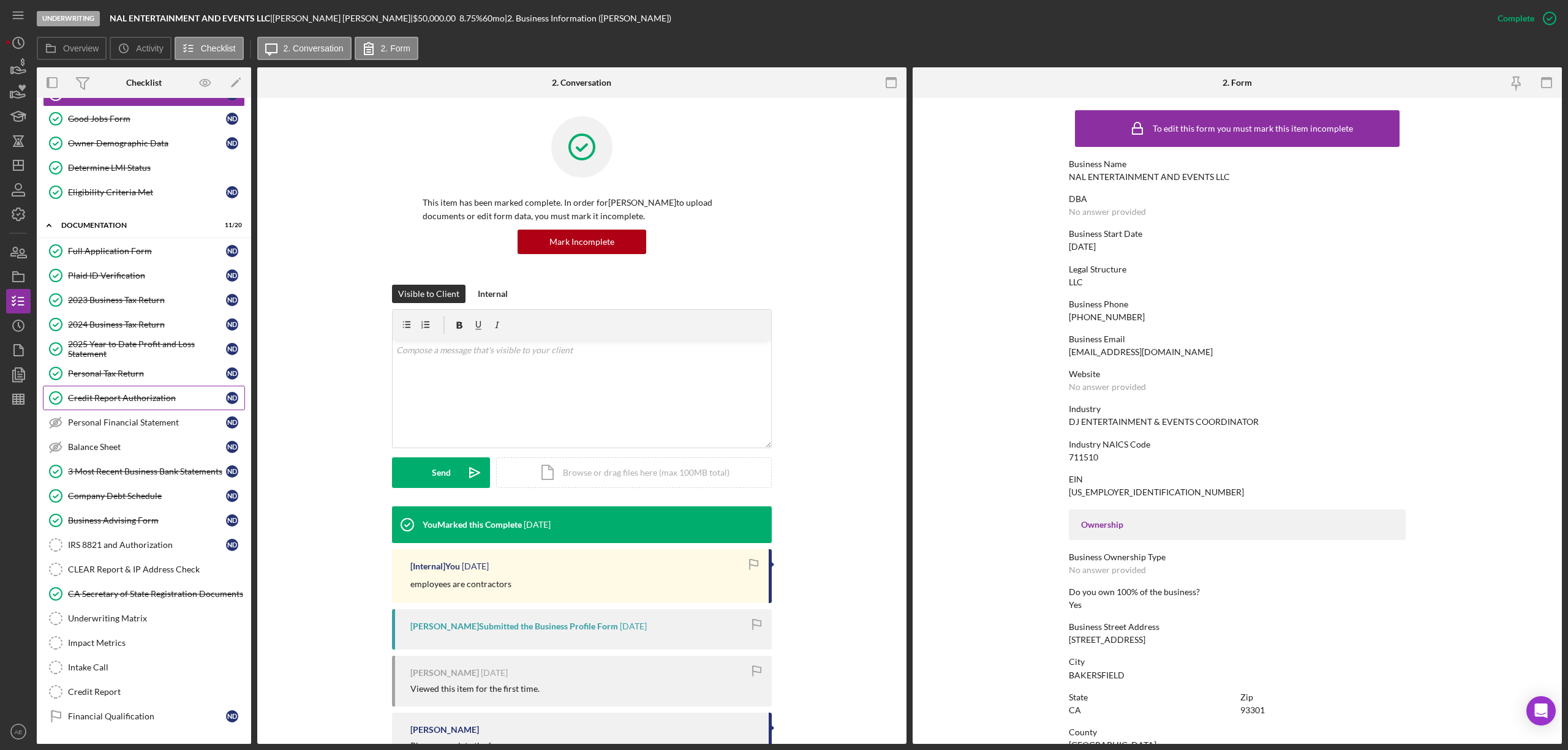
scroll to position [134, 0]
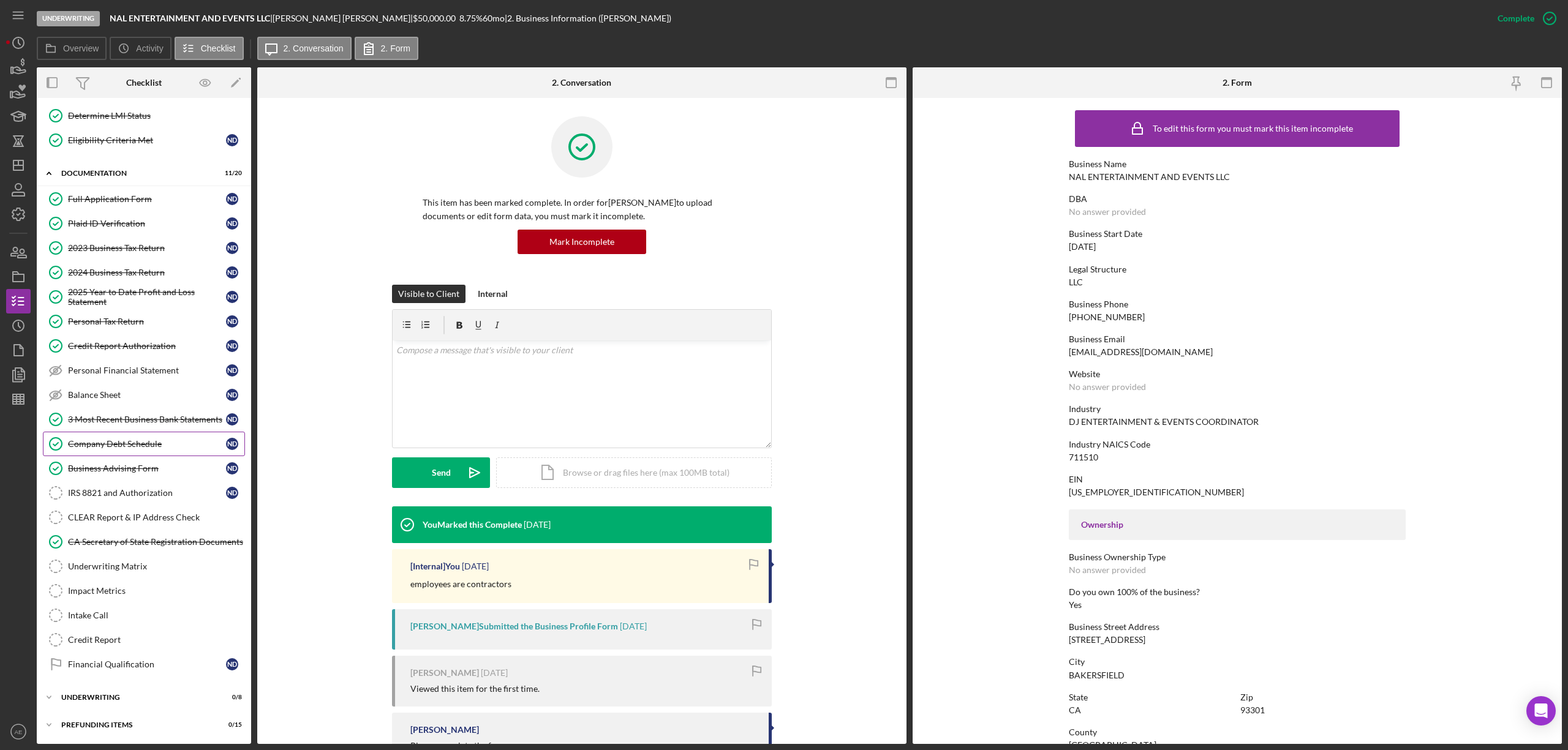
click at [147, 443] on div "Company Debt Schedule" at bounding box center [147, 443] width 158 height 10
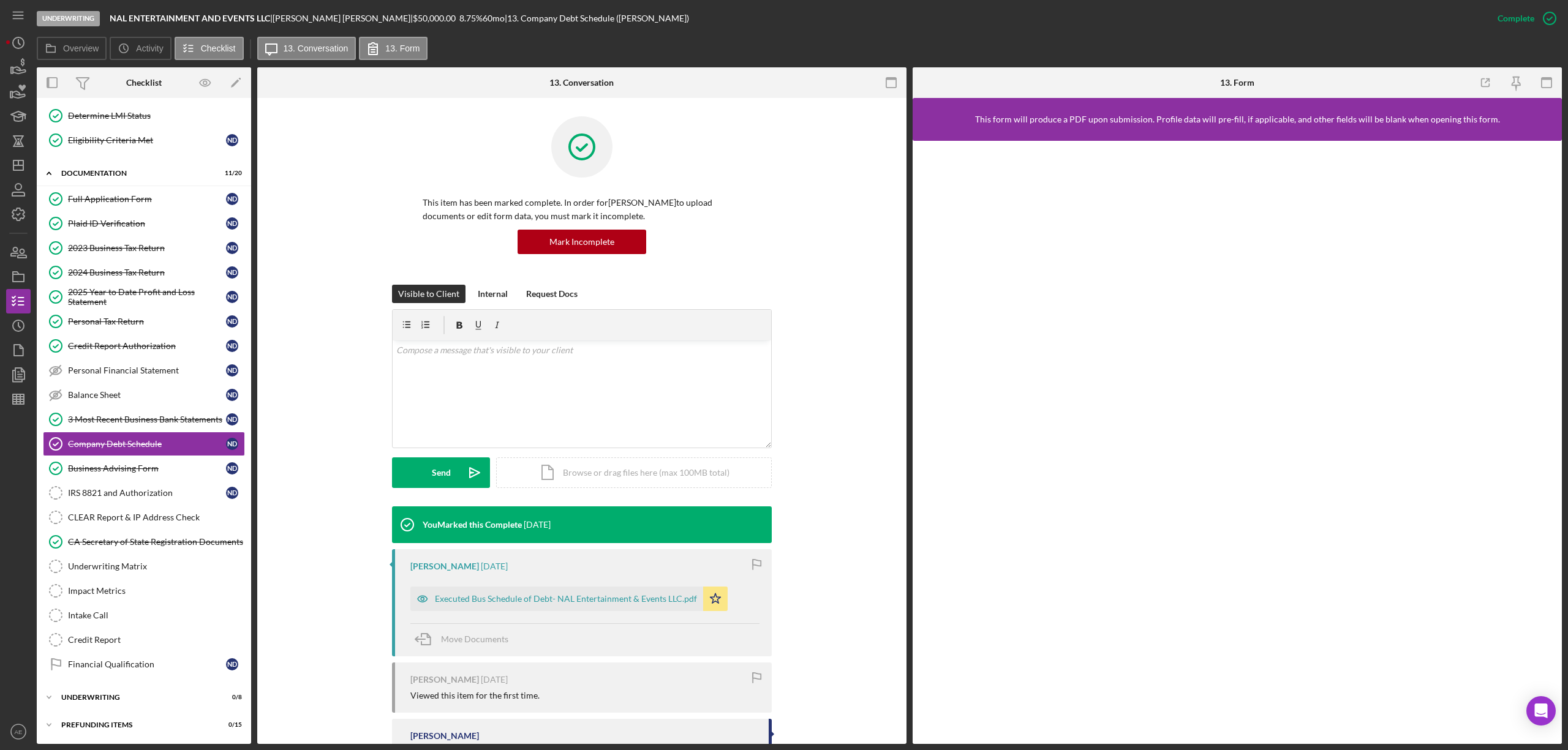
scroll to position [134, 0]
click at [562, 603] on div "Executed Bus Schedule of Debt- NAL Entertainment & Events LLC.pdf" at bounding box center [566, 598] width 262 height 10
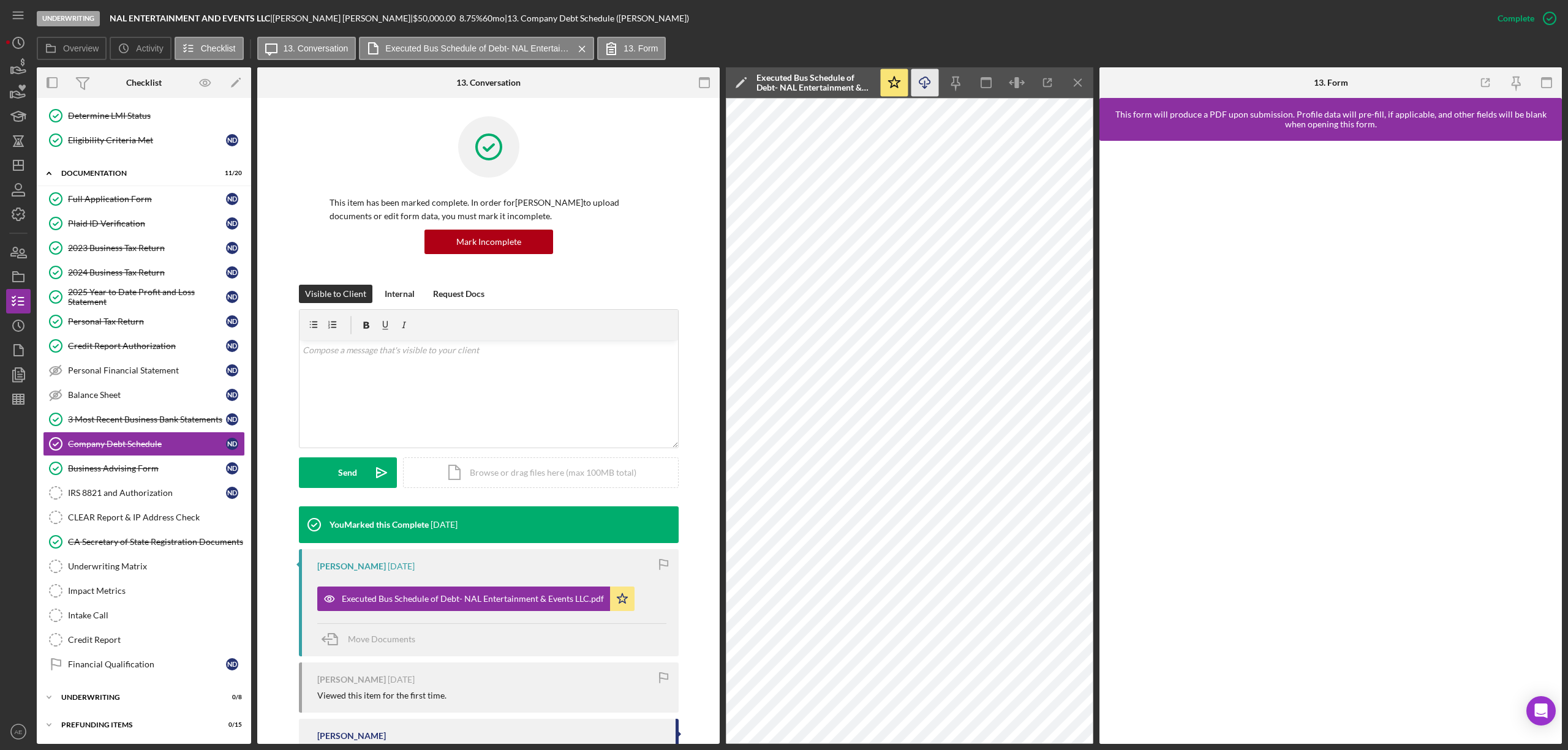
click at [927, 91] on icon "Icon/Download" at bounding box center [925, 83] width 28 height 28
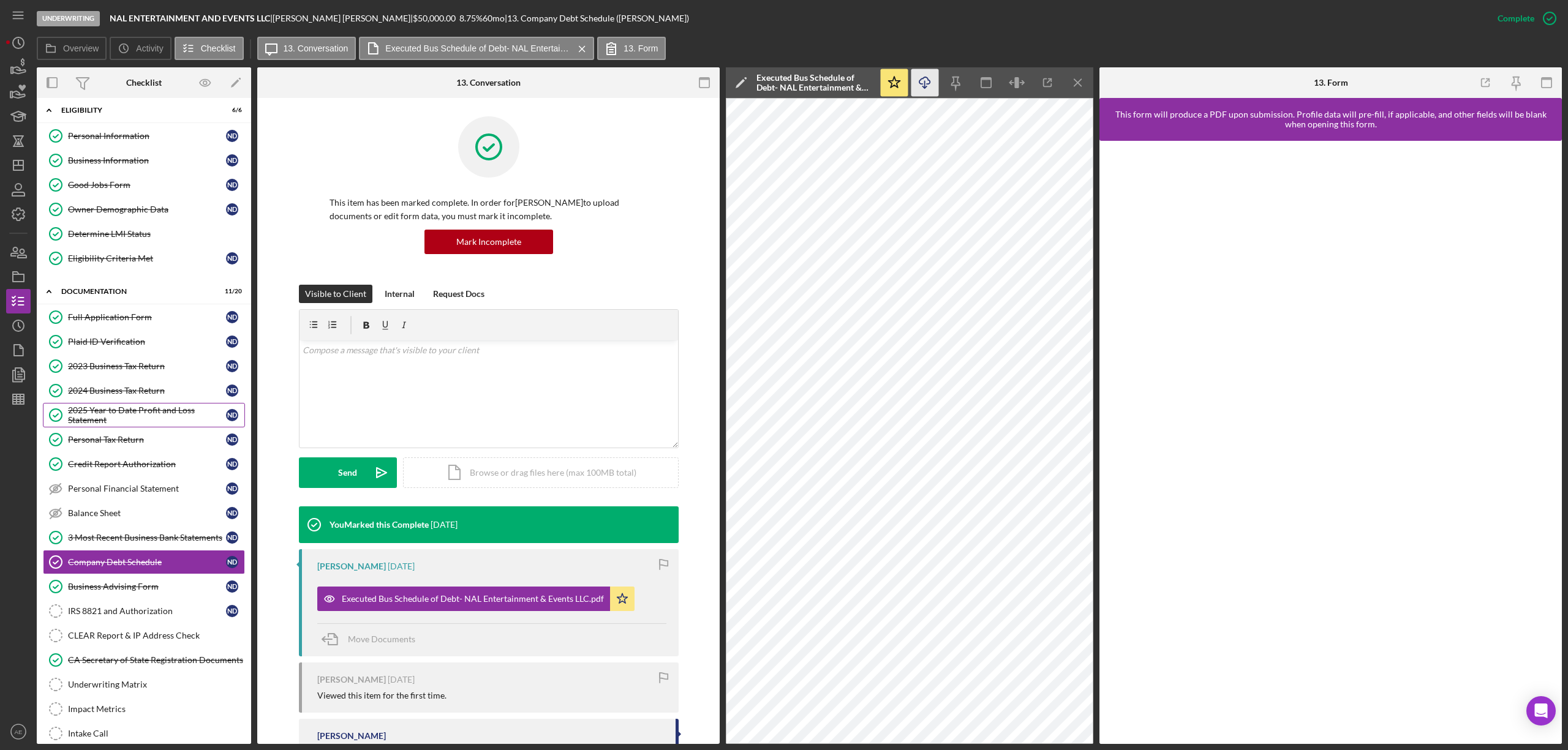
scroll to position [0, 0]
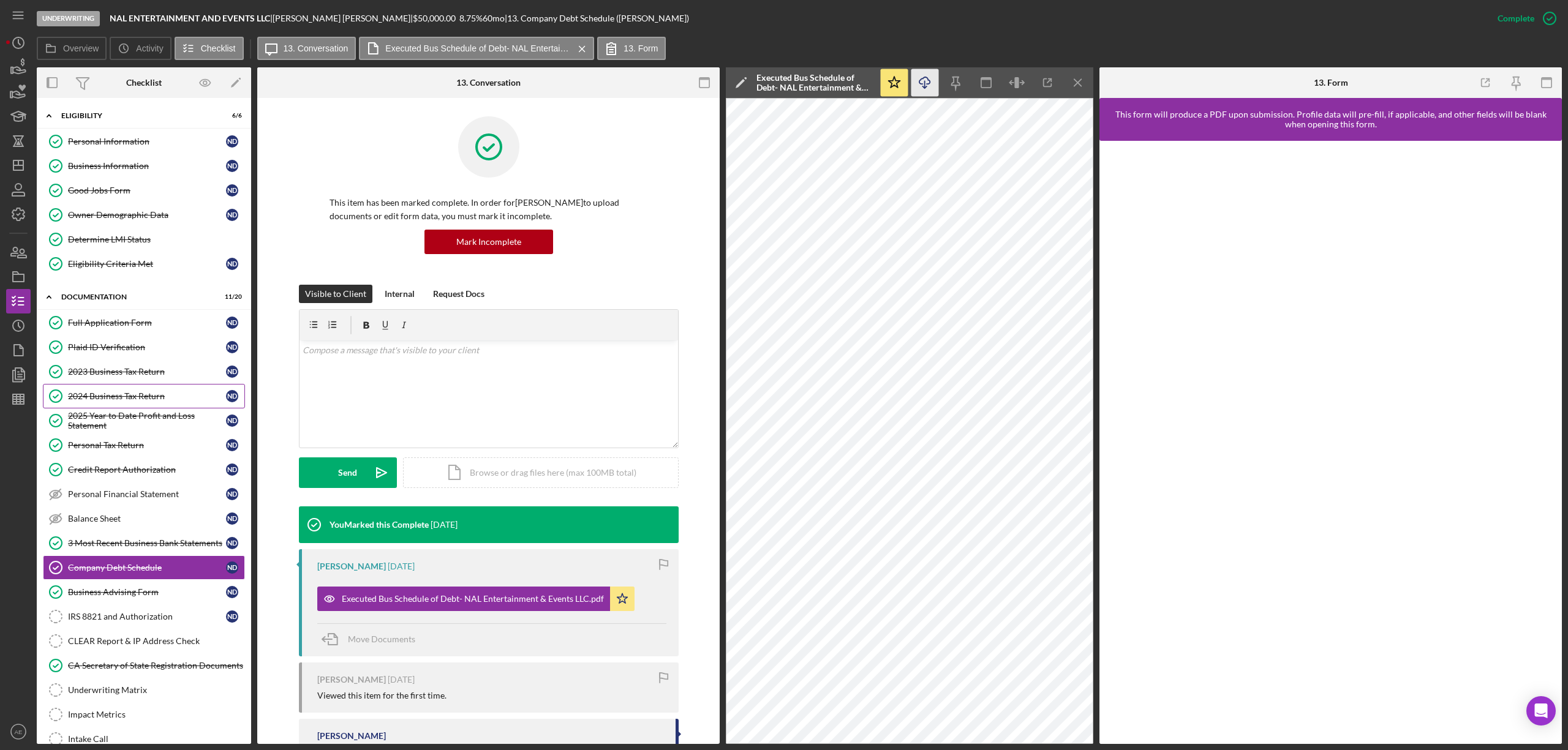
click at [135, 398] on div "2024 Business Tax Return" at bounding box center [147, 395] width 158 height 10
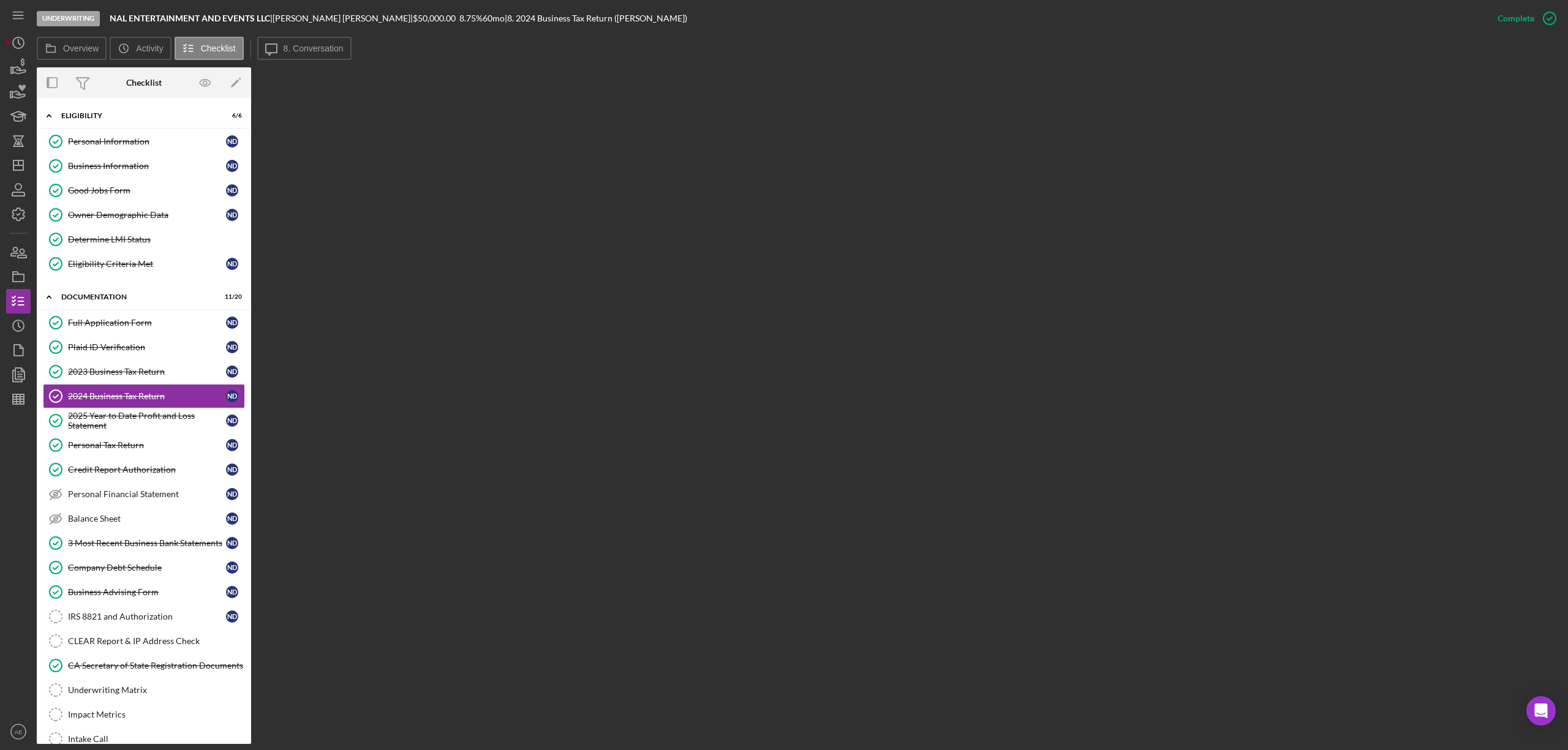
click at [316, 42] on button "Icon/Message 8. Conversation" at bounding box center [304, 48] width 94 height 23
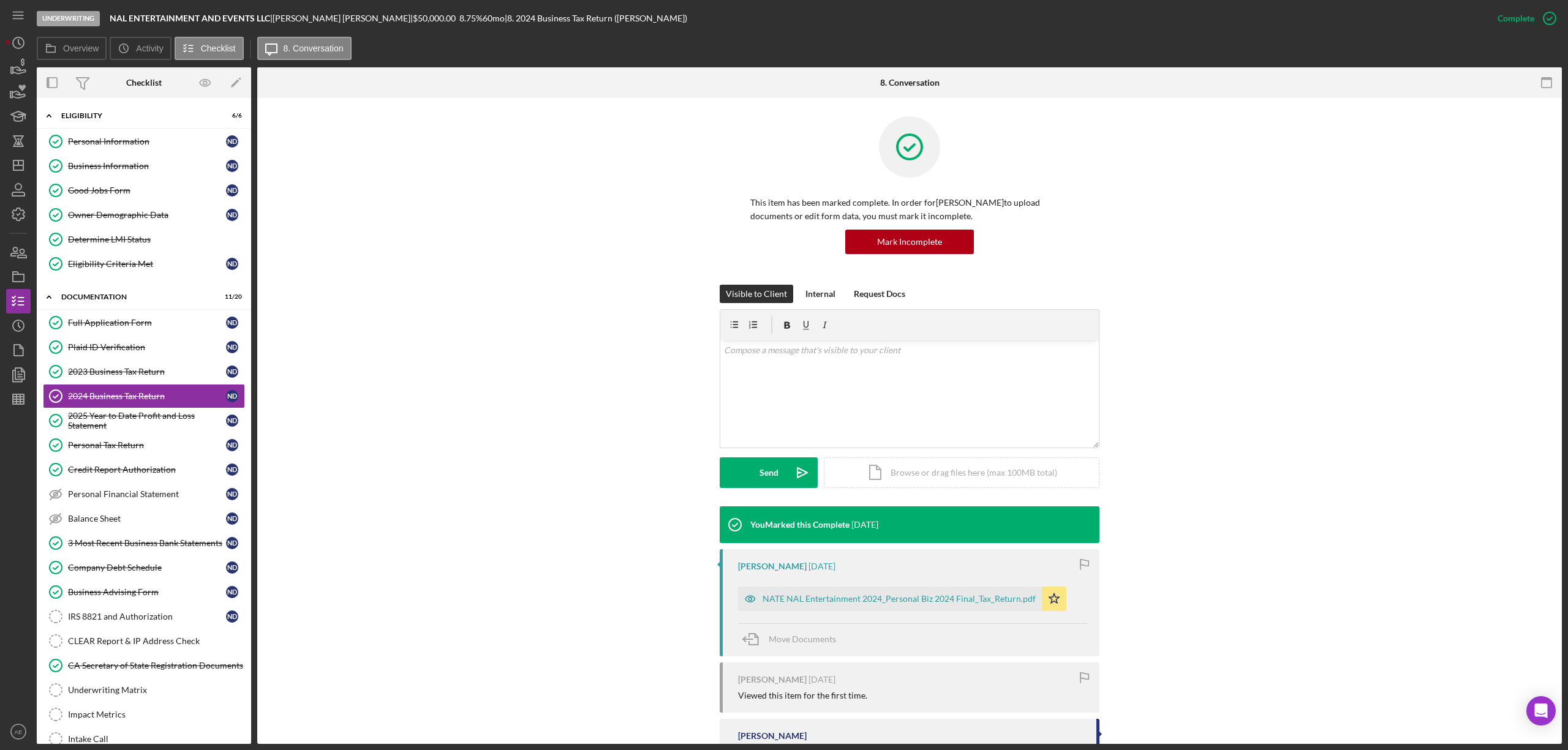
drag, startPoint x: 747, startPoint y: 603, endPoint x: 777, endPoint y: 542, distance: 68.0
click at [746, 602] on icon "button" at bounding box center [750, 598] width 24 height 24
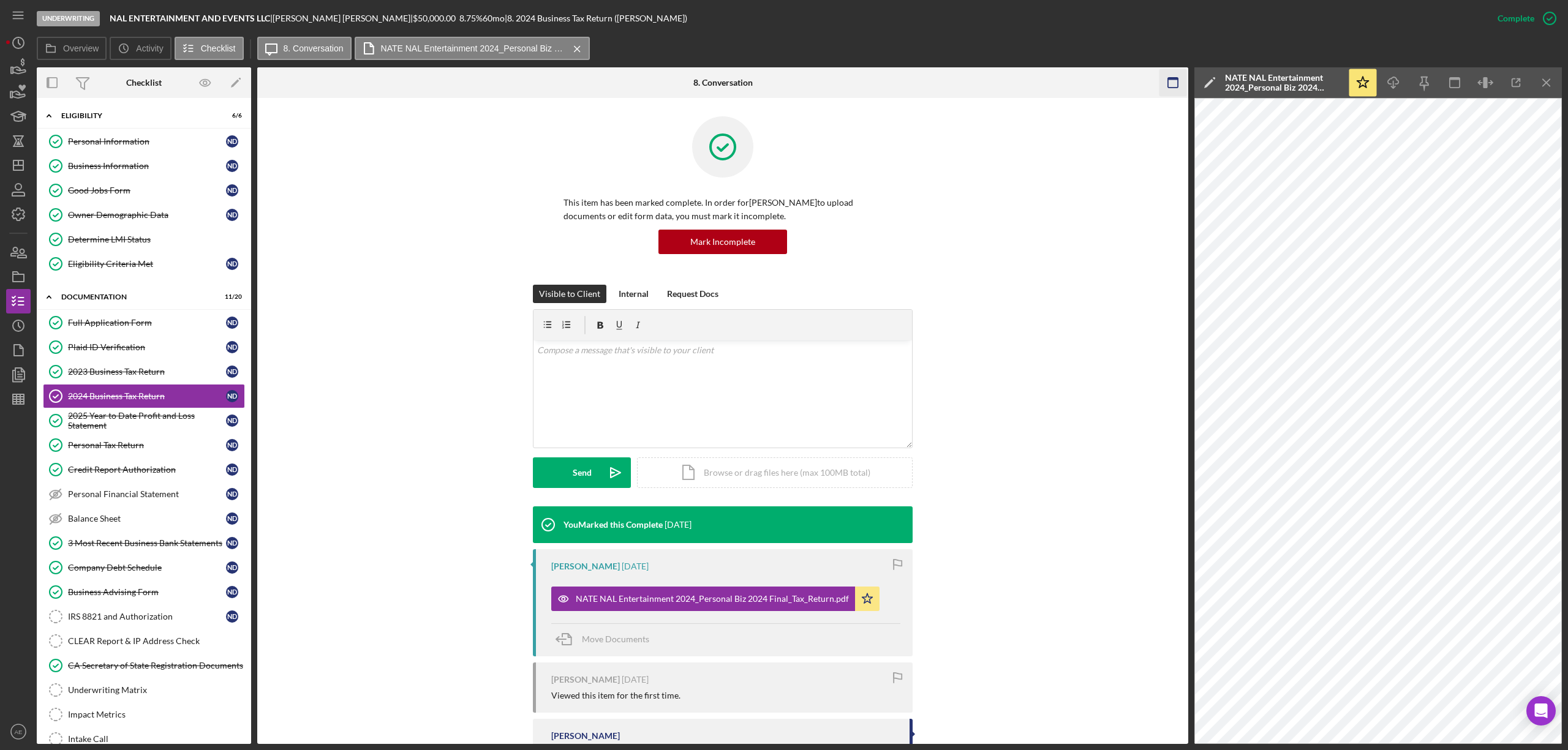
click at [1164, 80] on icon "button" at bounding box center [1173, 83] width 28 height 28
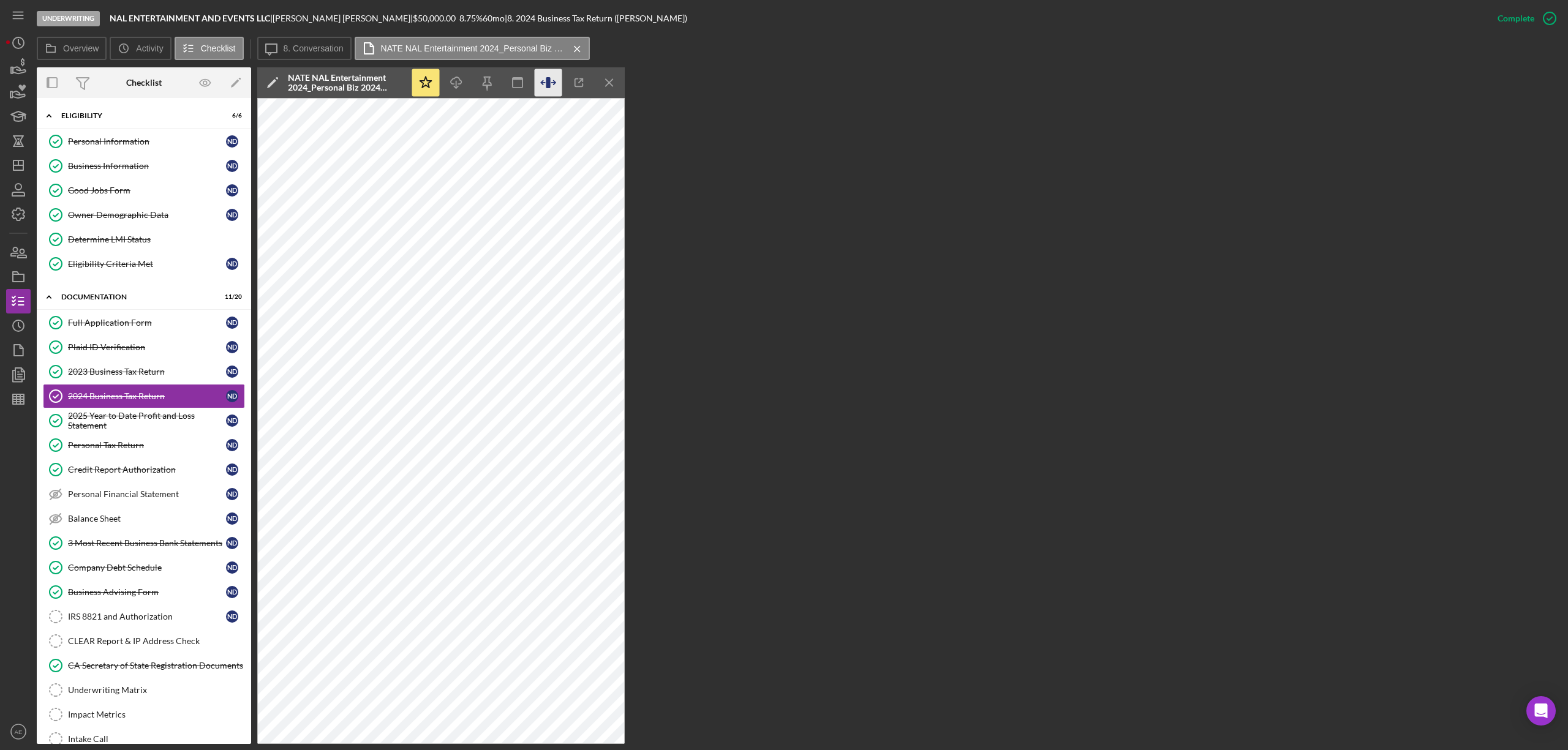
click at [551, 86] on icon "button" at bounding box center [549, 83] width 28 height 28
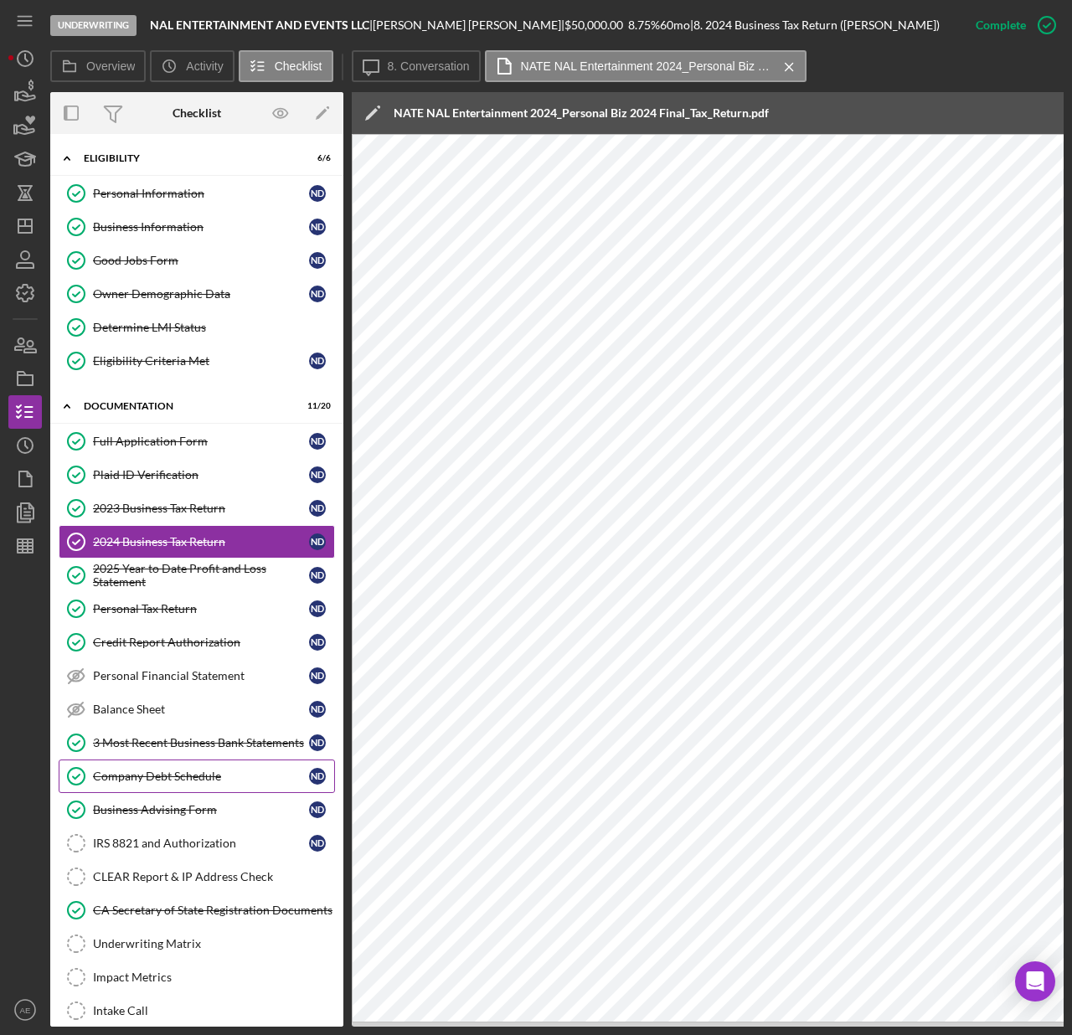
click at [184, 793] on link "Company Debt Schedule Company Debt Schedule N D" at bounding box center [197, 776] width 276 height 33
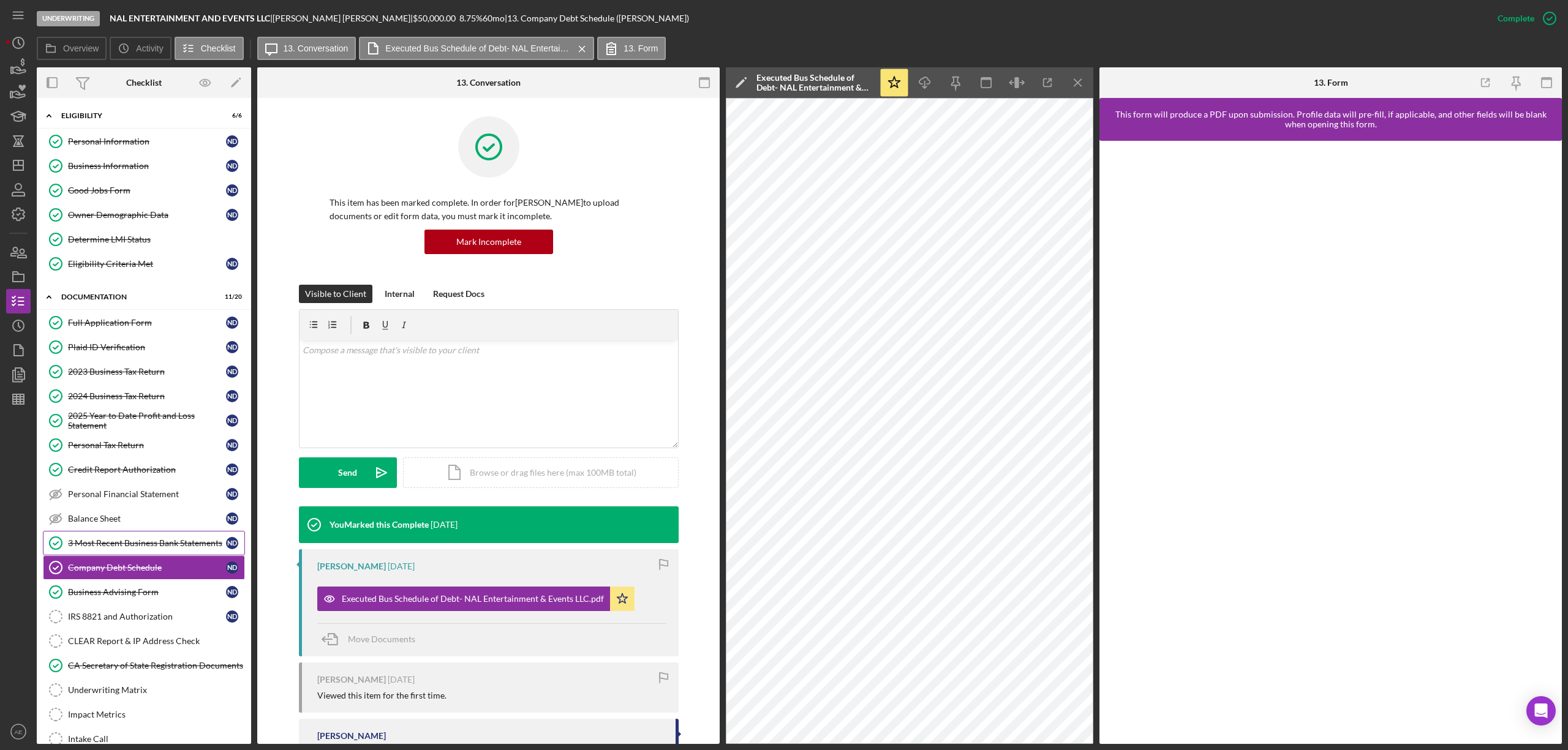
click at [165, 540] on div "3 Most Recent Business Bank Statements" at bounding box center [147, 542] width 158 height 10
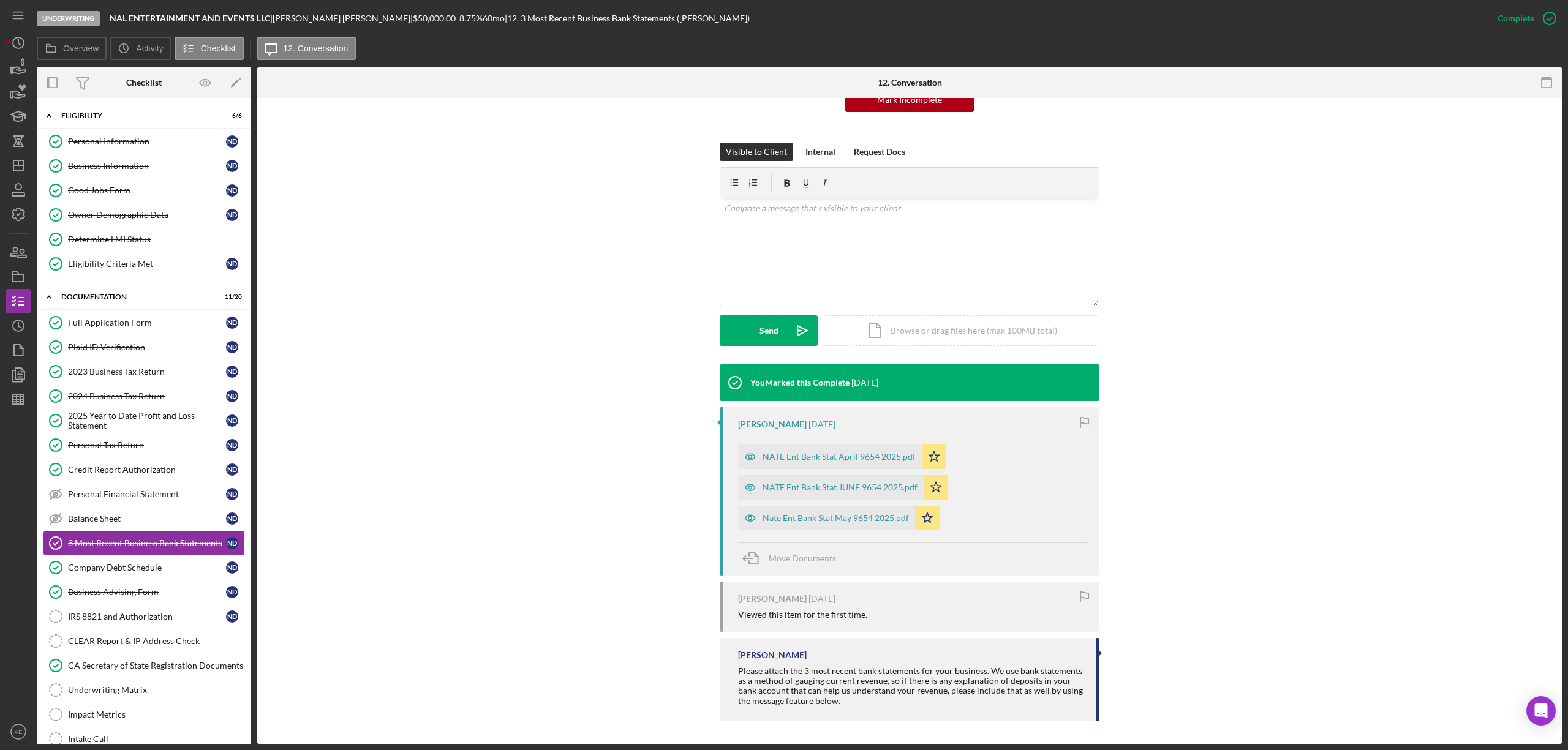
scroll to position [143, 0]
click at [858, 447] on div "NATE Ent Bank Stat April 9654 2025.pdf" at bounding box center [829, 455] width 184 height 24
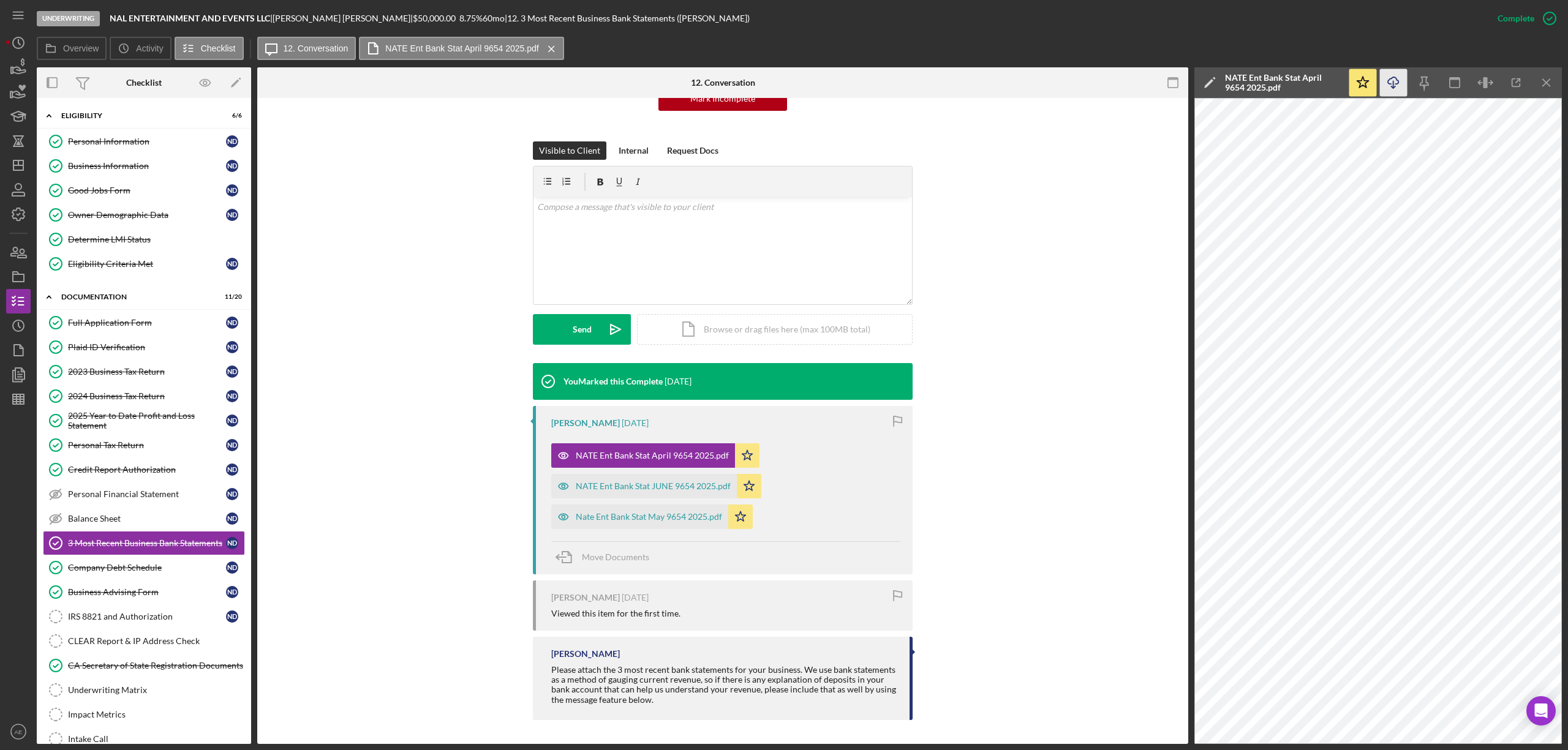
click at [1393, 88] on line "button" at bounding box center [1393, 84] width 0 height 7
click at [671, 488] on div "NATE Ent Bank Stat JUNE 9654 2025.pdf" at bounding box center [653, 485] width 155 height 10
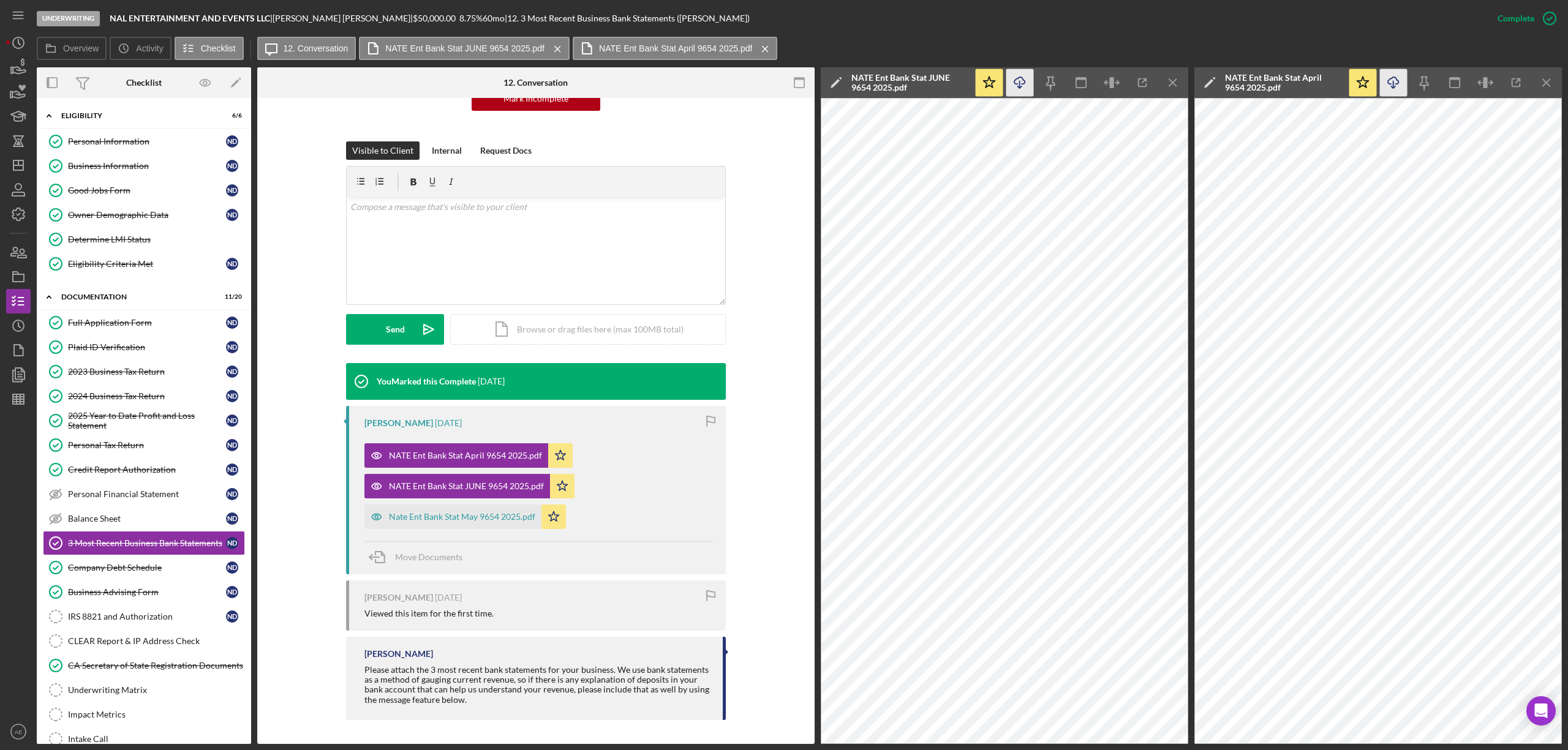
click at [1016, 87] on icon "Icon/Download" at bounding box center [1020, 83] width 28 height 28
click at [501, 513] on div "Nate Ent Bank Stat May 9654 2025.pdf" at bounding box center [462, 516] width 146 height 10
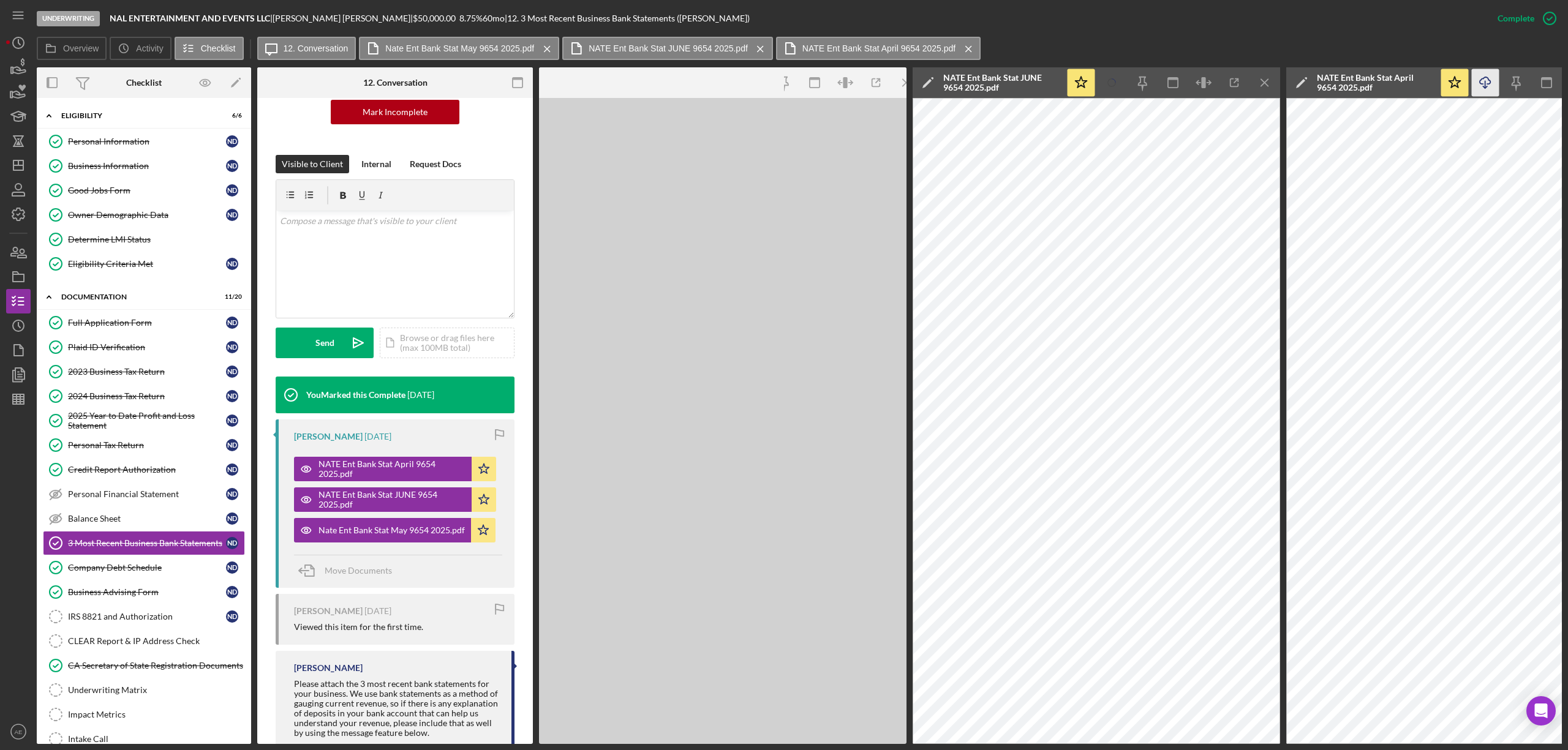
scroll to position [157, 0]
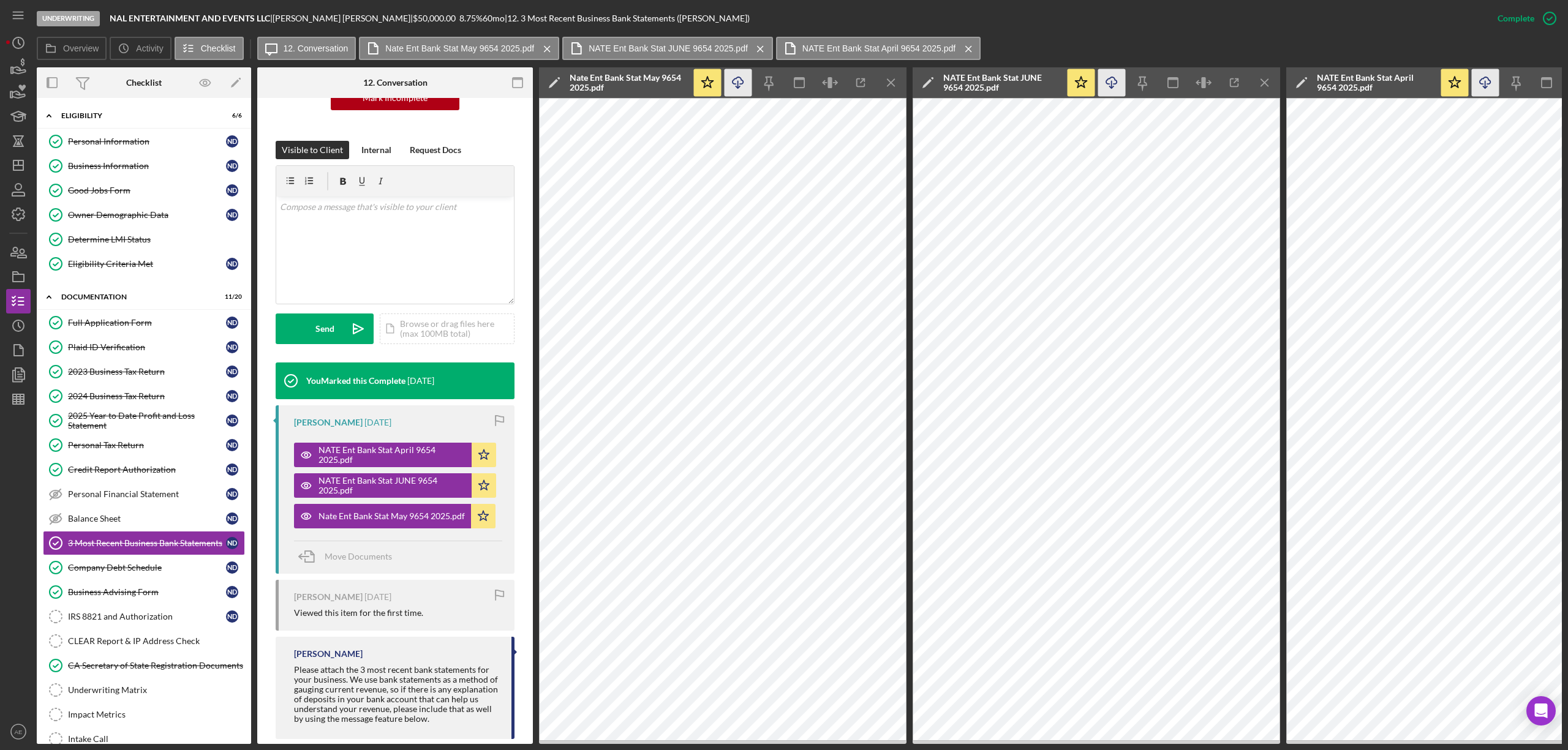
click at [736, 83] on icon "Icon/Download" at bounding box center [739, 83] width 28 height 28
click at [135, 474] on div "Credit Report Authorization" at bounding box center [147, 469] width 158 height 10
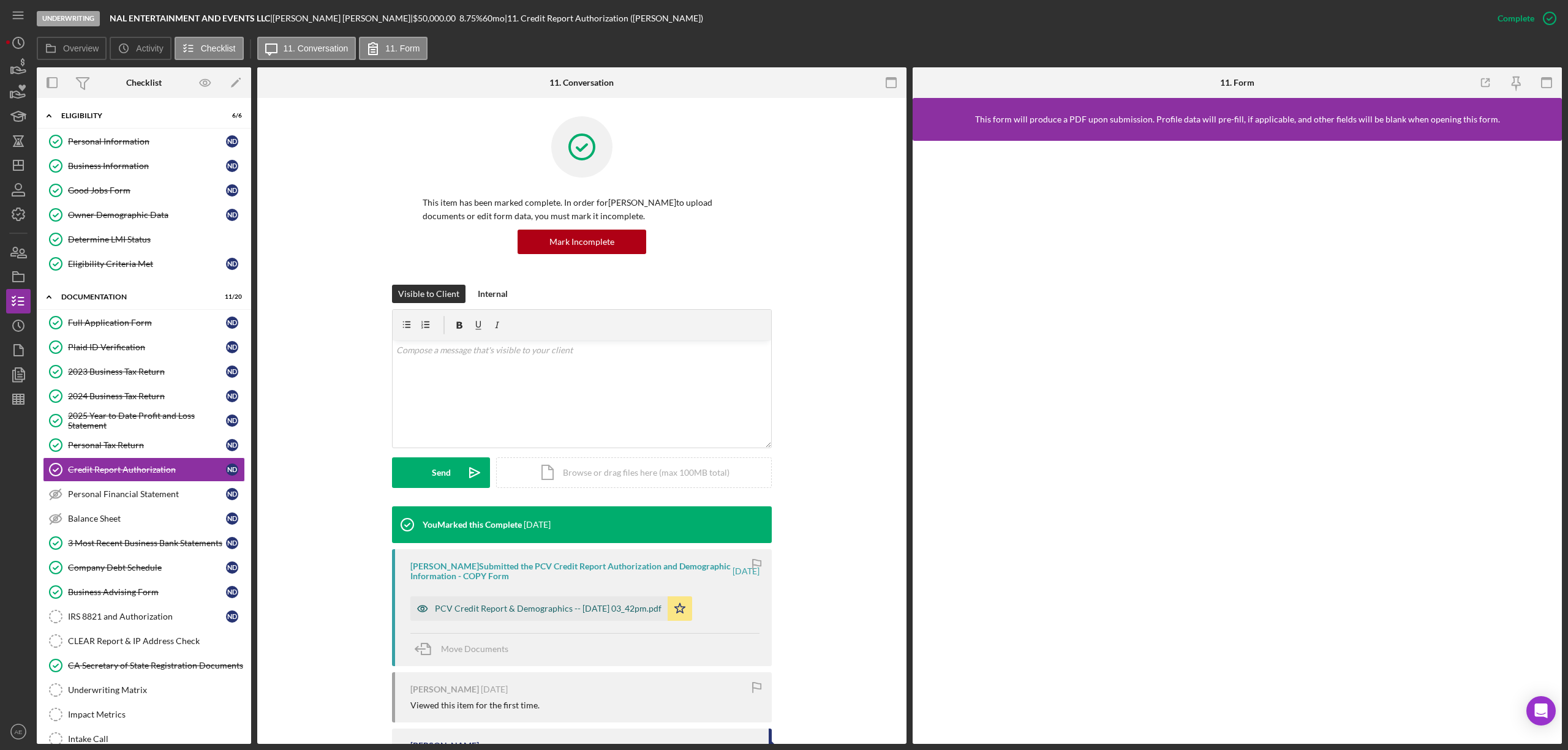
click at [565, 610] on div "PCV Credit Report & Demographics -- 2025-08-05 03_42pm.pdf" at bounding box center [549, 608] width 227 height 10
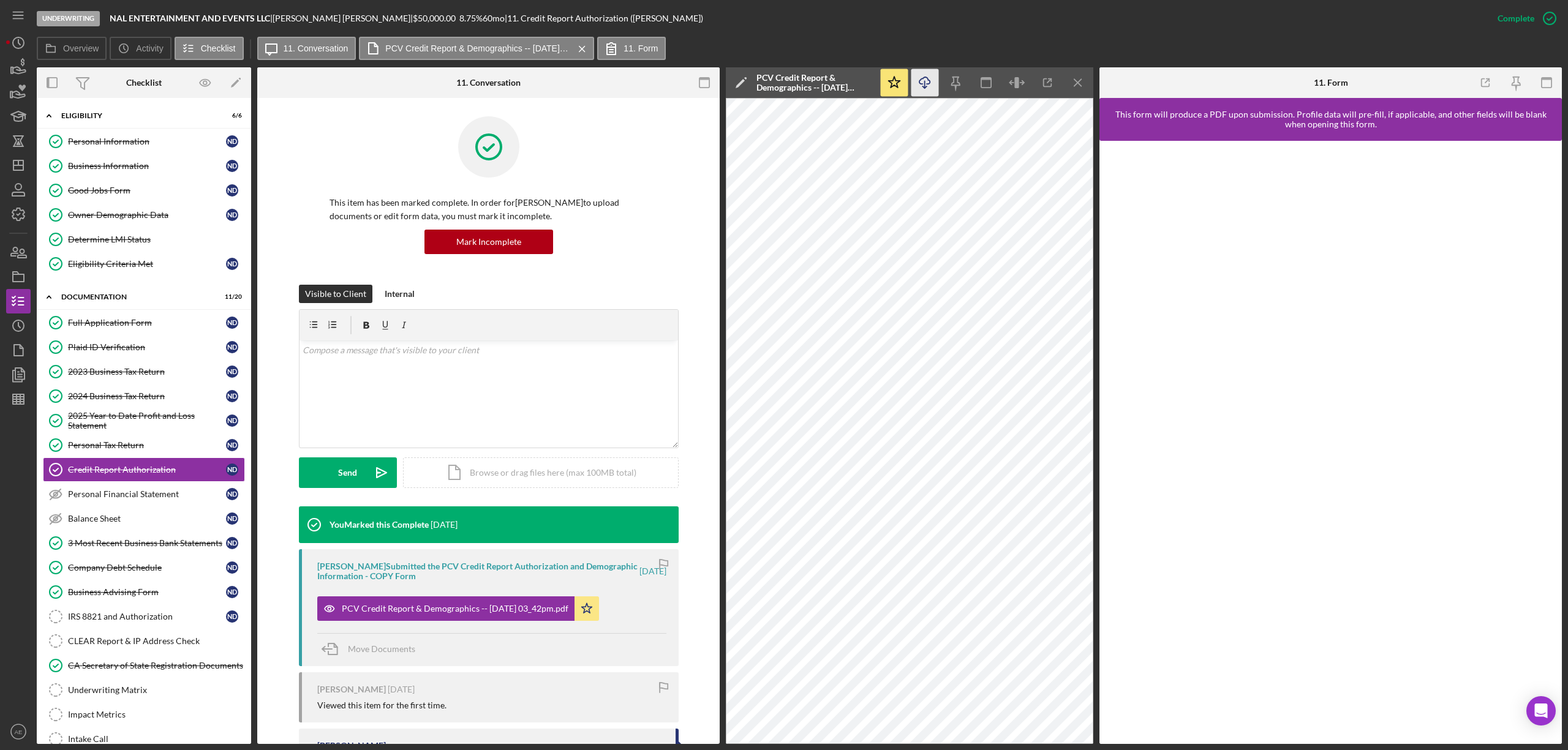
click at [919, 80] on icon "Icon/Download" at bounding box center [925, 83] width 28 height 28
click at [137, 357] on link "Plaid ID Verification Plaid ID Verification N D" at bounding box center [144, 346] width 202 height 24
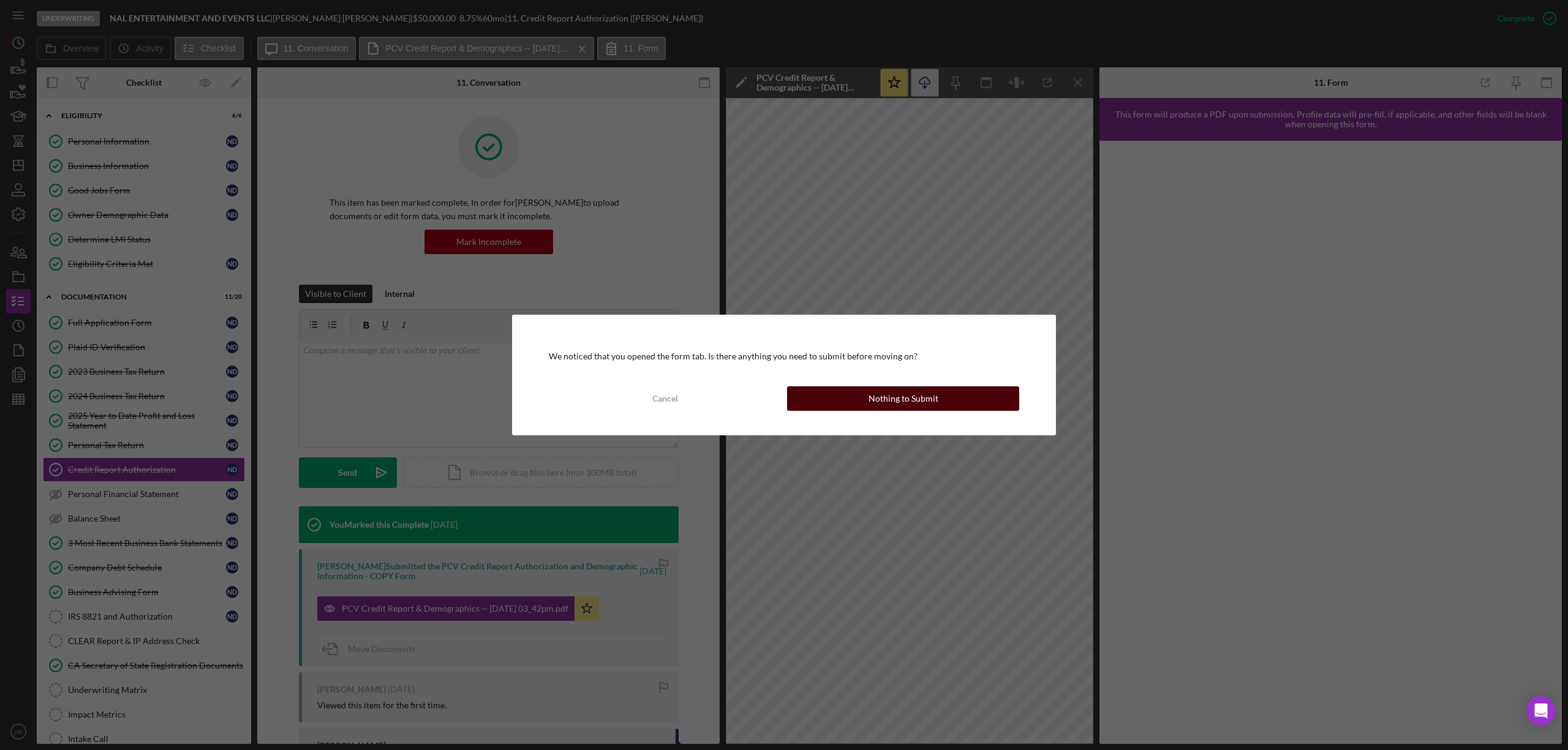
click at [868, 401] on button "Nothing to Submit" at bounding box center [902, 398] width 232 height 24
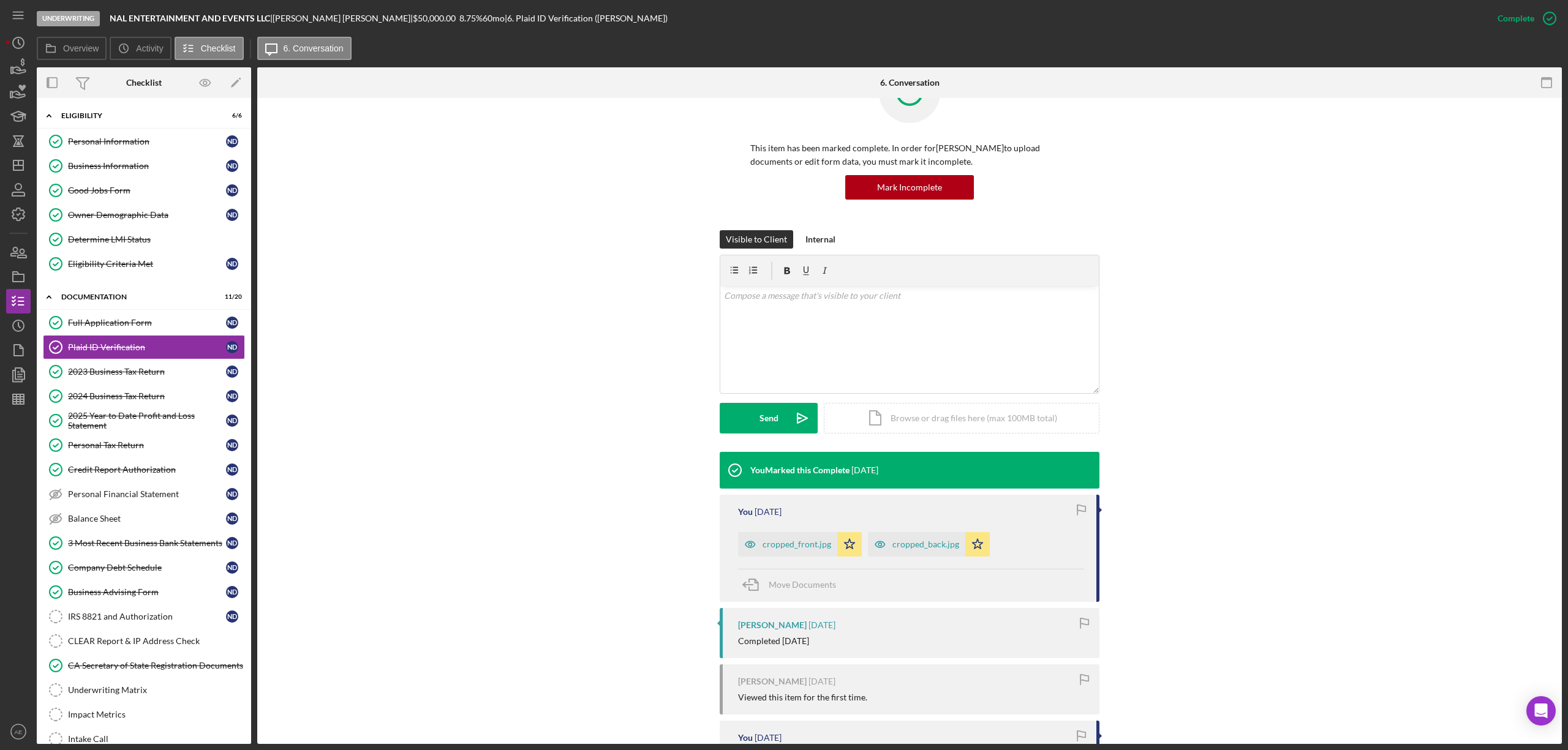
scroll to position [81, 0]
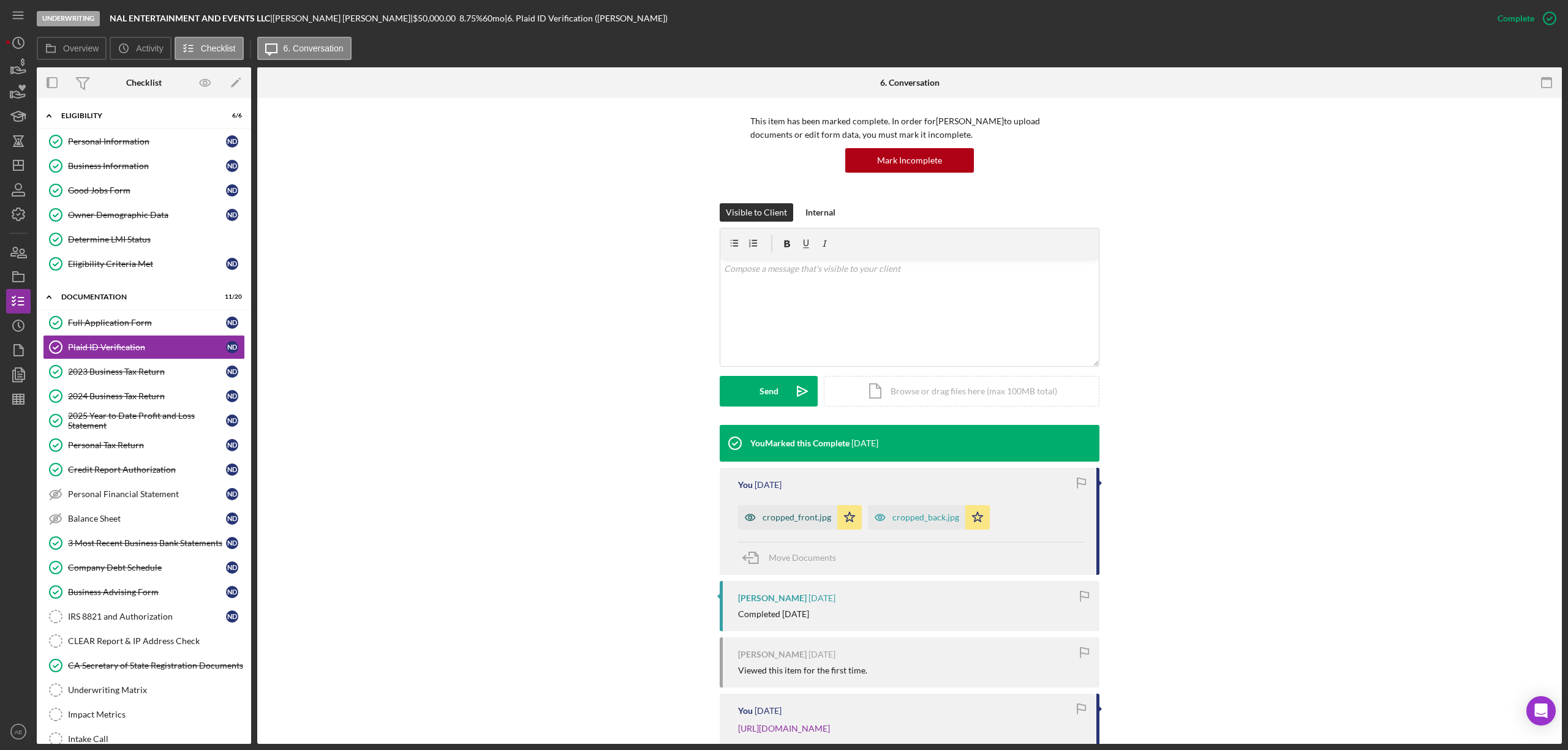
click at [744, 525] on icon "button" at bounding box center [750, 517] width 24 height 24
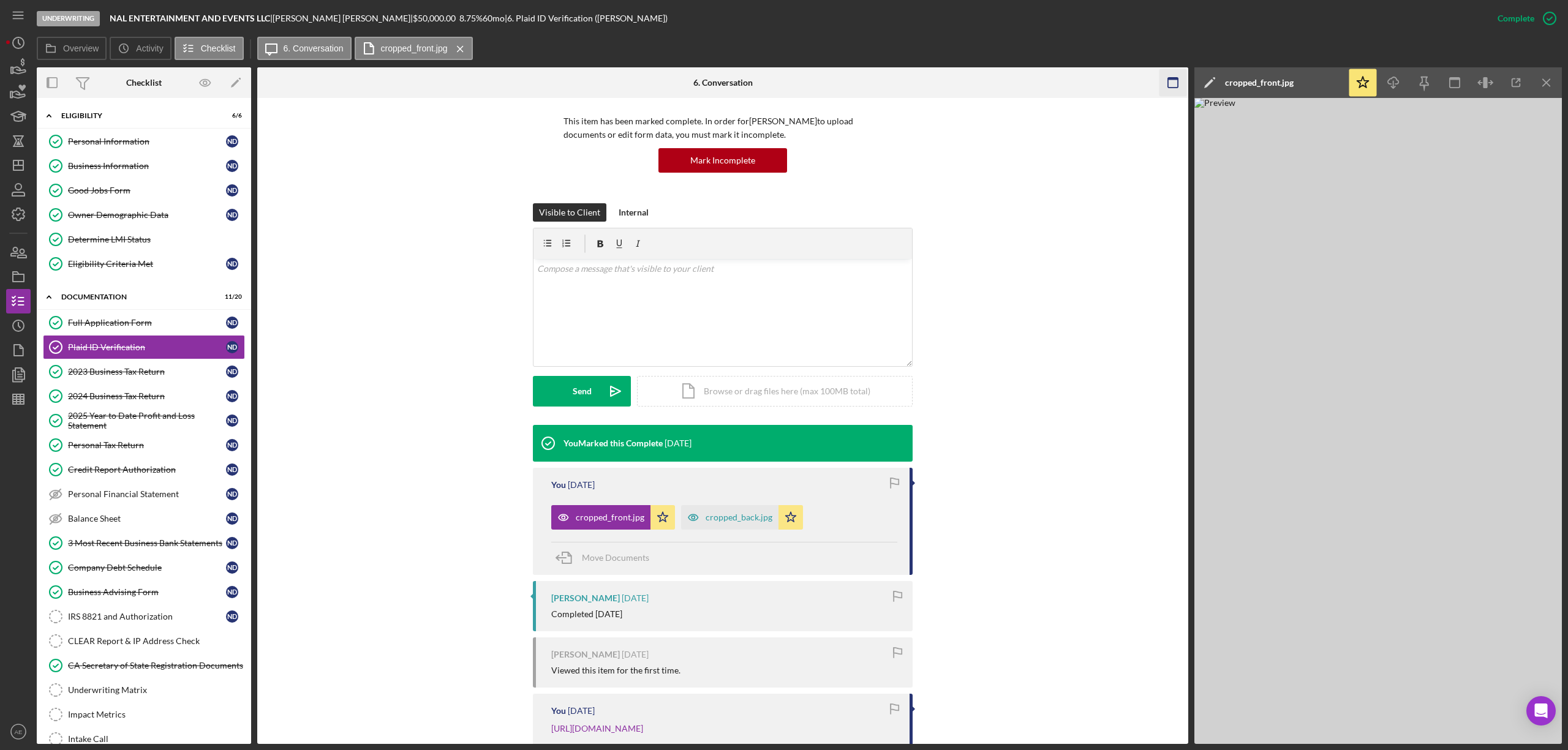
click at [1166, 85] on icon "button" at bounding box center [1173, 83] width 28 height 28
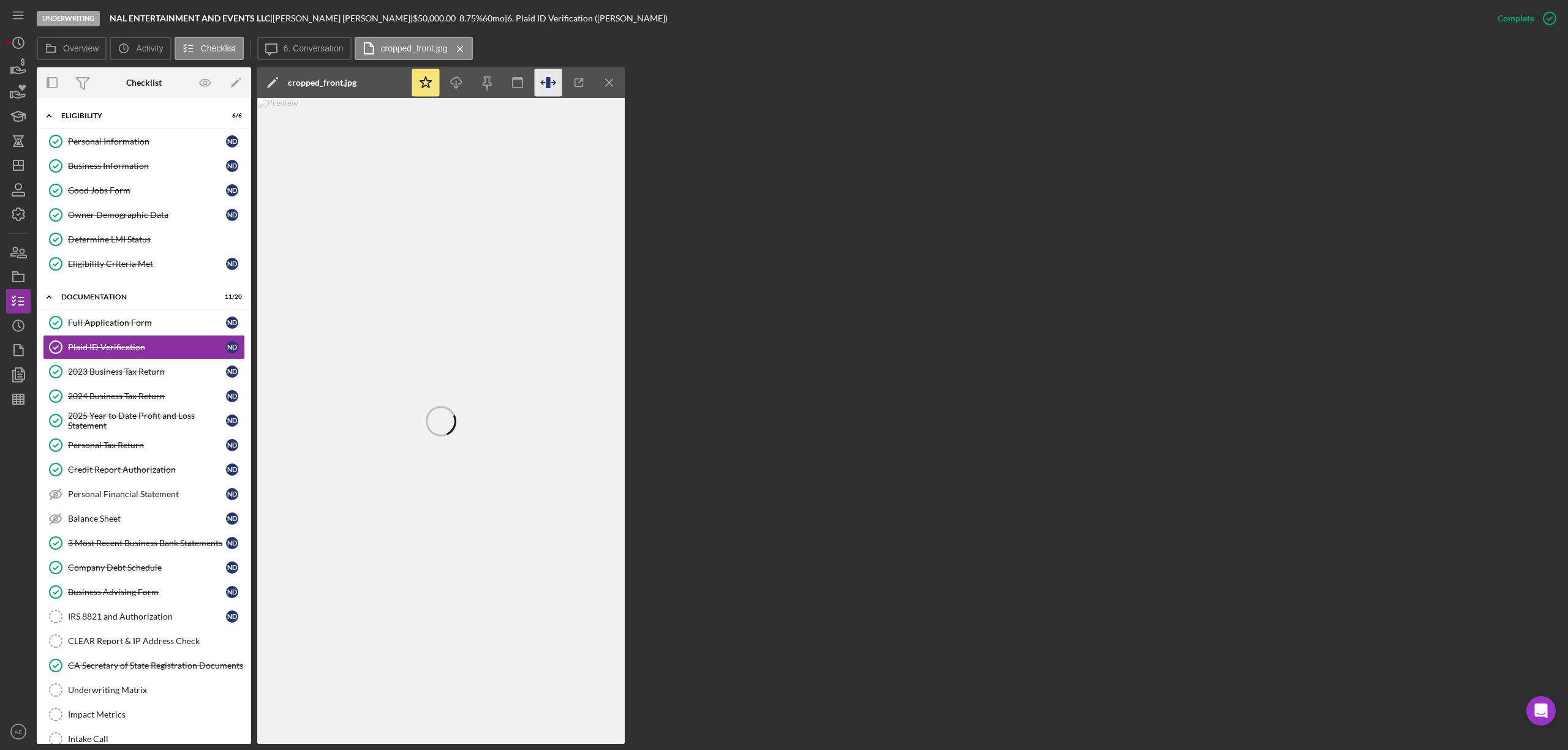
click at [546, 85] on icon "button" at bounding box center [549, 83] width 28 height 28
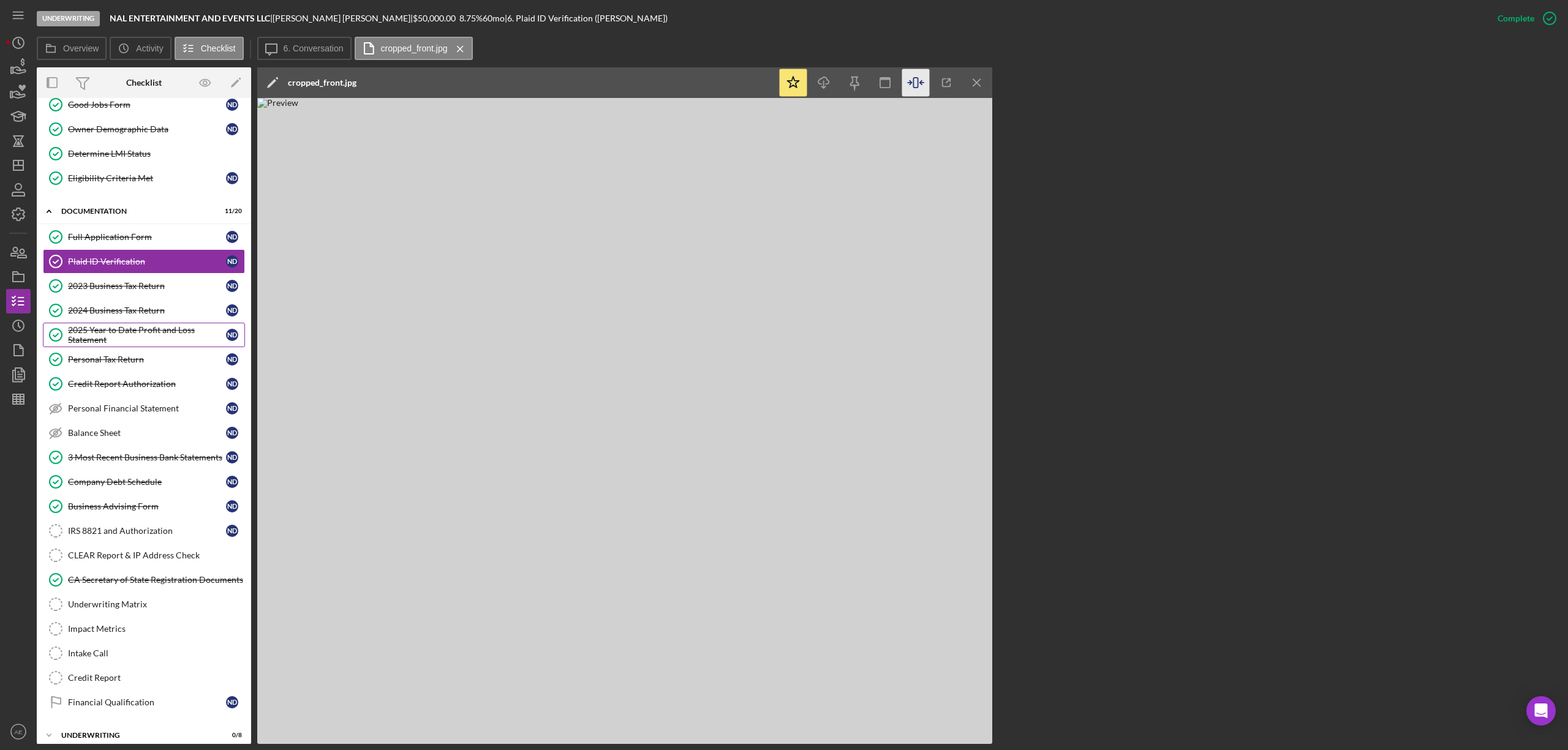
scroll to position [134, 0]
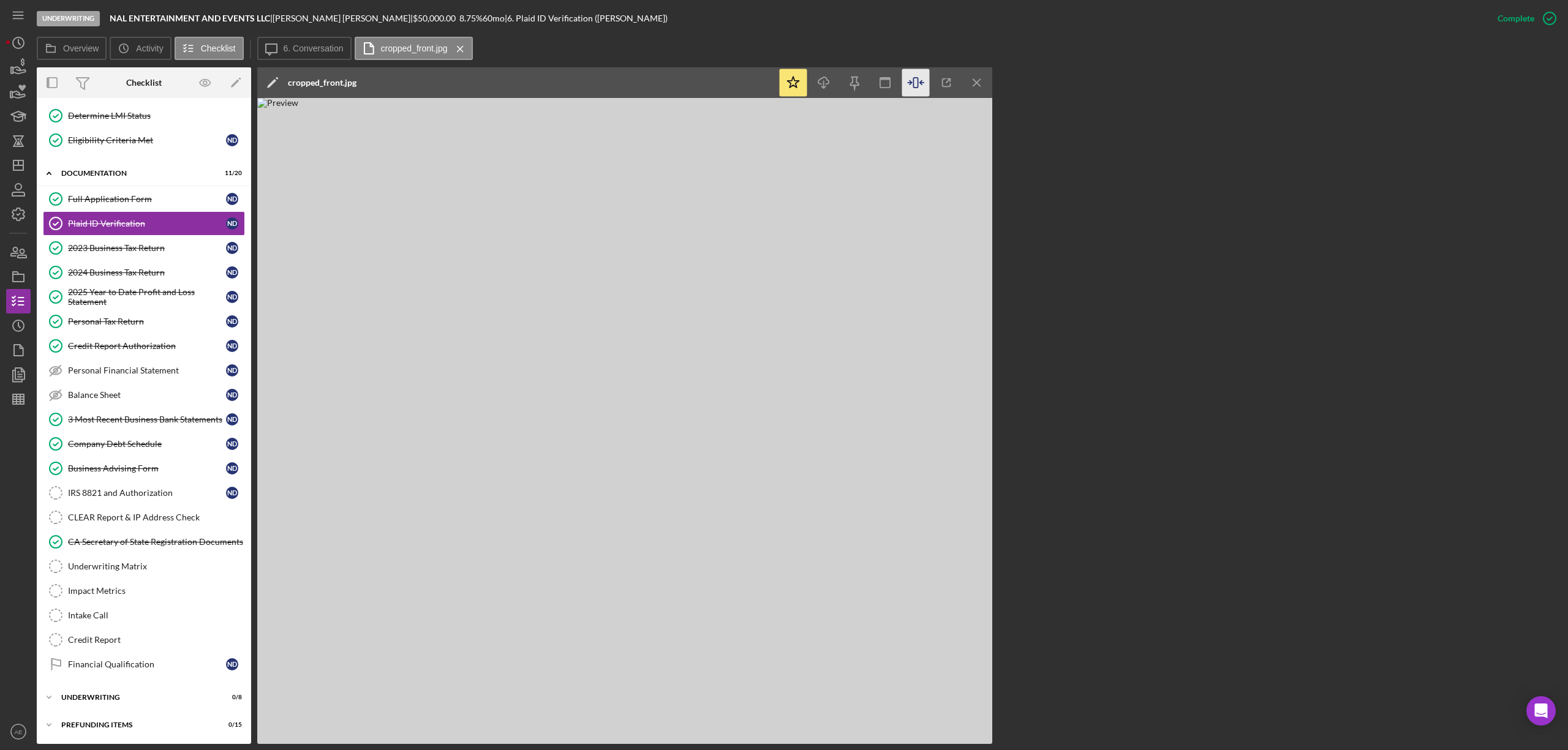
click at [118, 513] on div "CLEAR Report & IP Address Check" at bounding box center [156, 517] width 176 height 10
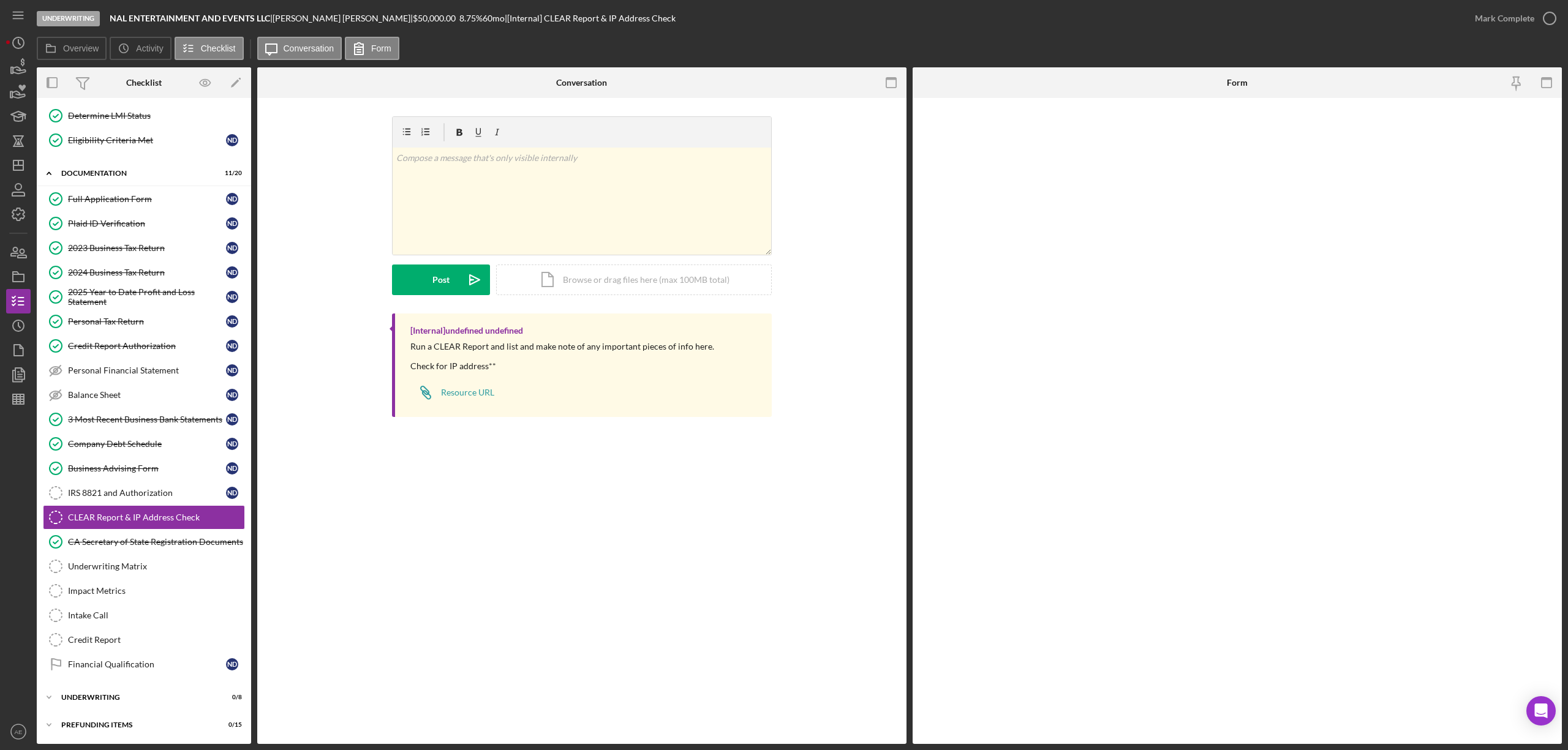
scroll to position [134, 0]
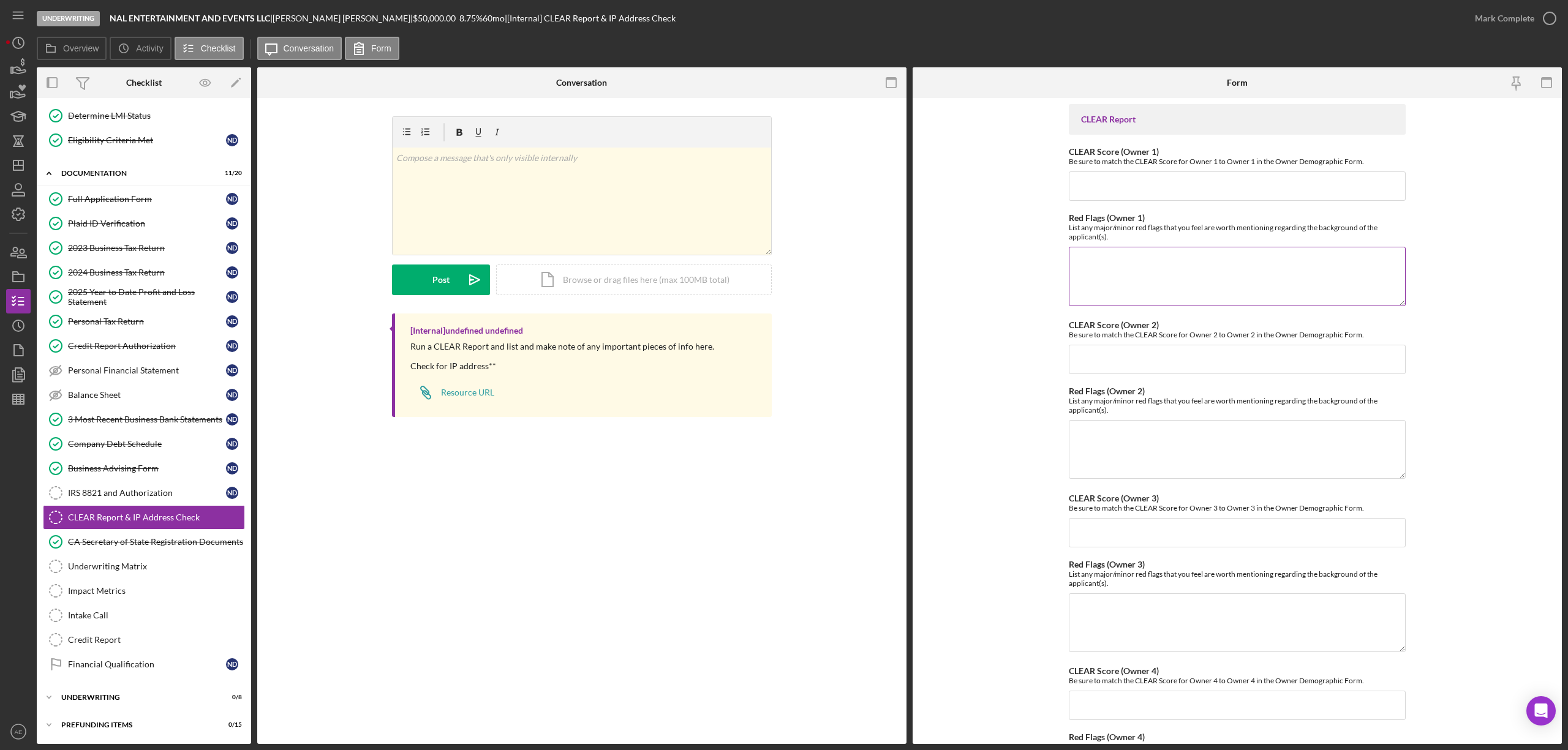
click at [1115, 260] on textarea "Red Flags (Owner 1)" at bounding box center [1237, 276] width 337 height 58
paste textarea "FORCIBLE ENTRY/DETAINER"
click at [1128, 292] on textarea "Non-specificed criminal offense - 2002 FORCIBLE ENTRY/DETAINER - 2006" at bounding box center [1237, 276] width 337 height 58
click at [1230, 275] on textarea "Non-specificed criminal offense - 2002 FORCIBLE ENTRY/DETAINER - 2006" at bounding box center [1237, 276] width 337 height 58
paste textarea "FEDERAL TAX LIEN"
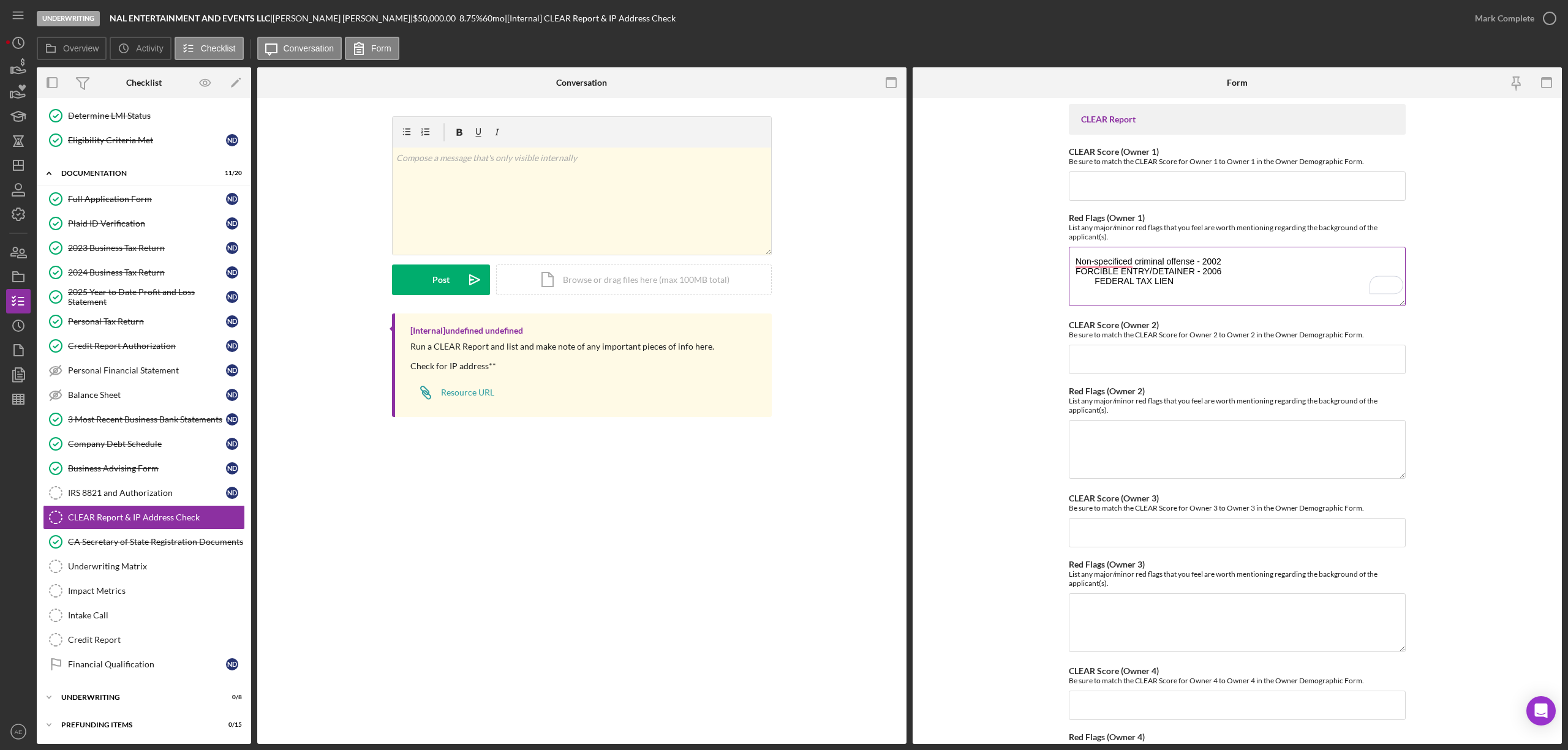
click at [1093, 289] on textarea "Non-specificed criminal offense - 2002 FORCIBLE ENTRY/DETAINER - 2006 FEDERAL T…" at bounding box center [1237, 276] width 337 height 58
click at [1158, 284] on textarea "Non-specificed criminal offense - 2002 FORCIBLE ENTRY/DETAINER - 2006 FEDERAL T…" at bounding box center [1237, 276] width 337 height 58
paste textarea "2012"
paste textarea "212072553"
click at [1068, 283] on html "Underwriting NAL ENTERTAINMENT AND EVENTS LLC | NATHAN DWAYNE | $50,000.00 8.75…" at bounding box center [784, 375] width 1568 height 750
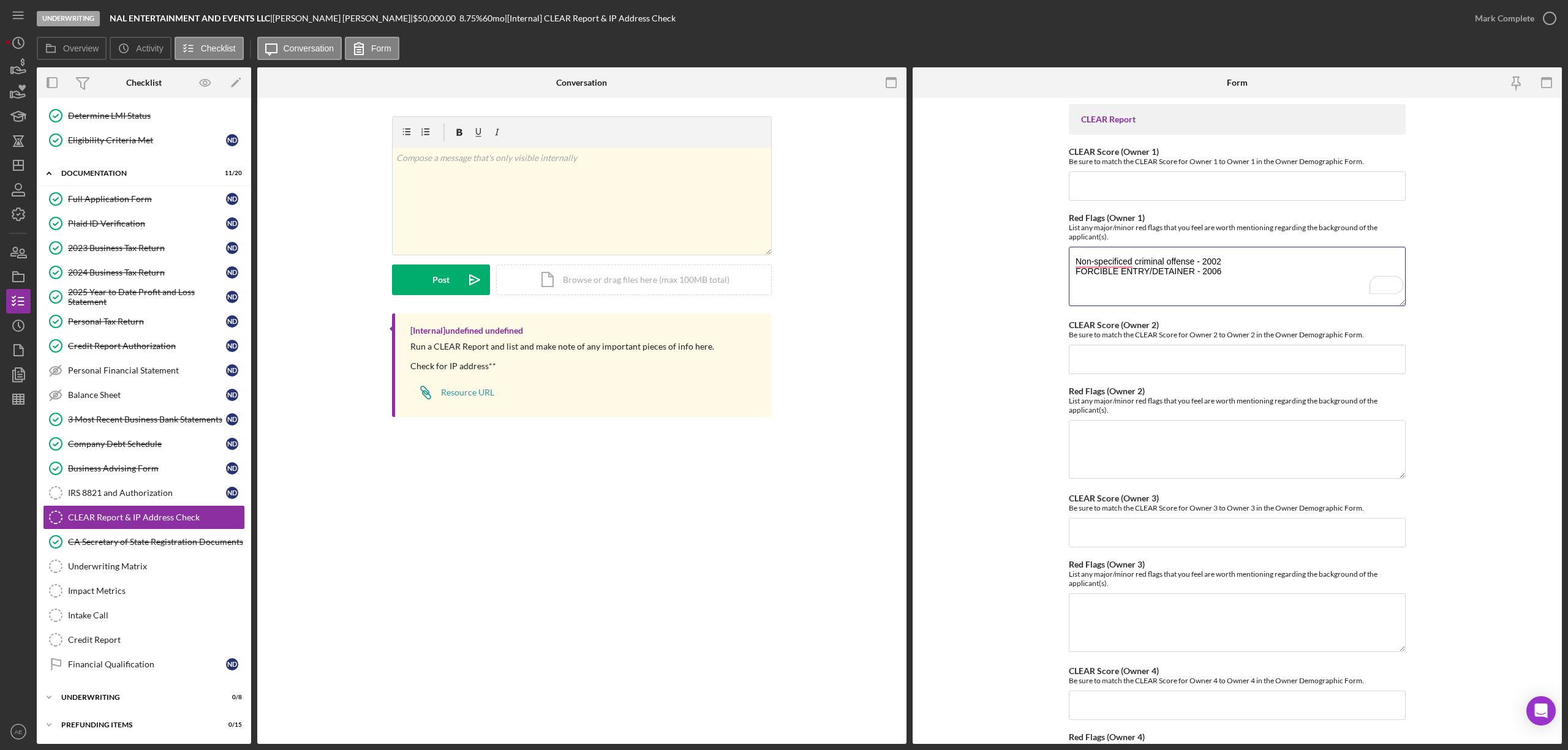
type textarea "Non-specificed criminal offense - 2002 FORCIBLE ENTRY/DETAINER - 2006"
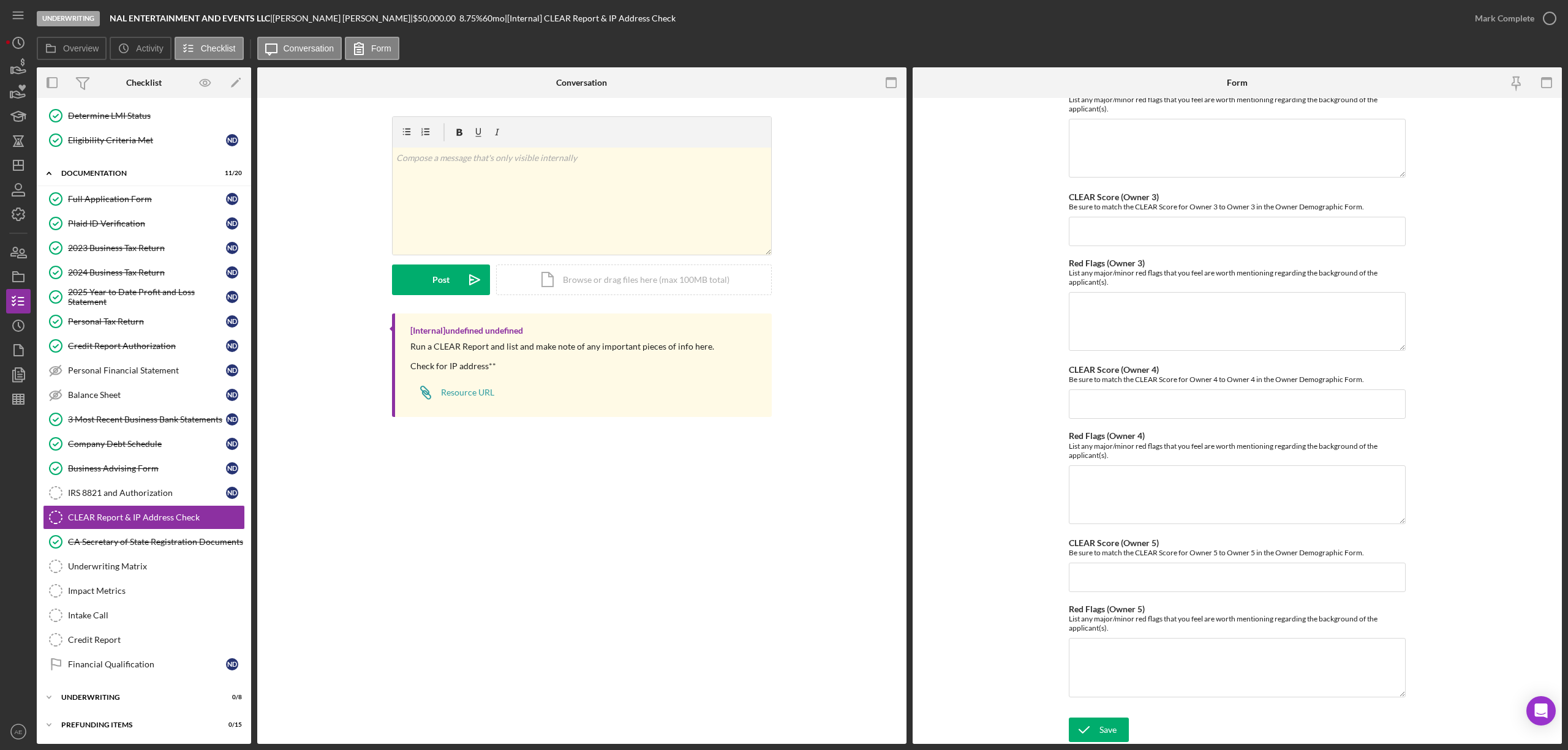
scroll to position [0, 0]
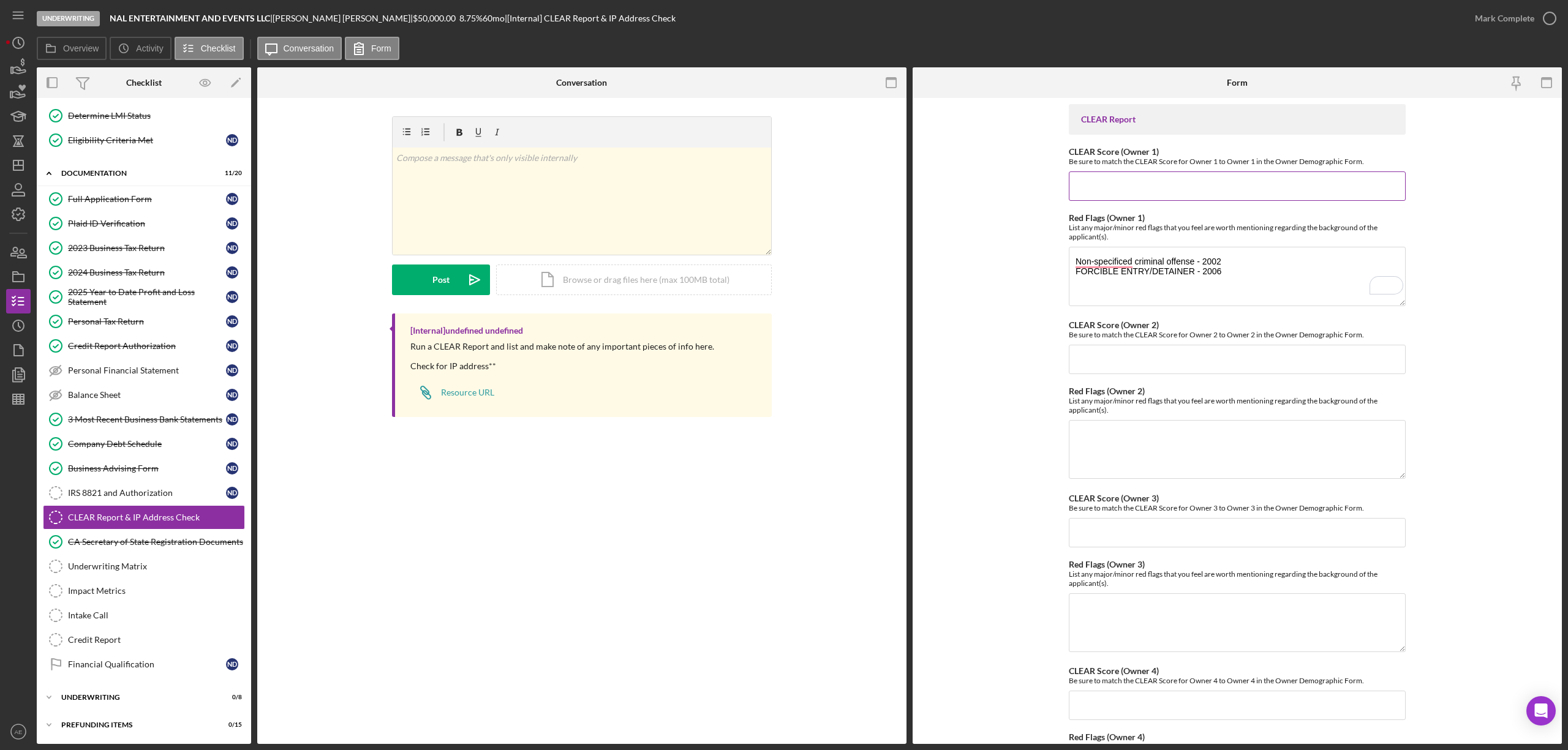
click at [1098, 186] on input "CLEAR Score (Owner 1)" at bounding box center [1237, 186] width 337 height 29
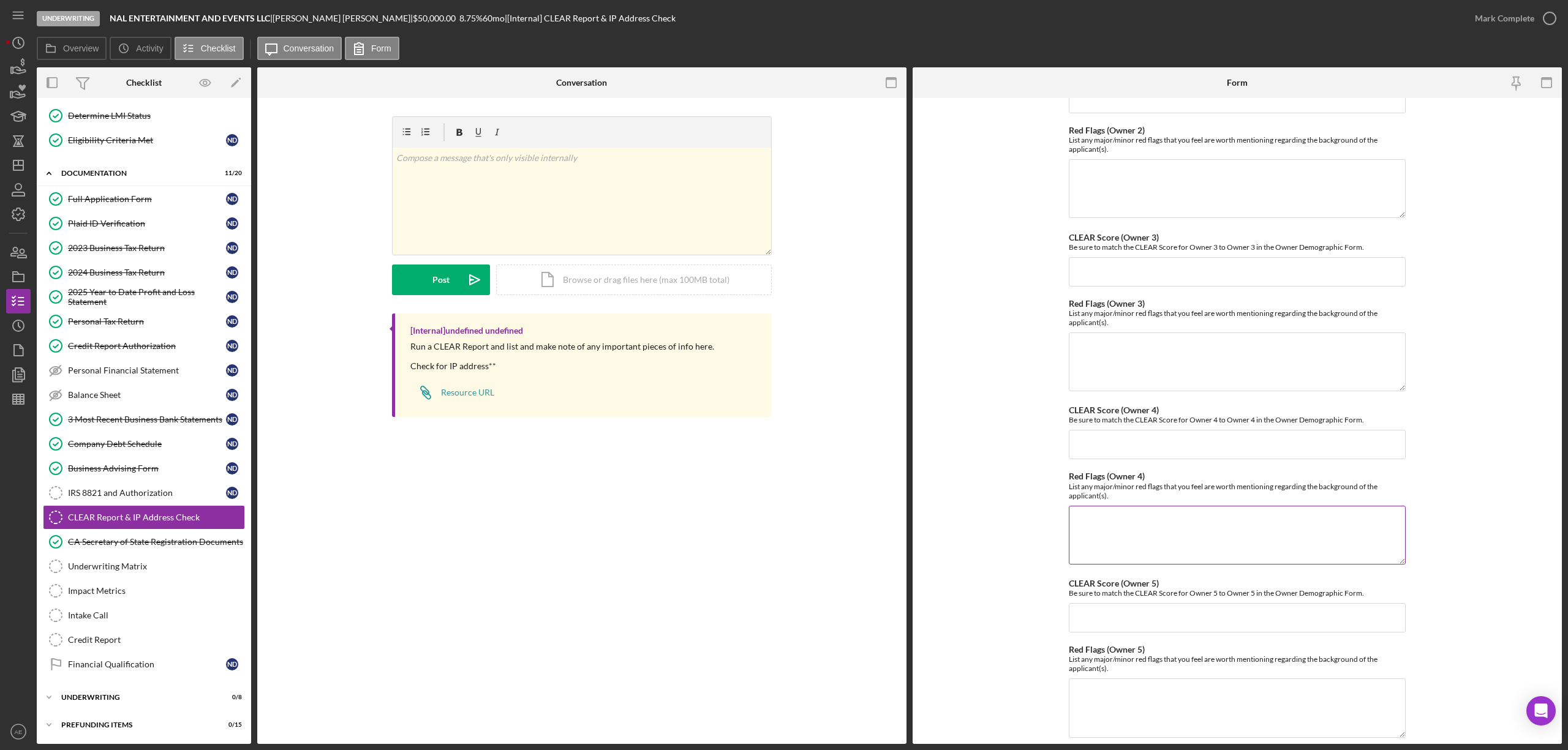
scroll to position [304, 0]
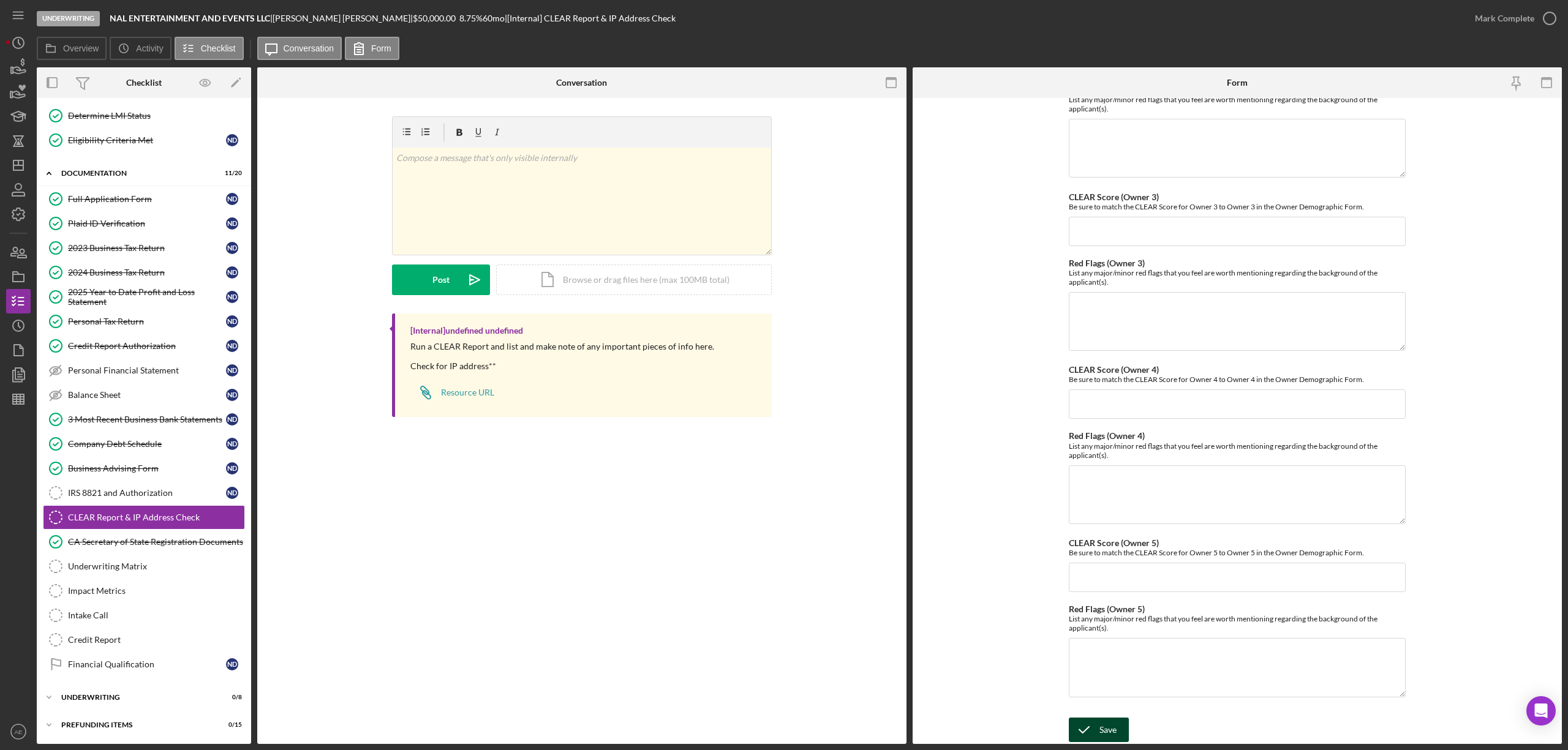
type input "55"
click at [1106, 728] on div "Save" at bounding box center [1107, 730] width 17 height 24
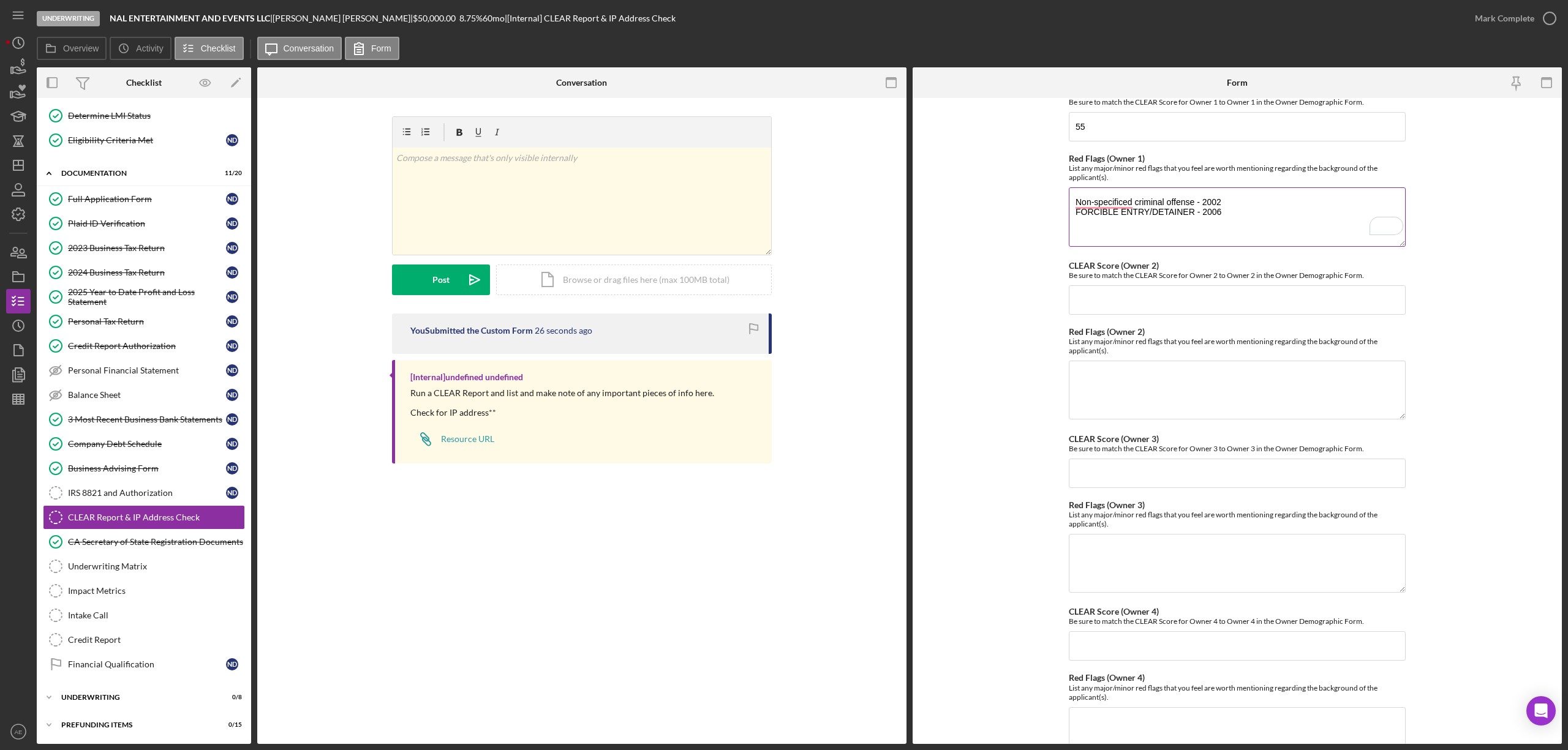
scroll to position [0, 0]
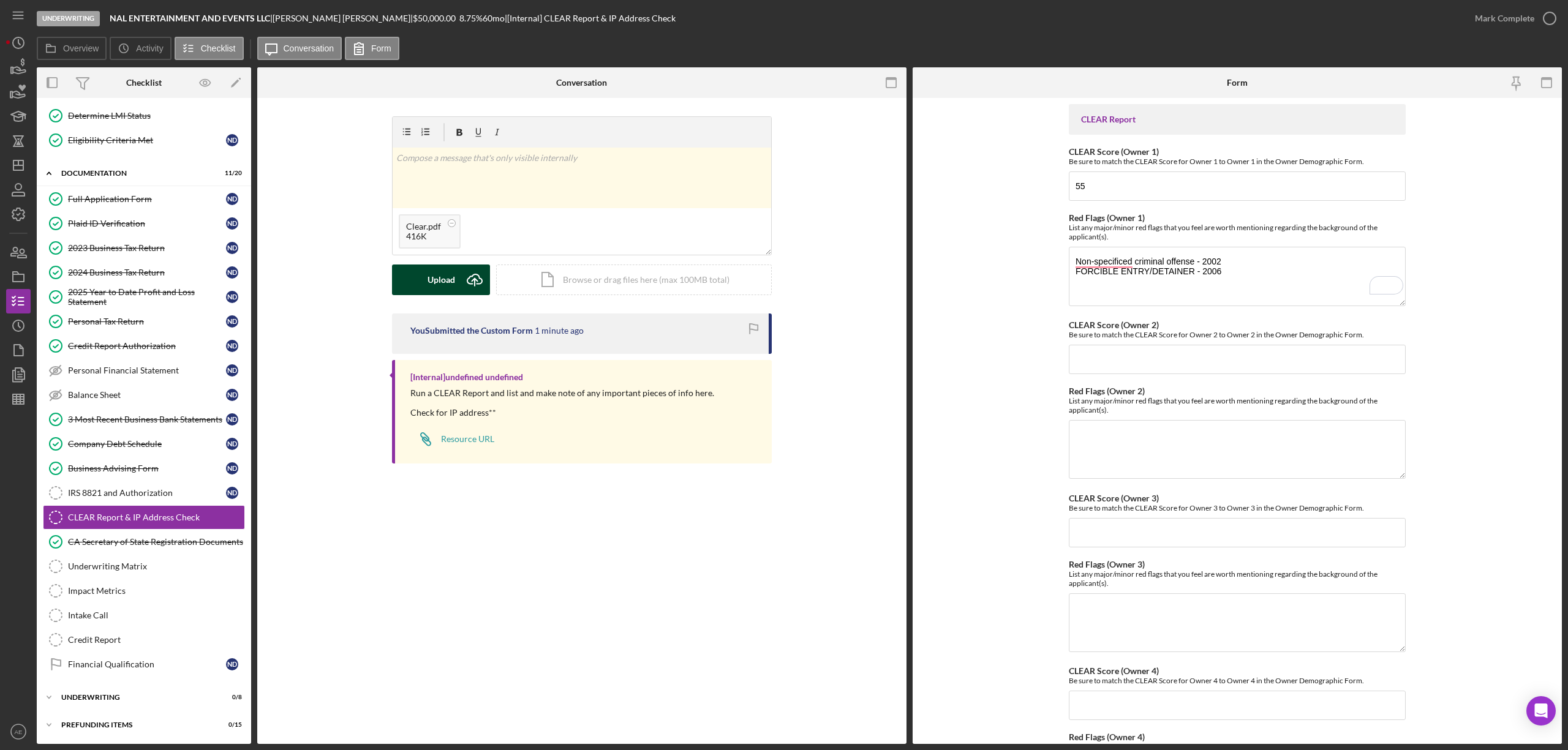
click at [444, 280] on div "Upload" at bounding box center [442, 280] width 28 height 31
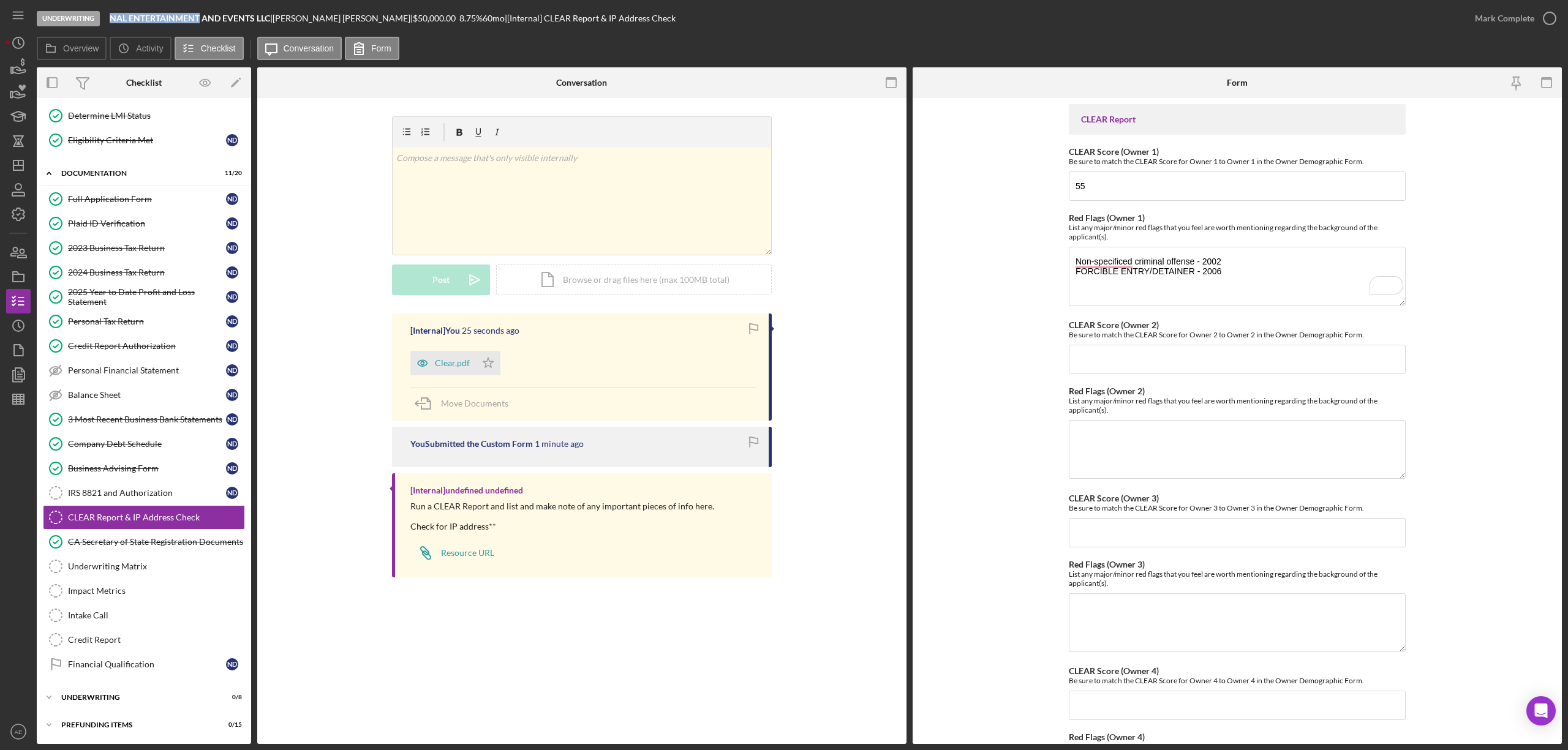
drag, startPoint x: 113, startPoint y: 17, endPoint x: 200, endPoint y: 17, distance: 87.0
click at [200, 17] on b "NAL ENTERTAINMENT AND EVENTS LLC" at bounding box center [189, 18] width 160 height 10
copy b "NAL ENTERTAINMENT"
click at [473, 365] on div "Clear.pdf" at bounding box center [443, 363] width 66 height 24
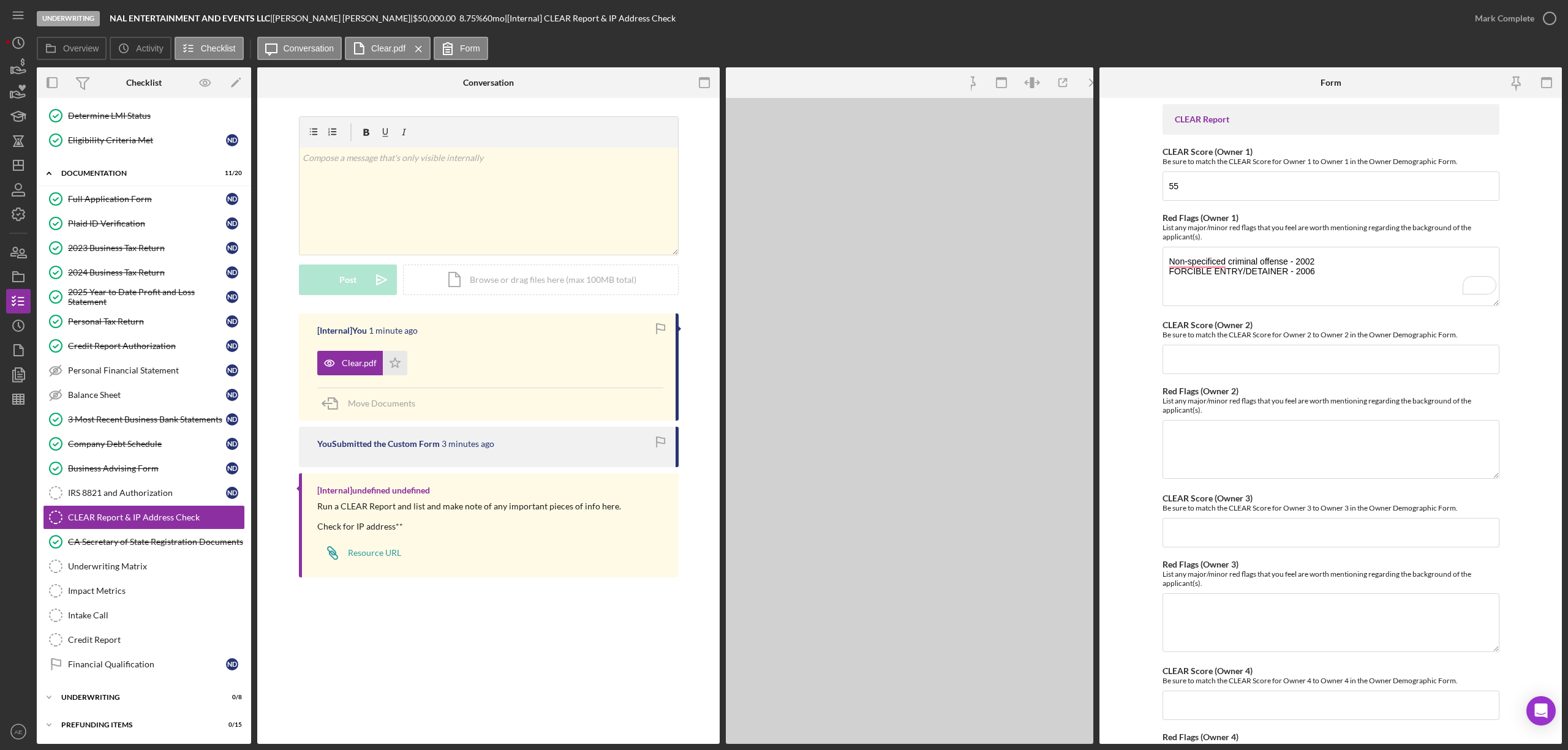
click at [485, 365] on div "Clear.pdf Icon/Star" at bounding box center [490, 360] width 346 height 31
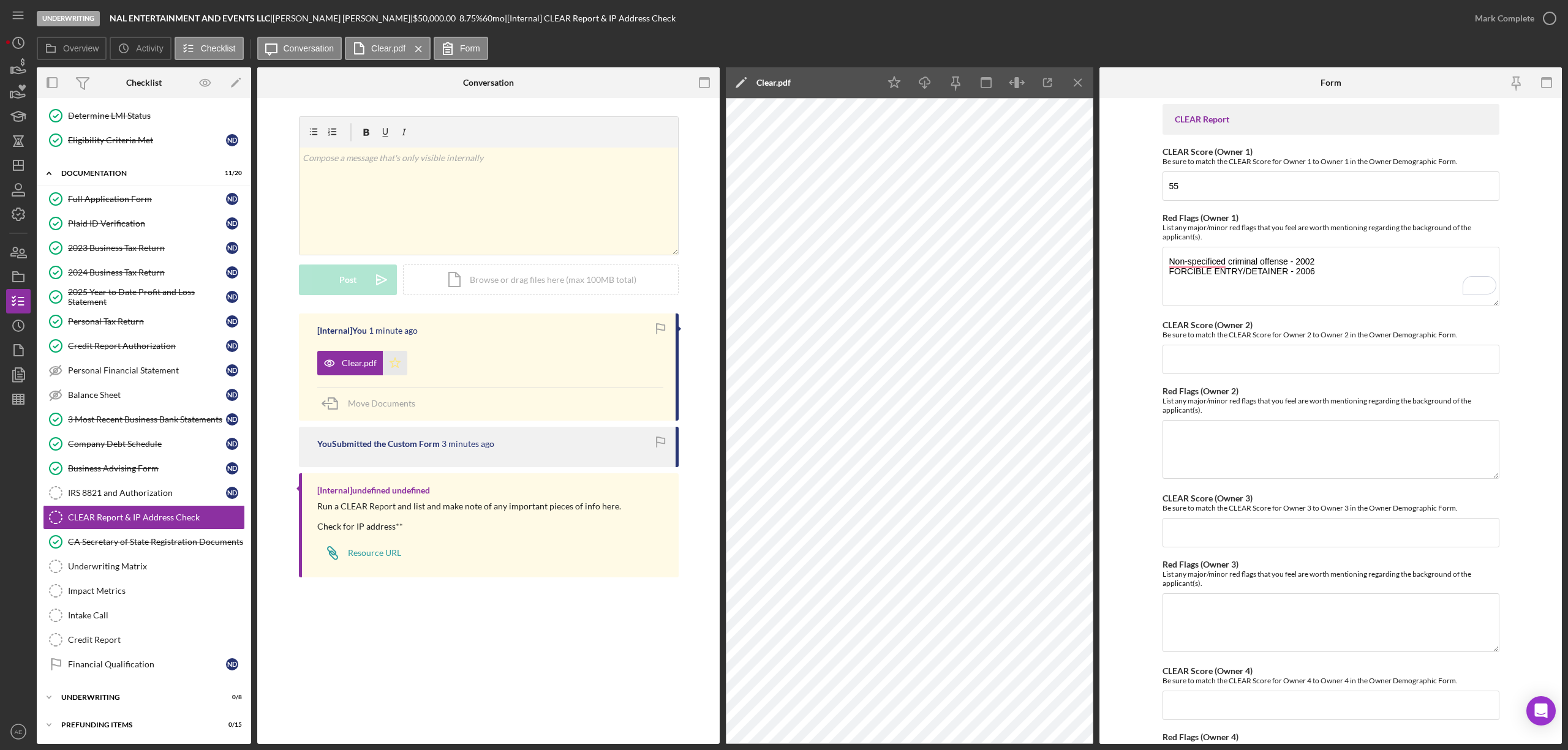
click at [387, 365] on icon "Icon/Star" at bounding box center [394, 363] width 24 height 24
click at [1079, 91] on icon "Icon/Menu Close" at bounding box center [1079, 83] width 28 height 28
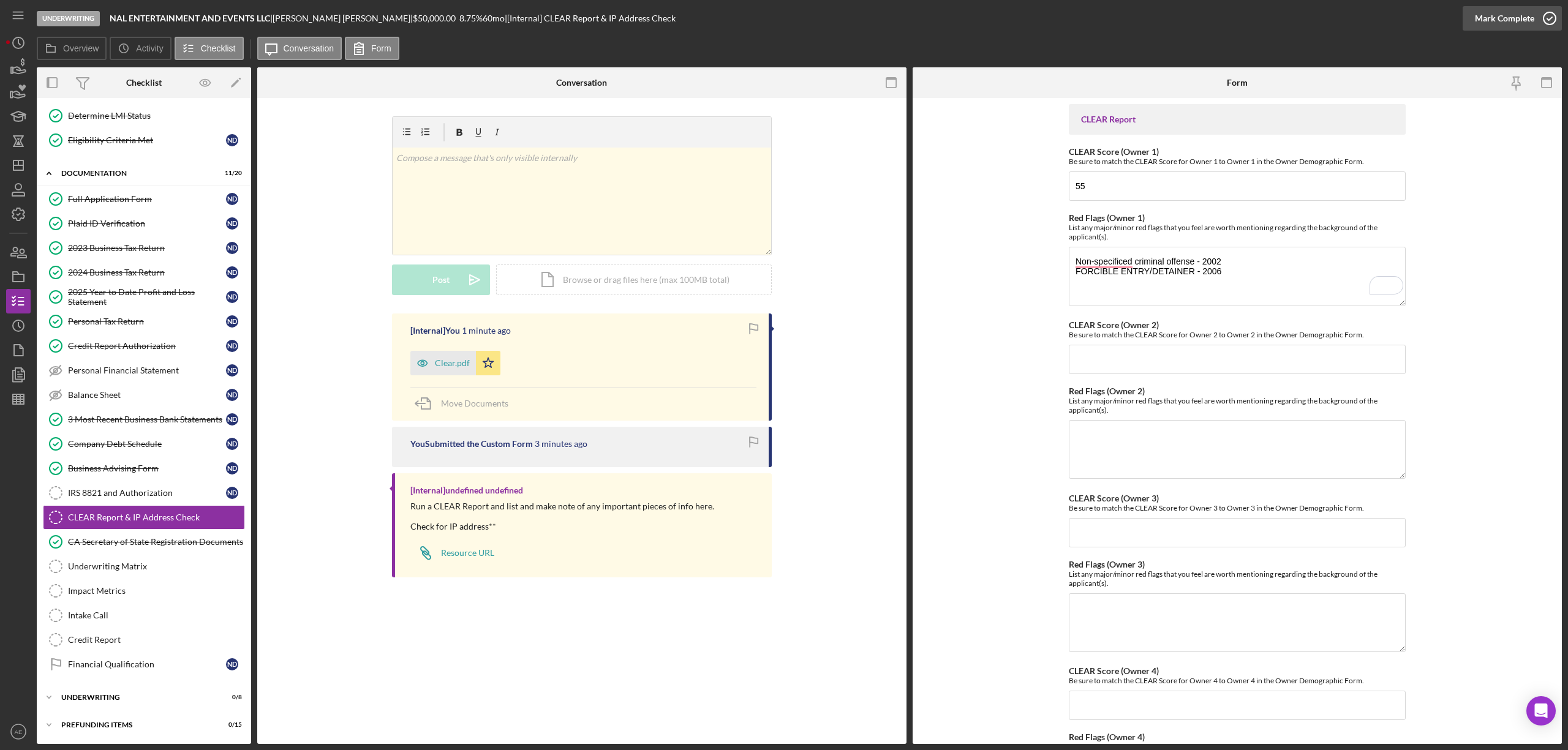
click at [1485, 24] on div "Mark Complete" at bounding box center [1504, 18] width 59 height 24
